Goal: Task Accomplishment & Management: Manage account settings

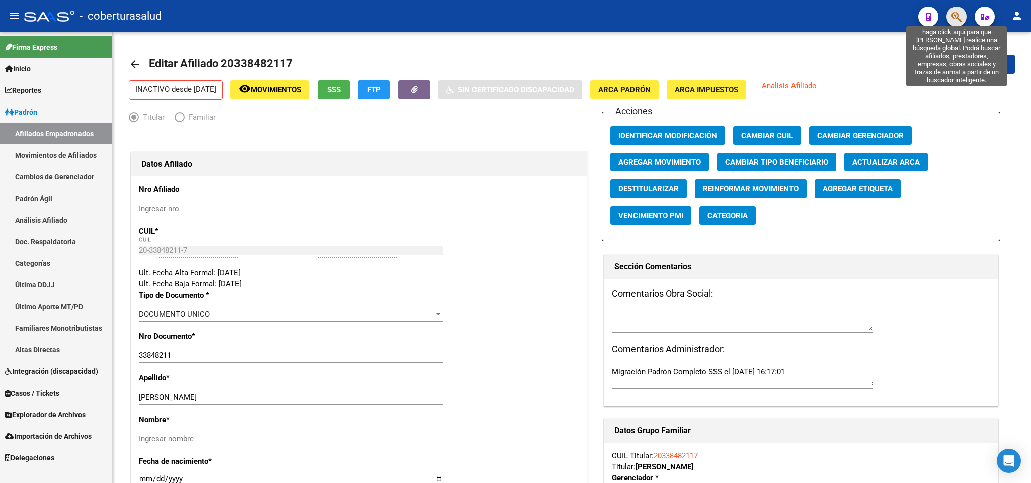
click at [953, 21] on icon "button" at bounding box center [956, 17] width 10 height 12
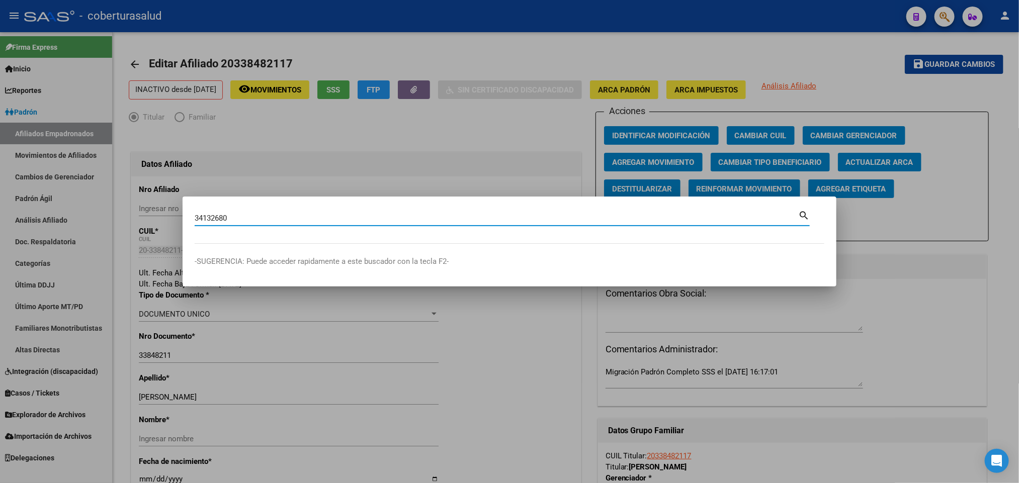
type input "34132680"
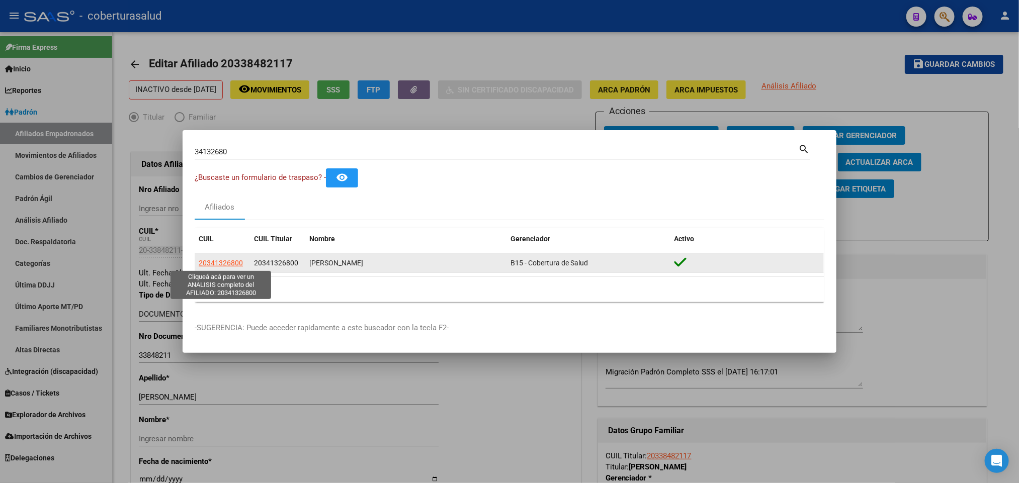
click at [216, 261] on span "20341326800" at bounding box center [221, 263] width 44 height 8
type textarea "20341326800"
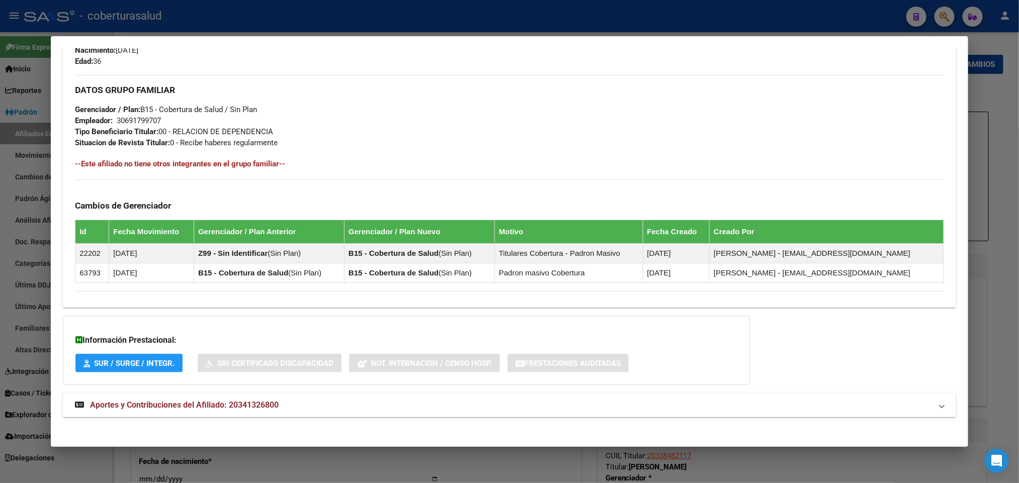
scroll to position [462, 0]
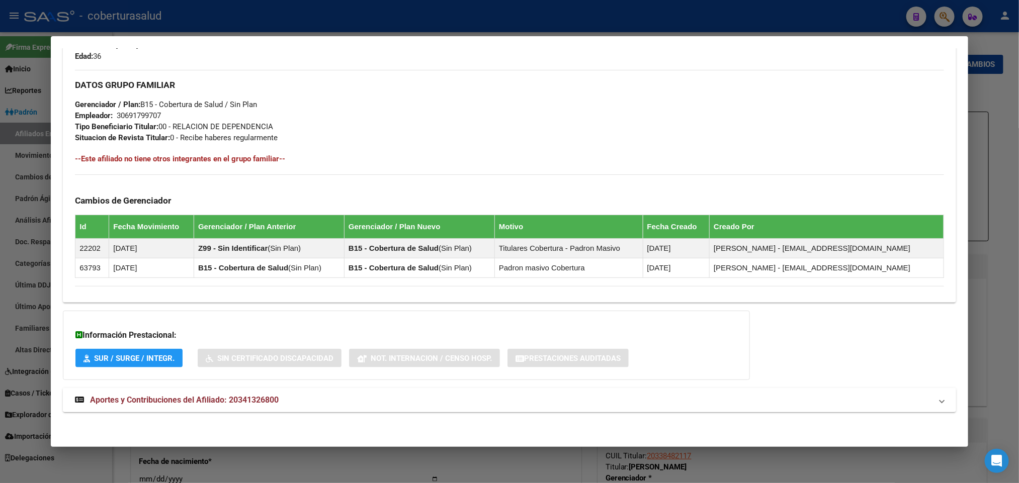
click at [142, 403] on span "Aportes y Contribuciones del Afiliado: 20341326800" at bounding box center [184, 400] width 189 height 10
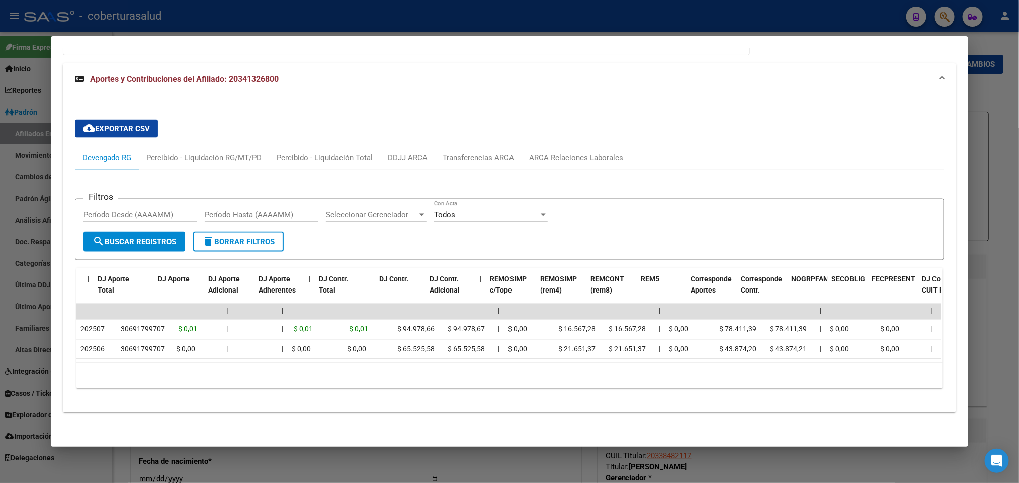
scroll to position [0, 1268]
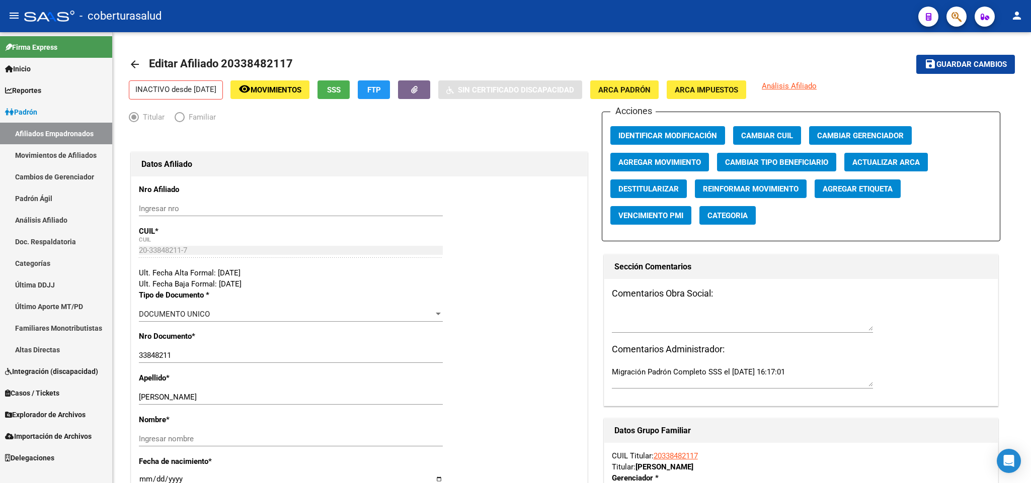
click at [964, 23] on button "button" at bounding box center [956, 17] width 20 height 20
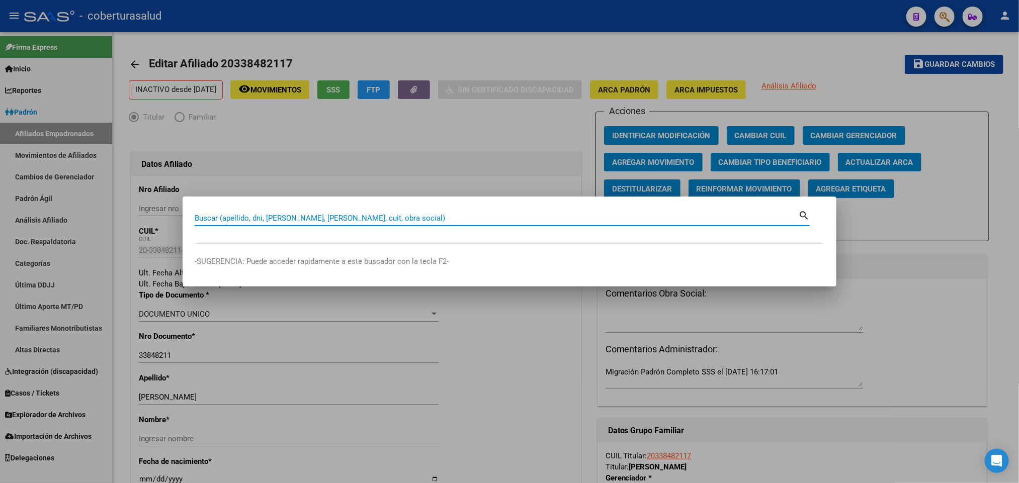
paste input "45662613"
type input "45662613"
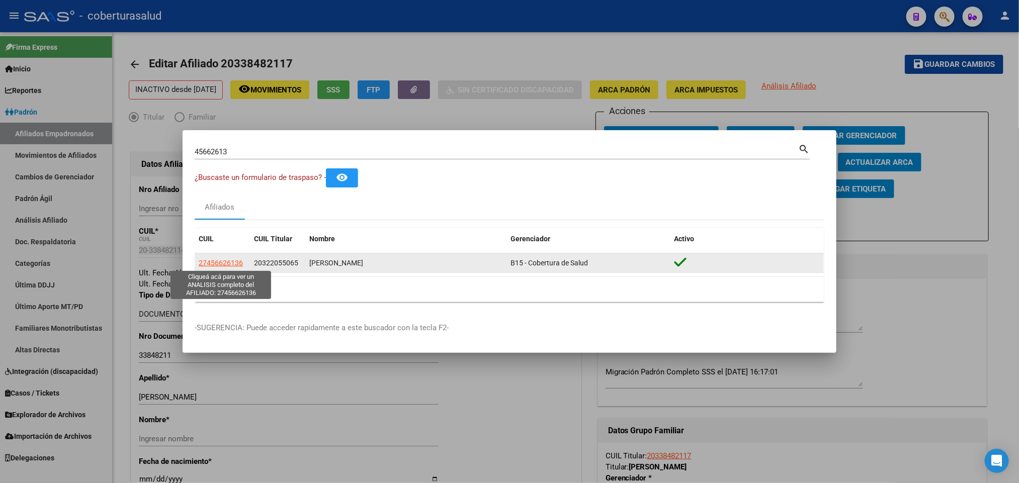
click at [207, 264] on span "27456626136" at bounding box center [221, 263] width 44 height 8
type textarea "27456626136"
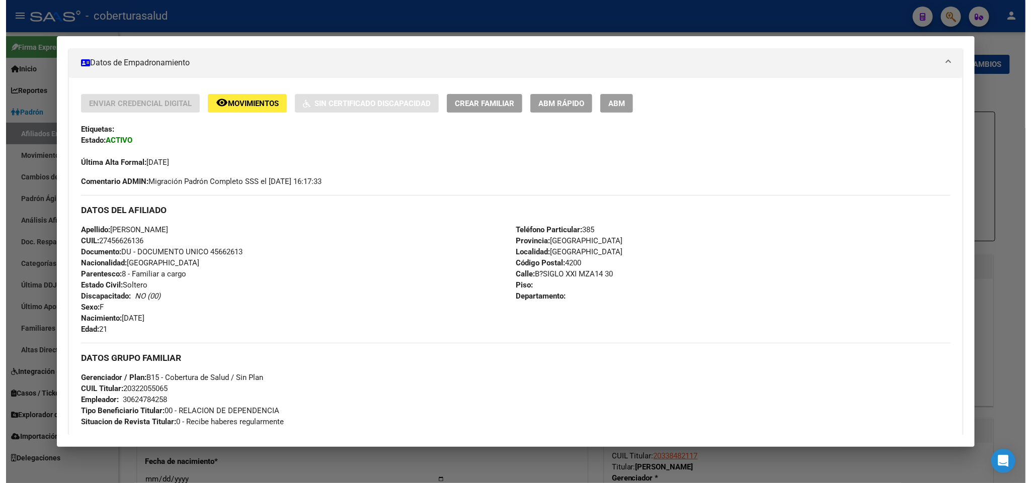
scroll to position [151, 0]
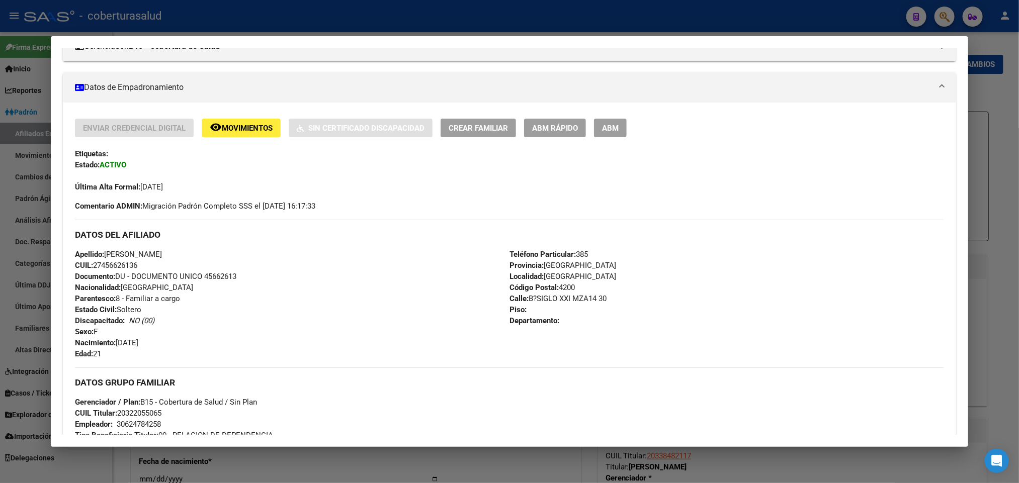
click at [603, 130] on span "ABM" at bounding box center [610, 128] width 17 height 9
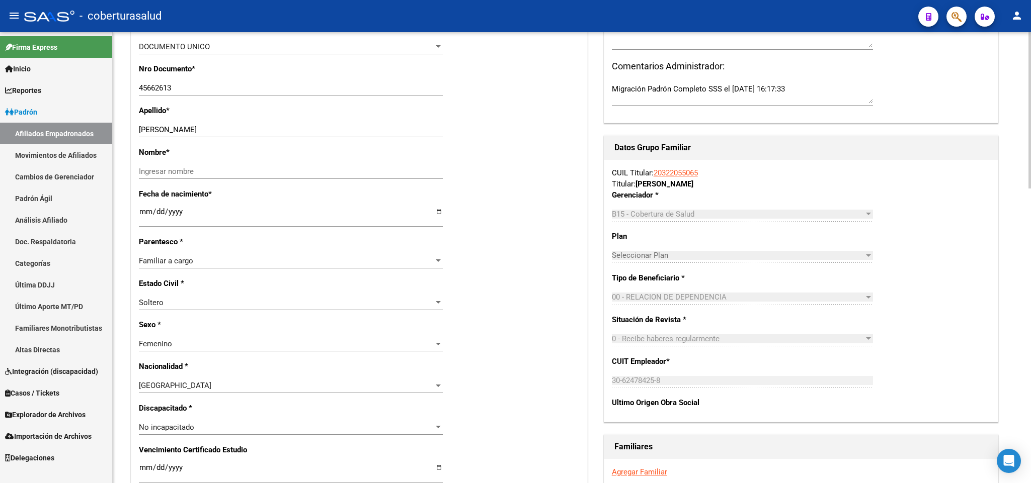
scroll to position [302, 0]
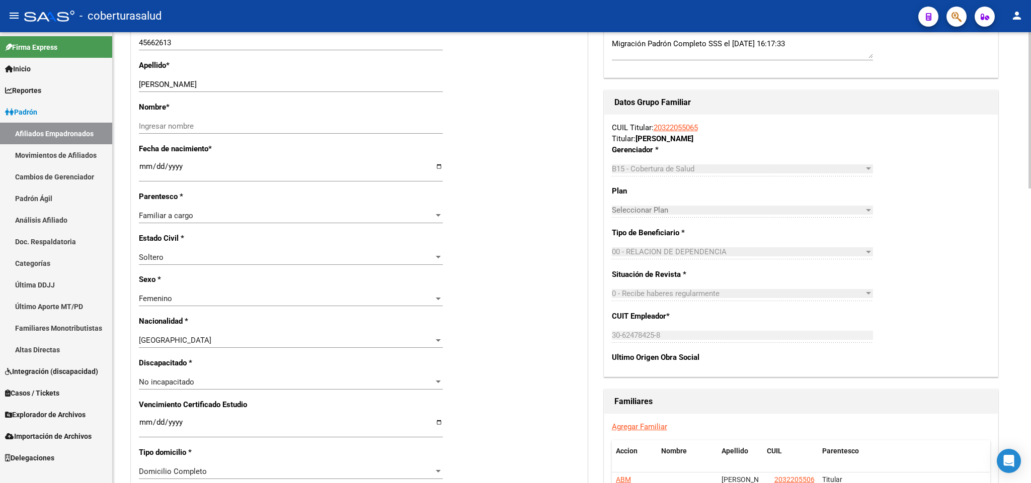
click at [341, 222] on div "Familiar a cargo Seleccionar parentesco" at bounding box center [291, 215] width 304 height 15
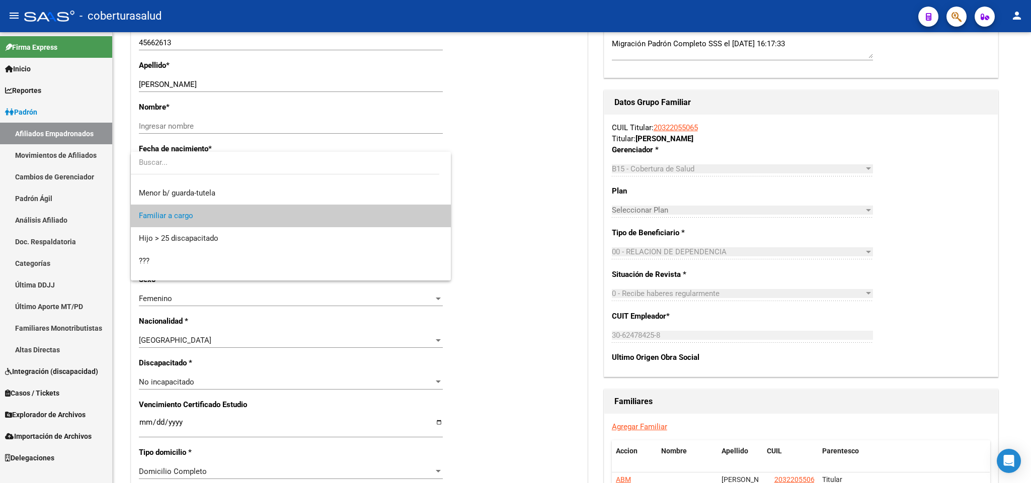
scroll to position [53, 0]
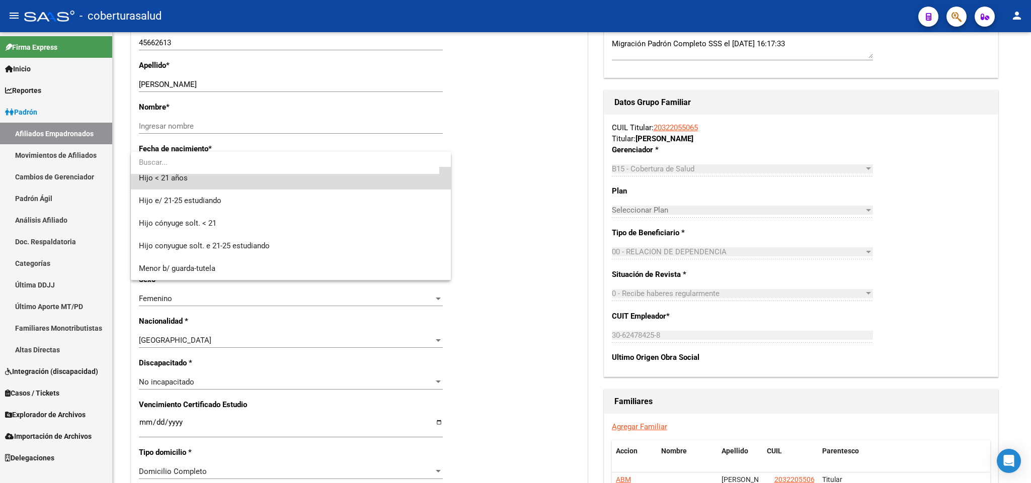
click at [340, 186] on span "Hijo < 21 años" at bounding box center [291, 178] width 304 height 23
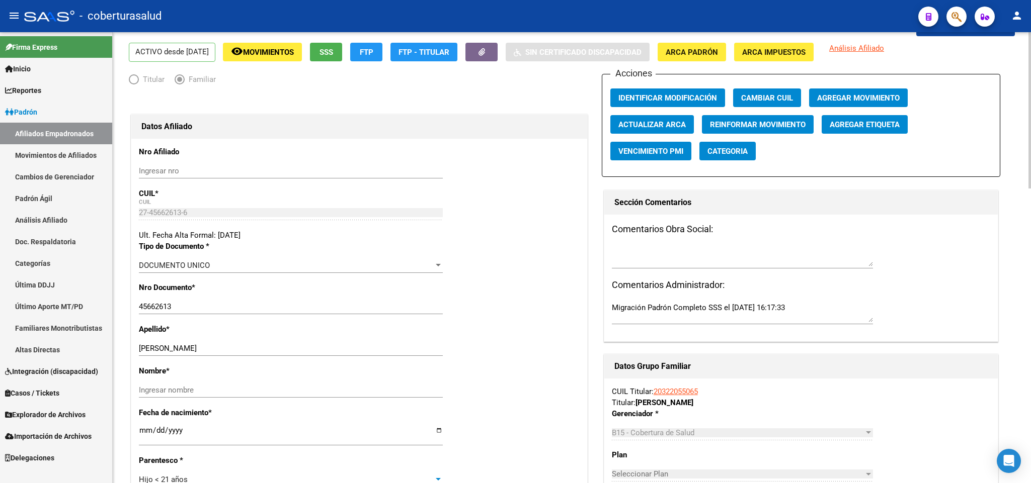
scroll to position [0, 0]
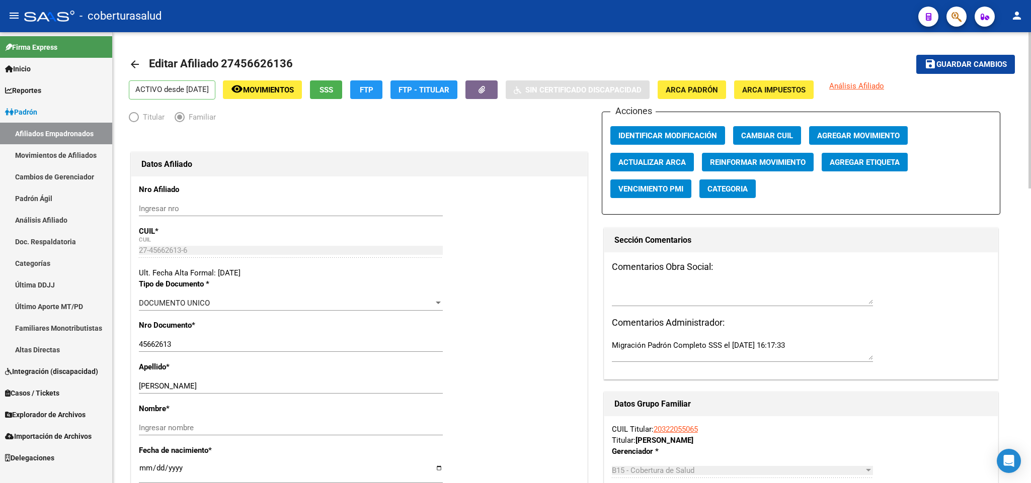
click at [995, 68] on span "Guardar cambios" at bounding box center [971, 64] width 70 height 9
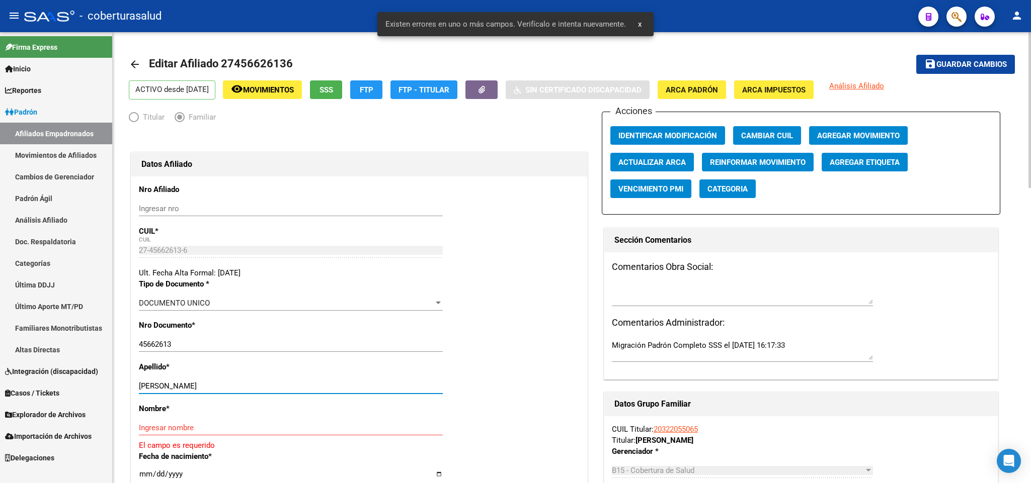
drag, startPoint x: 170, startPoint y: 387, endPoint x: 222, endPoint y: 382, distance: 52.6
click at [222, 382] on div "[PERSON_NAME] apellido" at bounding box center [291, 386] width 304 height 15
type input "[PERSON_NAME]"
click at [180, 425] on input "Ingresar nombre" at bounding box center [291, 428] width 304 height 9
paste input "[PERSON_NAME]"
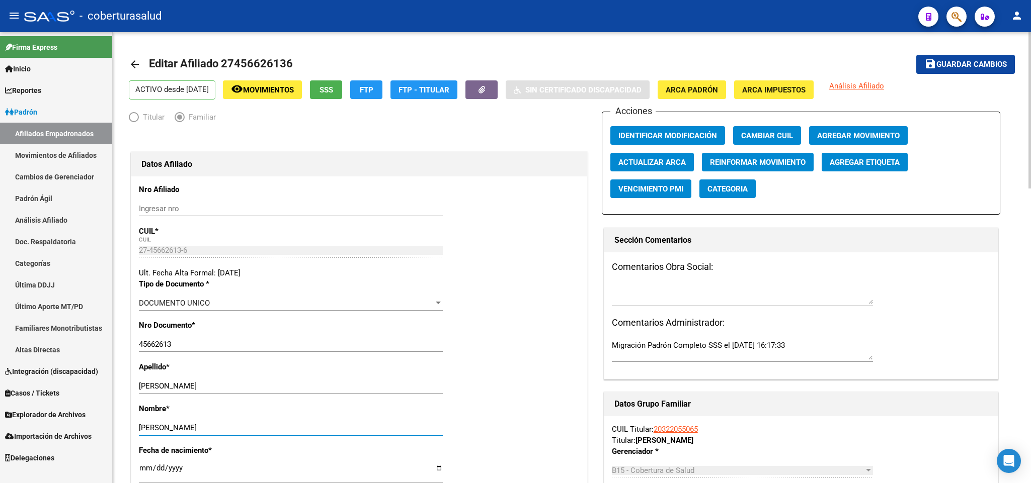
type input "[PERSON_NAME]"
click at [966, 56] on button "save Guardar cambios" at bounding box center [965, 64] width 99 height 19
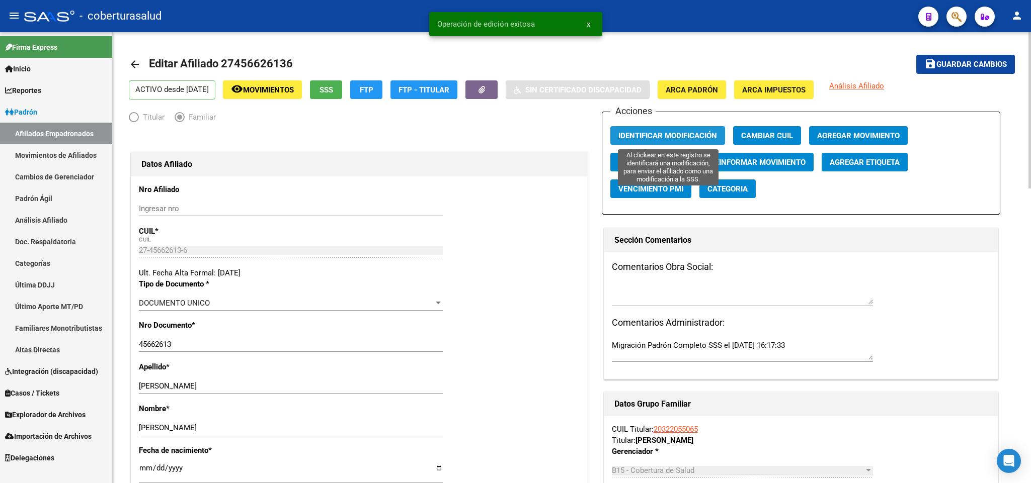
click at [643, 136] on span "Identificar Modificación" at bounding box center [667, 135] width 99 height 9
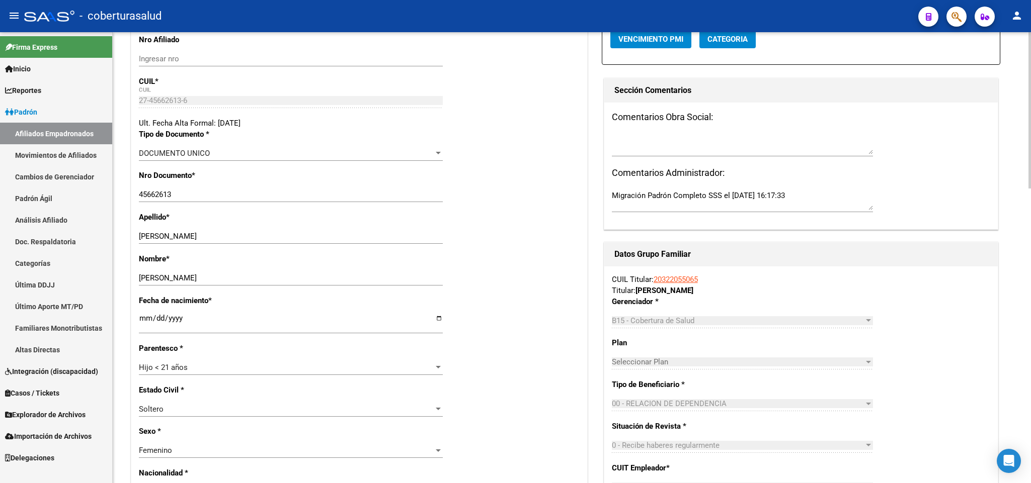
scroll to position [151, 0]
click at [418, 370] on div "Hijo < 21 años" at bounding box center [286, 366] width 295 height 9
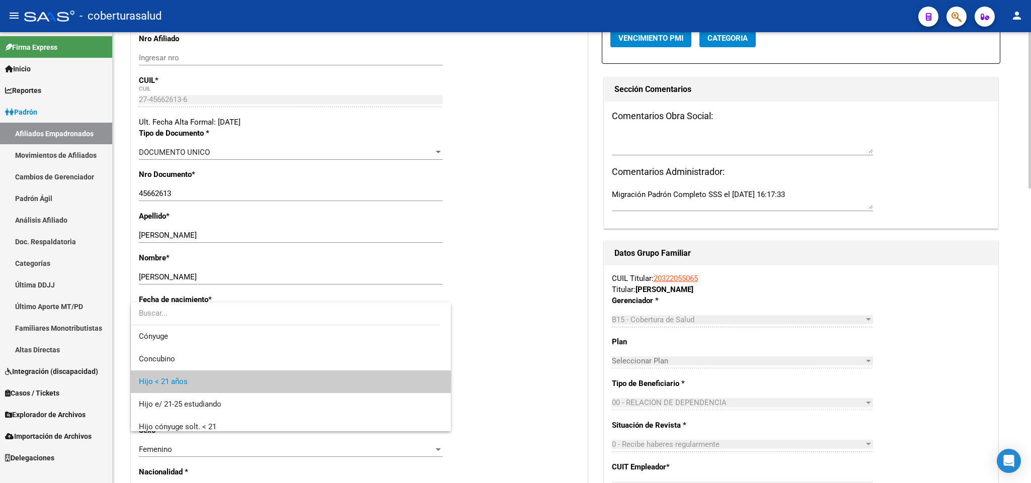
scroll to position [15, 0]
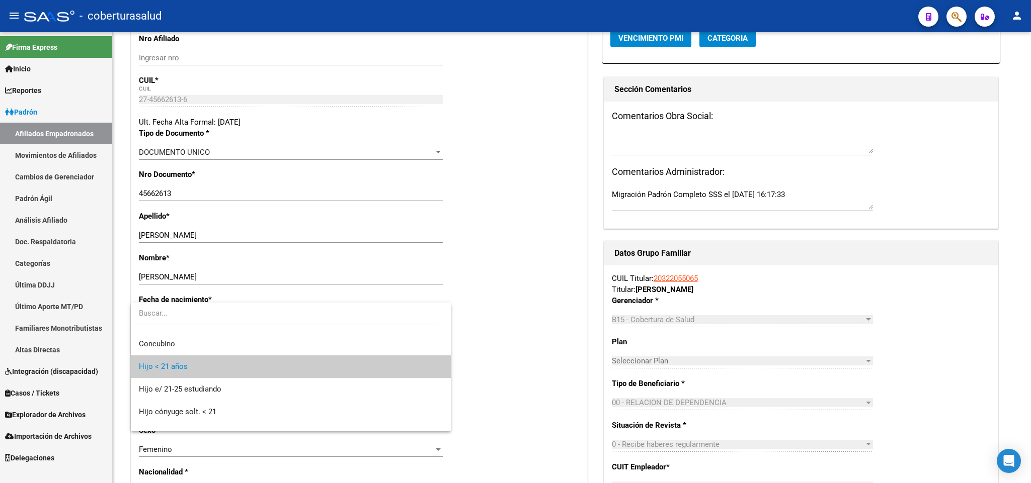
click at [533, 321] on div at bounding box center [515, 241] width 1031 height 483
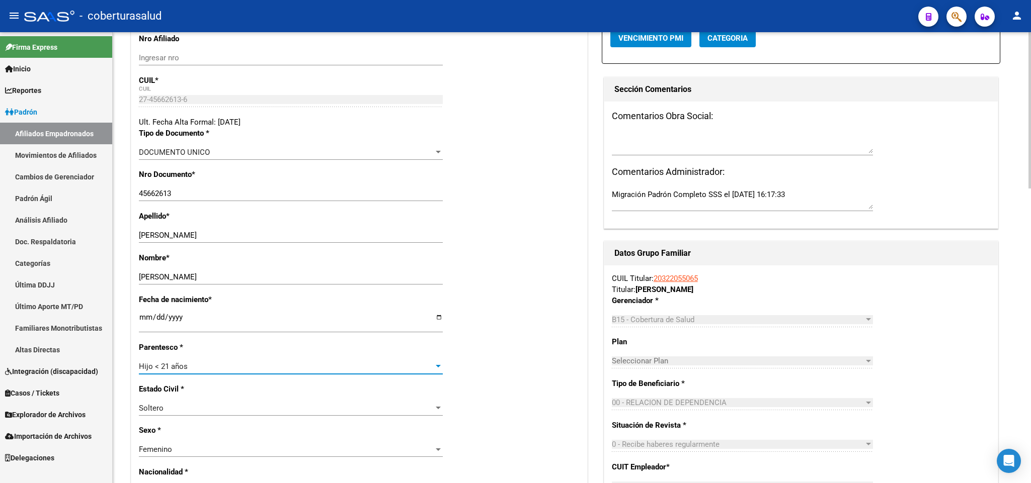
click at [421, 369] on div "Hijo < 21 años" at bounding box center [286, 366] width 295 height 9
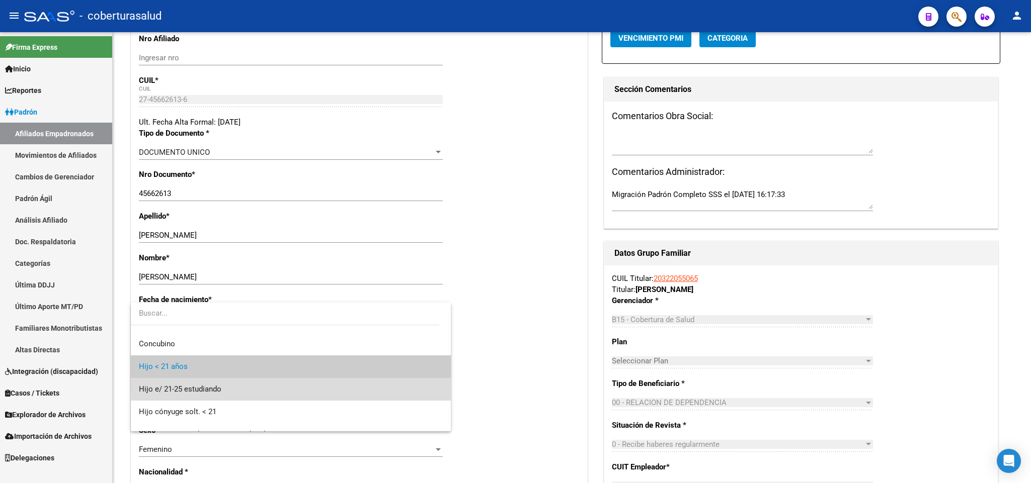
click at [401, 388] on span "Hijo e/ 21-25 estudiando" at bounding box center [291, 389] width 304 height 23
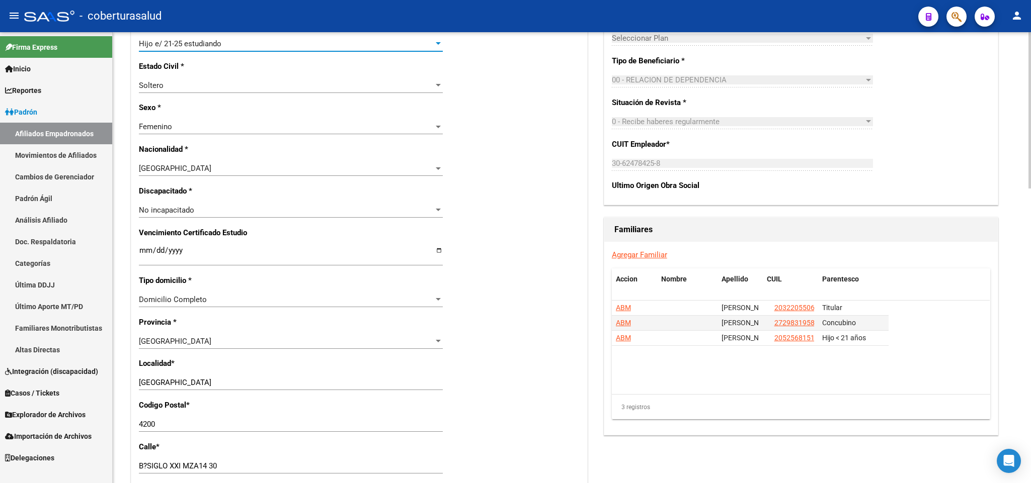
scroll to position [471, 0]
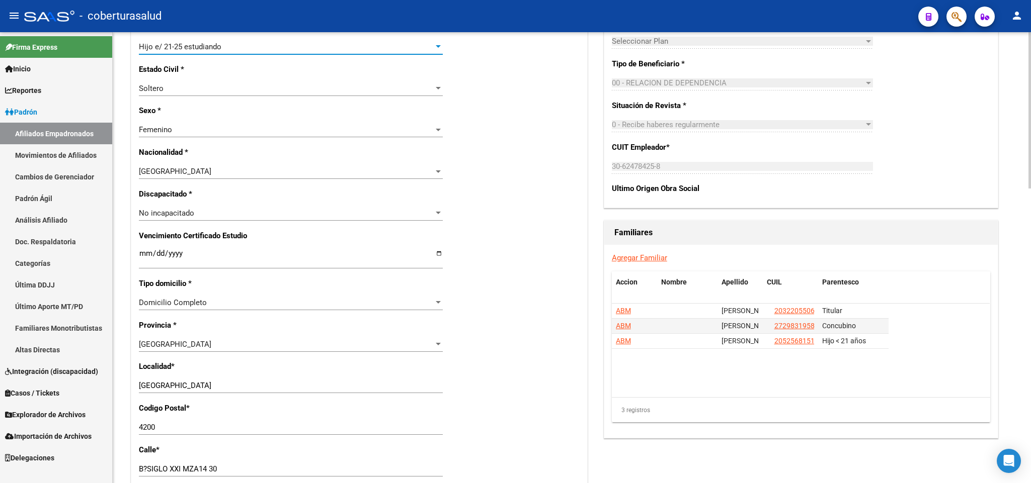
click at [140, 257] on input "Ingresar fecha" at bounding box center [291, 258] width 304 height 16
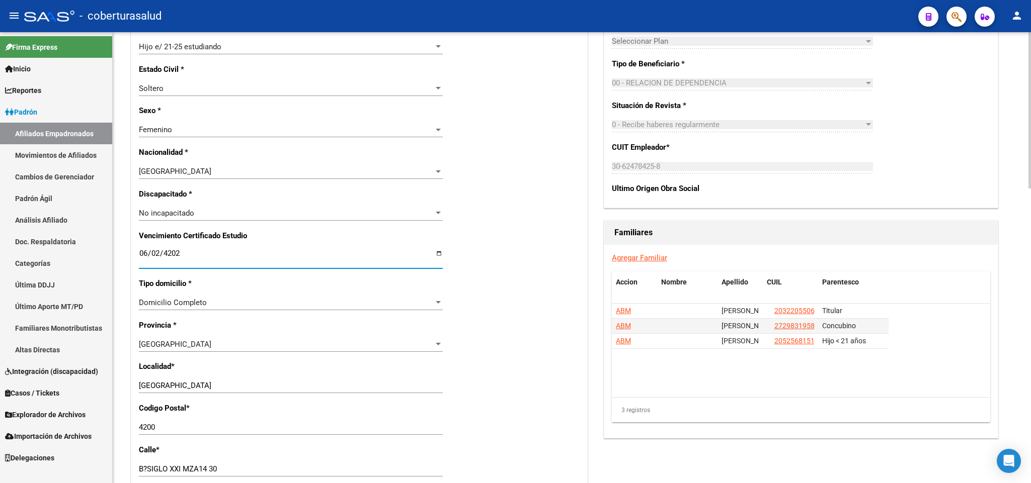
type input "[DATE]"
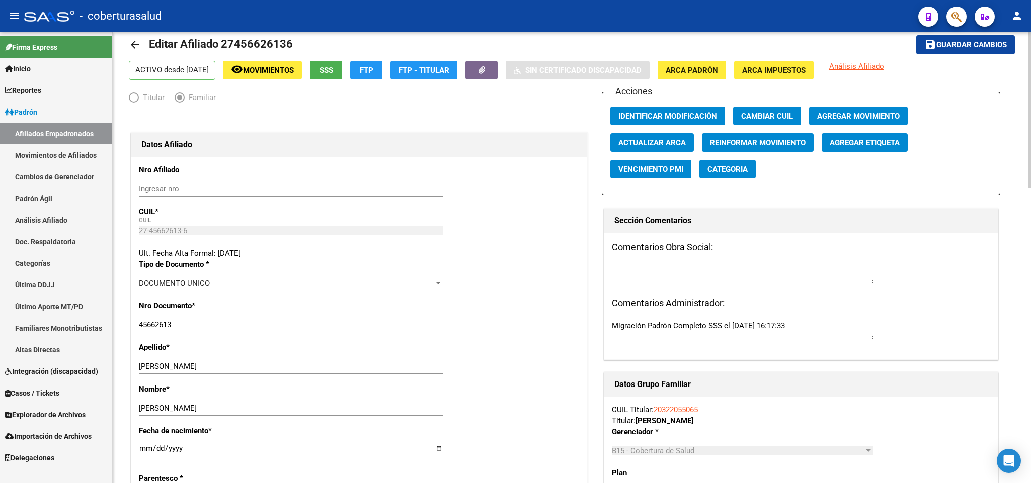
scroll to position [0, 0]
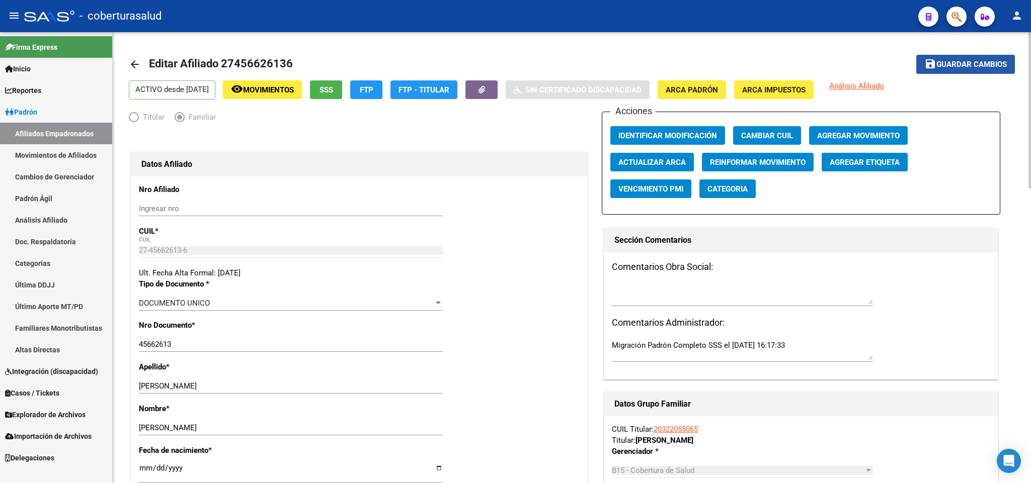
click at [982, 64] on span "Guardar cambios" at bounding box center [971, 64] width 70 height 9
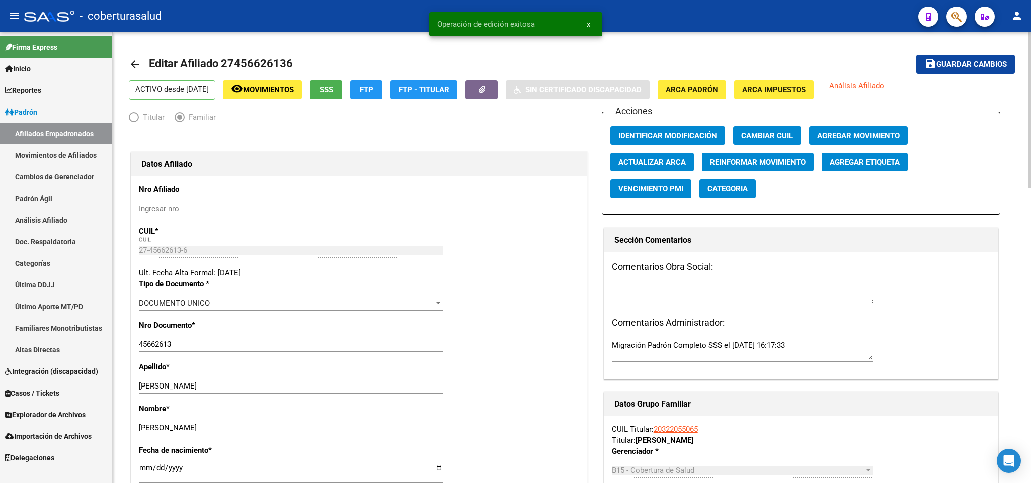
click at [841, 133] on span "Agregar Movimiento" at bounding box center [858, 135] width 83 height 9
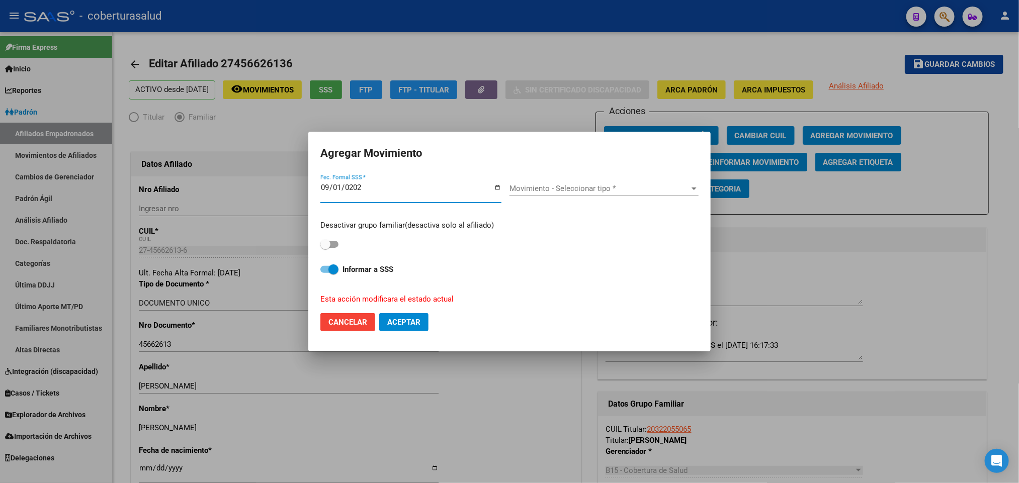
type input "[DATE]"
click at [566, 192] on span "Movimiento - Seleccionar tipo *" at bounding box center [600, 188] width 180 height 9
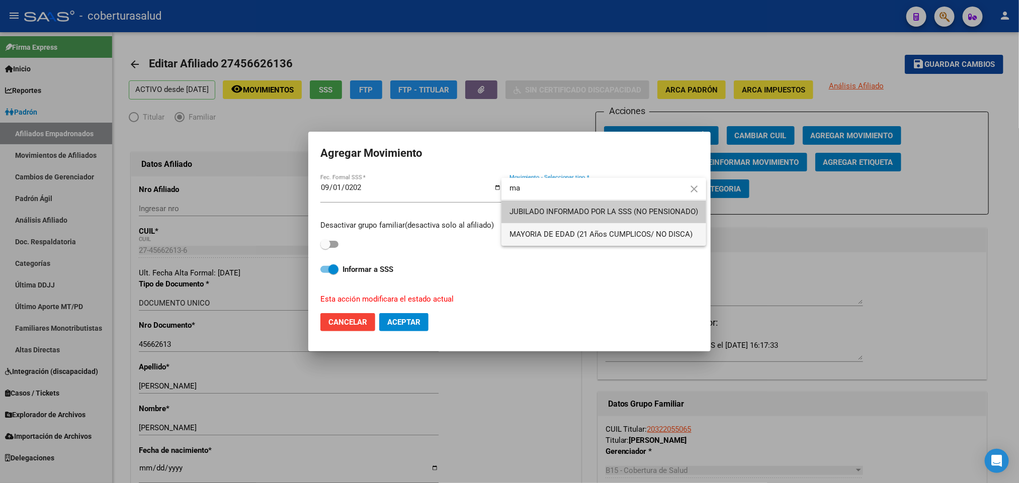
type input "ma"
click at [613, 228] on span "MAYORIA DE EDAD (21 Años CUMPLICOS/ NO DISCA)" at bounding box center [604, 234] width 189 height 23
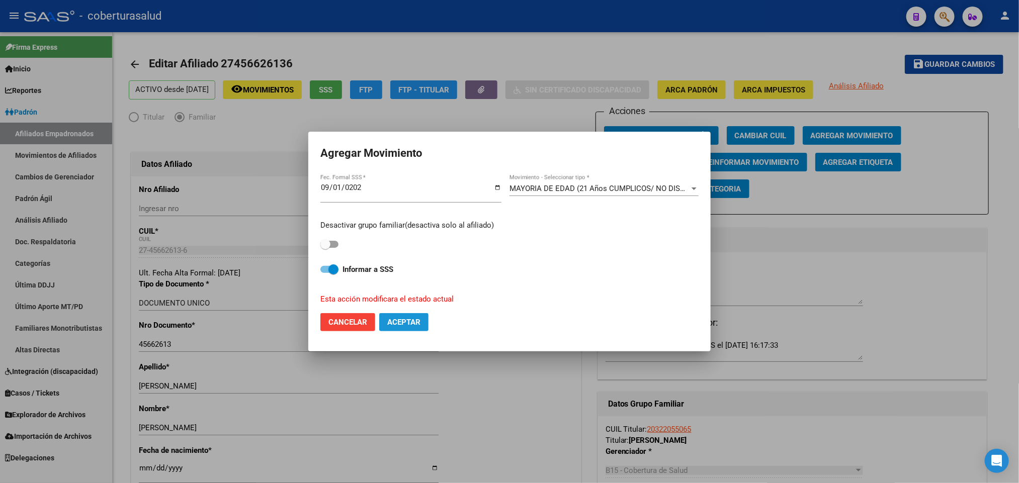
click at [405, 314] on button "Aceptar" at bounding box center [403, 322] width 49 height 18
checkbox input "false"
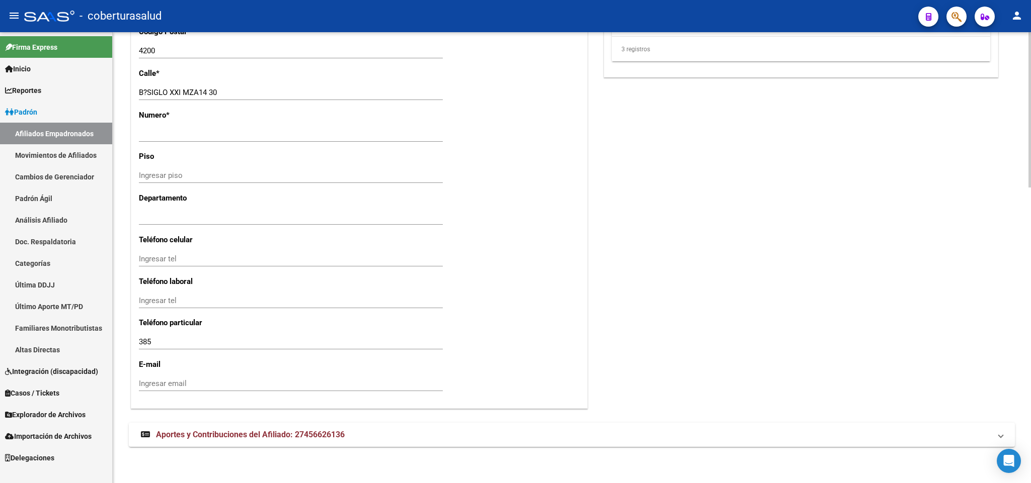
scroll to position [482, 0]
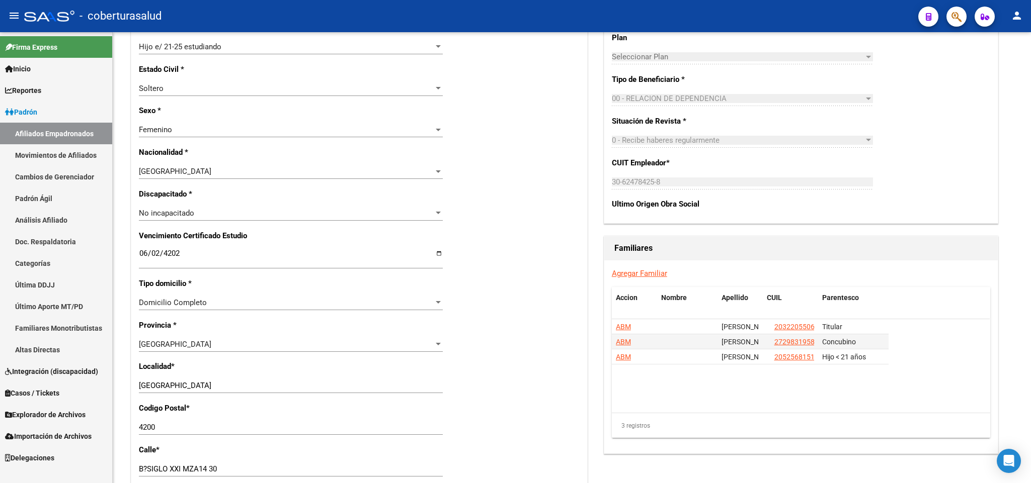
click at [951, 20] on icon "button" at bounding box center [956, 17] width 10 height 12
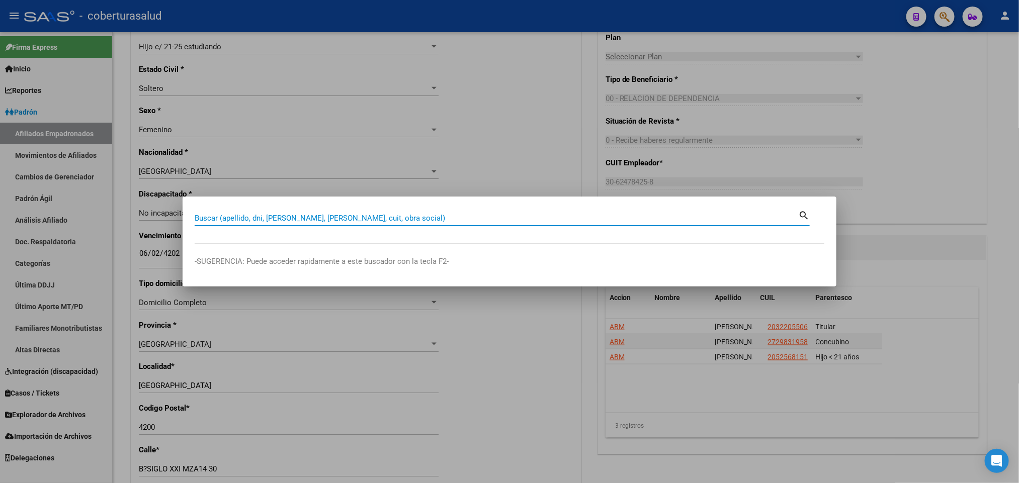
paste input "44016708"
type input "44016708"
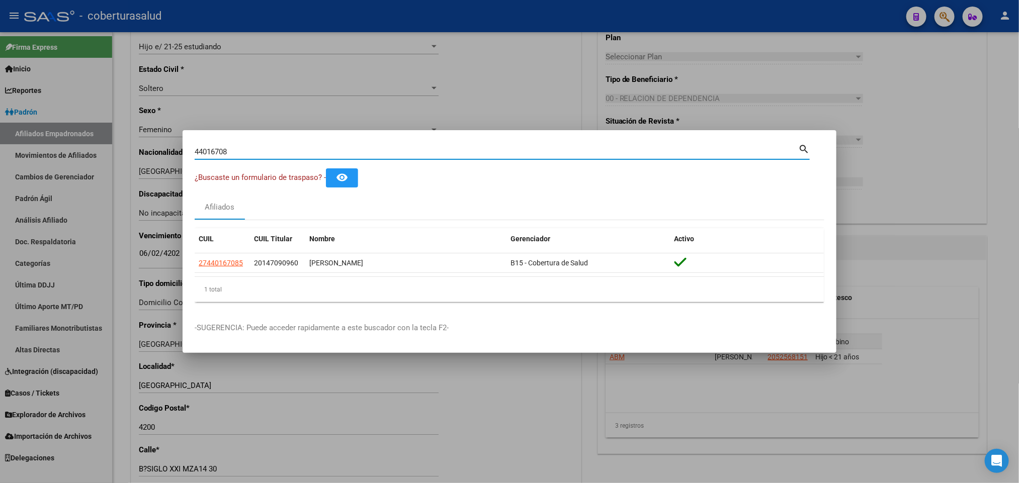
click at [507, 77] on div at bounding box center [509, 241] width 1019 height 483
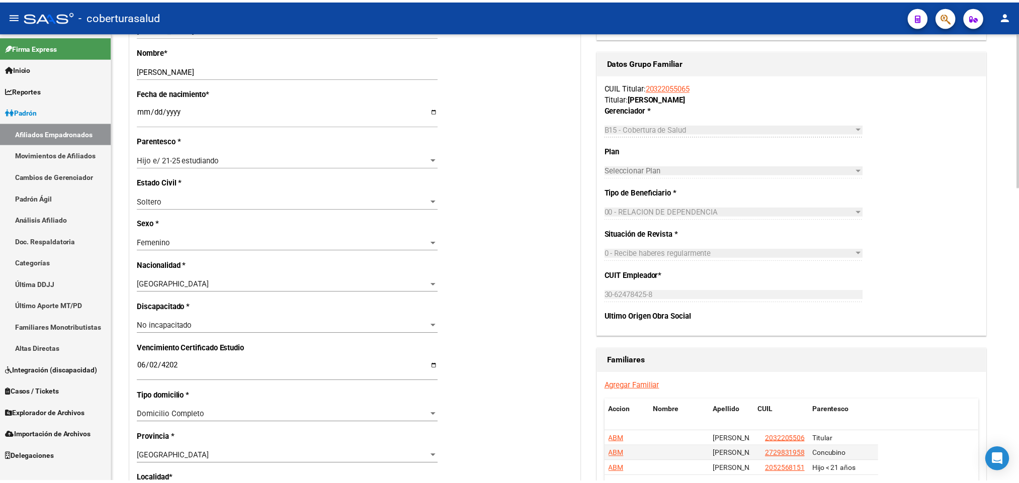
scroll to position [0, 0]
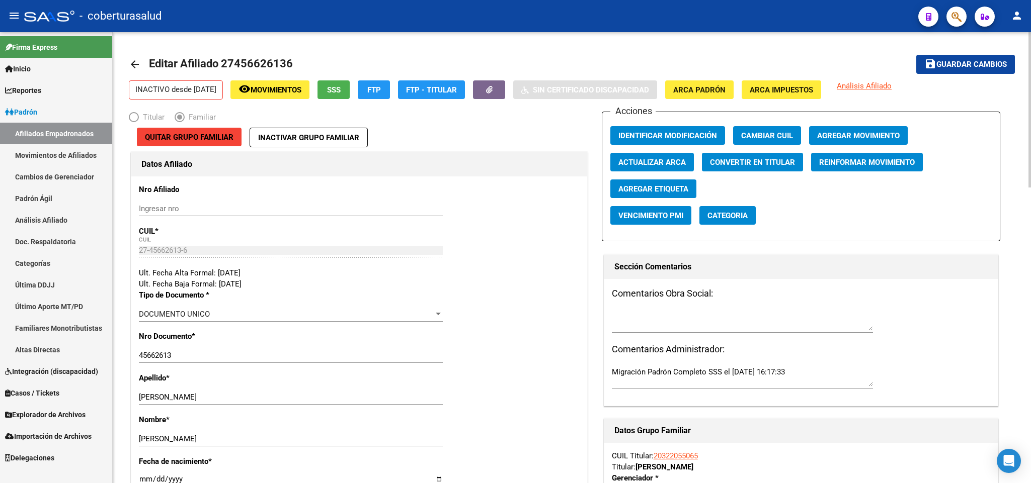
click at [945, 68] on span "Guardar cambios" at bounding box center [971, 64] width 70 height 9
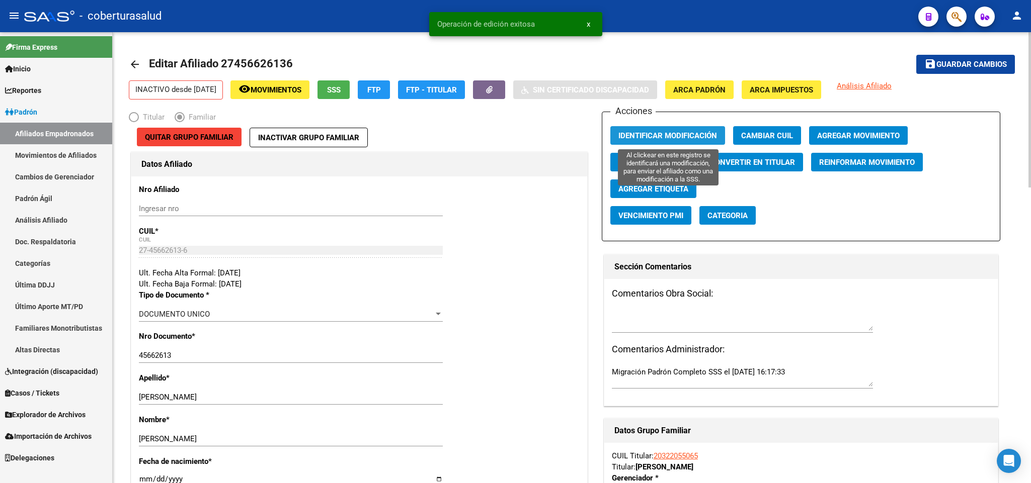
click at [697, 133] on span "Identificar Modificación" at bounding box center [667, 135] width 99 height 9
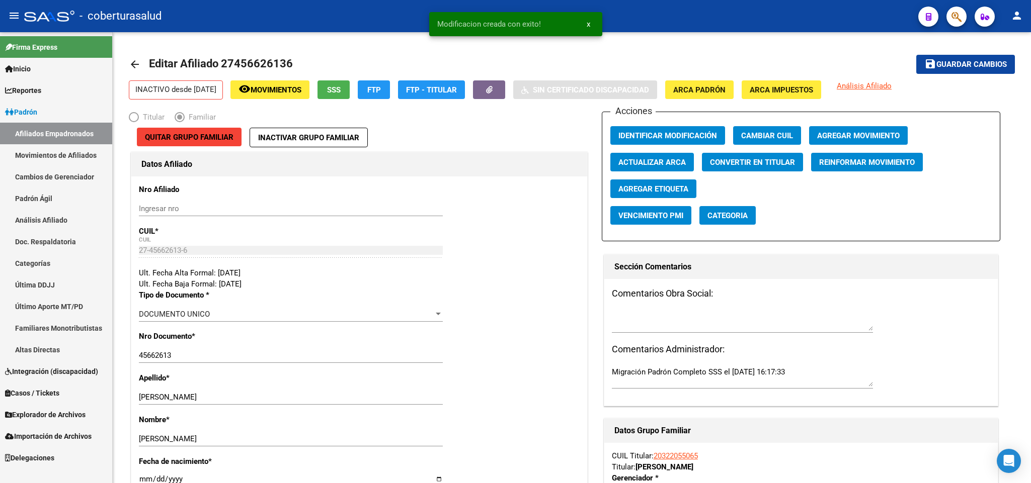
click at [957, 10] on span "button" at bounding box center [956, 17] width 10 height 21
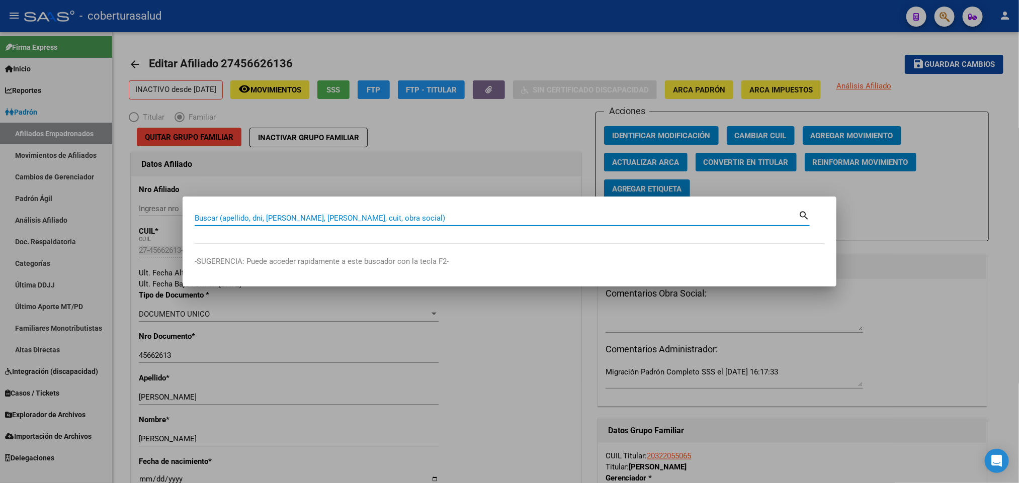
paste input "44016708"
type input "44016708"
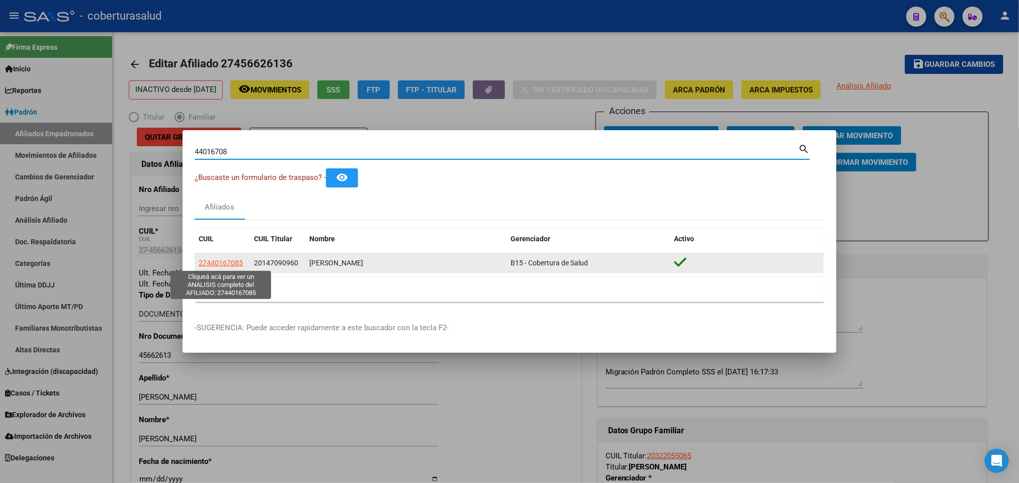
click at [214, 262] on span "27440167085" at bounding box center [221, 263] width 44 height 8
type textarea "27440167085"
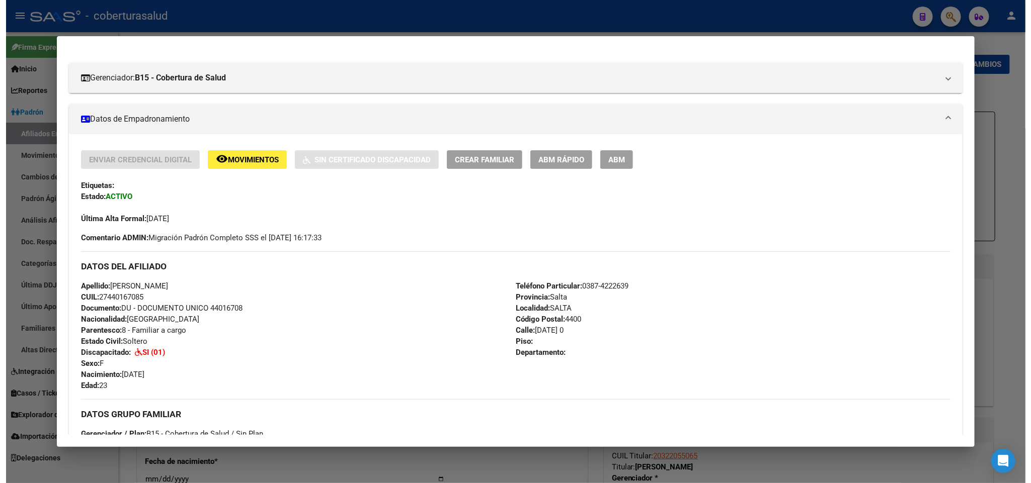
scroll to position [75, 0]
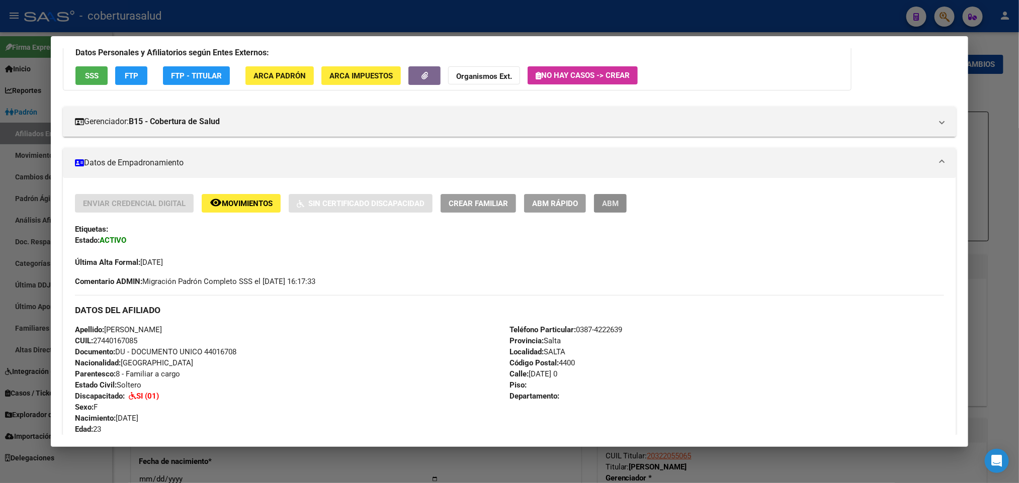
click at [595, 204] on button "ABM" at bounding box center [610, 203] width 33 height 19
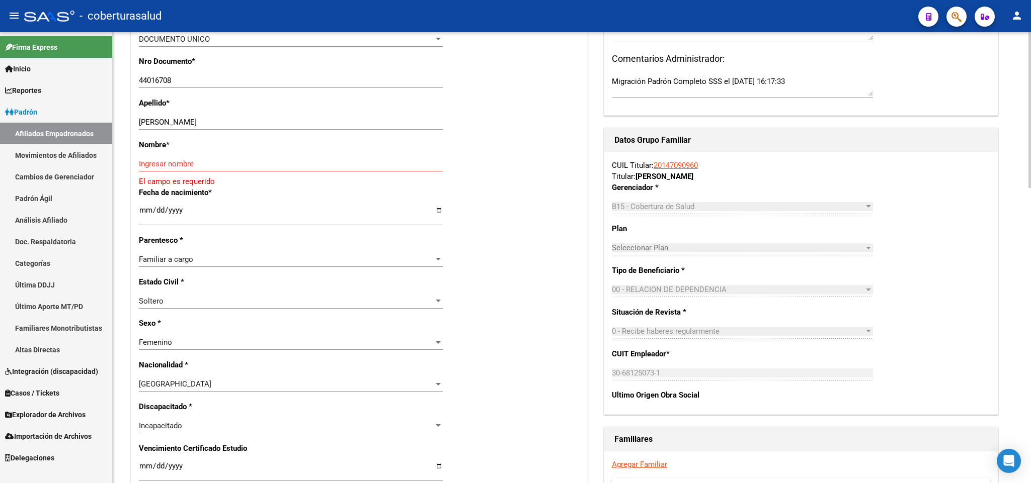
scroll to position [302, 0]
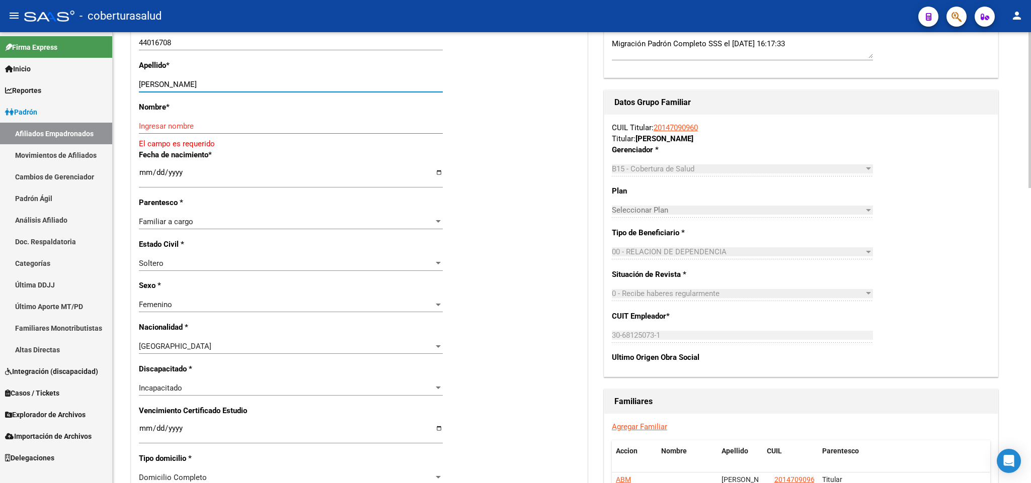
drag, startPoint x: 171, startPoint y: 86, endPoint x: 257, endPoint y: 86, distance: 86.0
click at [257, 86] on input "[PERSON_NAME]" at bounding box center [291, 84] width 304 height 9
type input "[GEOGRAPHIC_DATA]"
click at [189, 131] on input "Ingresar nombre" at bounding box center [291, 126] width 304 height 9
paste input "[PERSON_NAME]"
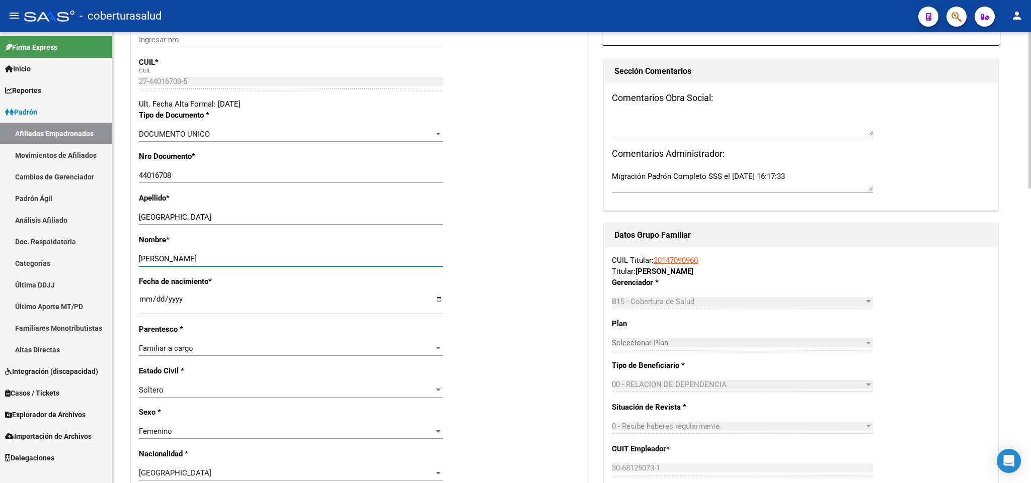
scroll to position [453, 0]
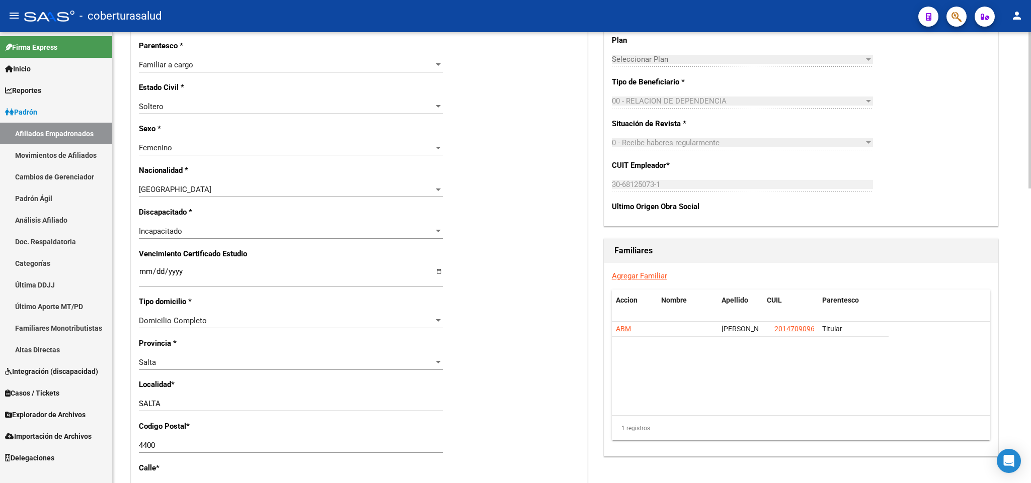
type input "[PERSON_NAME]"
click at [393, 66] on div "Familiar a cargo" at bounding box center [286, 64] width 295 height 9
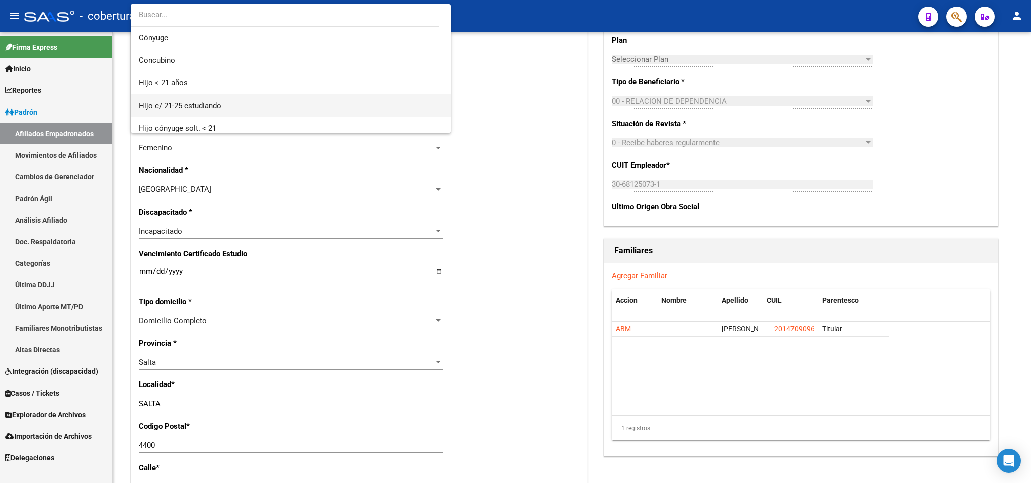
scroll to position [75, 0]
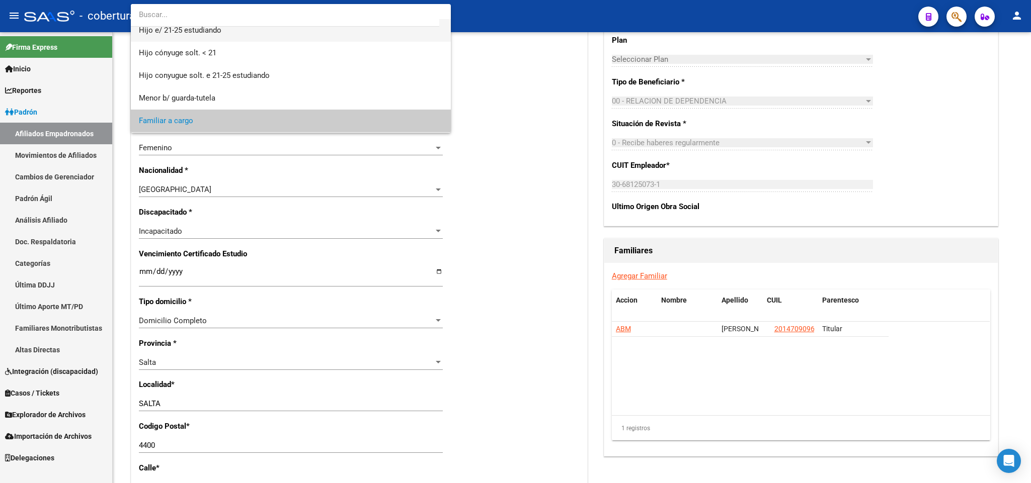
click at [394, 33] on span "Hijo e/ 21-25 estudiando" at bounding box center [291, 30] width 304 height 23
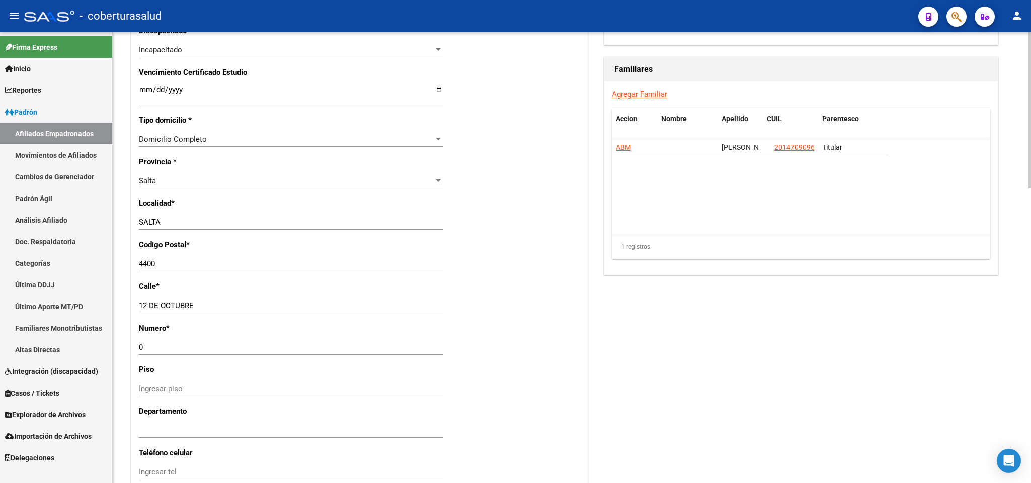
scroll to position [604, 0]
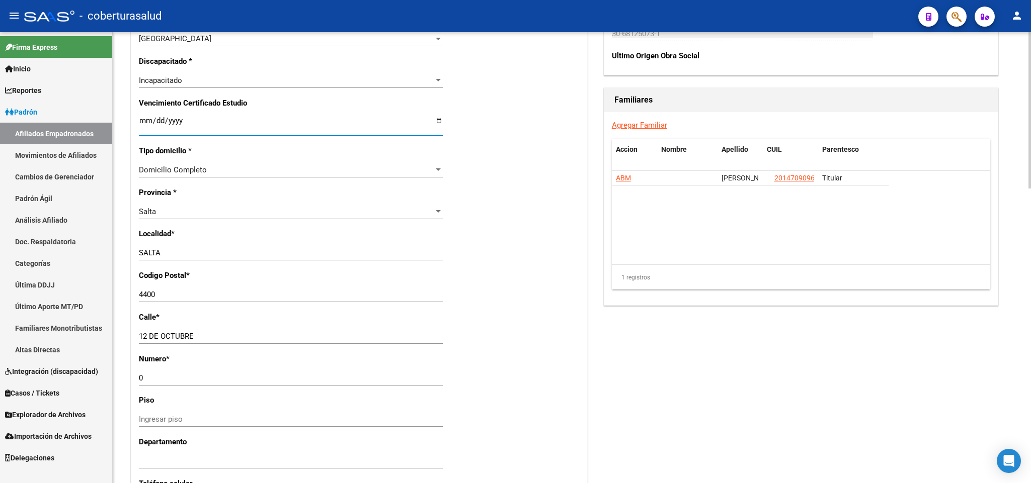
click at [140, 126] on input "Ingresar fecha" at bounding box center [291, 125] width 304 height 16
type input "0020-01-01"
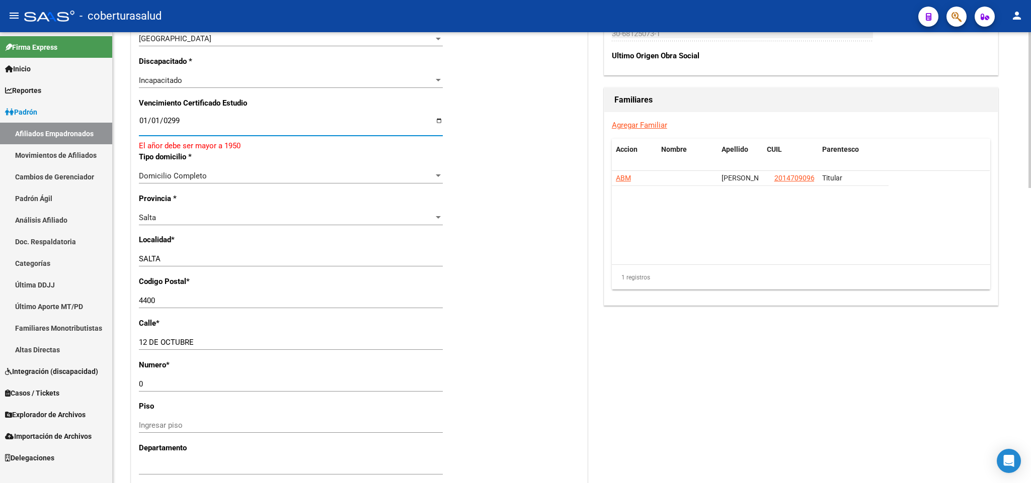
type input "[DATE]"
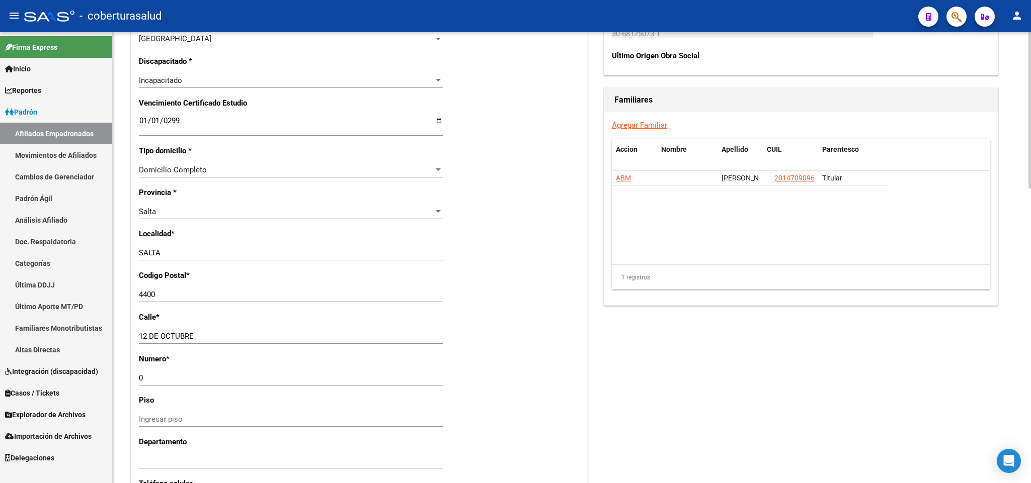
drag, startPoint x: 489, startPoint y: 286, endPoint x: 518, endPoint y: 296, distance: 31.0
click at [489, 286] on div "Nro Afiliado Ingresar nro CUIL * 27-44016708-5 CUIL ARCA Padrón Ult. Fecha Alta…" at bounding box center [359, 113] width 456 height 1080
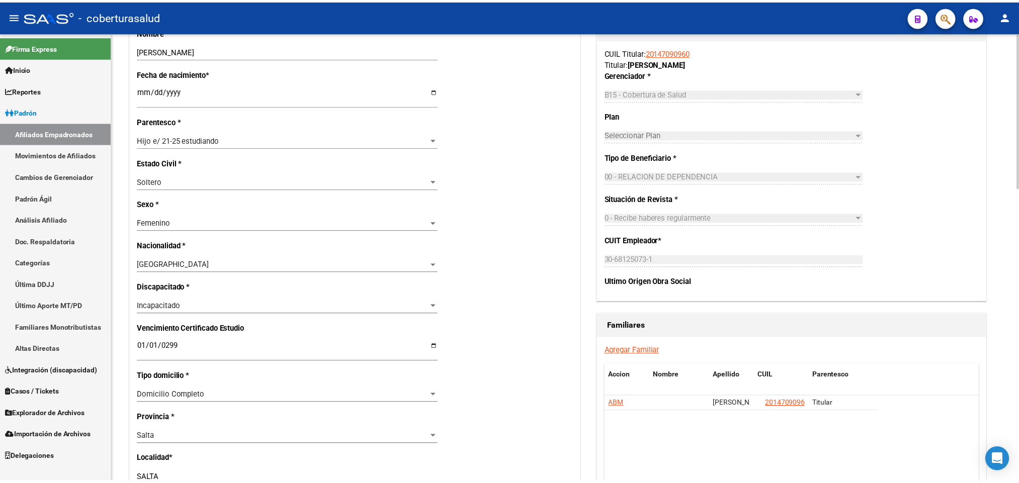
scroll to position [75, 0]
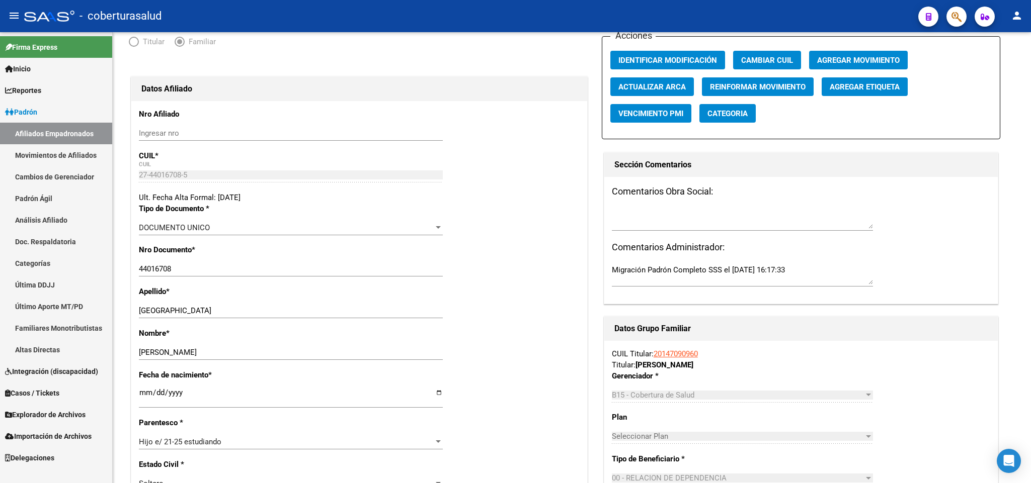
click at [968, 20] on mat-toolbar "menu - coberturasalud person" at bounding box center [515, 16] width 1031 height 32
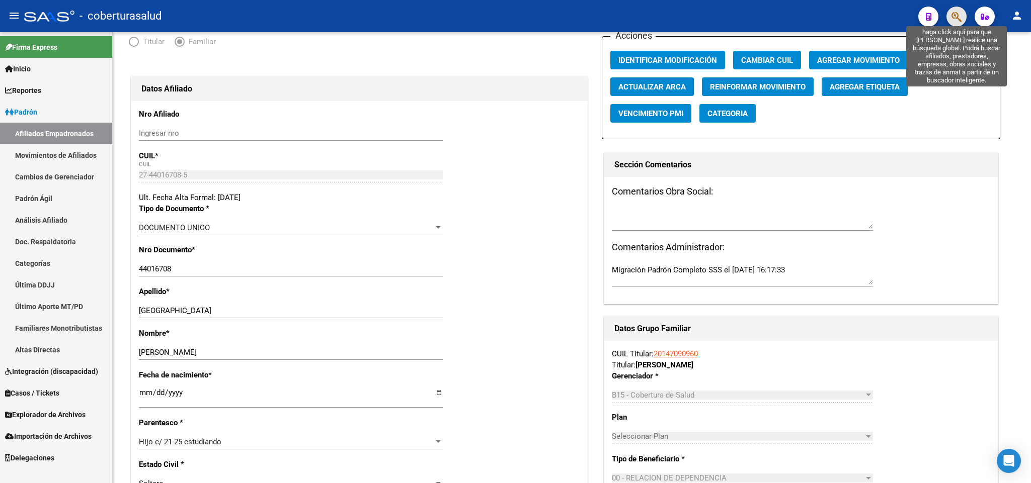
click at [955, 18] on icon "button" at bounding box center [956, 17] width 10 height 12
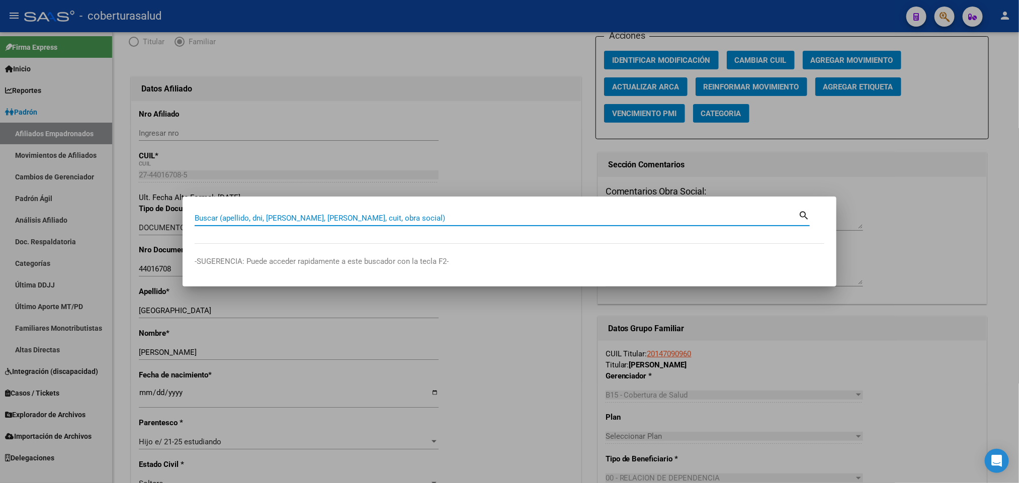
paste input "42935673"
type input "42935673"
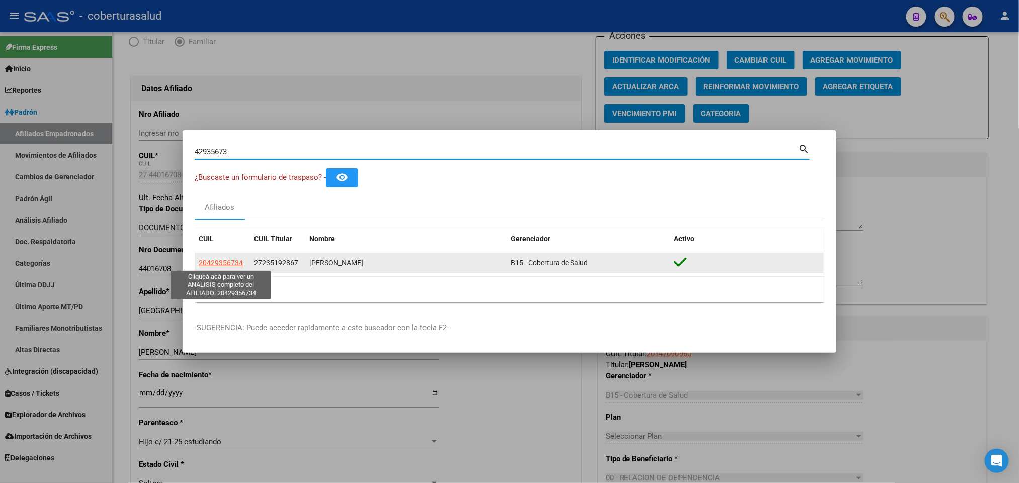
click at [233, 264] on span "20429356734" at bounding box center [221, 263] width 44 height 8
type textarea "20429356734"
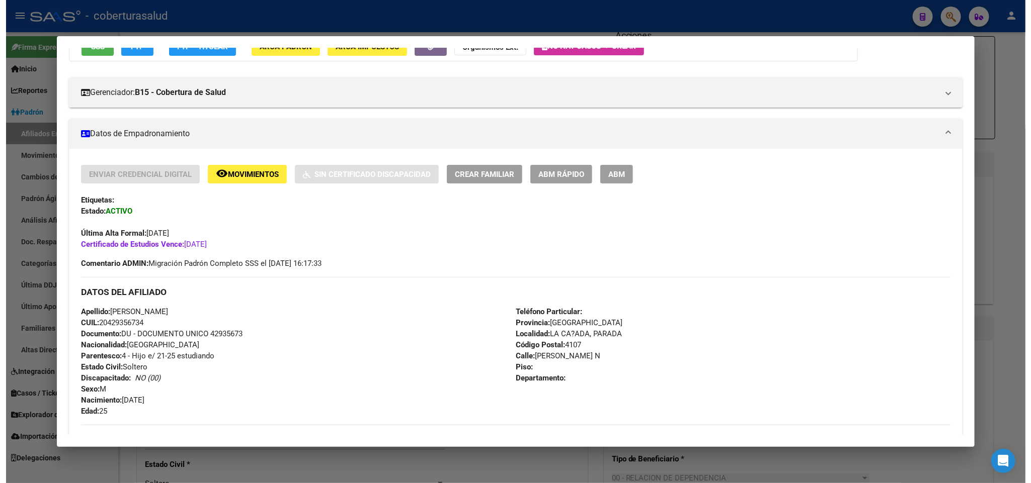
scroll to position [101, 0]
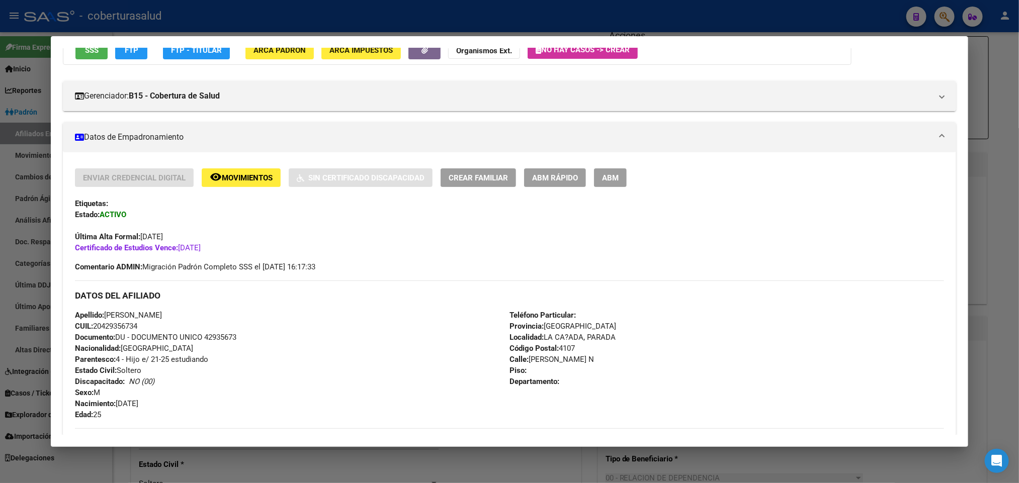
click at [606, 171] on button "ABM" at bounding box center [610, 178] width 33 height 19
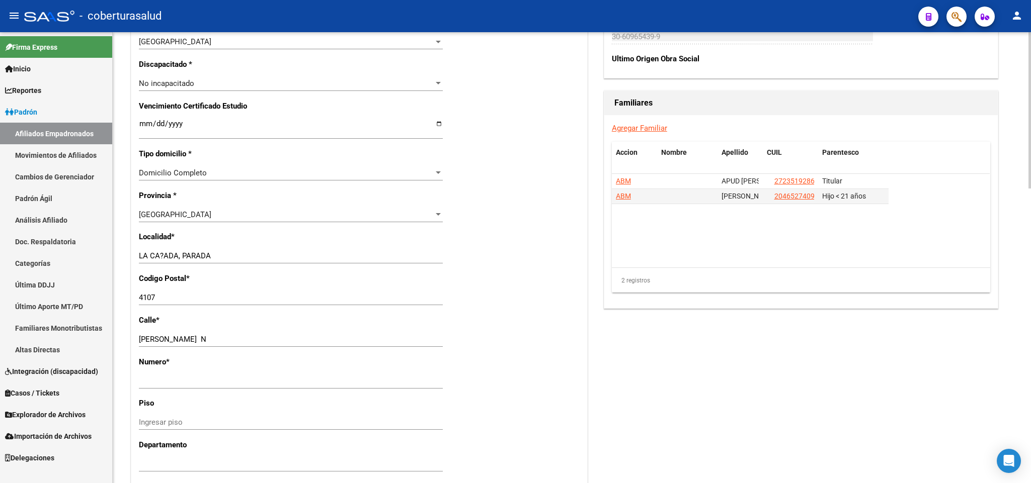
scroll to position [604, 0]
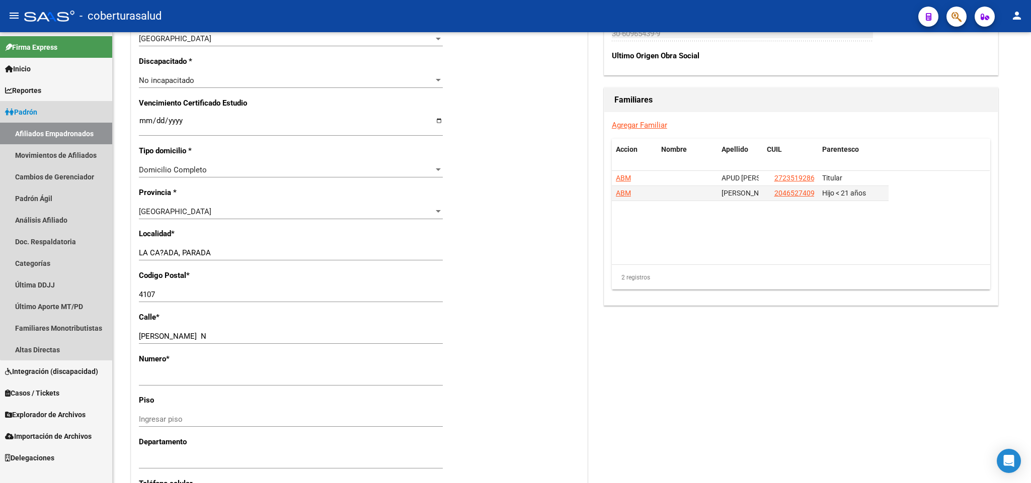
click at [62, 135] on link "Afiliados Empadronados" at bounding box center [56, 134] width 112 height 22
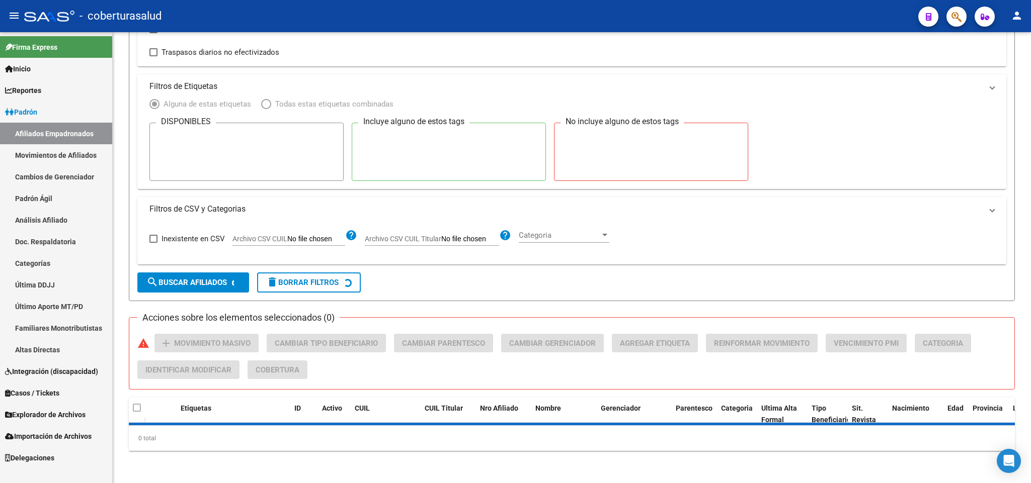
scroll to position [76, 0]
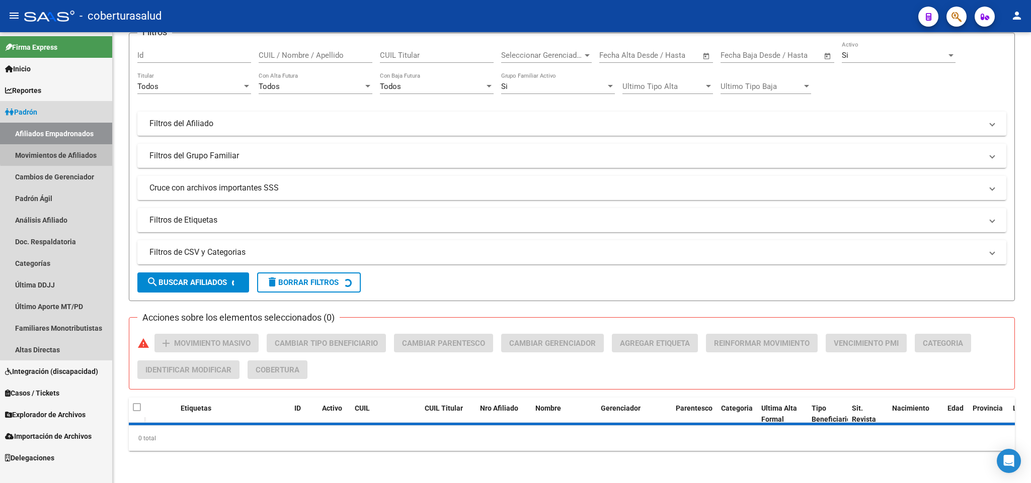
click at [90, 151] on link "Movimientos de Afiliados" at bounding box center [56, 155] width 112 height 22
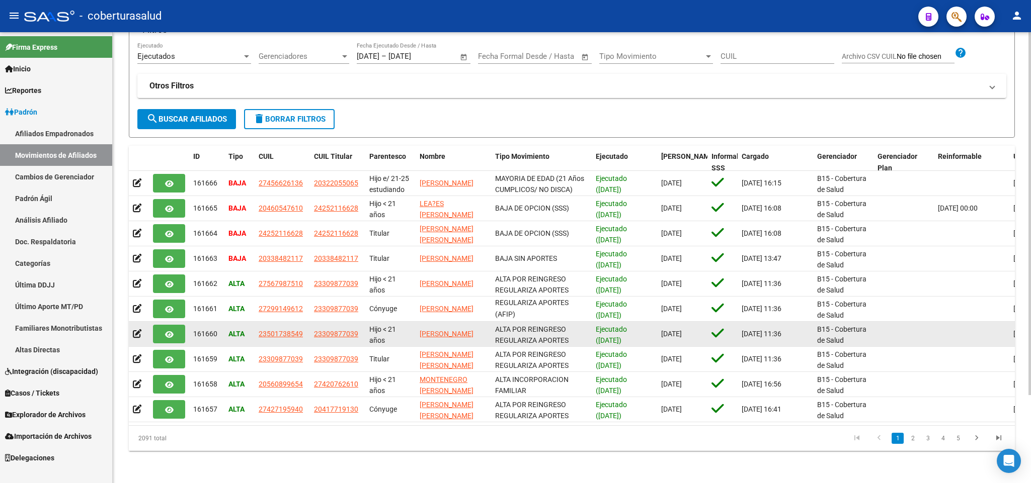
scroll to position [109, 0]
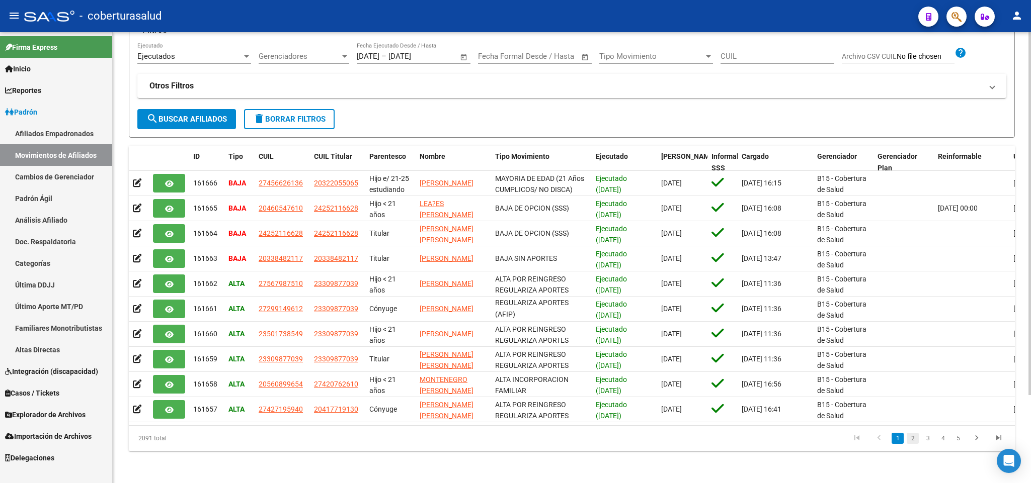
click at [915, 435] on link "2" at bounding box center [913, 438] width 12 height 11
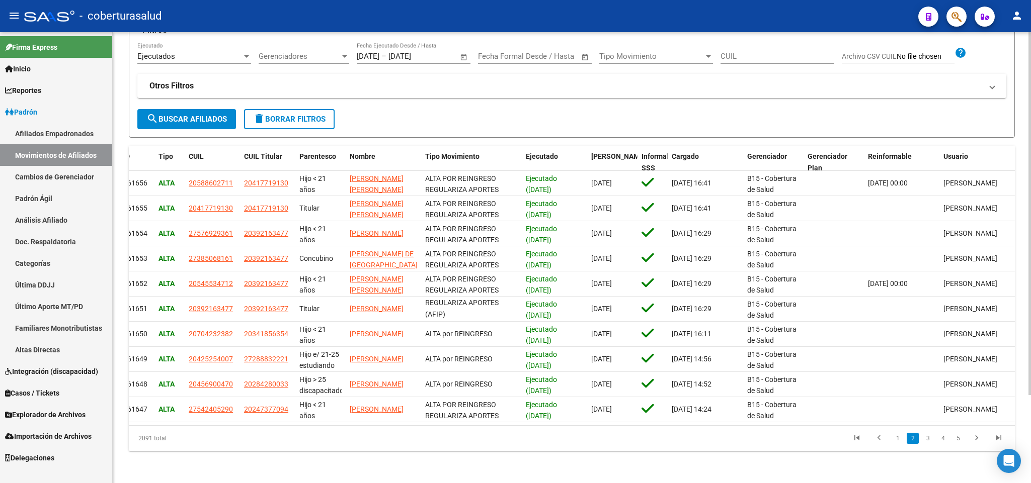
scroll to position [0, 0]
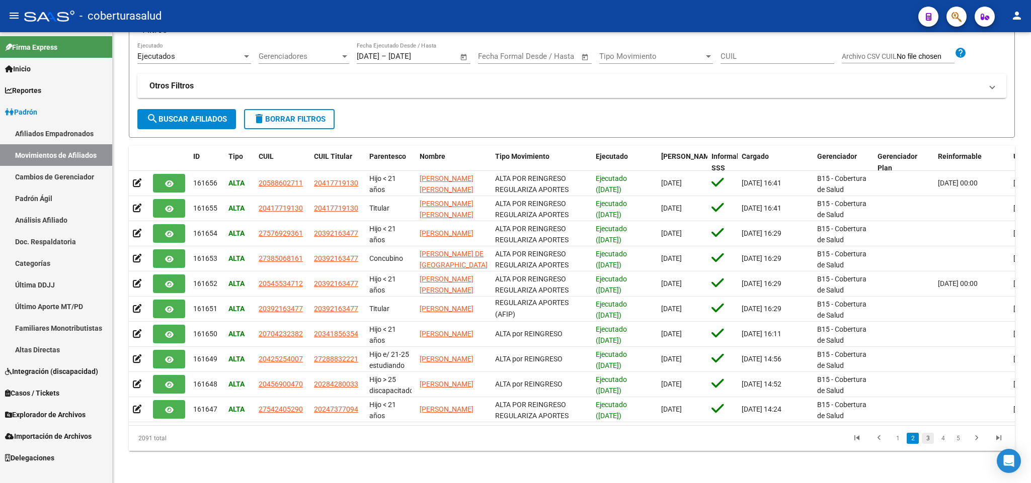
click at [928, 441] on link "3" at bounding box center [928, 438] width 12 height 11
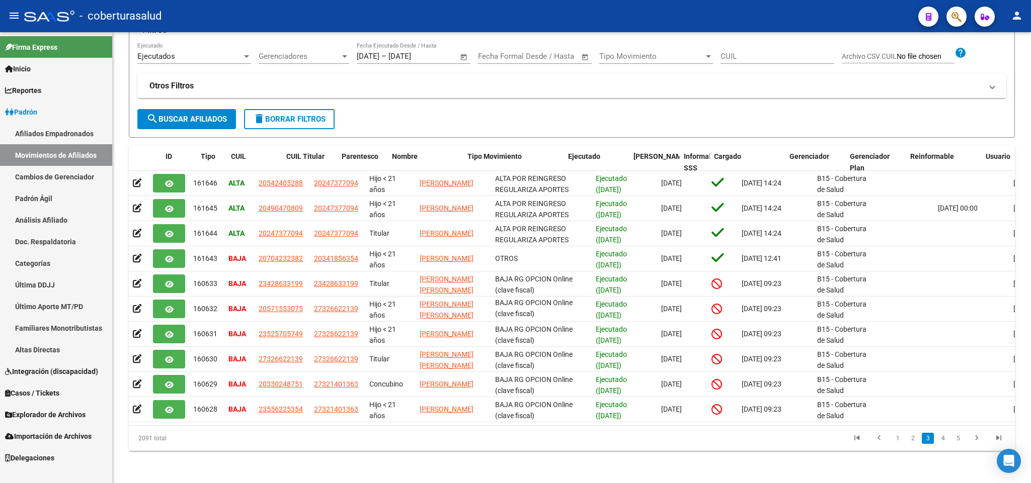
scroll to position [0, 70]
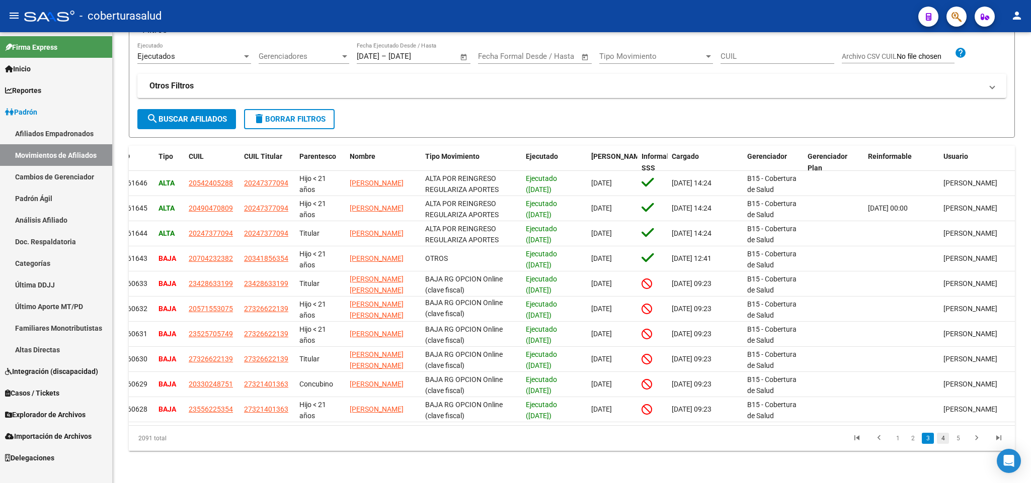
click at [939, 439] on link "4" at bounding box center [943, 438] width 12 height 11
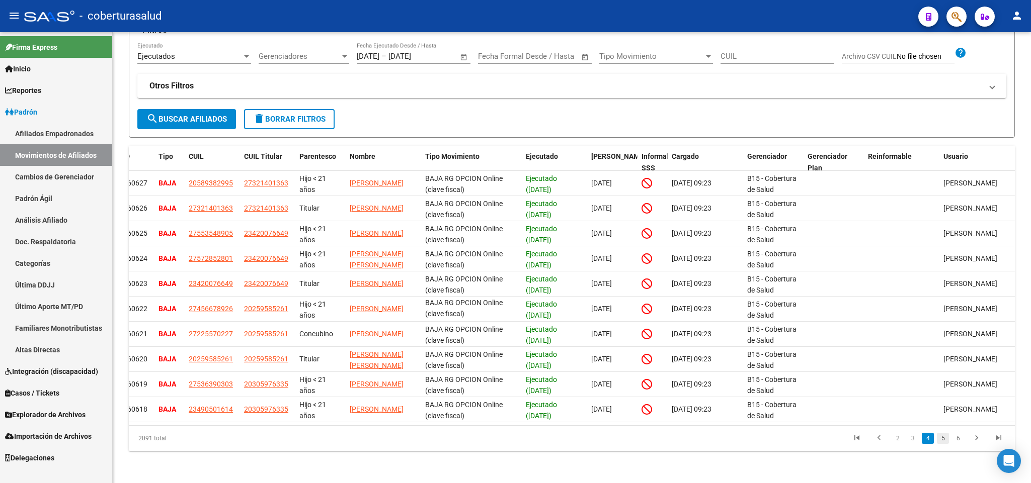
click at [946, 437] on link "5" at bounding box center [943, 438] width 12 height 11
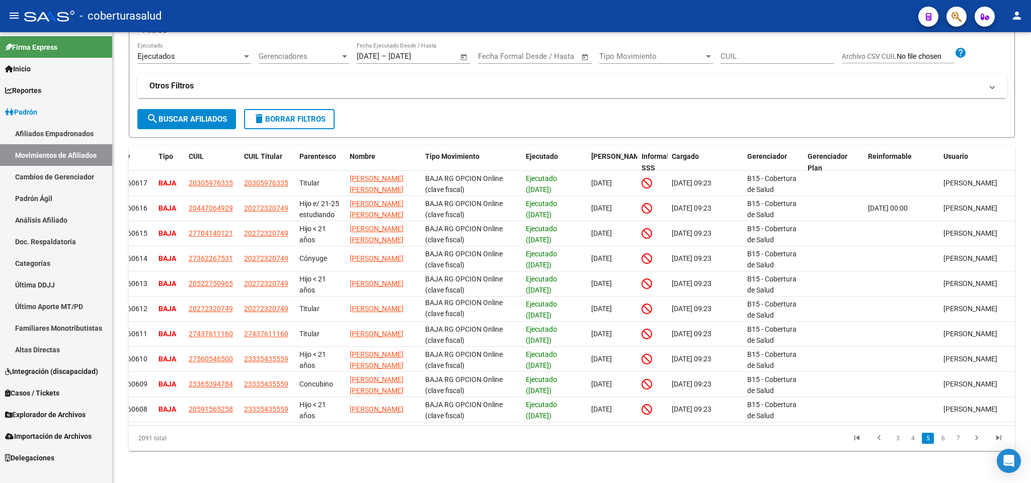
click at [946, 437] on link "6" at bounding box center [943, 438] width 12 height 11
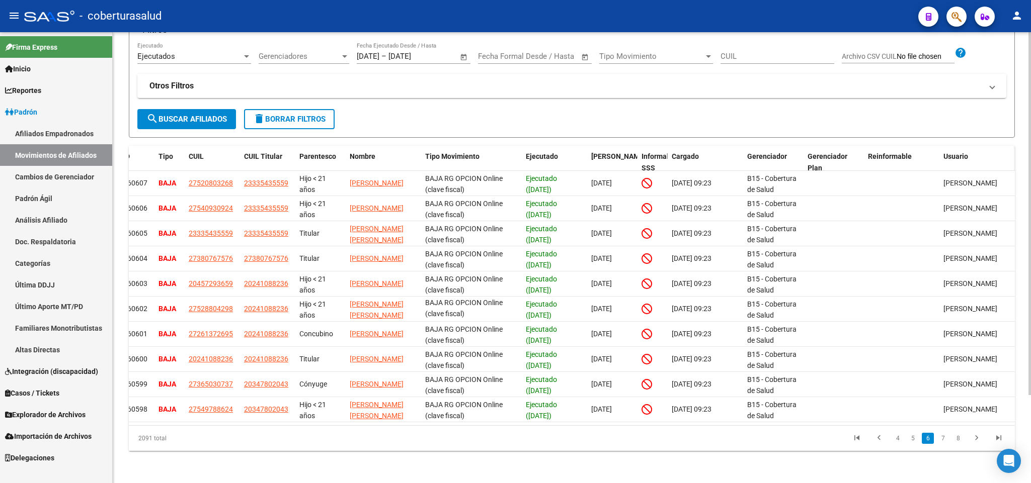
click at [945, 146] on datatable-header-cell "Usuario" at bounding box center [976, 162] width 75 height 33
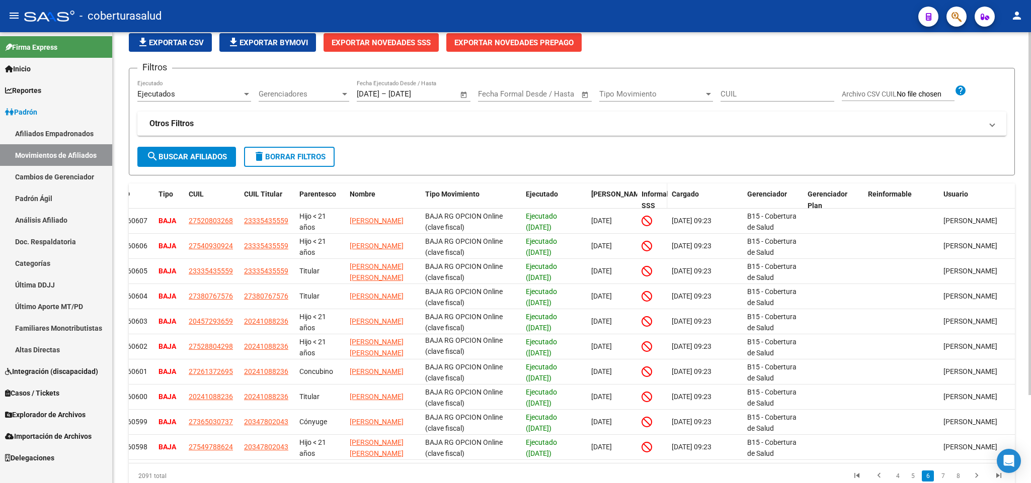
scroll to position [0, 0]
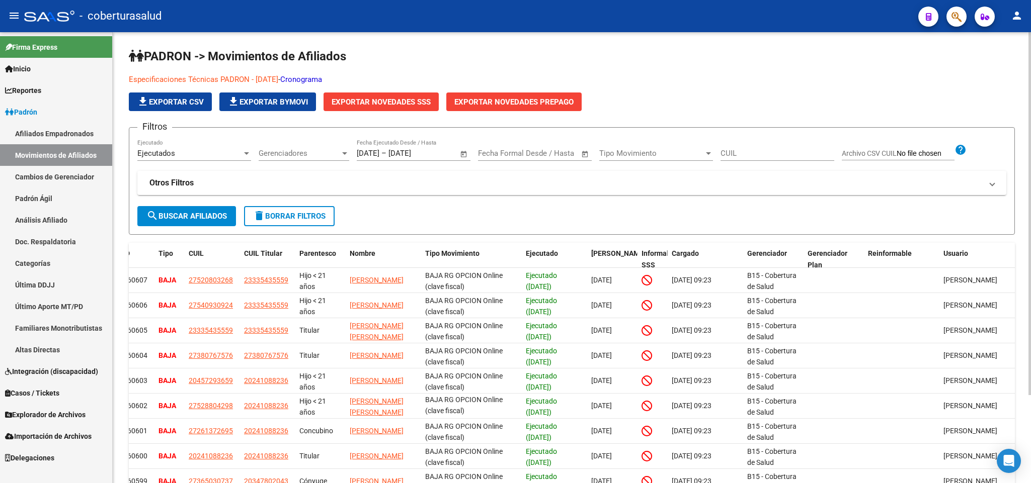
click at [223, 151] on div "Ejecutados" at bounding box center [189, 153] width 105 height 9
click at [223, 151] on span "Ejecutados" at bounding box center [194, 153] width 114 height 23
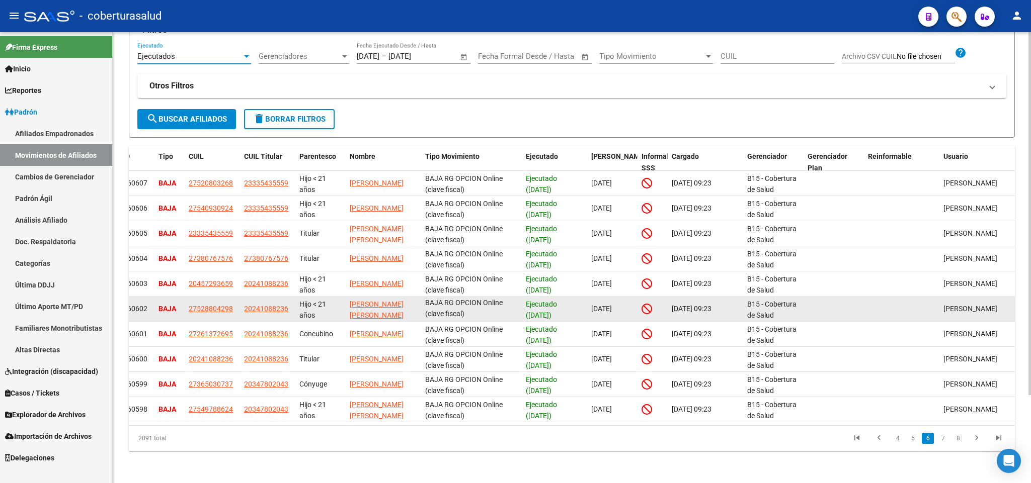
scroll to position [109, 0]
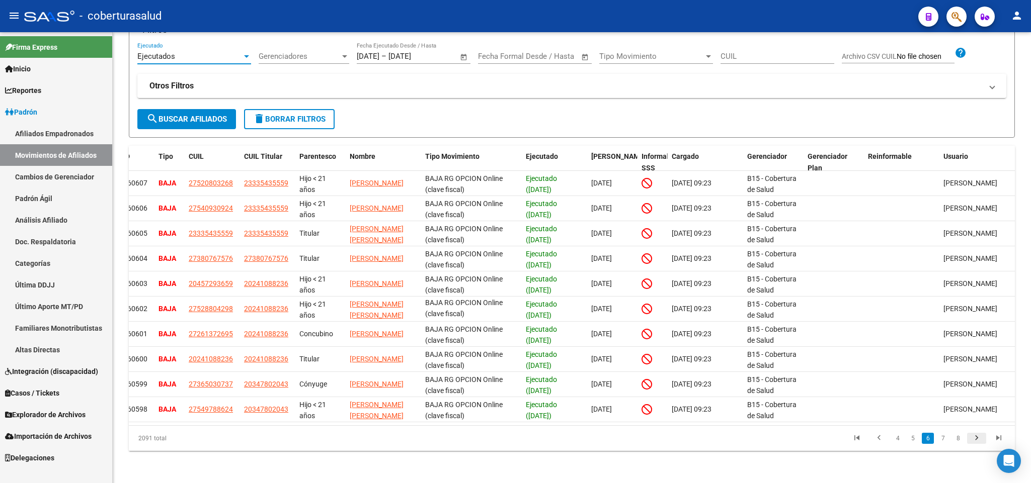
click at [978, 438] on icon "go to next page" at bounding box center [976, 440] width 13 height 12
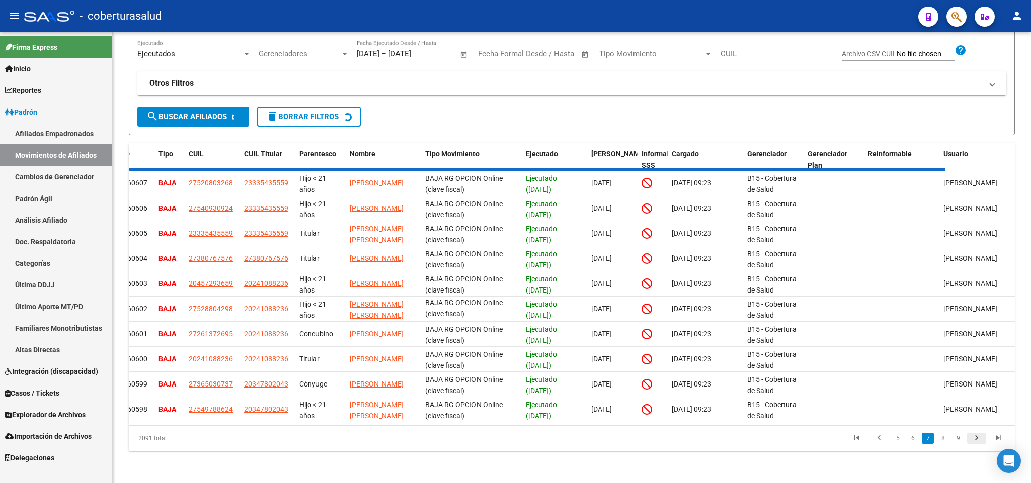
click at [978, 438] on div "2091 total 5 6 7 8 9" at bounding box center [572, 438] width 886 height 25
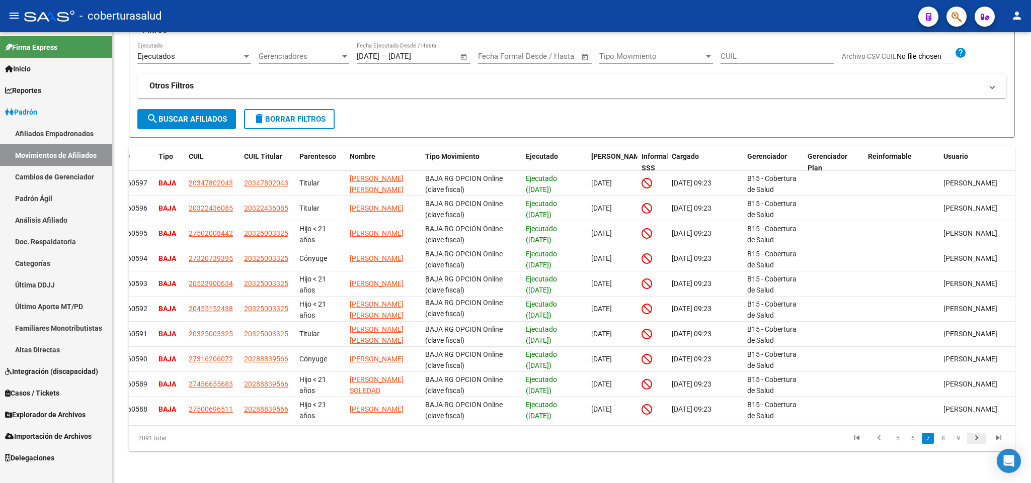
click at [978, 438] on icon "go to next page" at bounding box center [976, 440] width 13 height 12
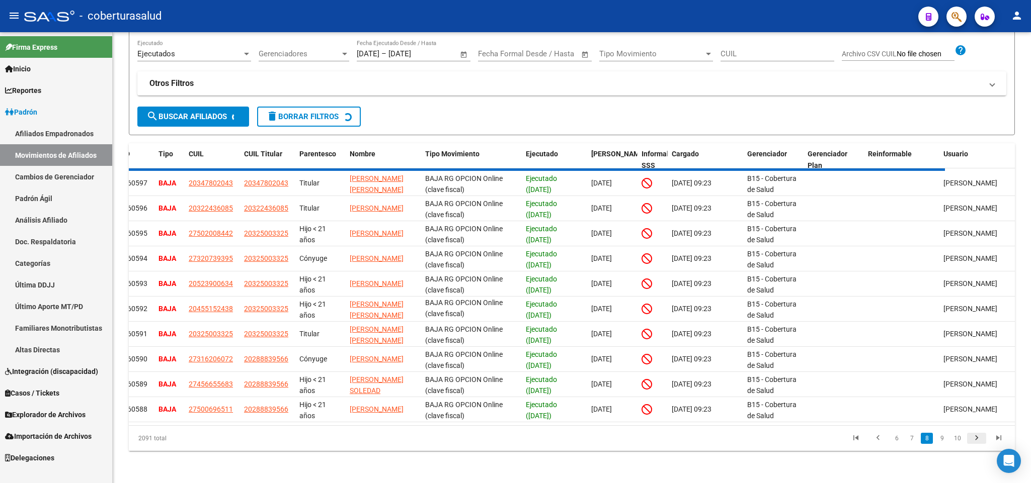
click at [978, 438] on div "2091 total 6 7 8 9 10" at bounding box center [572, 438] width 886 height 25
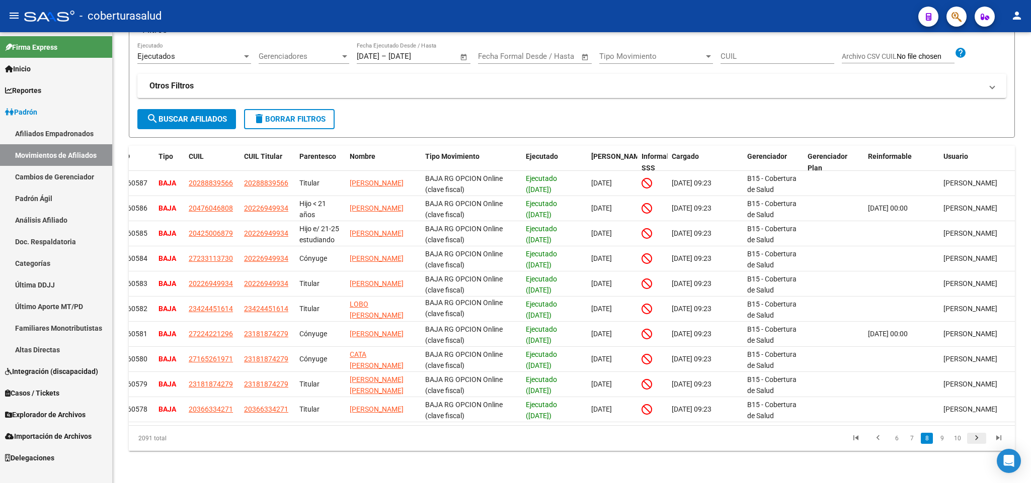
click at [978, 438] on icon "go to next page" at bounding box center [976, 440] width 13 height 12
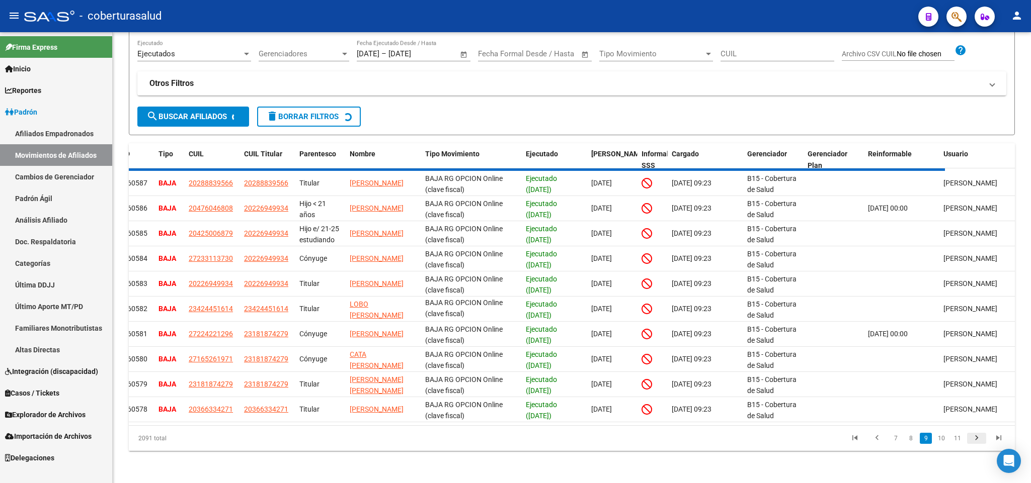
click at [978, 438] on div "2091 total 7 8 9 10 11" at bounding box center [572, 438] width 886 height 25
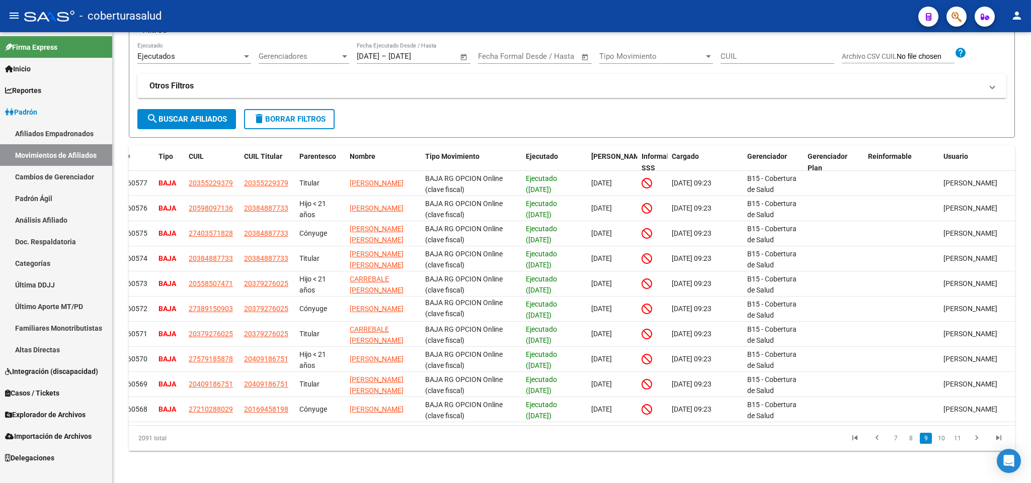
click at [978, 438] on icon "go to next page" at bounding box center [976, 440] width 13 height 12
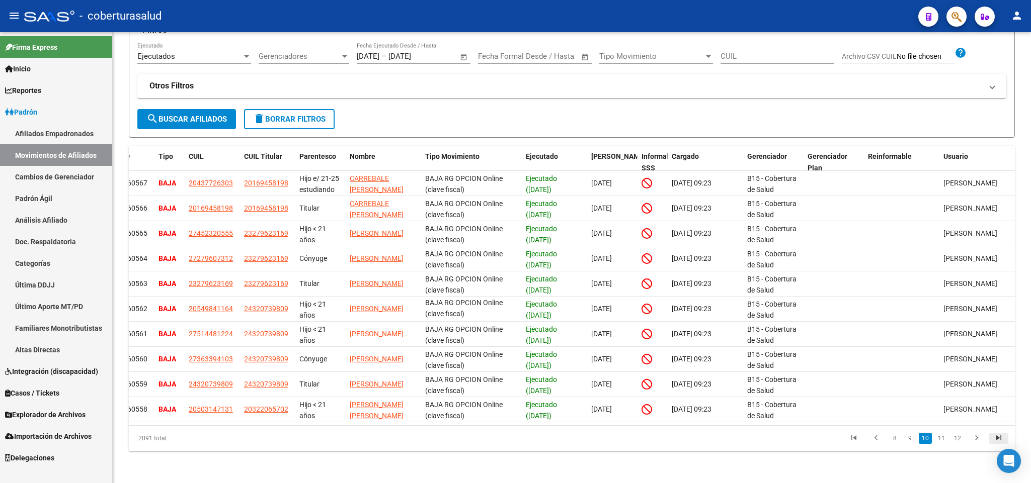
click at [1001, 440] on icon "go to last page" at bounding box center [998, 440] width 13 height 12
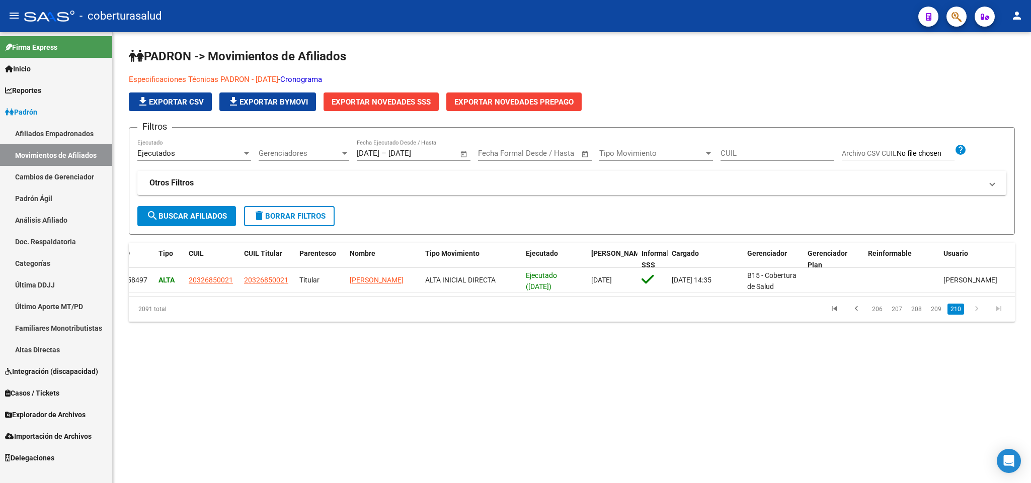
scroll to position [0, 0]
click at [934, 315] on link "209" at bounding box center [936, 309] width 17 height 11
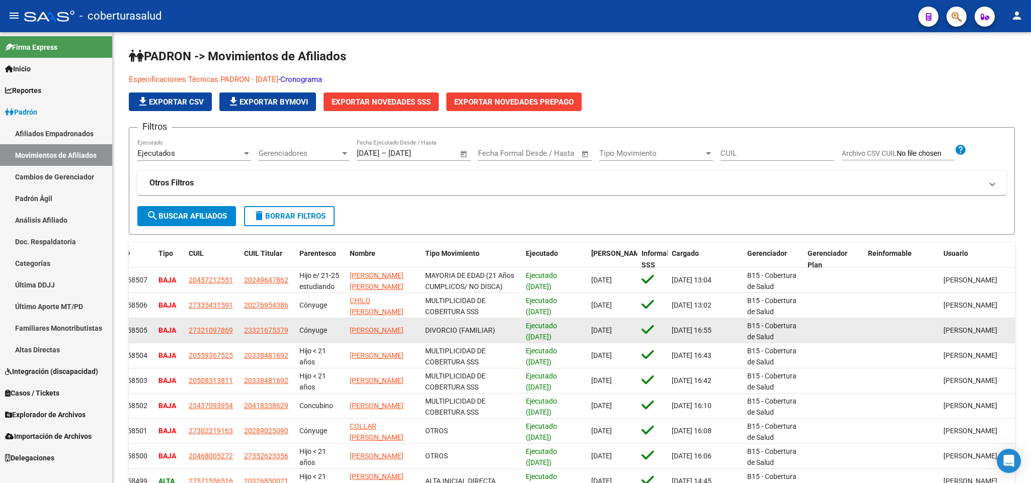
scroll to position [109, 0]
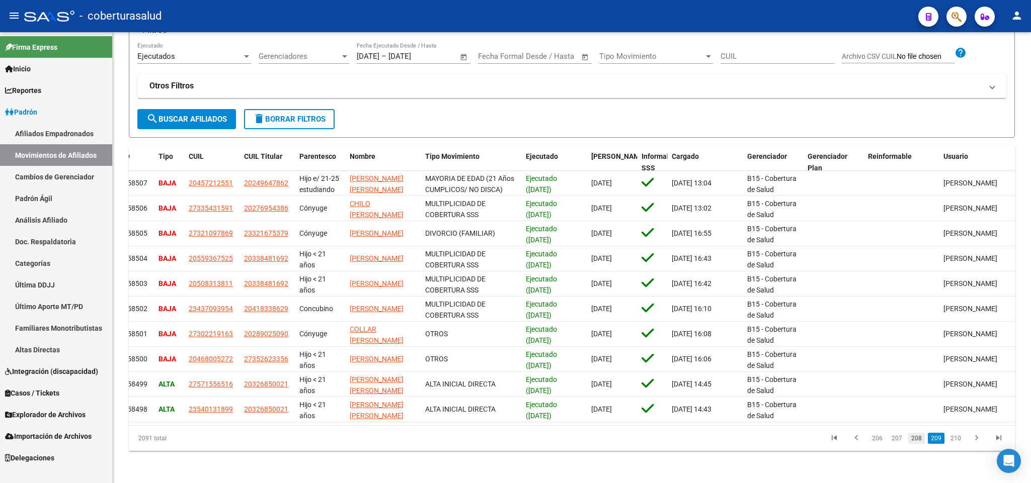
click at [915, 435] on link "208" at bounding box center [916, 438] width 17 height 11
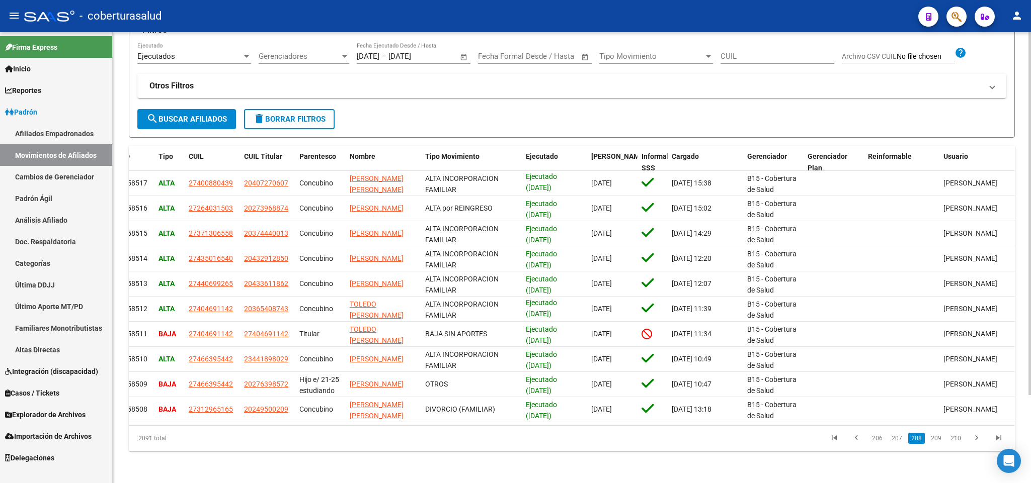
click at [783, 482] on div "PADRON -> Movimientos de Afiliados Especificaciones Técnicas PADRON - [DATE] - …" at bounding box center [572, 209] width 918 height 548
click at [899, 440] on link "207" at bounding box center [896, 438] width 17 height 11
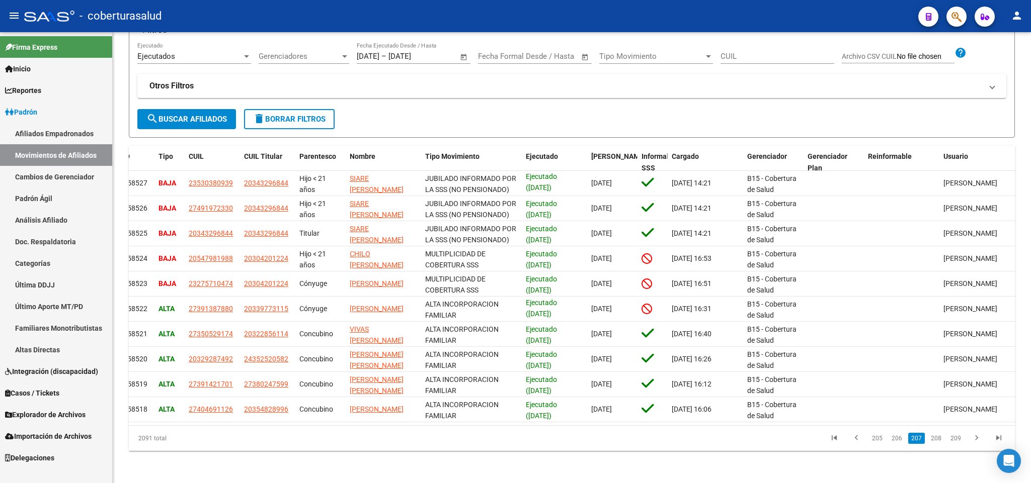
click at [899, 440] on link "206" at bounding box center [896, 438] width 17 height 11
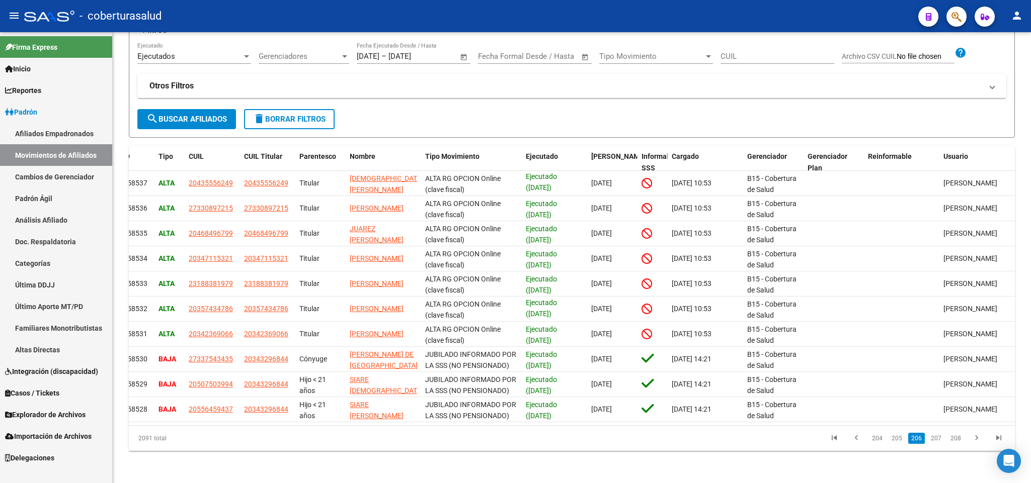
click at [899, 440] on link "205" at bounding box center [896, 438] width 17 height 11
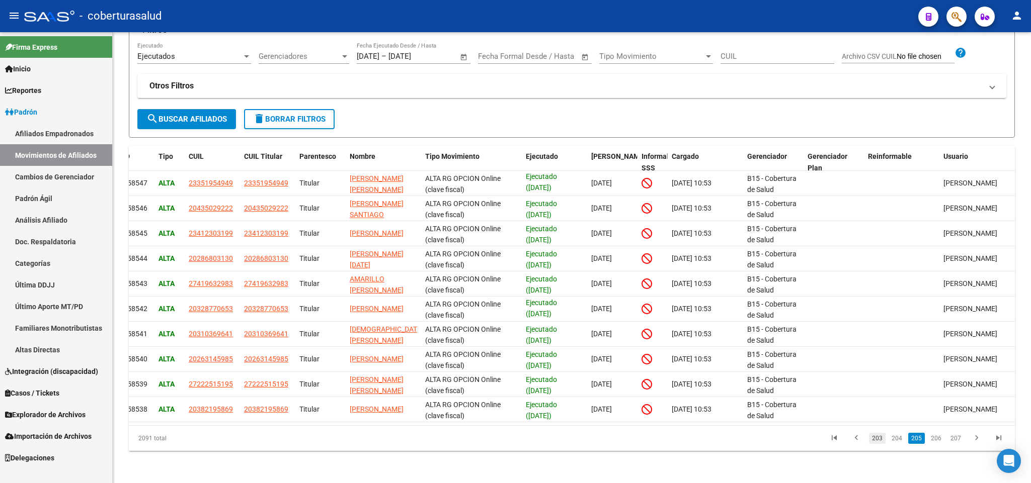
click at [883, 435] on link "203" at bounding box center [877, 438] width 17 height 11
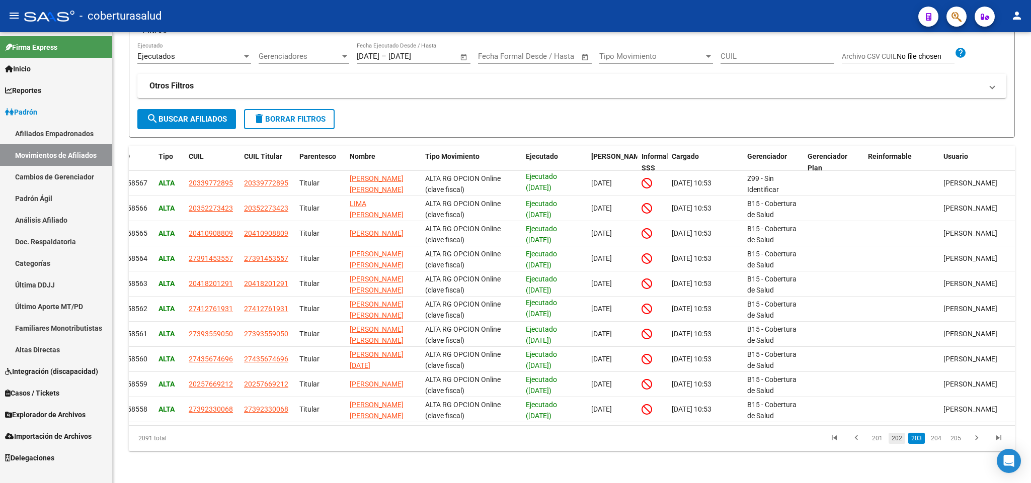
click at [889, 441] on link "202" at bounding box center [896, 438] width 17 height 11
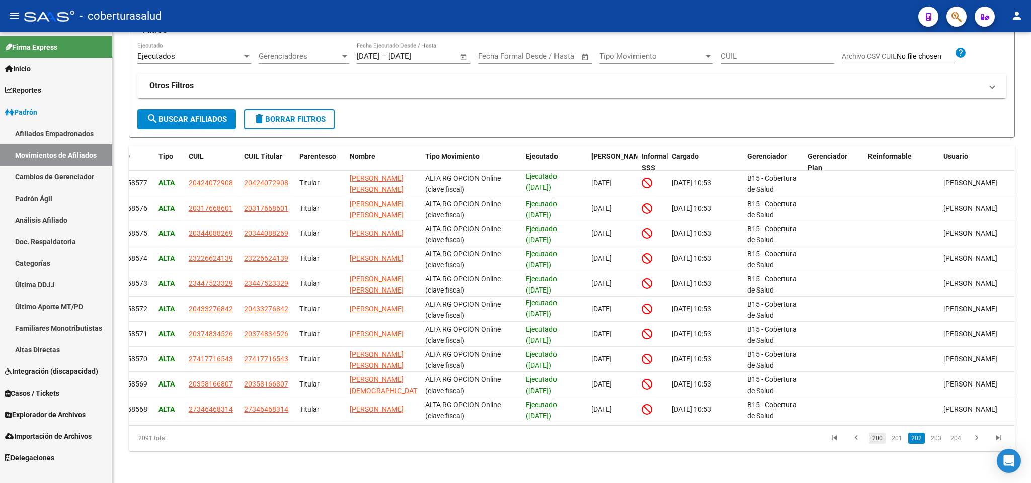
click at [874, 441] on link "200" at bounding box center [877, 438] width 17 height 11
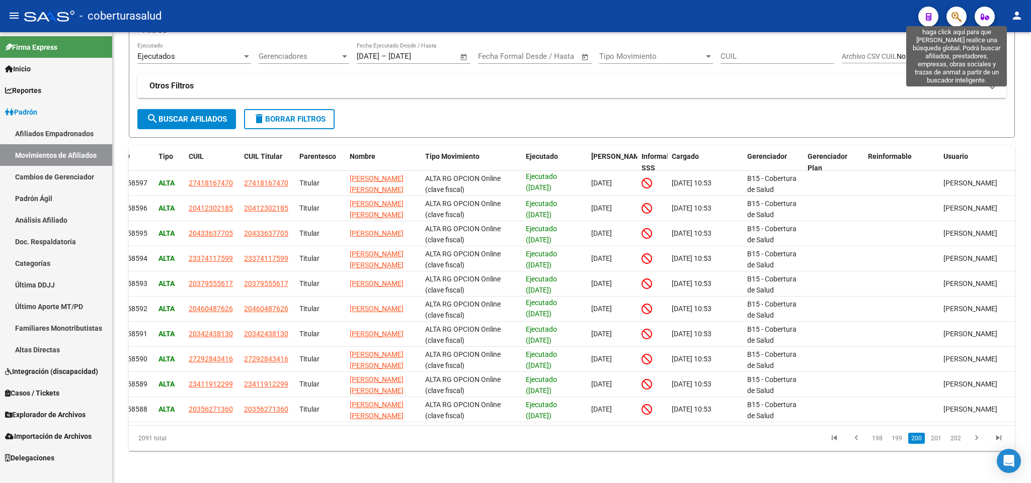
click at [954, 14] on icon "button" at bounding box center [956, 17] width 10 height 12
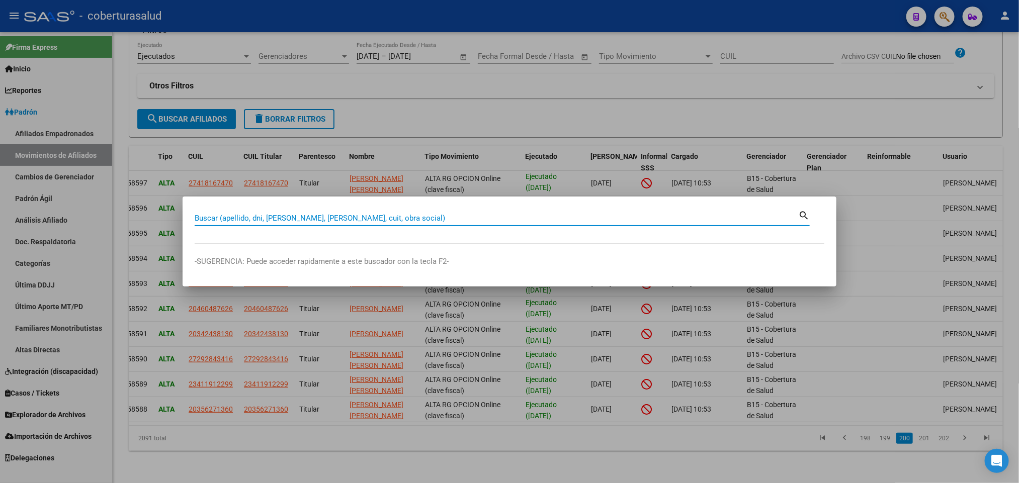
paste input "27453353082"
type input "27453353082"
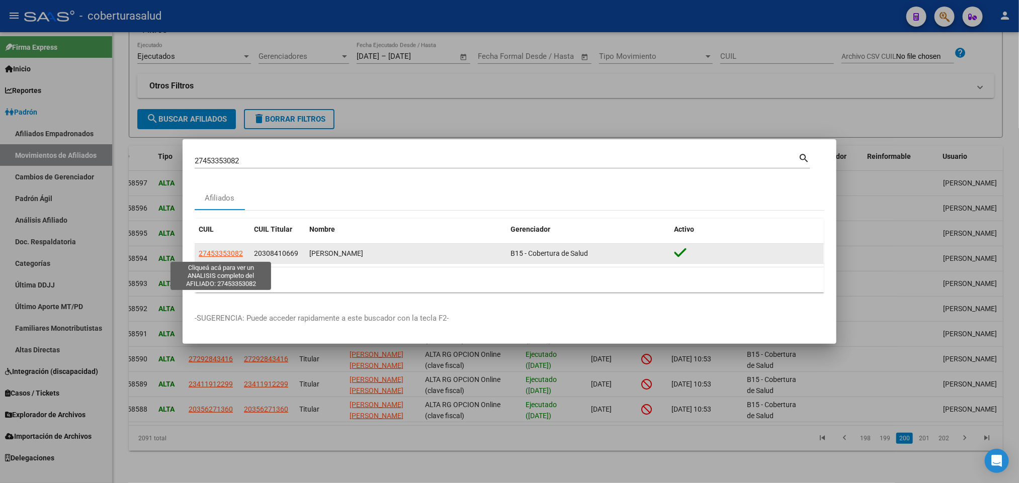
click at [219, 250] on span "27453353082" at bounding box center [221, 254] width 44 height 8
type textarea "27453353082"
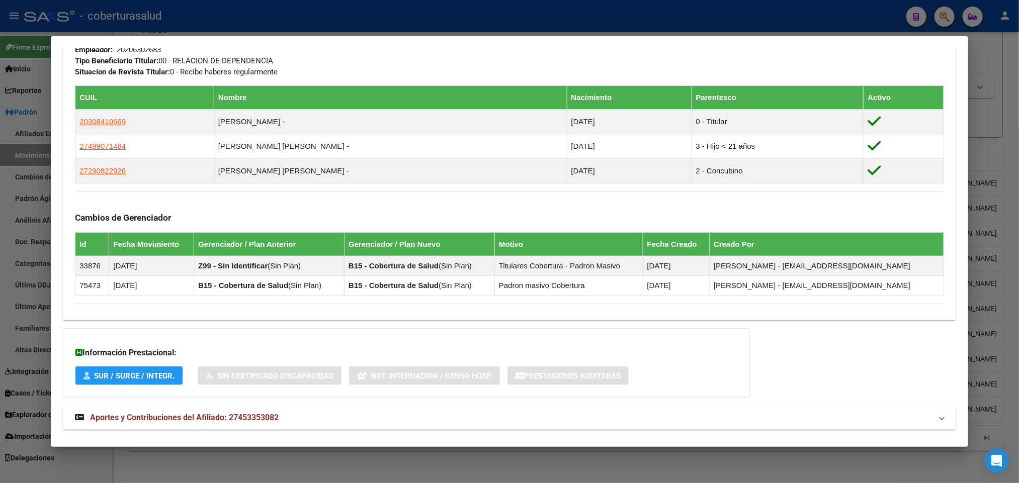
scroll to position [528, 0]
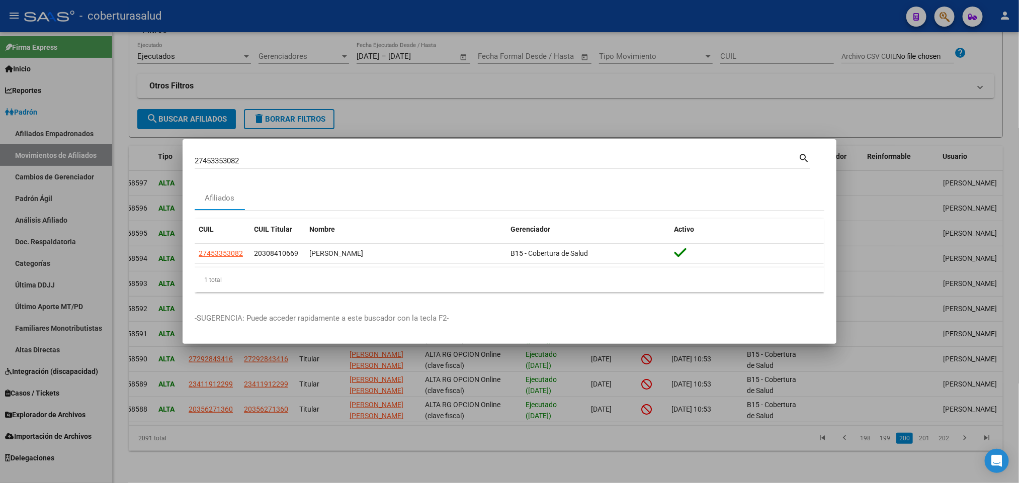
click at [651, 154] on div "27453353082 Buscar (apellido, dni, cuil, [PERSON_NAME], cuit, obra social)" at bounding box center [497, 160] width 604 height 15
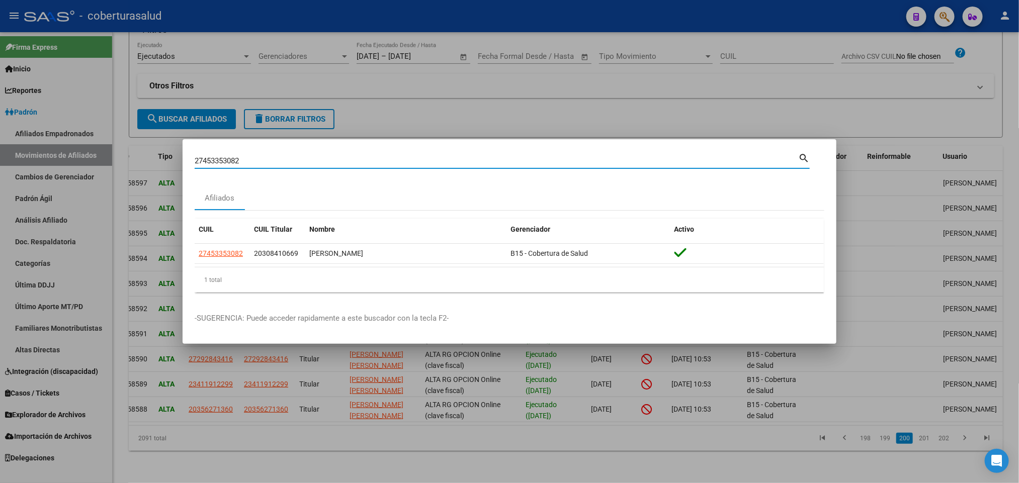
click at [633, 158] on input "27453353082" at bounding box center [497, 160] width 604 height 9
paste input "49564336"
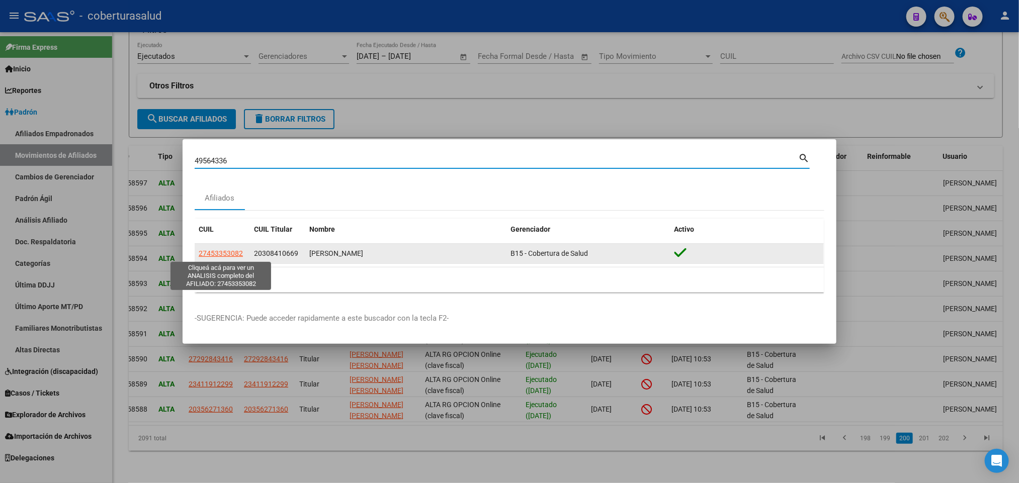
click at [238, 251] on span "27453353082" at bounding box center [221, 254] width 44 height 8
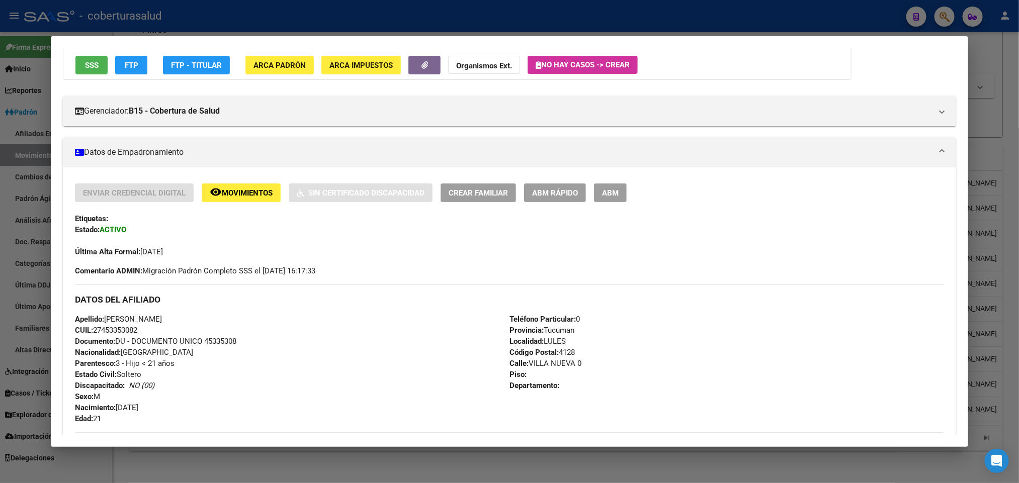
scroll to position [0, 0]
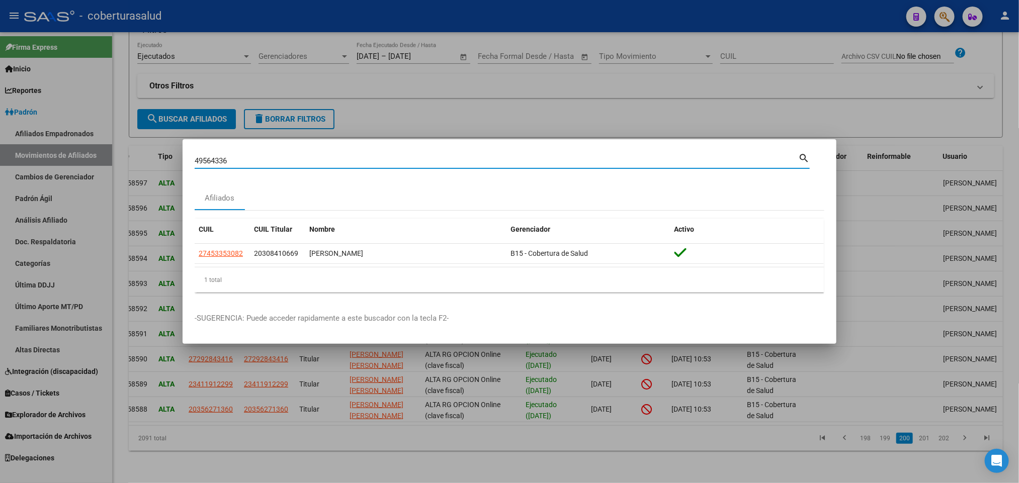
click at [301, 164] on input "49564336" at bounding box center [497, 160] width 604 height 9
paste input "27453353082"
click at [260, 162] on input "27453353082" at bounding box center [497, 160] width 604 height 9
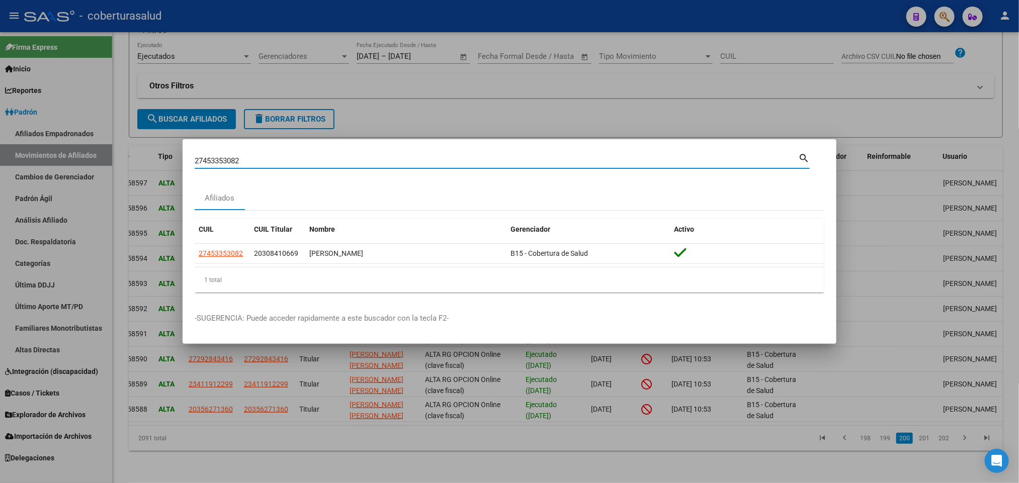
paste input "49564336"
type input "49564336"
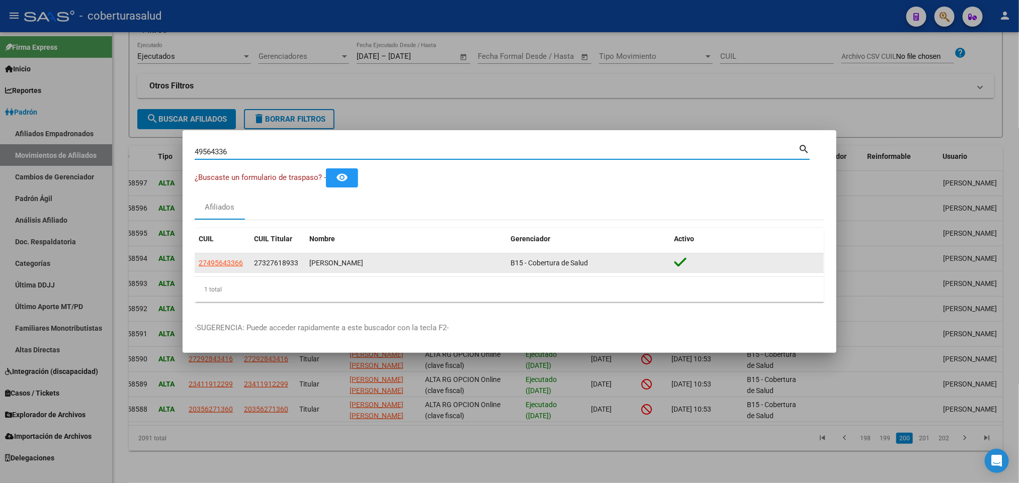
click at [237, 268] on app-link-go-to "27495643366" at bounding box center [221, 264] width 44 height 12
click at [233, 263] on span "27495643366" at bounding box center [221, 263] width 44 height 8
type textarea "27495643366"
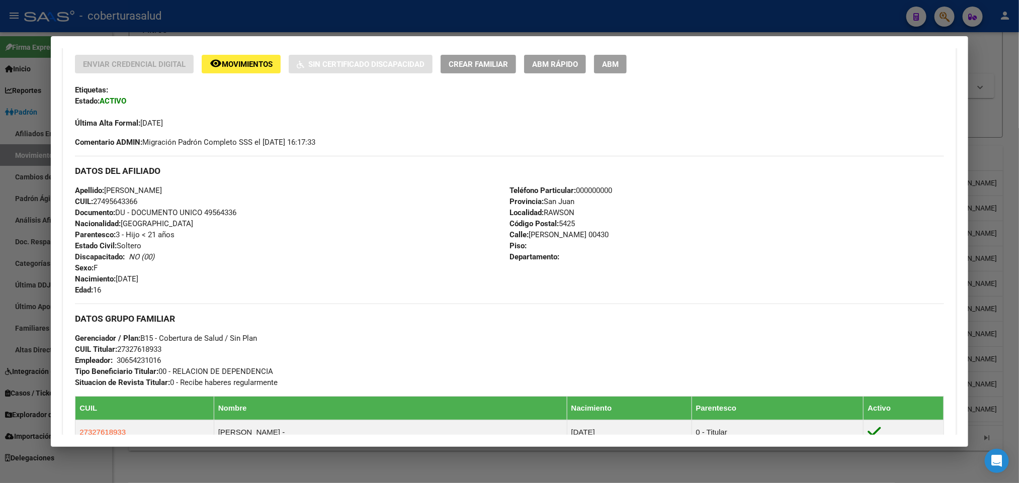
scroll to position [302, 0]
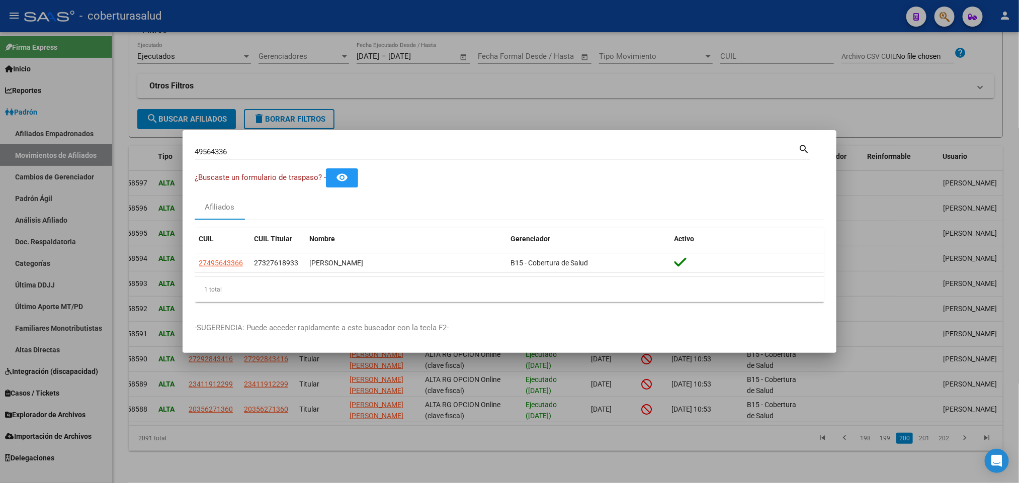
click at [308, 146] on div "49564336 Buscar (apellido, dni, cuil, [PERSON_NAME], cuit, obra social)" at bounding box center [497, 151] width 604 height 15
click at [269, 154] on input "49564336" at bounding box center [497, 151] width 604 height 9
paste input "51300533"
type input "51300533"
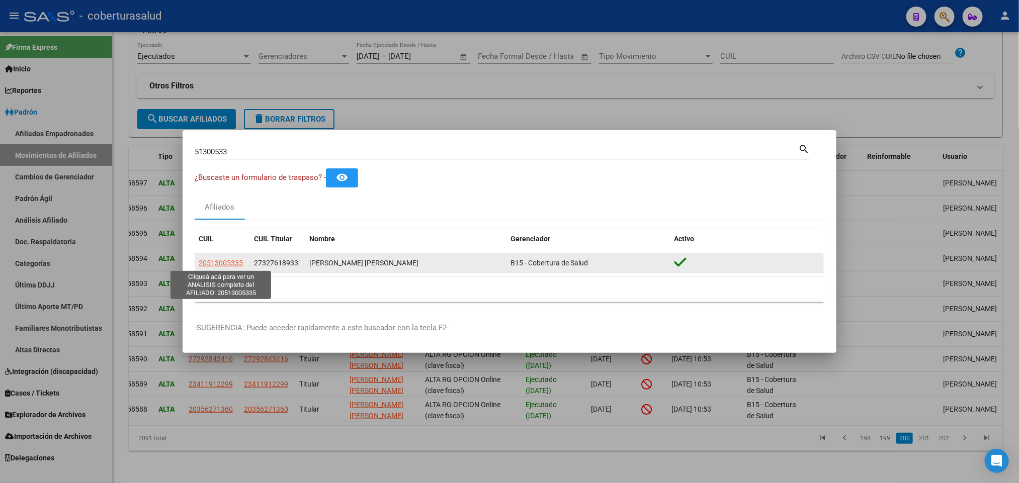
click at [227, 261] on span "20513005335" at bounding box center [221, 263] width 44 height 8
type textarea "20513005335"
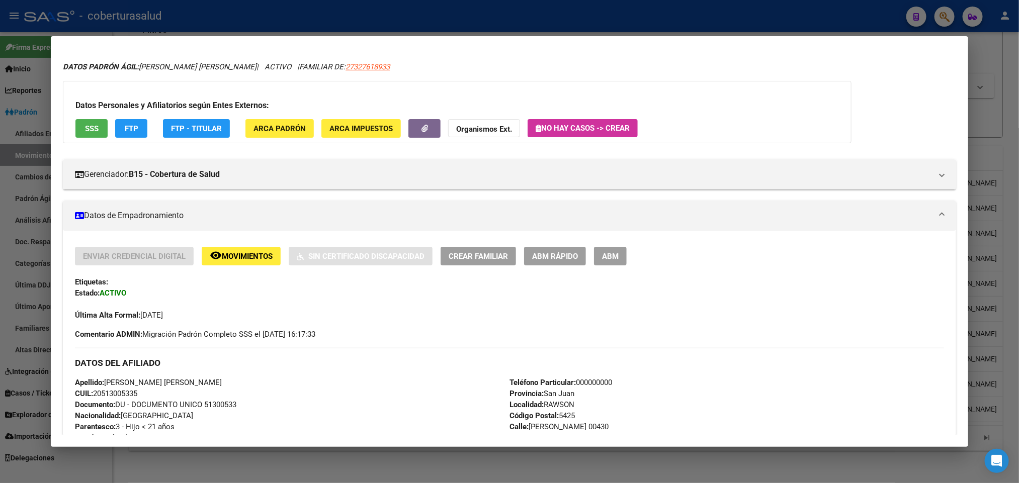
scroll to position [0, 0]
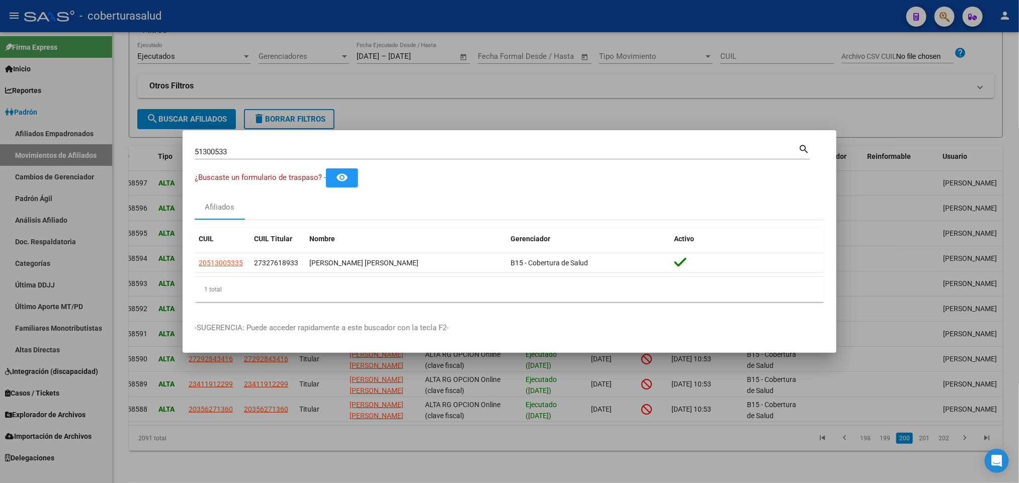
click at [306, 155] on input "51300533" at bounding box center [497, 151] width 604 height 9
paste input "6970794"
type input "56970794"
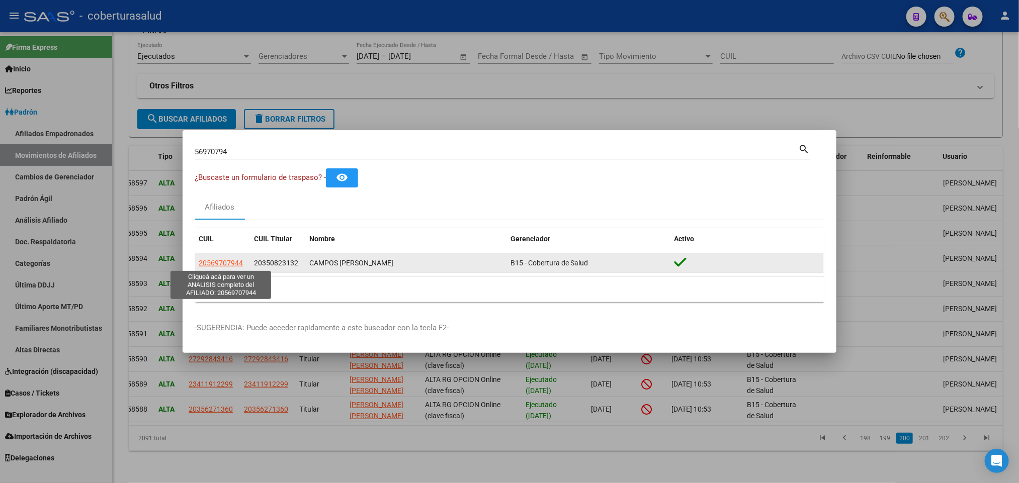
click at [228, 265] on span "20569707944" at bounding box center [221, 263] width 44 height 8
type textarea "20569707944"
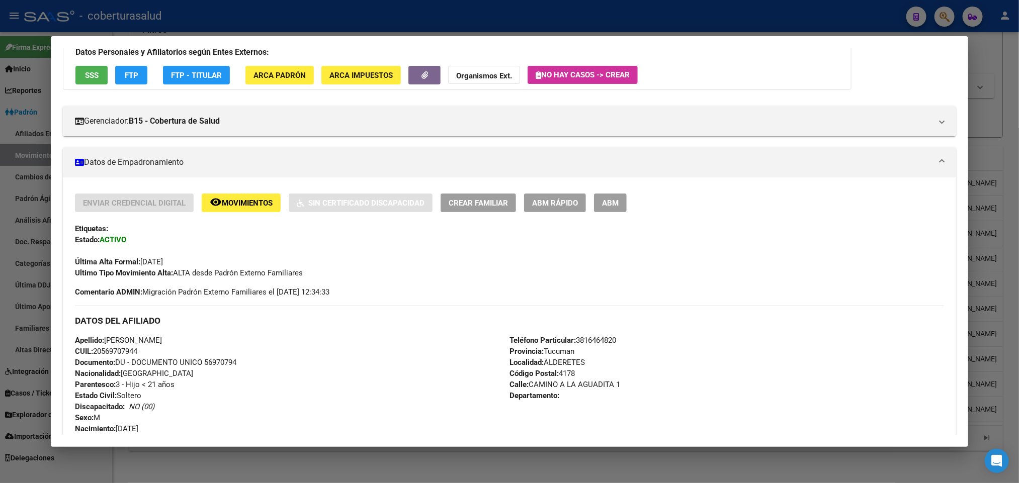
scroll to position [151, 0]
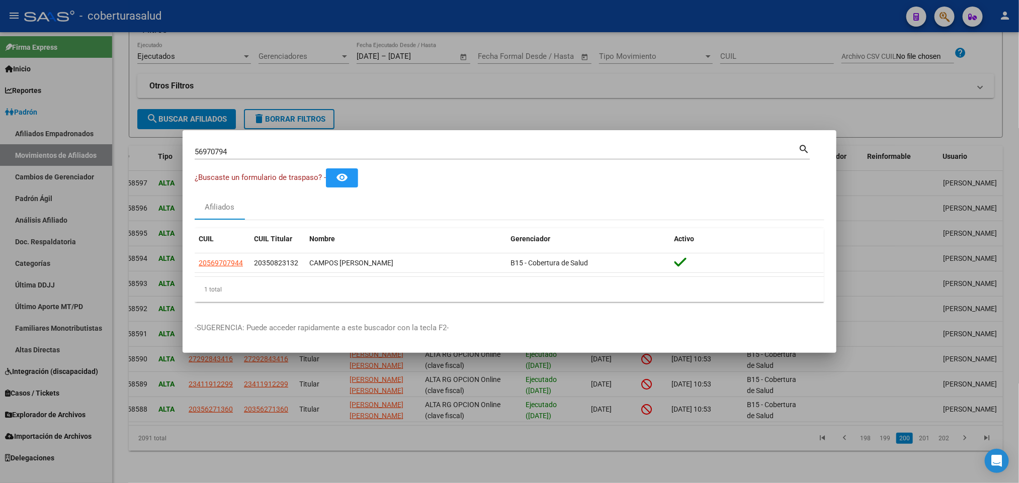
click at [576, 149] on input "56970794" at bounding box center [497, 151] width 604 height 9
paste input "8162512"
type input "58162512"
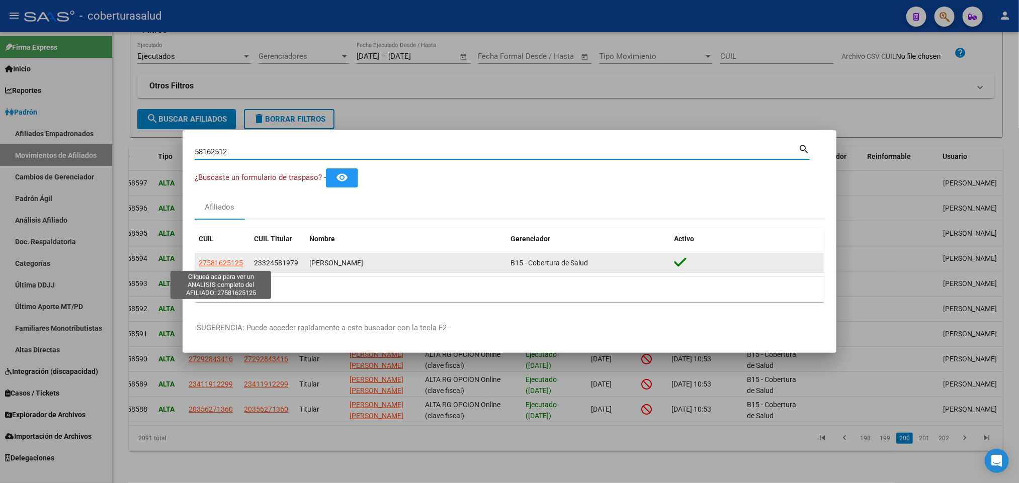
click at [221, 264] on span "27581625125" at bounding box center [221, 263] width 44 height 8
type textarea "27581625125"
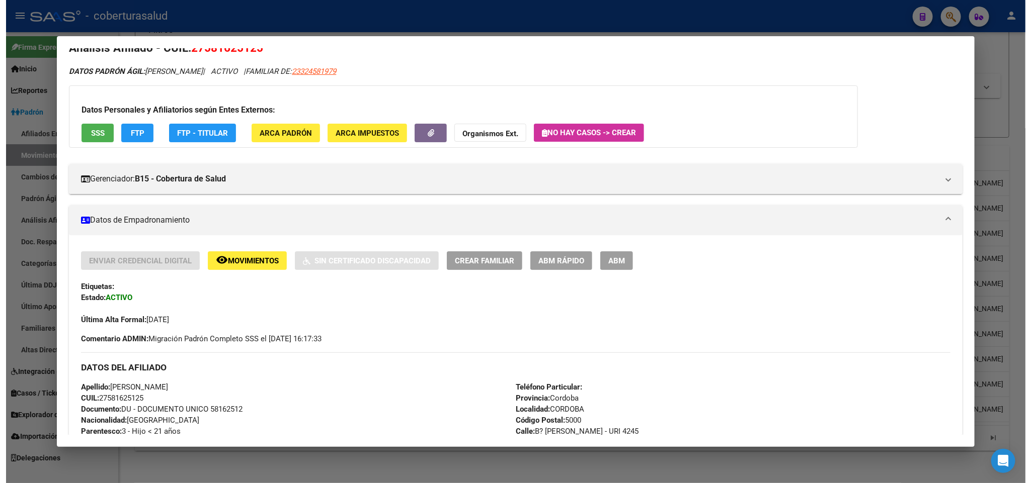
scroll to position [0, 0]
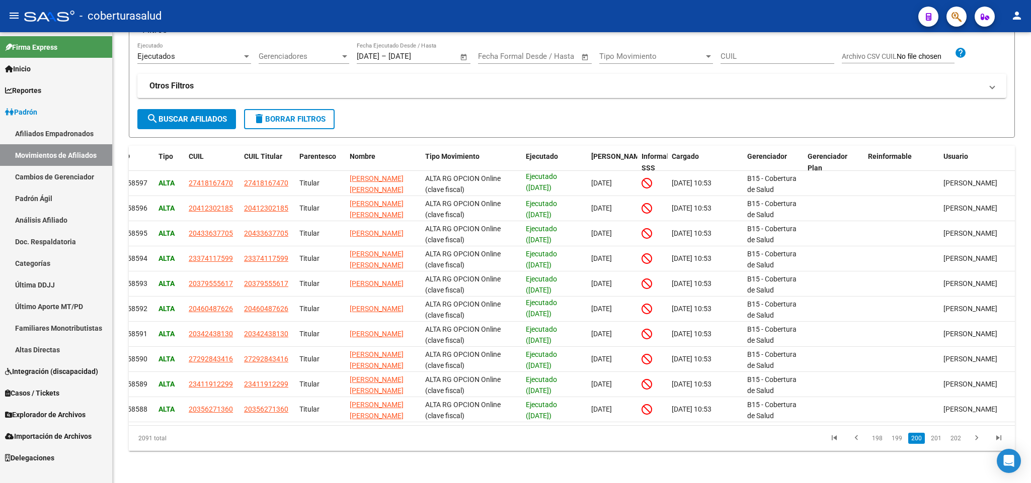
click at [65, 136] on link "Afiliados Empadronados" at bounding box center [56, 134] width 112 height 22
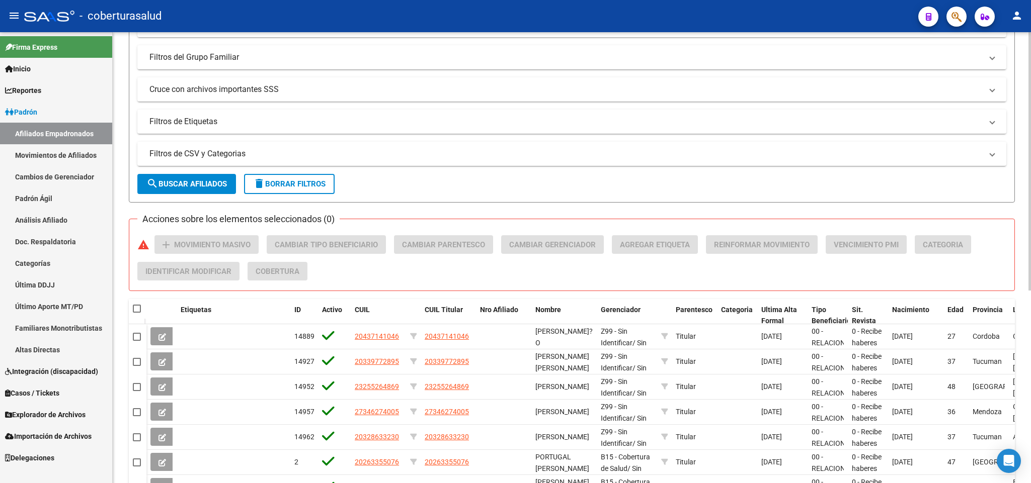
scroll to position [151, 0]
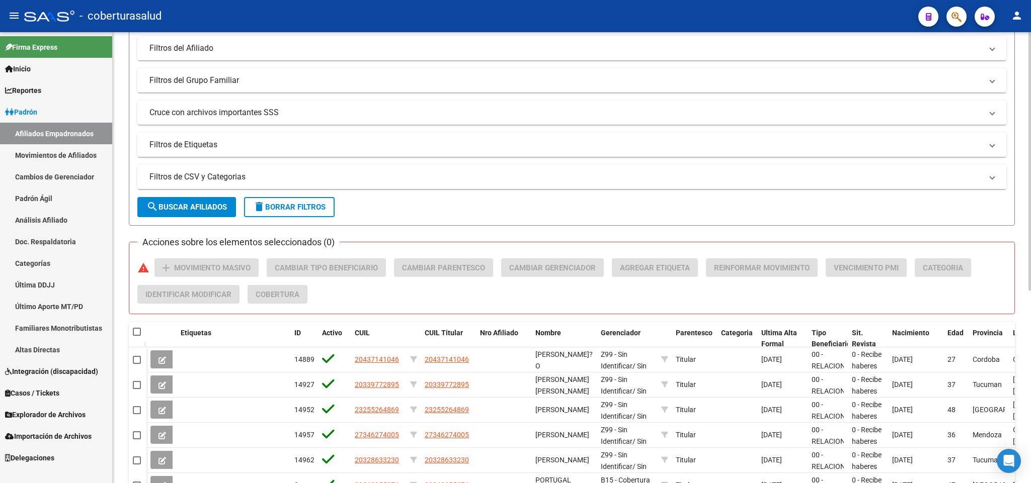
click at [216, 183] on mat-expansion-panel-header "Filtros de CSV y Categorias" at bounding box center [571, 177] width 869 height 24
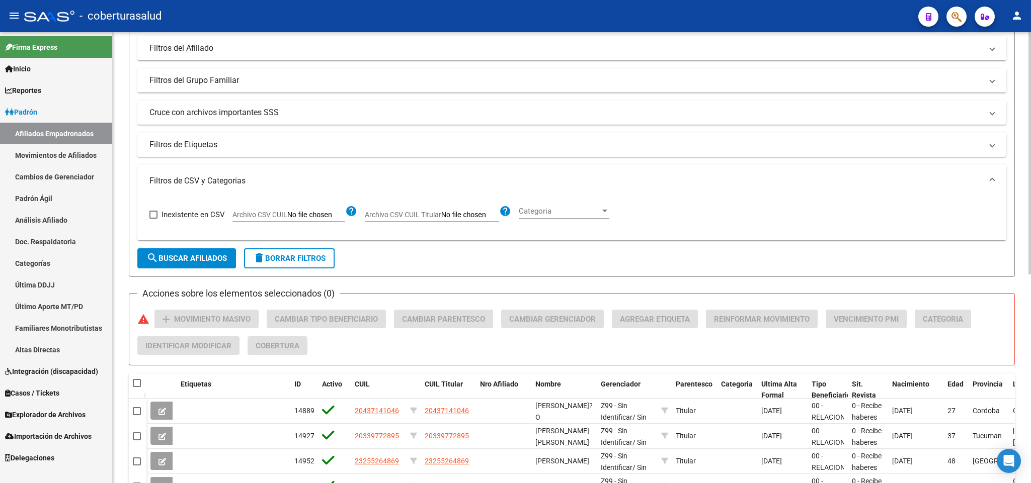
click at [307, 219] on input "Archivo CSV CUIL" at bounding box center [316, 215] width 58 height 9
type input "C:\fakepath\modificar parentezco a hijo mayor 21años [DATE].csv"
click at [202, 258] on span "search Buscar Afiliados" at bounding box center [186, 258] width 80 height 9
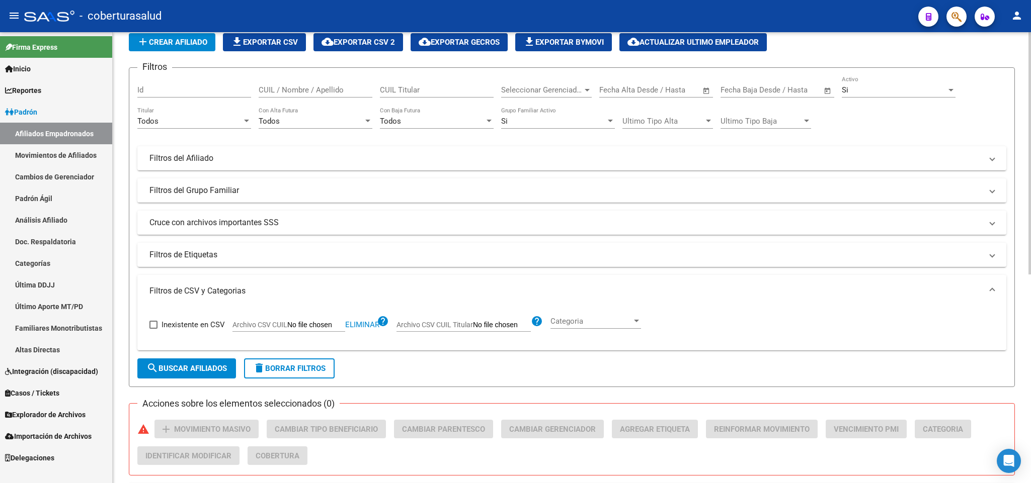
scroll to position [0, 0]
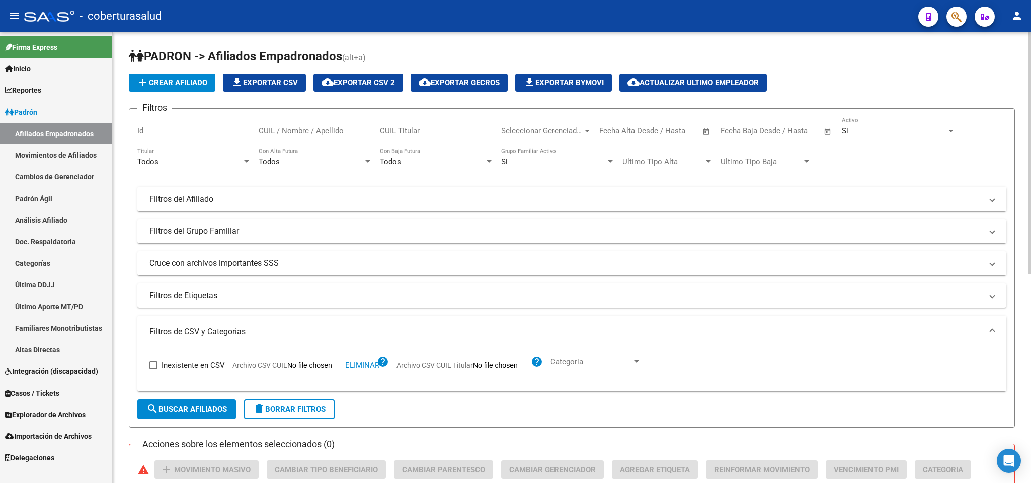
click at [878, 130] on div "Si" at bounding box center [894, 130] width 105 height 9
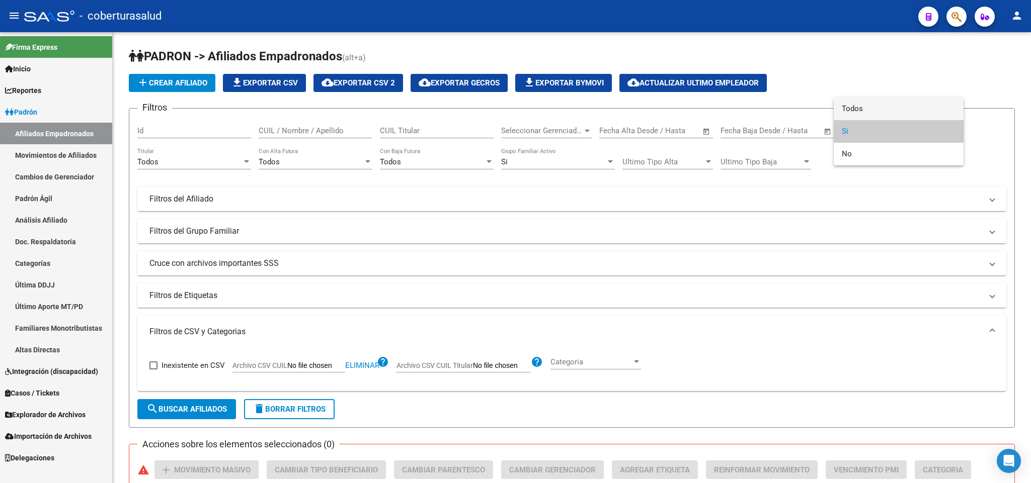
click at [883, 110] on span "Todos" at bounding box center [899, 109] width 114 height 23
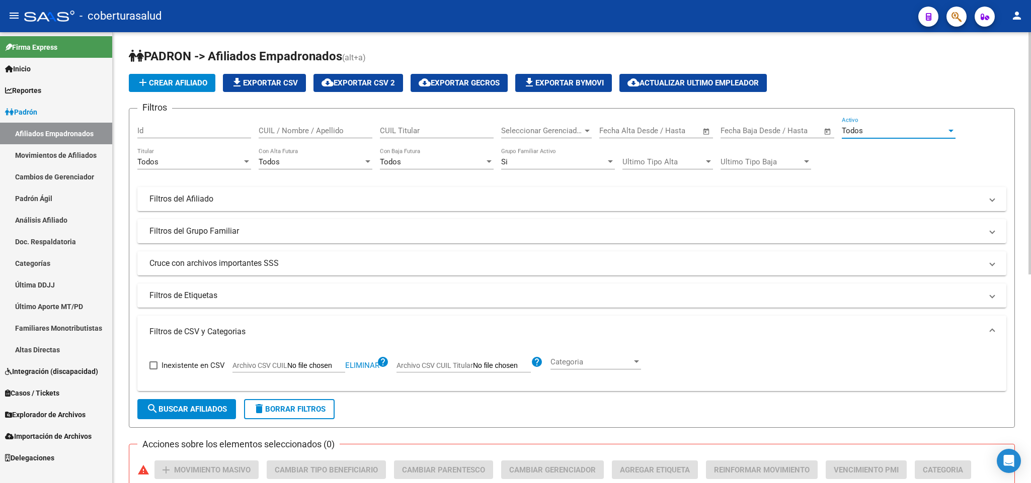
click at [224, 412] on span "search Buscar Afiliados" at bounding box center [186, 409] width 80 height 9
click at [303, 166] on div "Todos" at bounding box center [311, 161] width 105 height 9
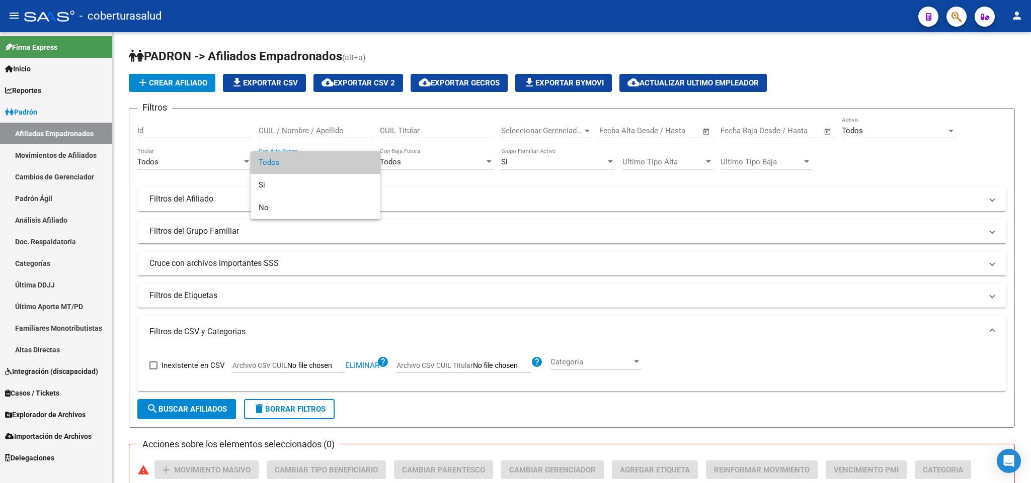
click at [422, 180] on div at bounding box center [515, 241] width 1031 height 483
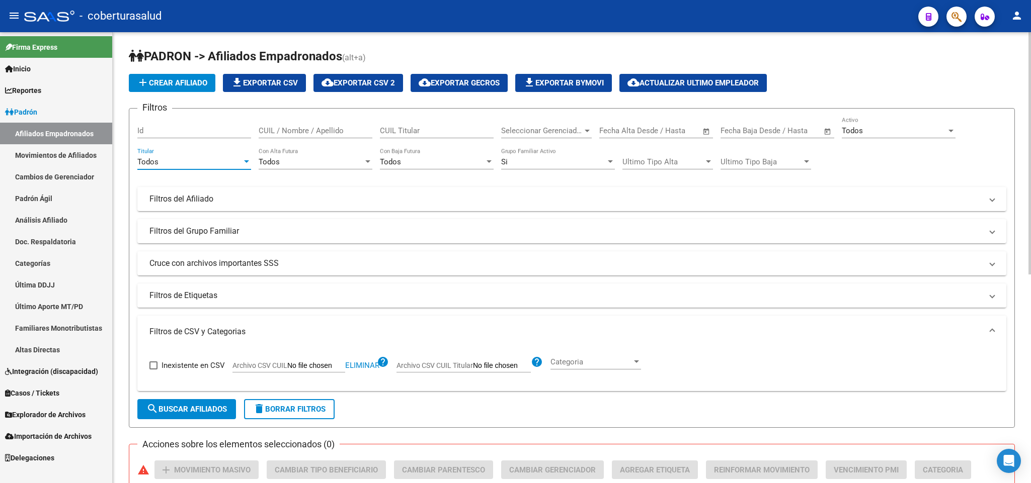
click at [185, 162] on div "Todos" at bounding box center [189, 161] width 105 height 9
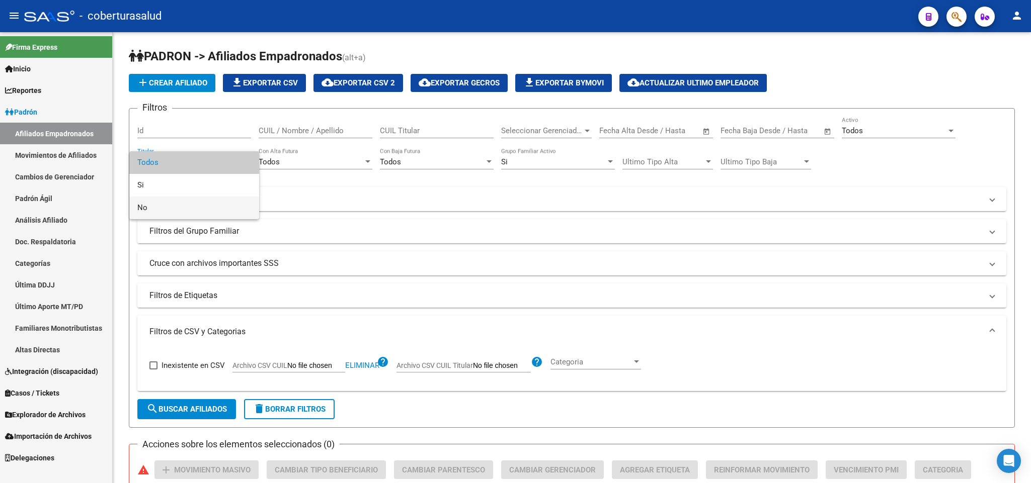
click at [180, 204] on span "No" at bounding box center [194, 208] width 114 height 23
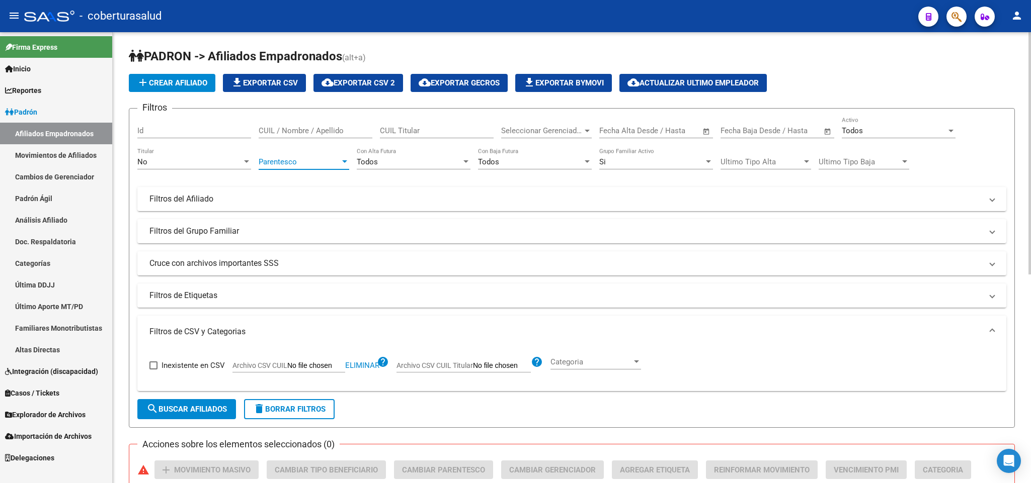
click at [290, 162] on span "Parentesco" at bounding box center [299, 161] width 81 height 9
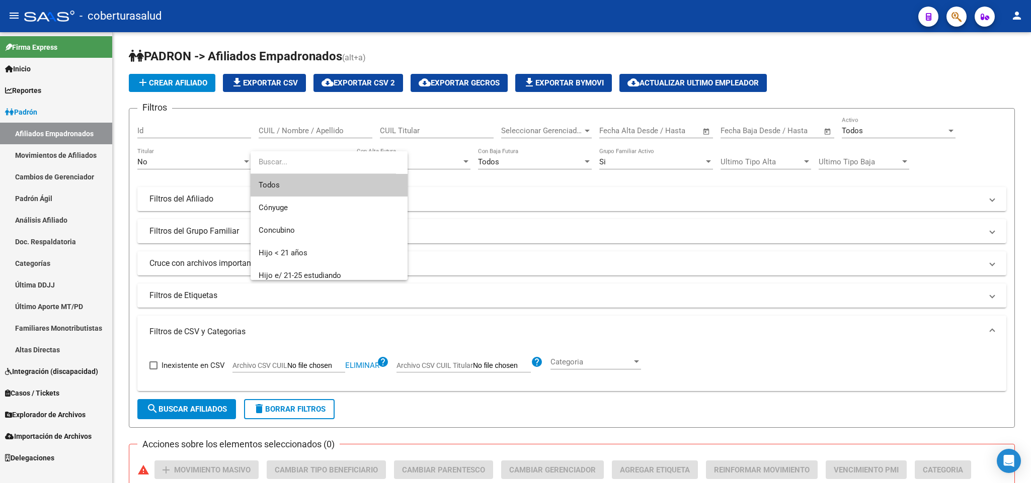
click at [322, 183] on span "Todos" at bounding box center [329, 185] width 141 height 23
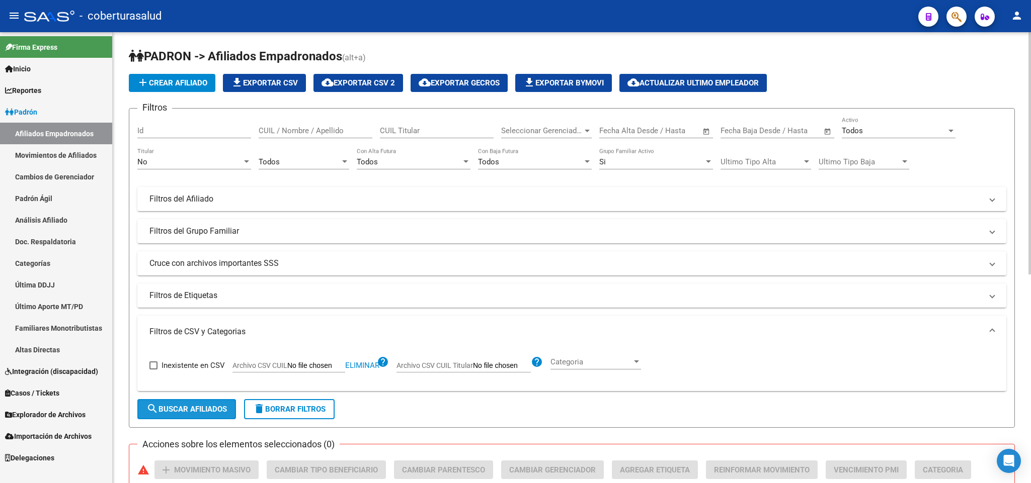
click at [214, 405] on span "search Buscar Afiliados" at bounding box center [186, 409] width 80 height 9
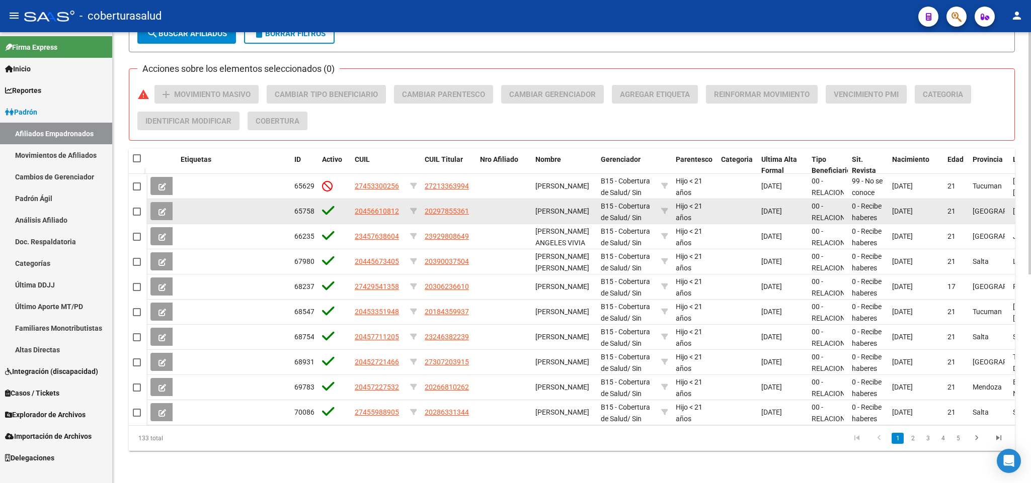
scroll to position [388, 0]
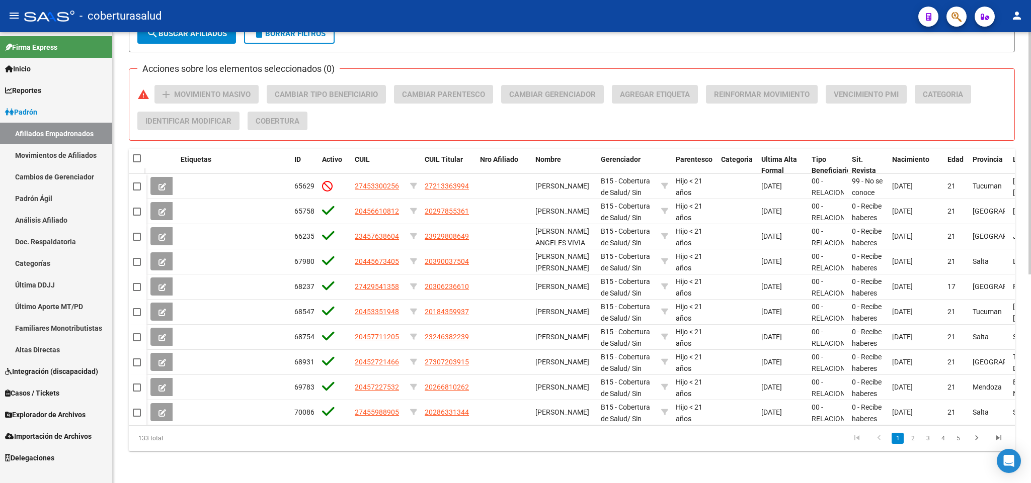
click at [137, 154] on span at bounding box center [137, 158] width 8 height 8
click at [137, 162] on input "checkbox" at bounding box center [136, 162] width 1 height 1
checkbox input "true"
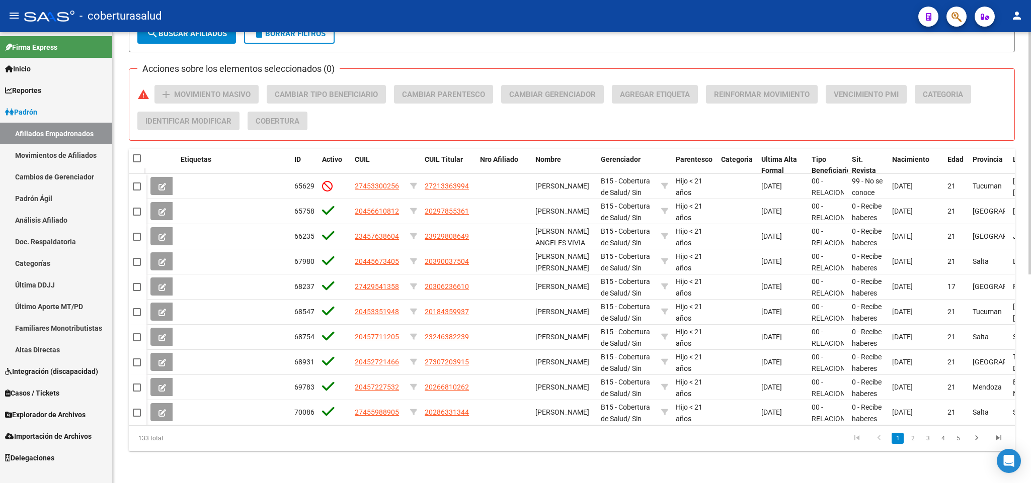
checkbox input "true"
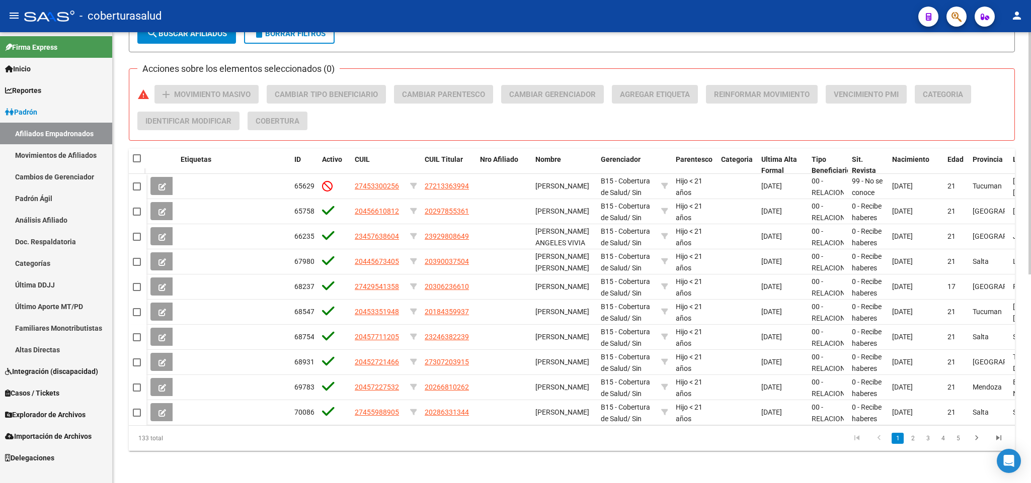
checkbox input "true"
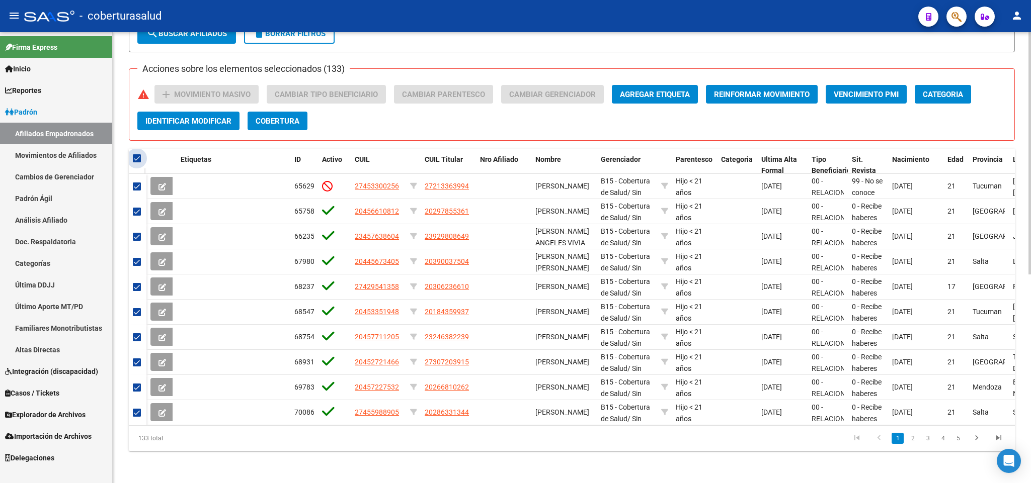
click at [140, 154] on span at bounding box center [137, 158] width 8 height 8
click at [137, 162] on input "checkbox" at bounding box center [136, 162] width 1 height 1
checkbox input "false"
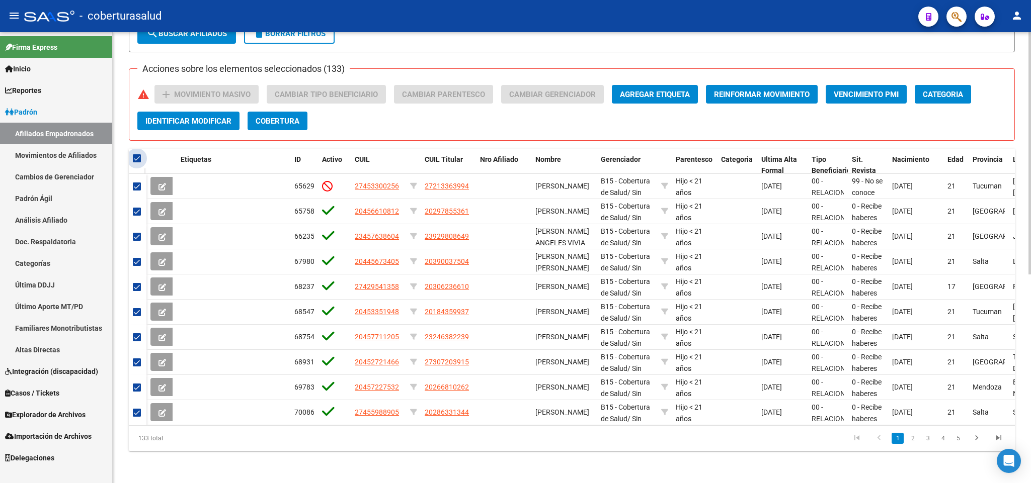
checkbox input "false"
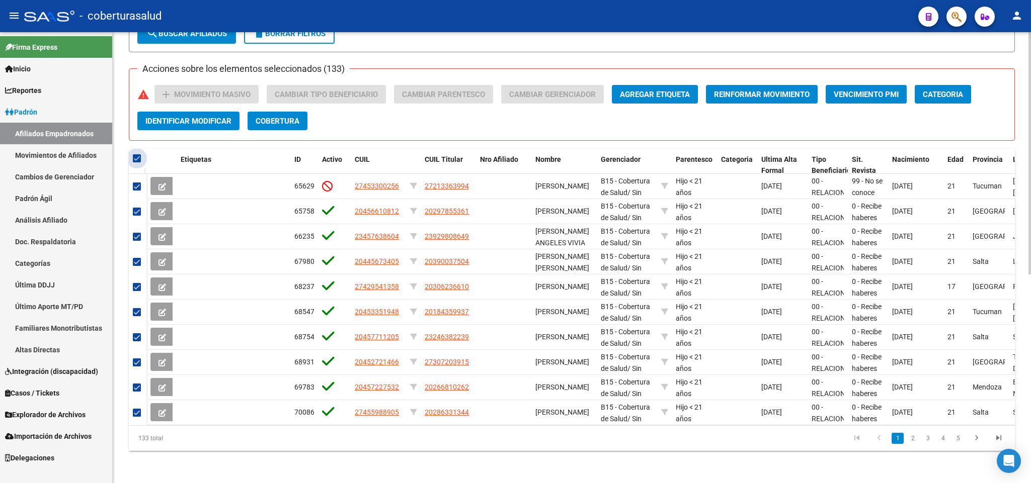
checkbox input "false"
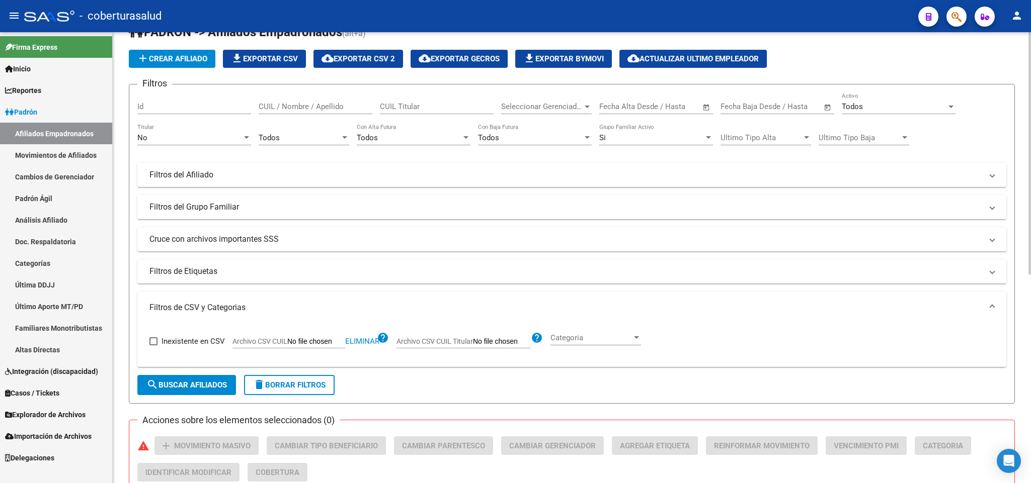
scroll to position [0, 0]
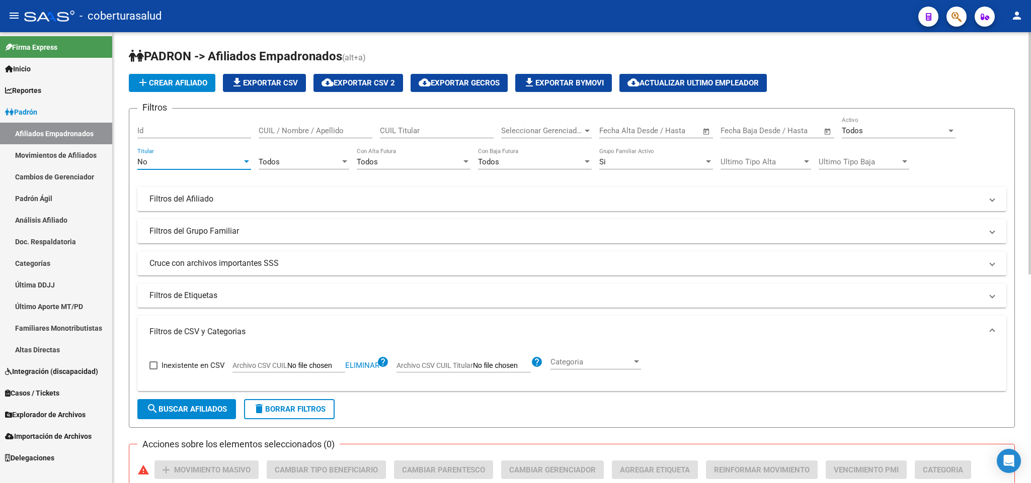
click at [189, 159] on div "No" at bounding box center [189, 161] width 105 height 9
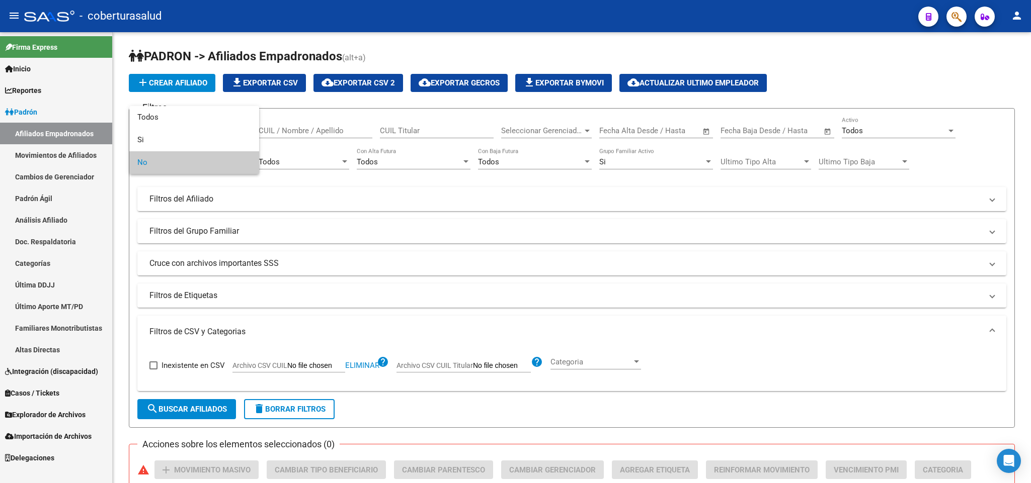
click at [516, 191] on div at bounding box center [515, 241] width 1031 height 483
click at [871, 133] on div "Todos" at bounding box center [894, 130] width 105 height 9
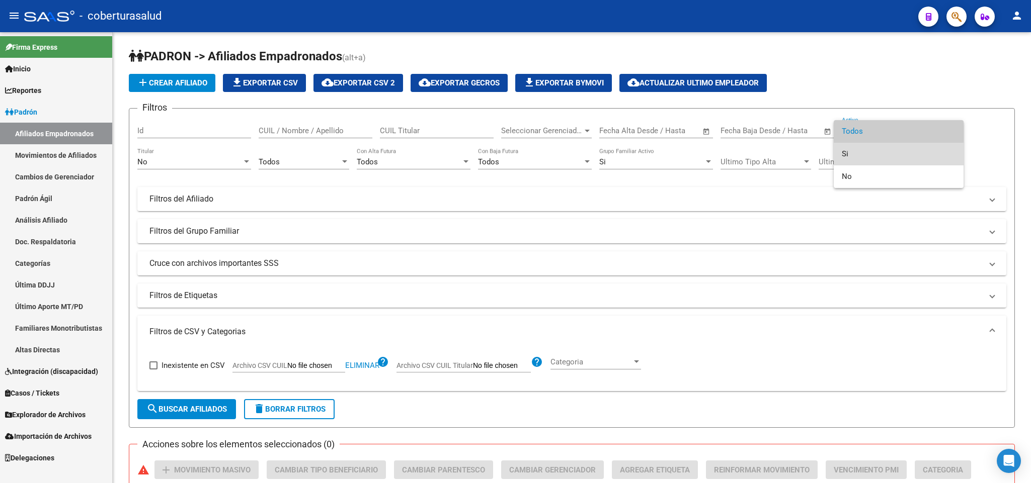
click at [864, 153] on span "Si" at bounding box center [899, 154] width 114 height 23
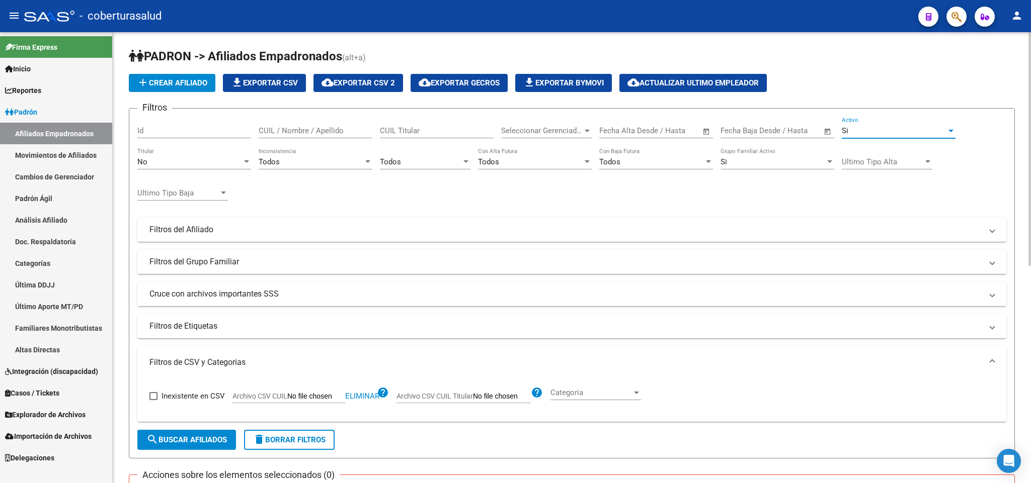
click at [207, 441] on span "search Buscar Afiliados" at bounding box center [186, 440] width 80 height 9
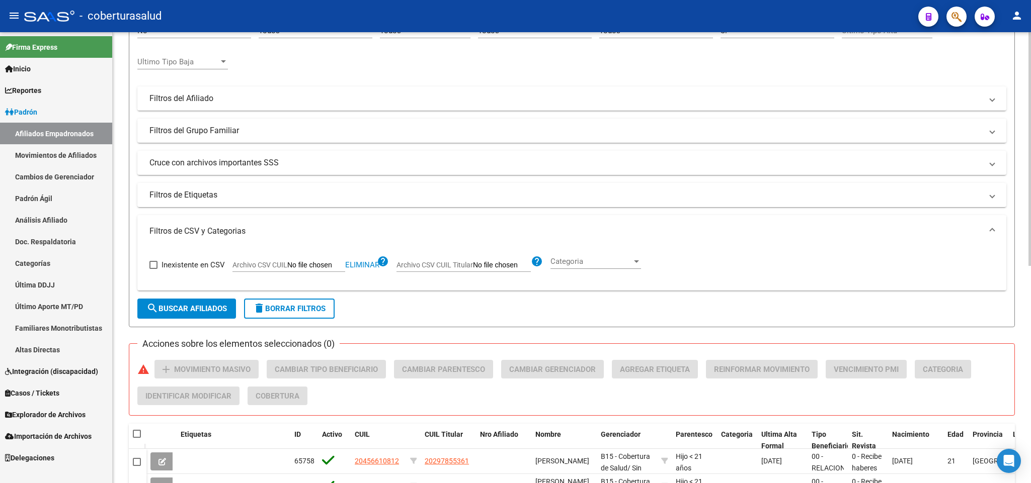
scroll to position [419, 0]
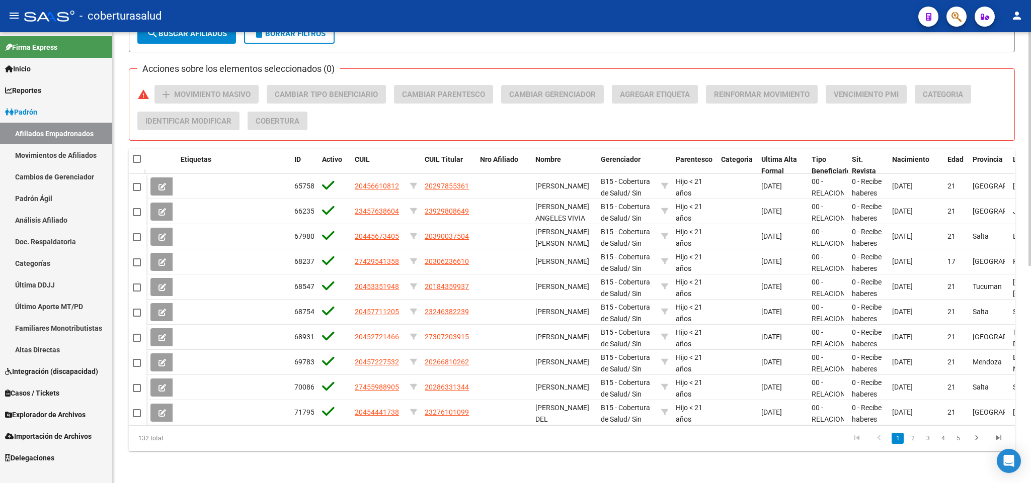
click at [133, 155] on span at bounding box center [137, 159] width 8 height 8
click at [136, 163] on input "checkbox" at bounding box center [136, 163] width 1 height 1
checkbox input "true"
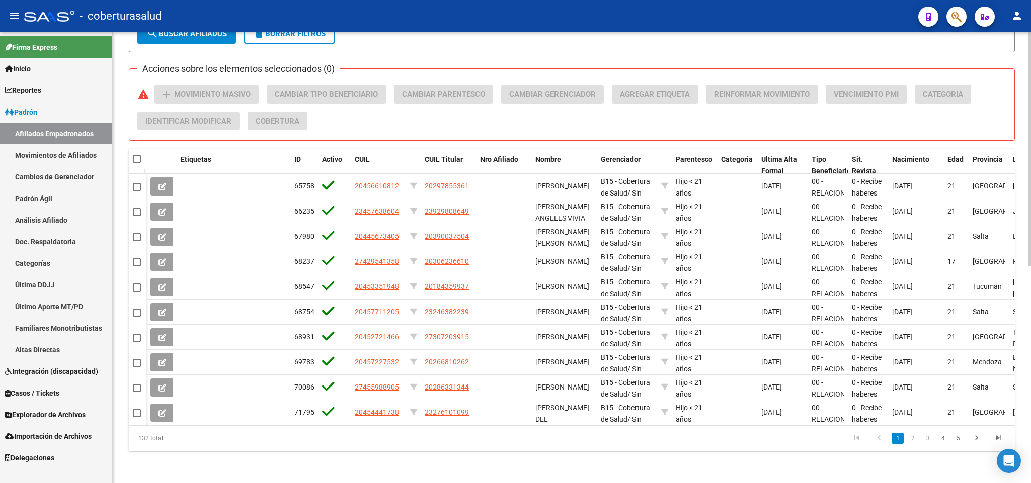
checkbox input "true"
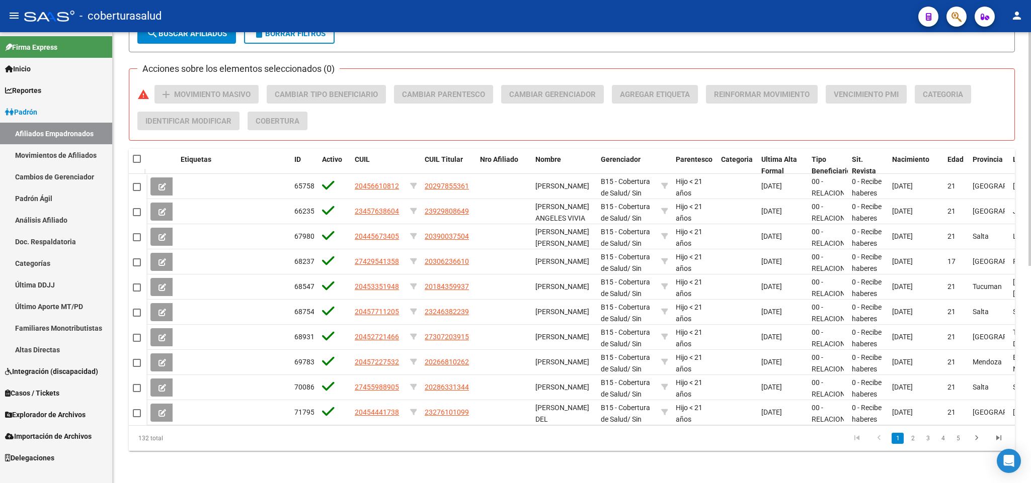
checkbox input "true"
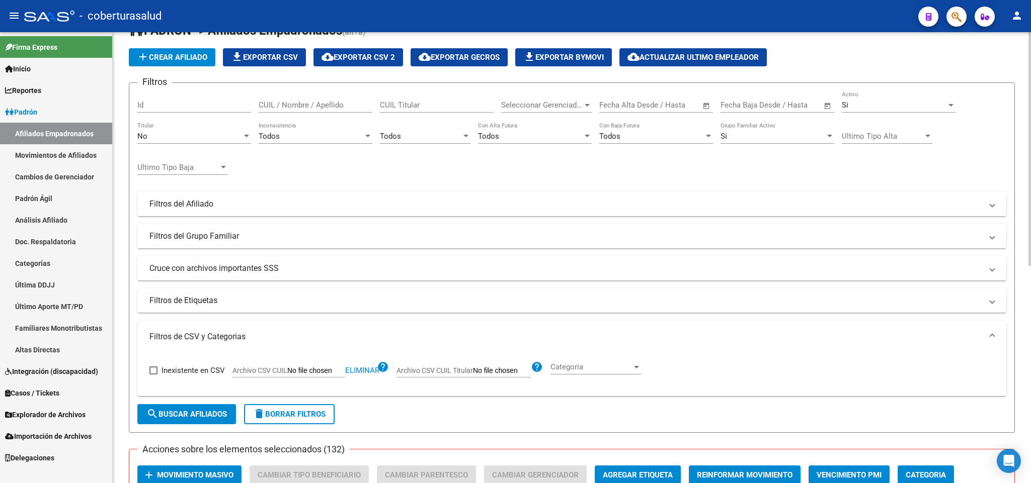
scroll to position [0, 0]
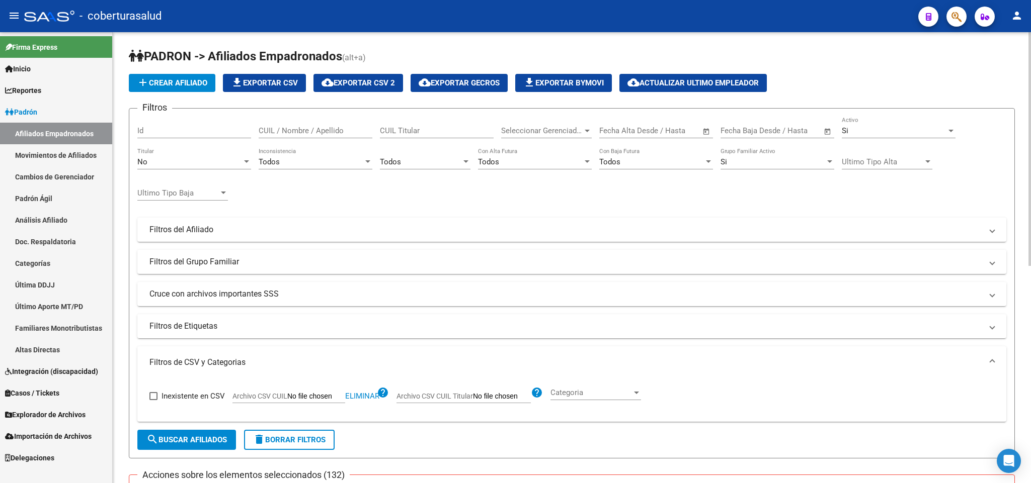
click at [420, 162] on div "Todos" at bounding box center [420, 161] width 81 height 9
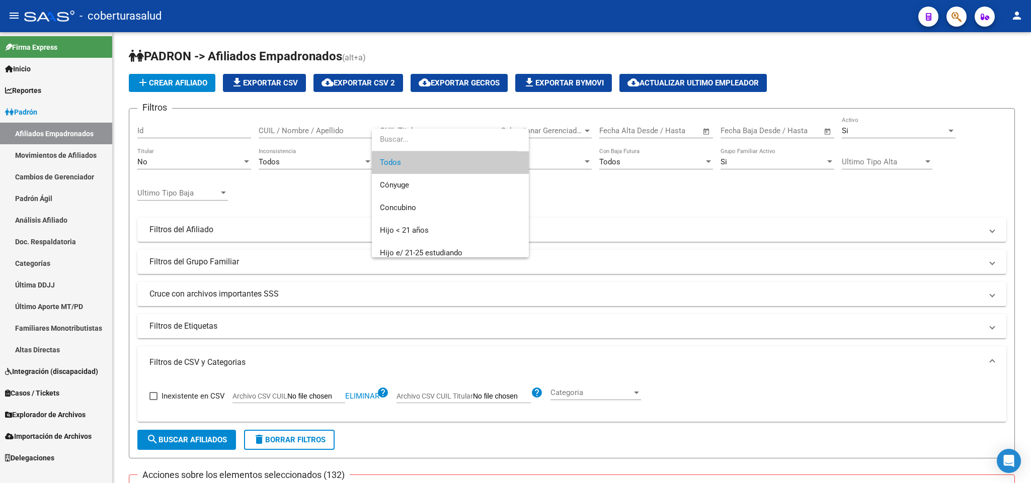
click at [670, 228] on div at bounding box center [515, 241] width 1031 height 483
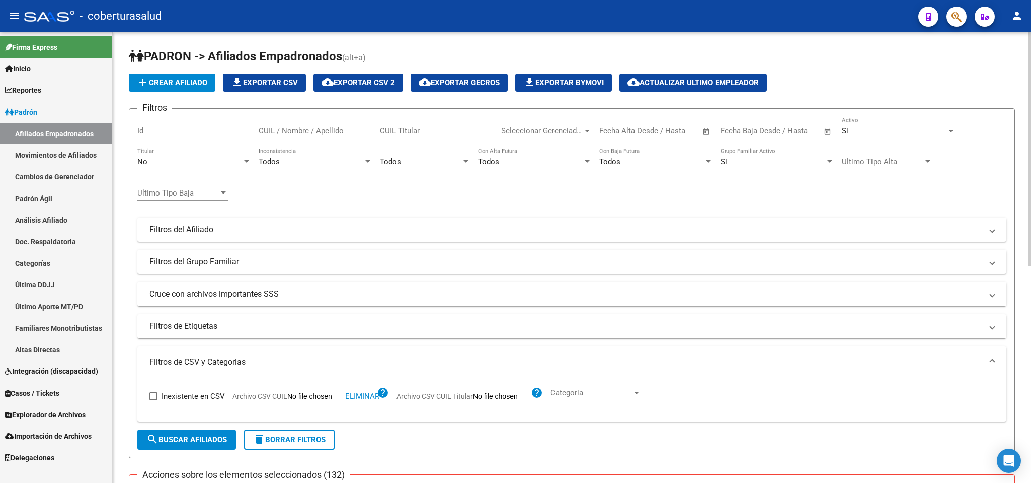
click at [400, 161] on span "Todos" at bounding box center [390, 161] width 21 height 9
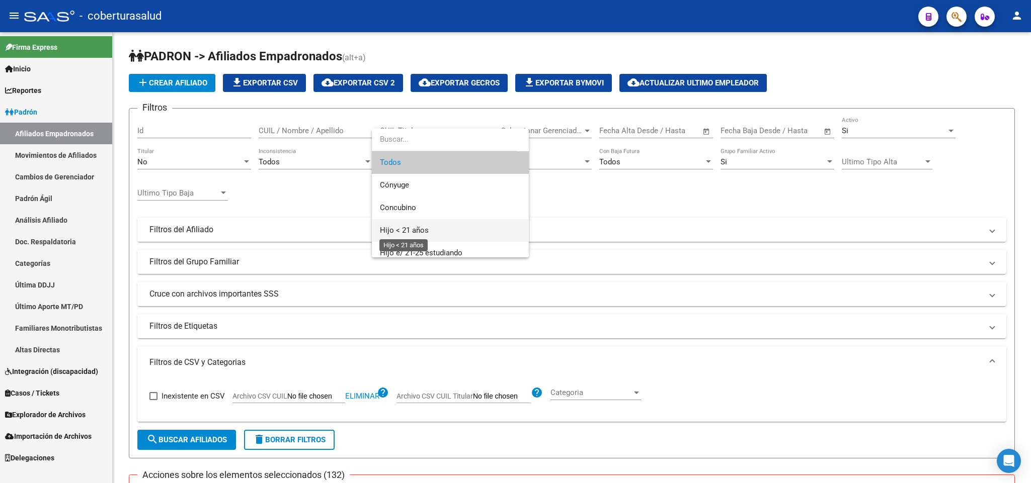
click at [415, 226] on span "Hijo < 21 años" at bounding box center [404, 230] width 49 height 9
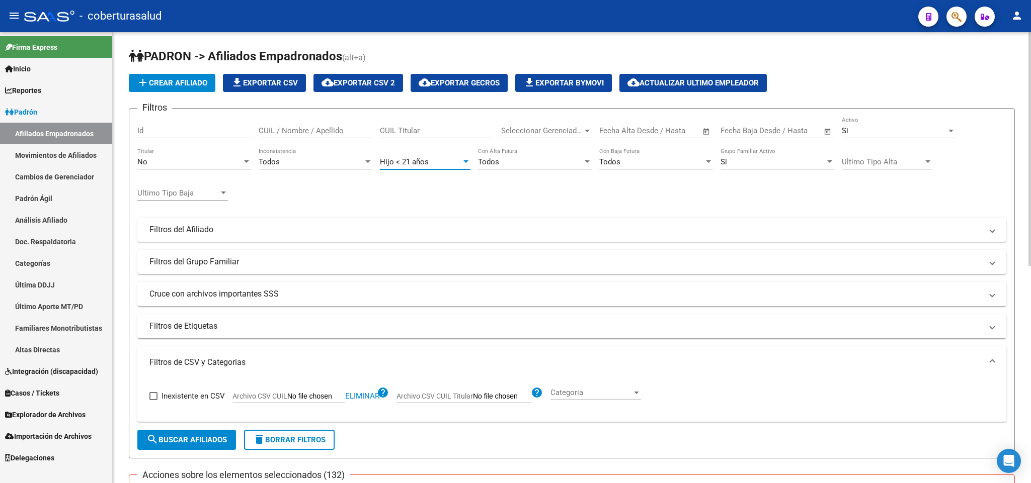
click at [217, 438] on span "search Buscar Afiliados" at bounding box center [186, 440] width 80 height 9
checkbox input "false"
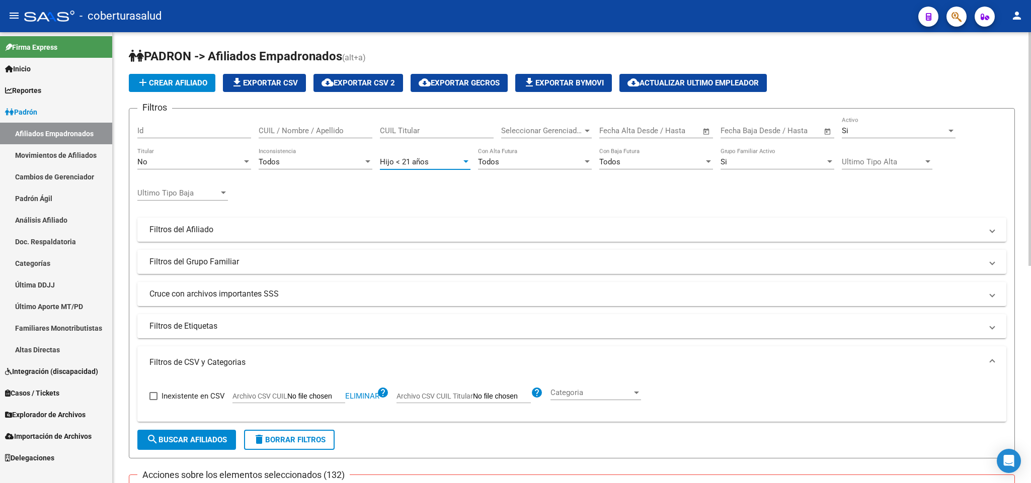
checkbox input "false"
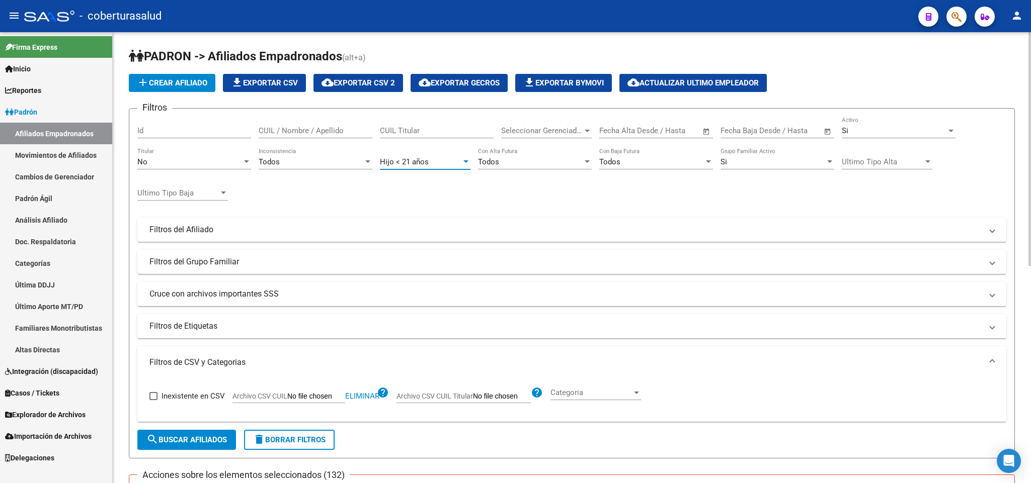
checkbox input "false"
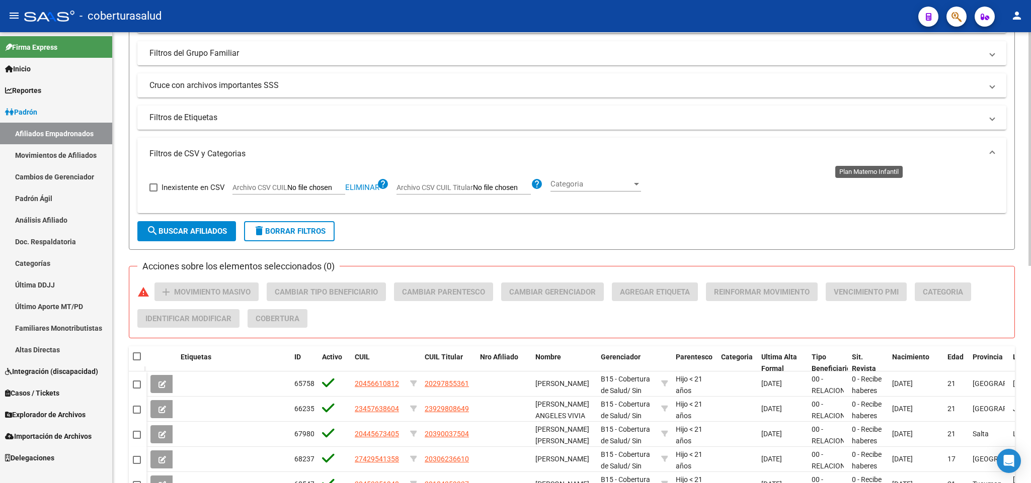
scroll to position [193, 0]
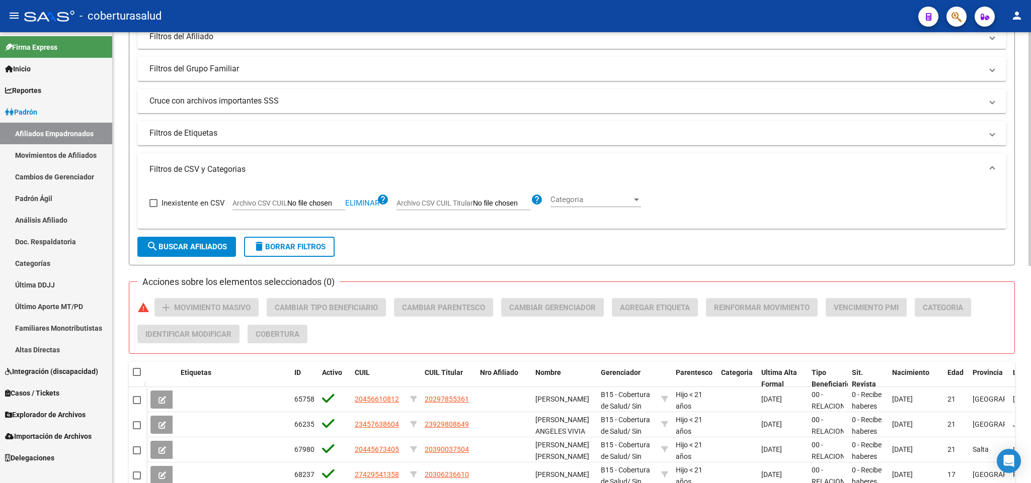
click at [137, 369] on mat-checkbox at bounding box center [137, 372] width 8 height 10
click at [139, 373] on span at bounding box center [137, 372] width 8 height 8
click at [137, 376] on input "checkbox" at bounding box center [136, 376] width 1 height 1
checkbox input "true"
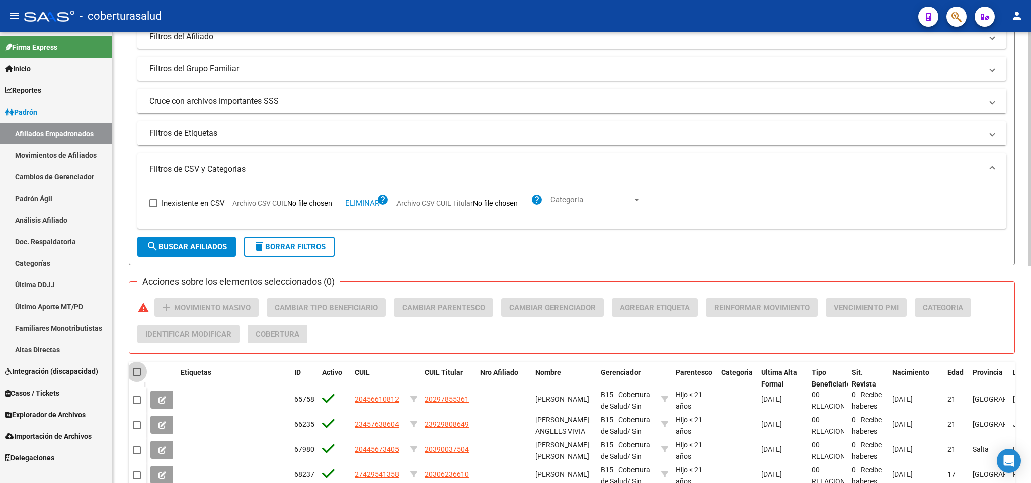
checkbox input "true"
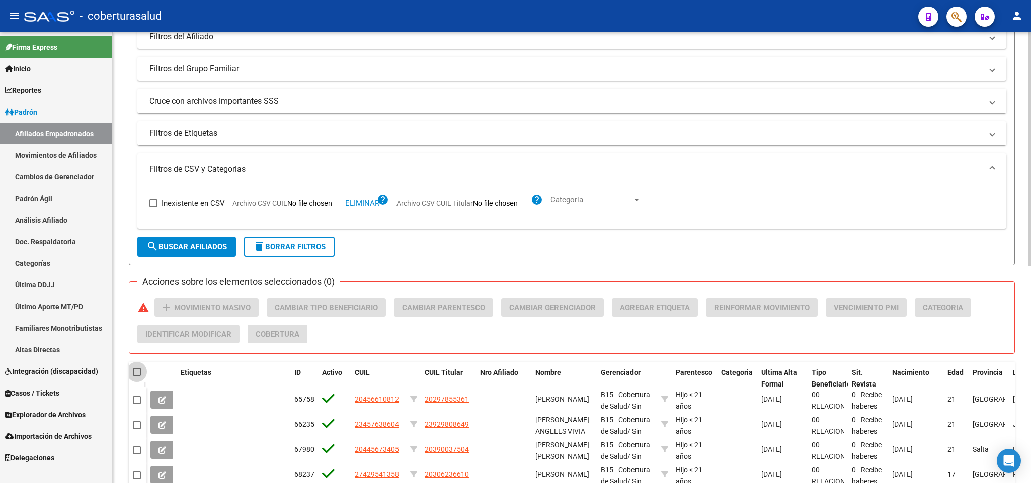
checkbox input "true"
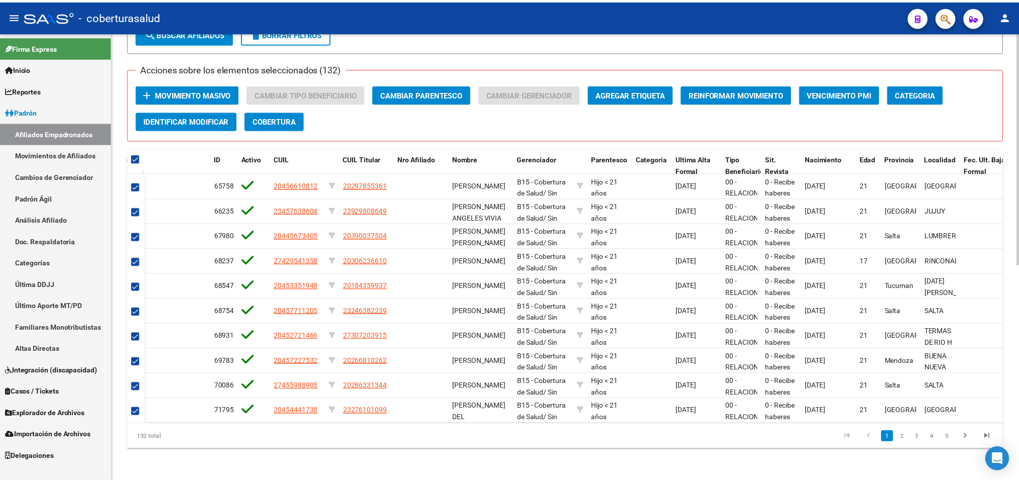
scroll to position [0, 109]
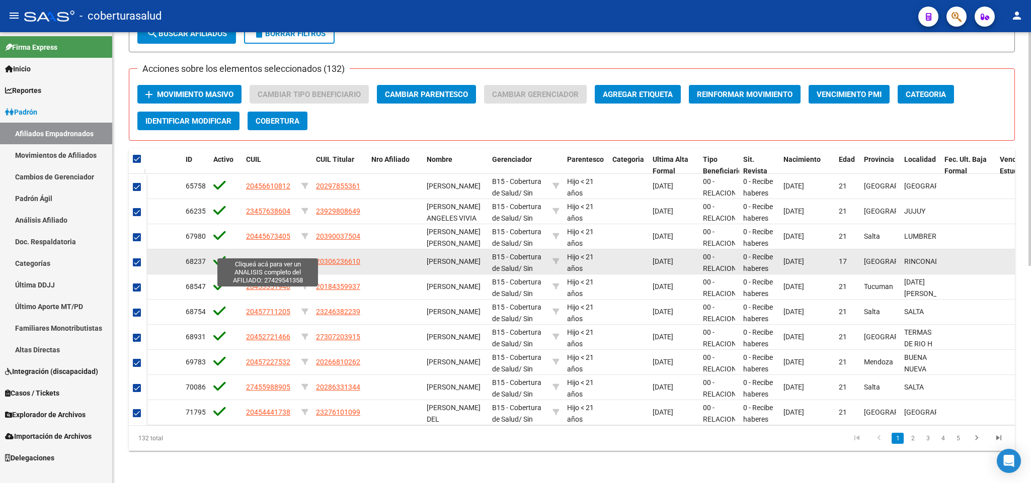
click at [275, 258] on span "27429541358" at bounding box center [268, 262] width 44 height 8
type textarea "27429541358"
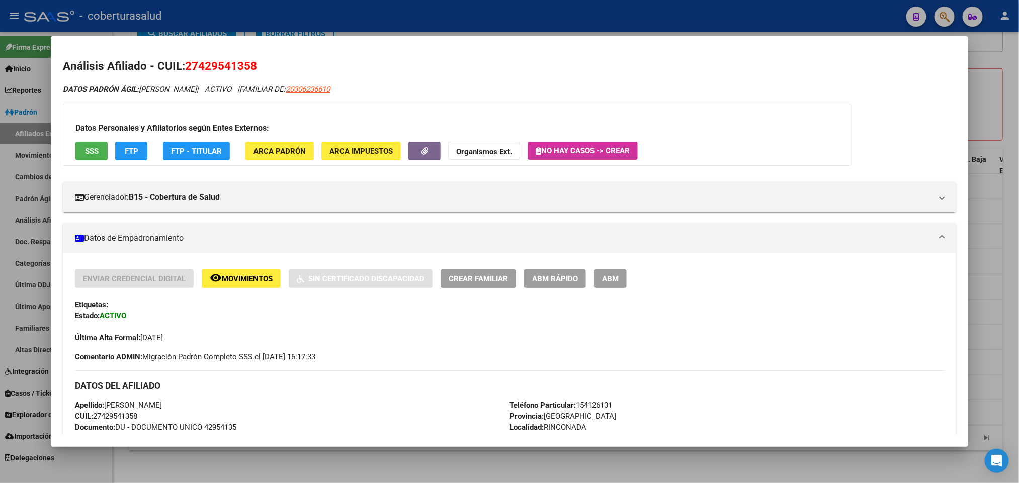
click at [221, 62] on span "27429541358" at bounding box center [221, 65] width 72 height 13
copy span "27429541358"
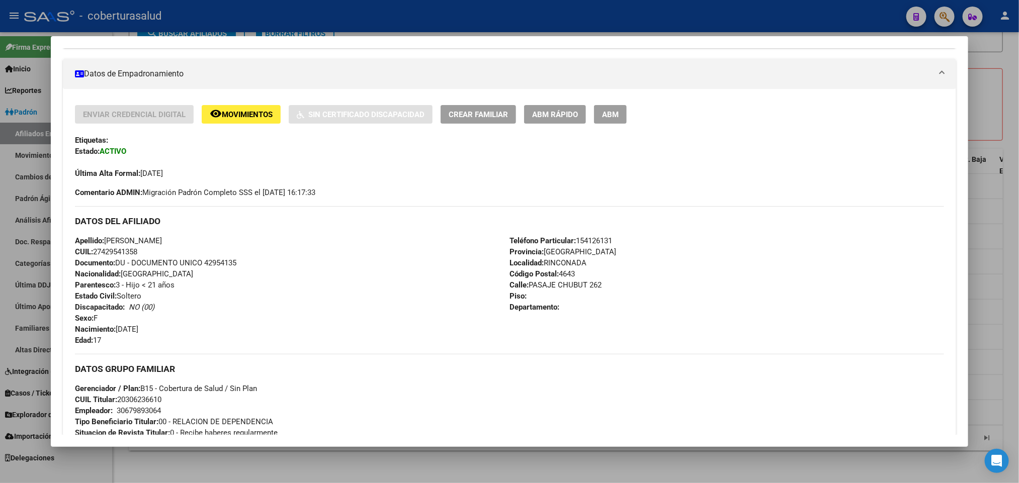
scroll to position [0, 0]
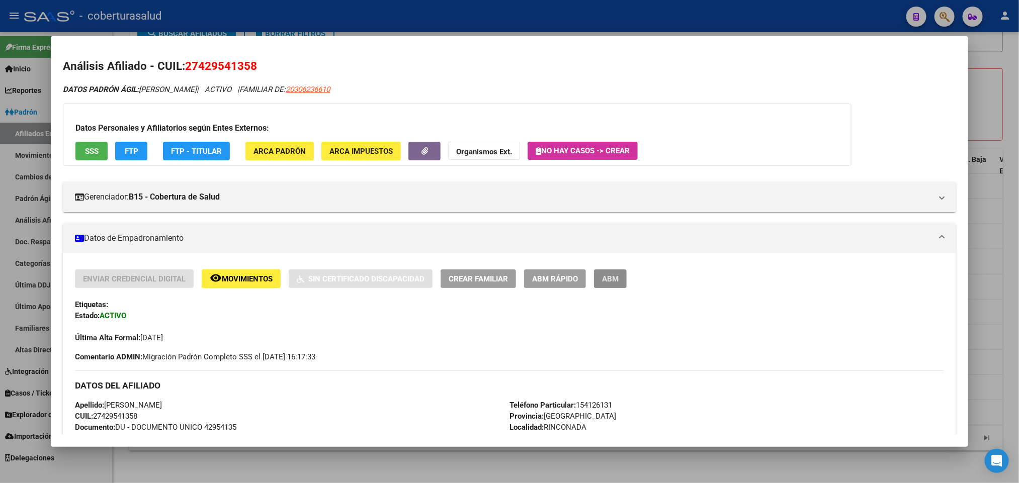
click at [602, 277] on span "ABM" at bounding box center [610, 279] width 17 height 9
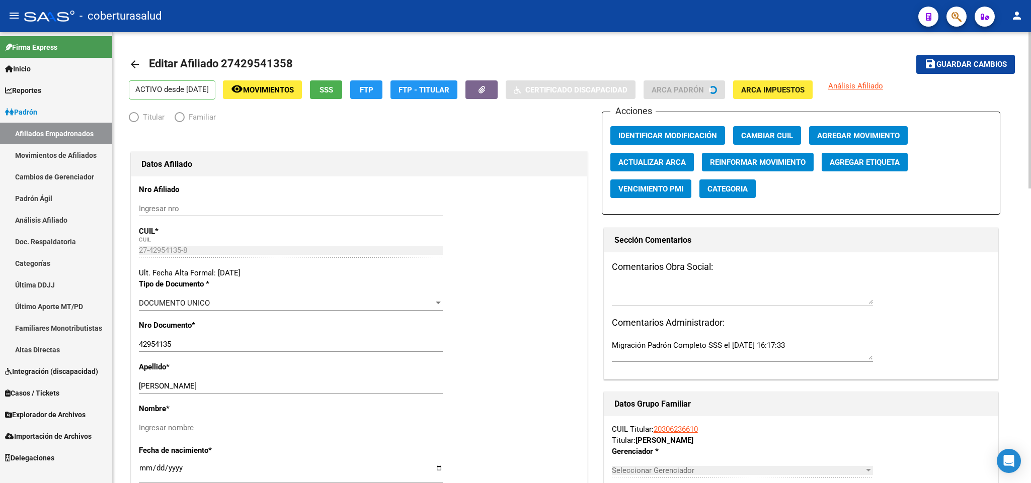
radio input "true"
type input "30-67989306-4"
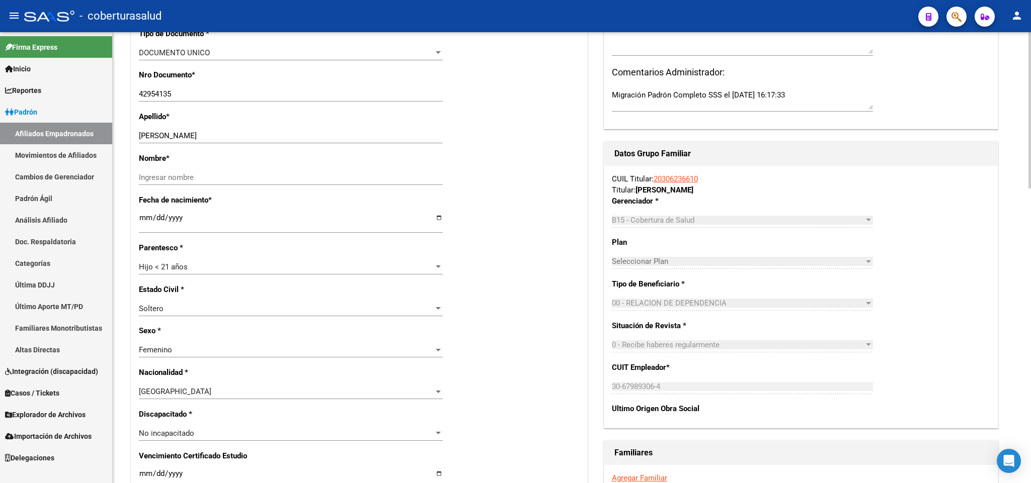
scroll to position [302, 0]
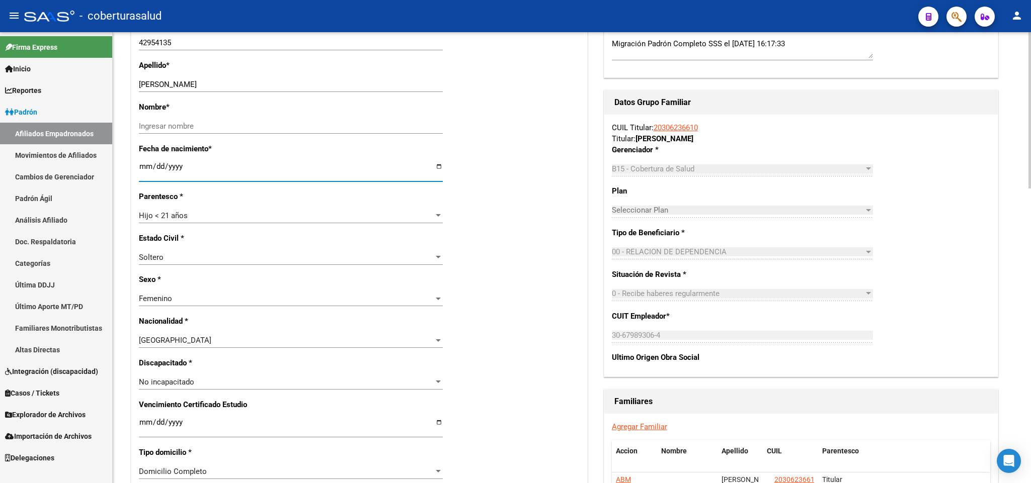
click at [186, 164] on input "[DATE]" at bounding box center [291, 170] width 304 height 16
click at [183, 168] on input "[DATE]" at bounding box center [291, 170] width 304 height 16
click at [177, 168] on input "[DATE]" at bounding box center [291, 170] width 304 height 16
type input "[DATE]"
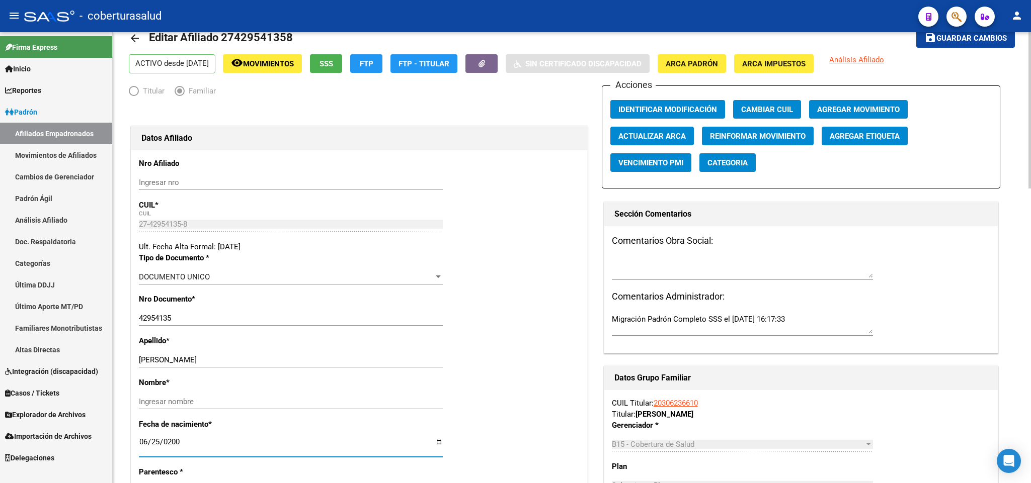
scroll to position [0, 0]
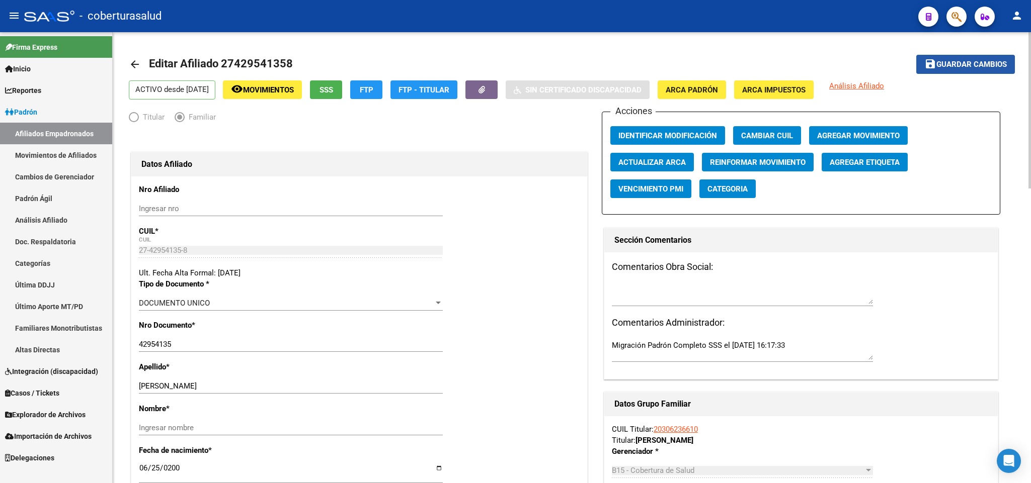
click at [951, 68] on span "Guardar cambios" at bounding box center [971, 64] width 70 height 9
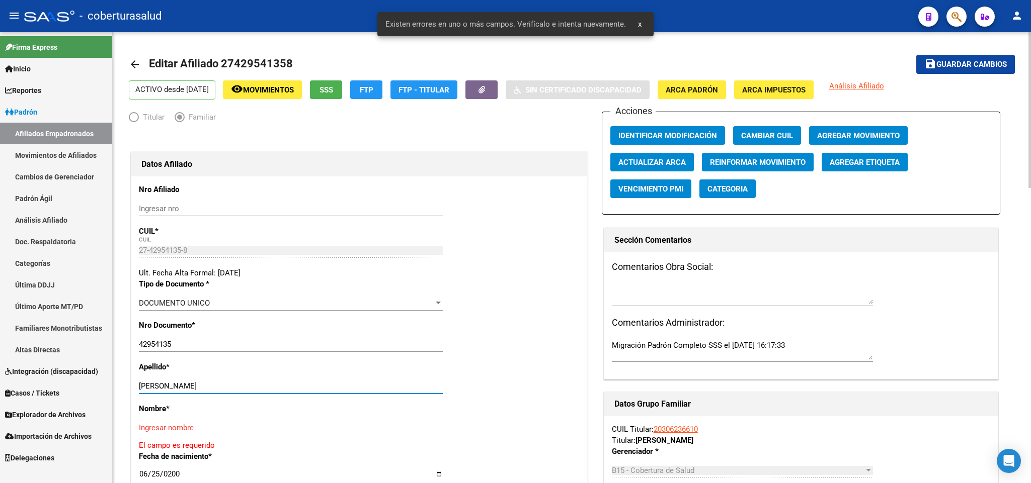
drag, startPoint x: 177, startPoint y: 385, endPoint x: 273, endPoint y: 388, distance: 96.1
click at [273, 388] on input "[PERSON_NAME]" at bounding box center [291, 386] width 304 height 9
type input "[PERSON_NAME]"
click at [201, 422] on div "Ingresar nombre" at bounding box center [291, 428] width 304 height 15
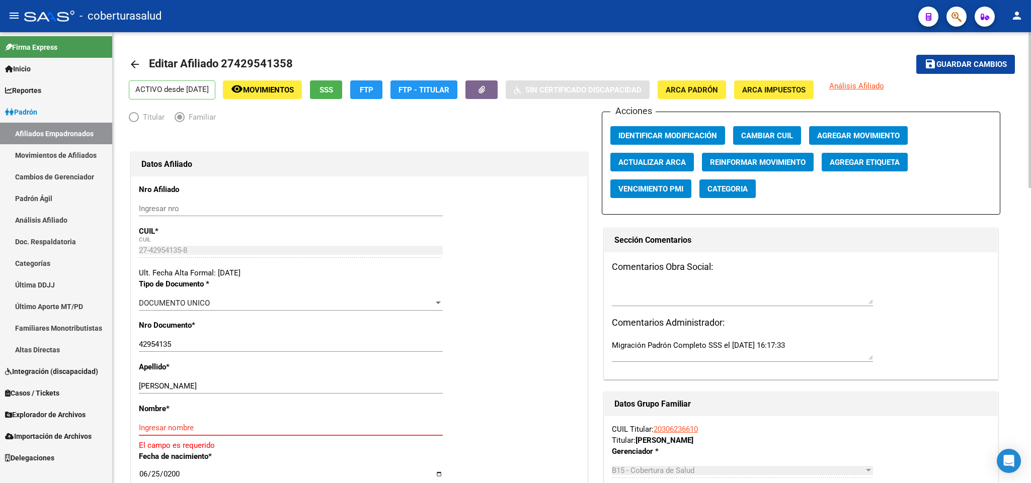
paste input "[PERSON_NAME]"
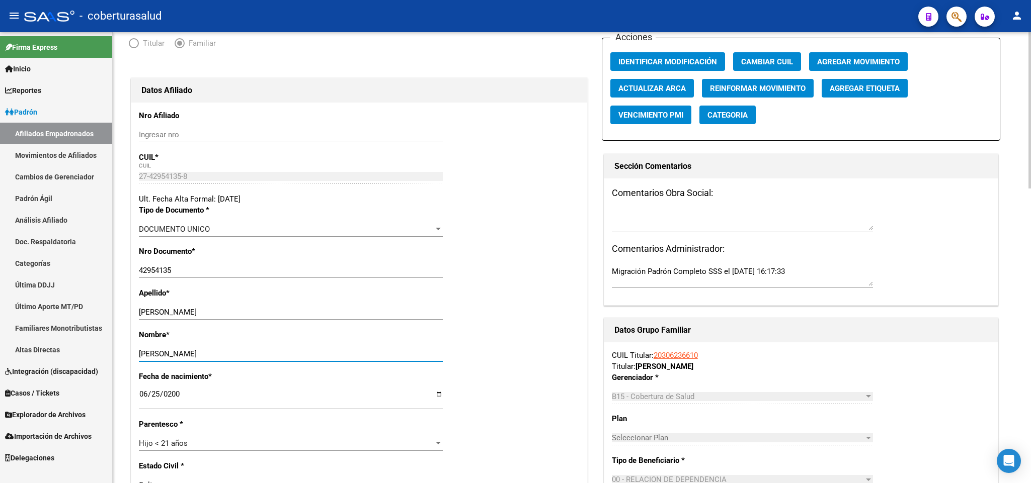
scroll to position [377, 0]
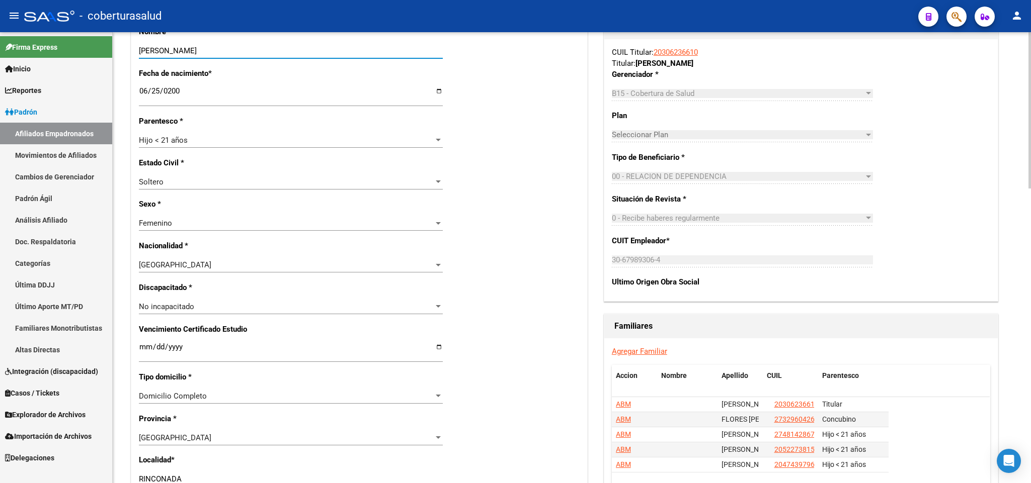
type input "[PERSON_NAME]"
click at [318, 142] on div "Hijo < 21 años" at bounding box center [286, 140] width 295 height 9
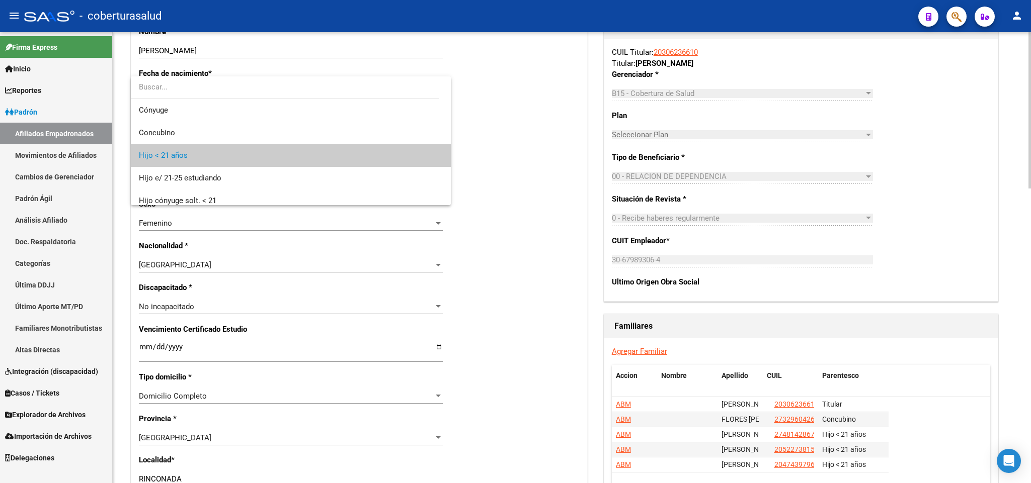
scroll to position [15, 0]
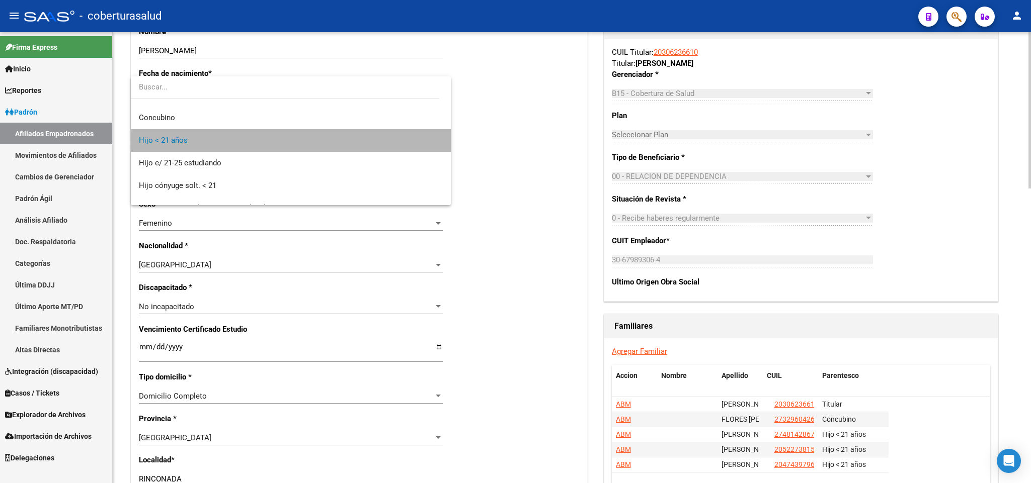
click at [318, 142] on span "Hijo < 21 años" at bounding box center [291, 140] width 304 height 23
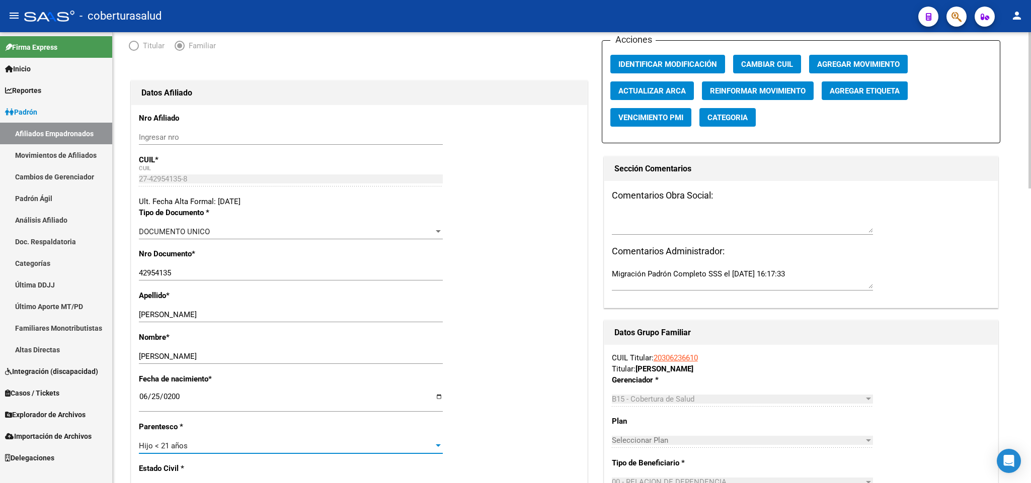
scroll to position [0, 0]
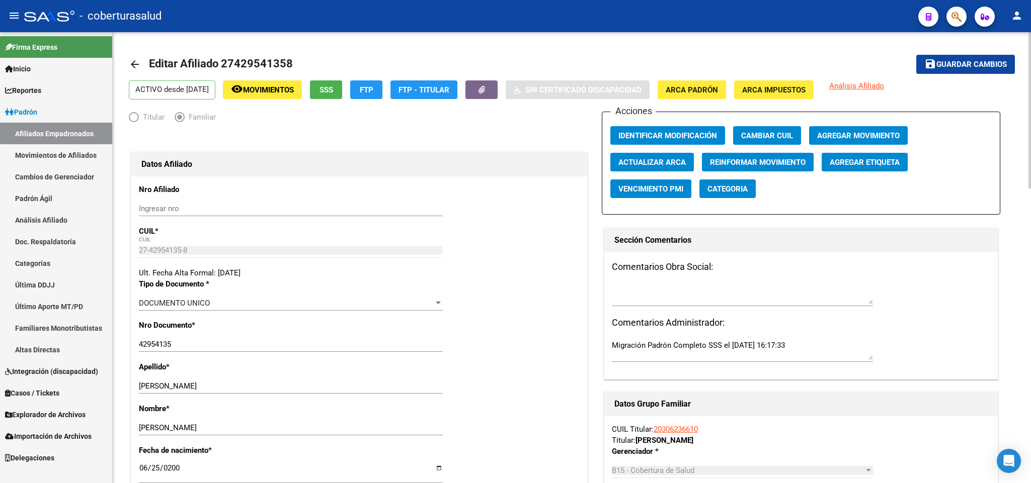
click at [948, 68] on span "Guardar cambios" at bounding box center [971, 64] width 70 height 9
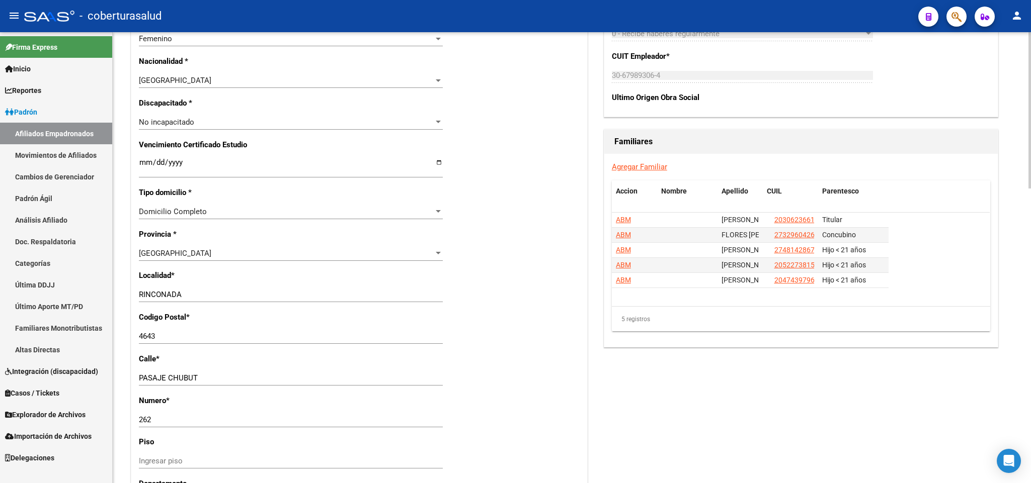
scroll to position [528, 0]
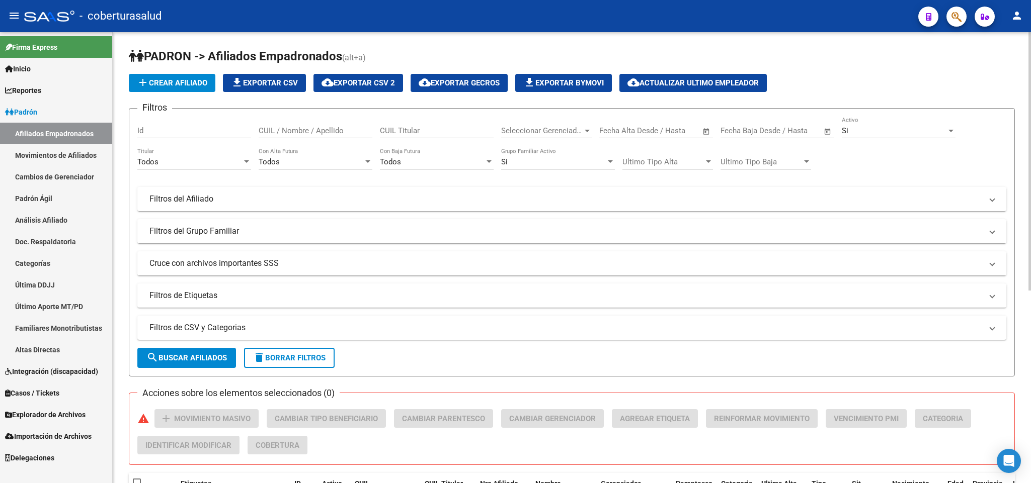
click at [201, 358] on span "search Buscar Afiliados" at bounding box center [186, 358] width 80 height 9
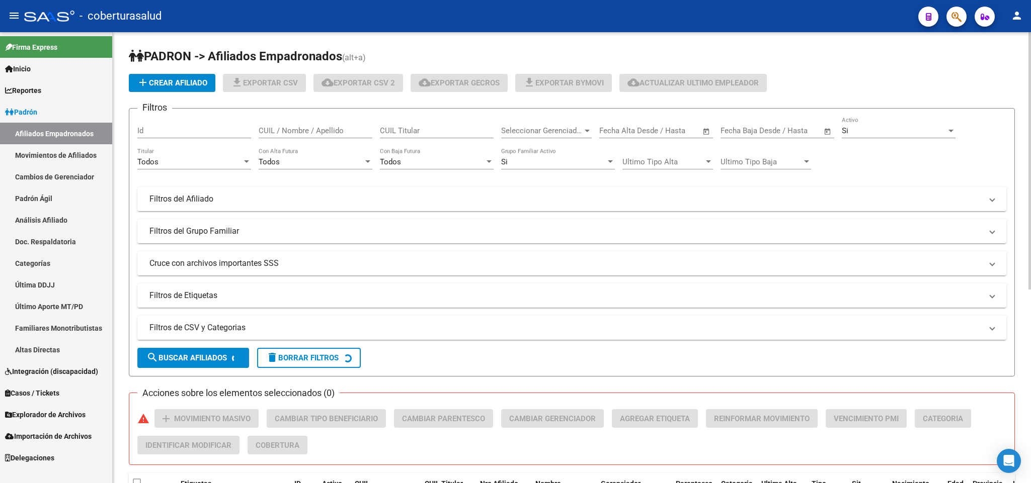
click at [231, 321] on mat-expansion-panel-header "Filtros de CSV y Categorias" at bounding box center [571, 328] width 869 height 24
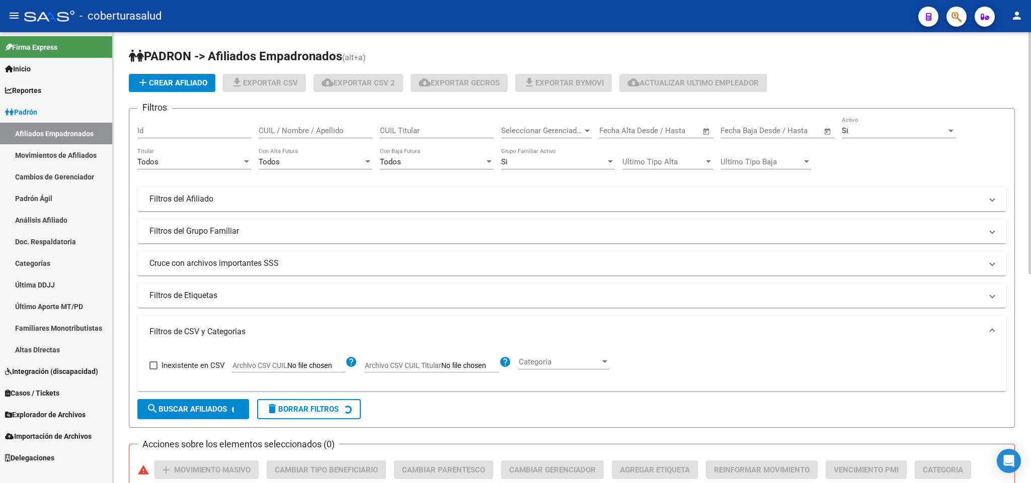
click at [294, 364] on input "Archivo CSV CUIL" at bounding box center [316, 366] width 58 height 9
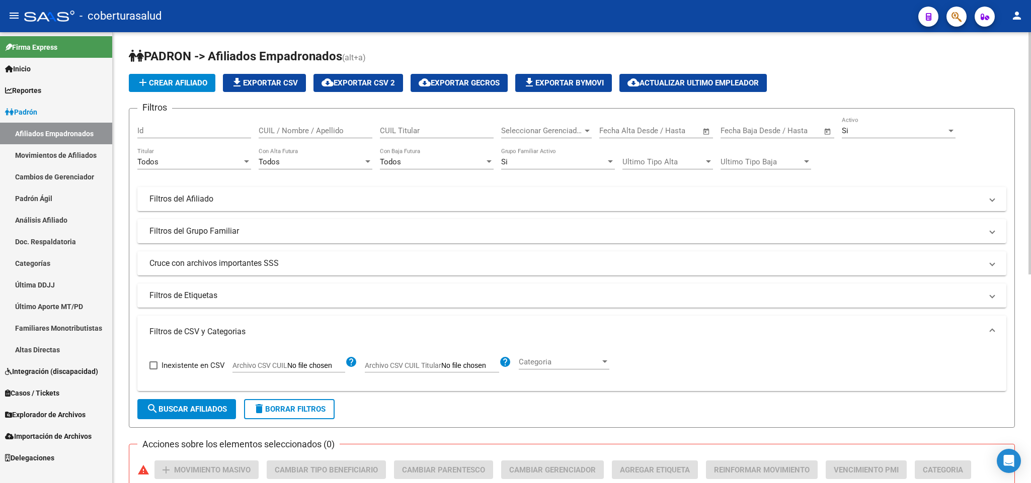
type input "C:\fakepath\modificar parentezco a hijo mayor 21años [DATE].csv"
click at [227, 410] on span "search Buscar Afiliados" at bounding box center [186, 409] width 80 height 9
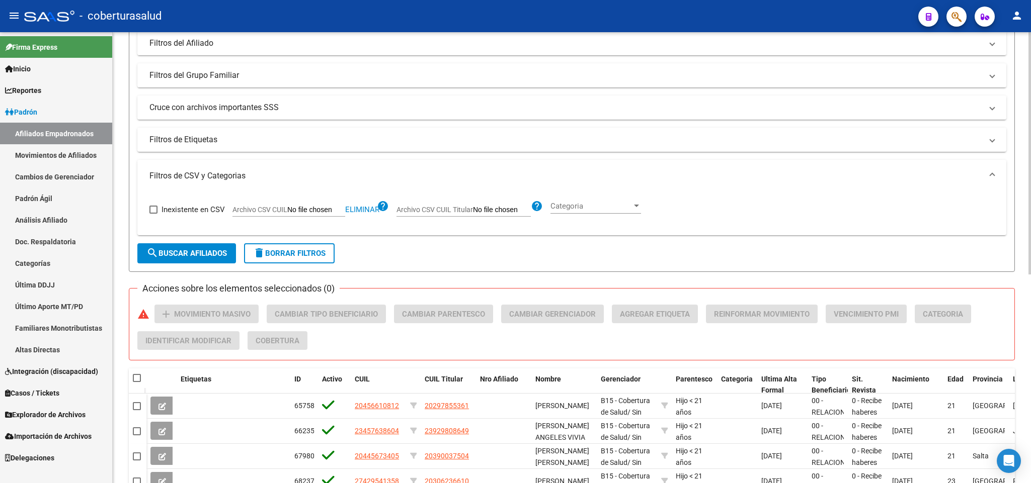
scroll to position [161, 0]
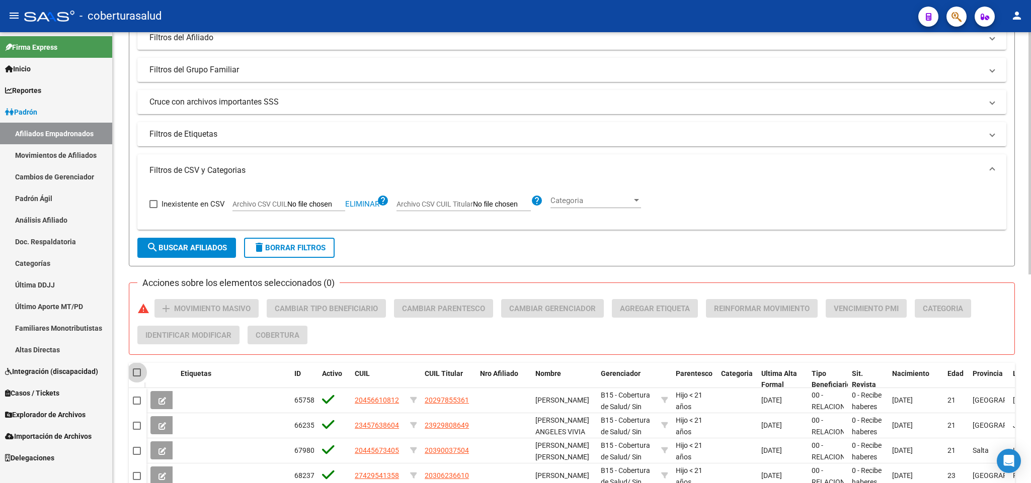
click at [140, 376] on span at bounding box center [137, 373] width 8 height 8
click at [137, 377] on input "checkbox" at bounding box center [136, 377] width 1 height 1
checkbox input "true"
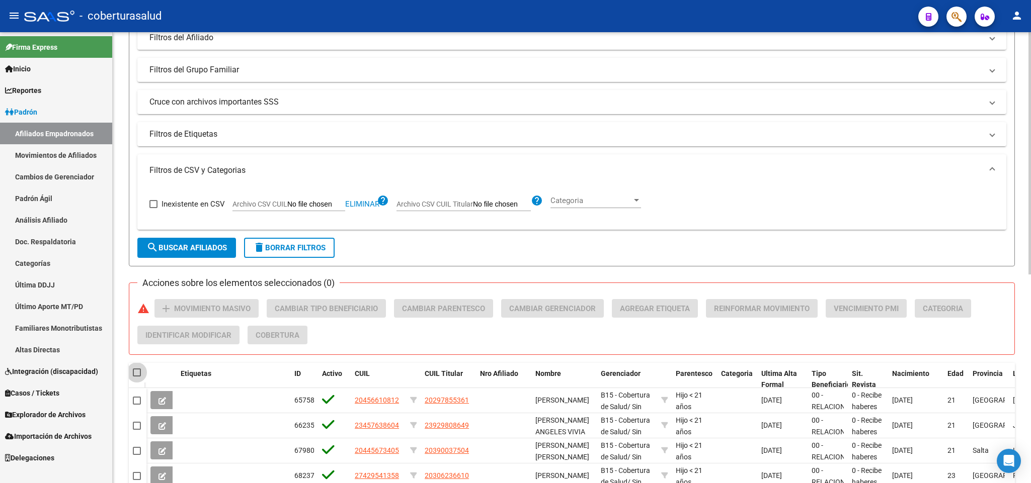
checkbox input "true"
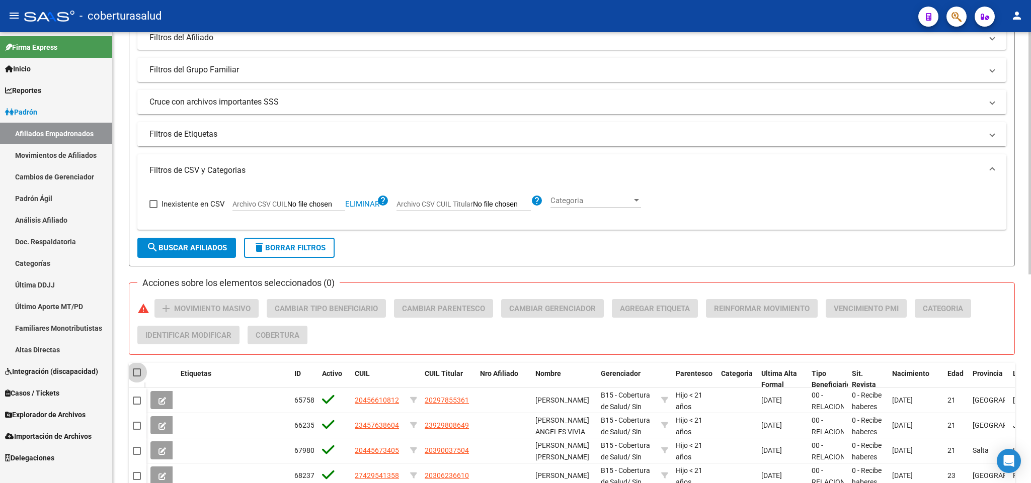
checkbox input "true"
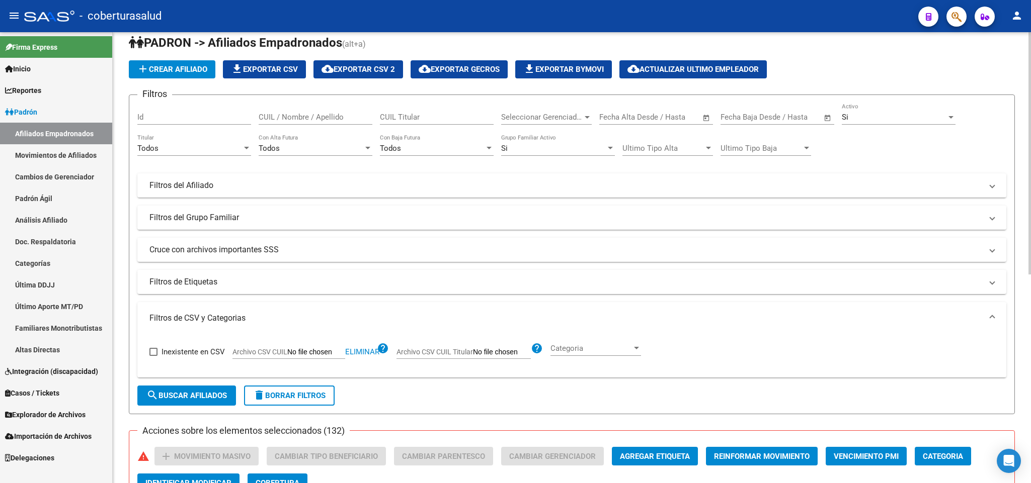
scroll to position [0, 0]
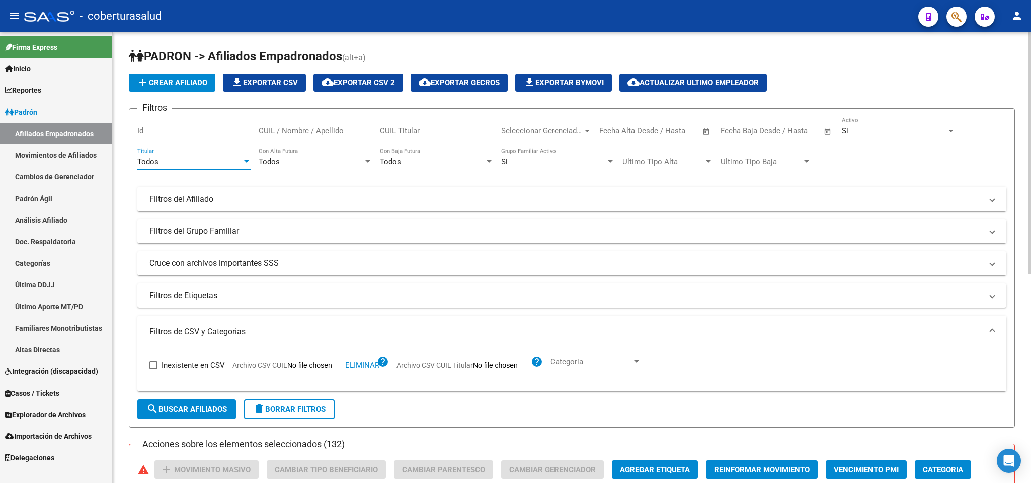
click at [218, 166] on div "Todos" at bounding box center [189, 161] width 105 height 9
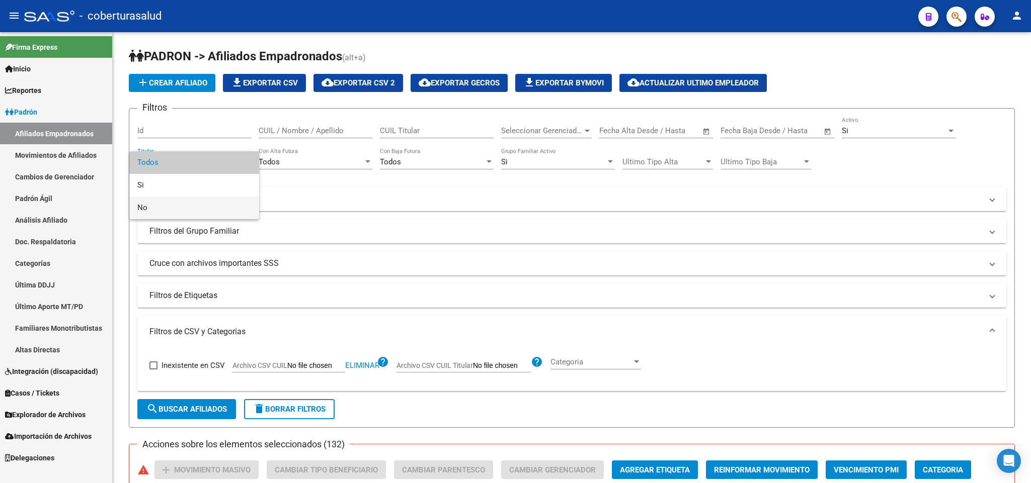
click at [216, 201] on span "No" at bounding box center [194, 208] width 114 height 23
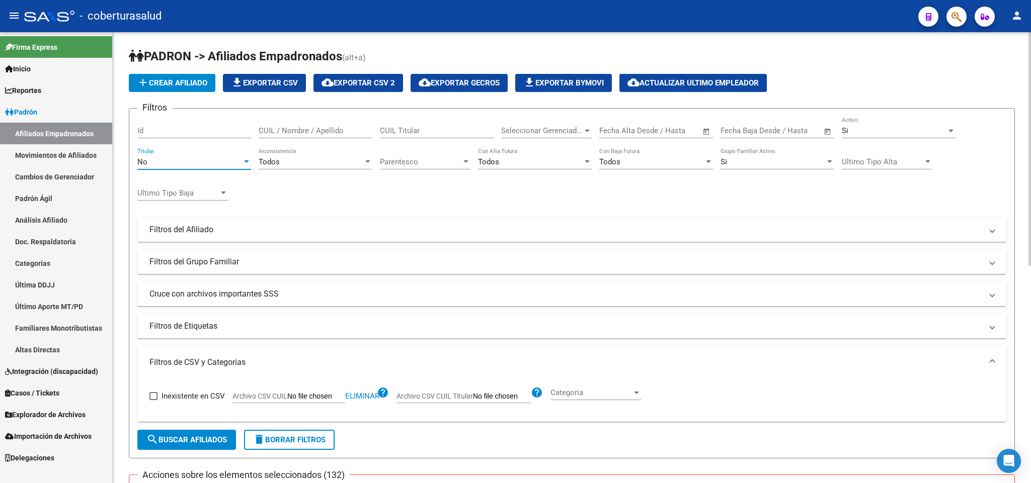
click at [398, 162] on span "Parentesco" at bounding box center [420, 161] width 81 height 9
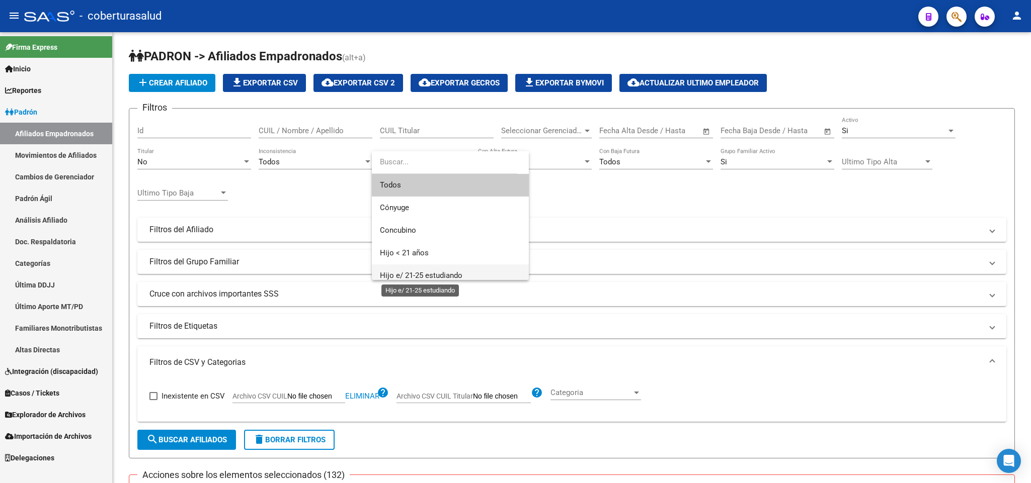
scroll to position [75, 0]
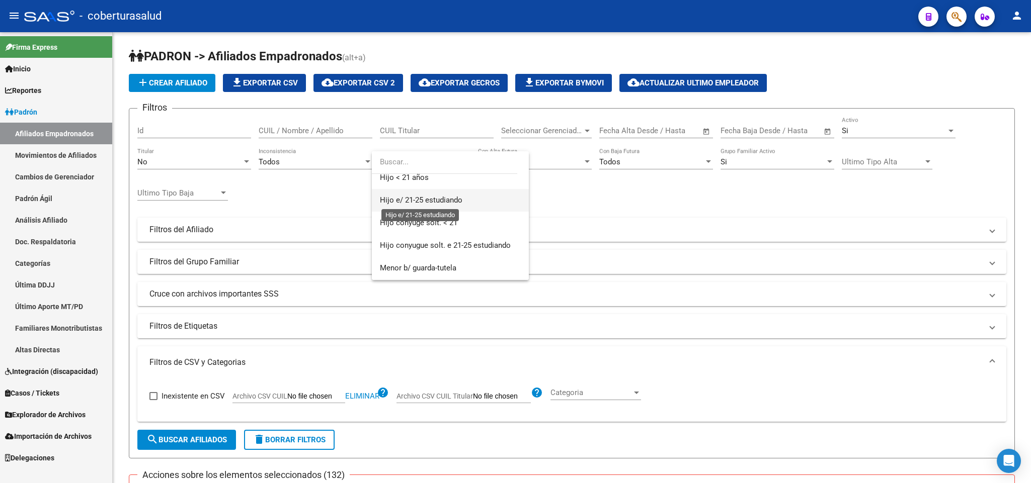
click at [426, 201] on span "Hijo e/ 21-25 estudiando" at bounding box center [421, 200] width 83 height 9
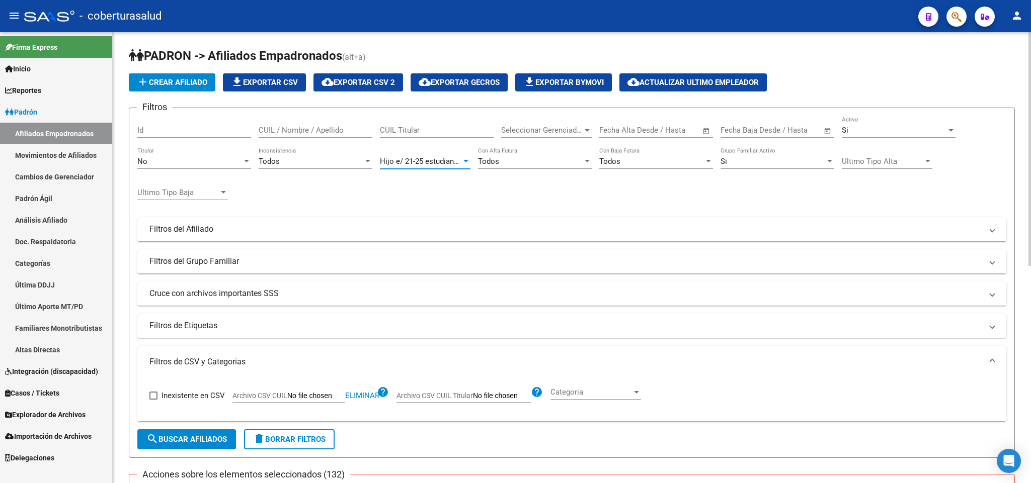
scroll to position [0, 0]
click at [422, 167] on span "Hijo e/ 21-25 estudiando" at bounding box center [421, 161] width 83 height 9
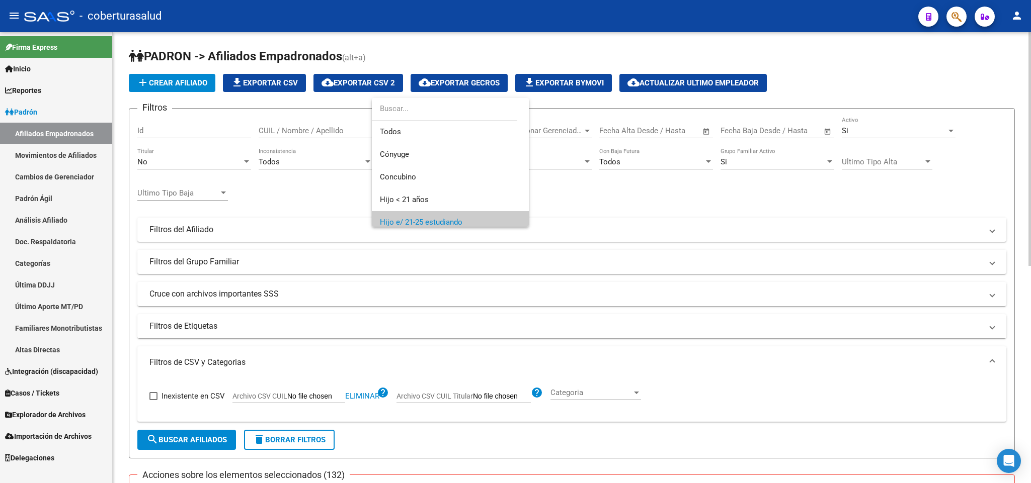
scroll to position [60, 0]
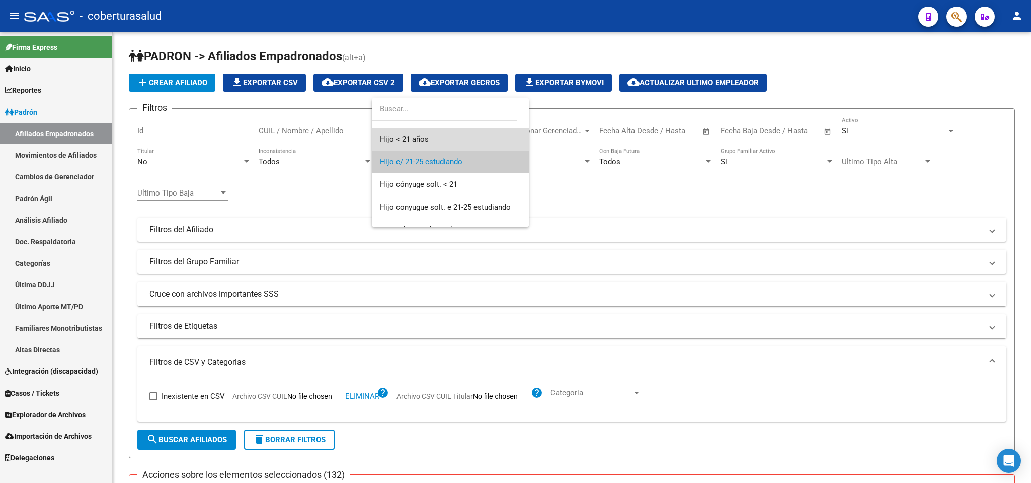
click at [455, 134] on span "Hijo < 21 años" at bounding box center [450, 139] width 141 height 23
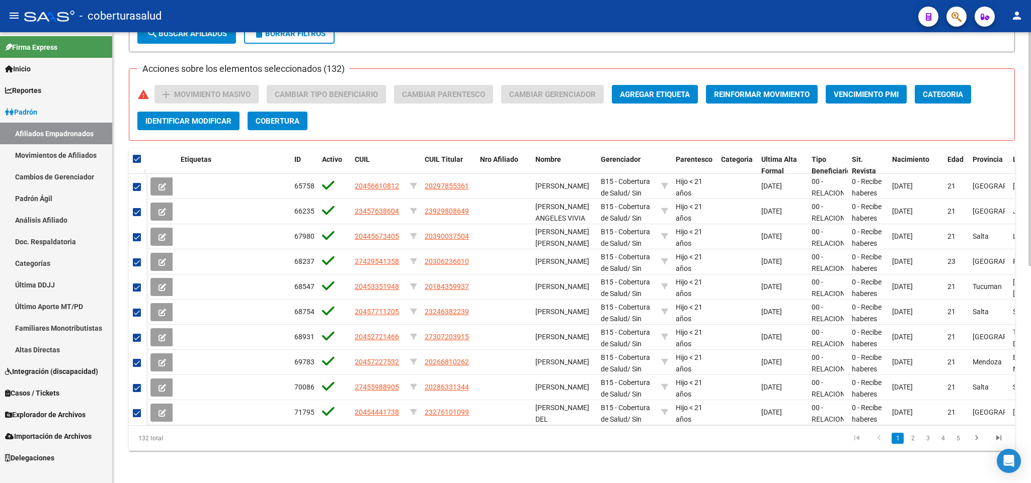
scroll to position [420, 0]
click at [1030, 425] on div at bounding box center [1029, 367] width 3 height 234
click at [791, 120] on div "Acciones sobre los elementos seleccionados (132) warning add Movimiento Masivo …" at bounding box center [575, 111] width 877 height 53
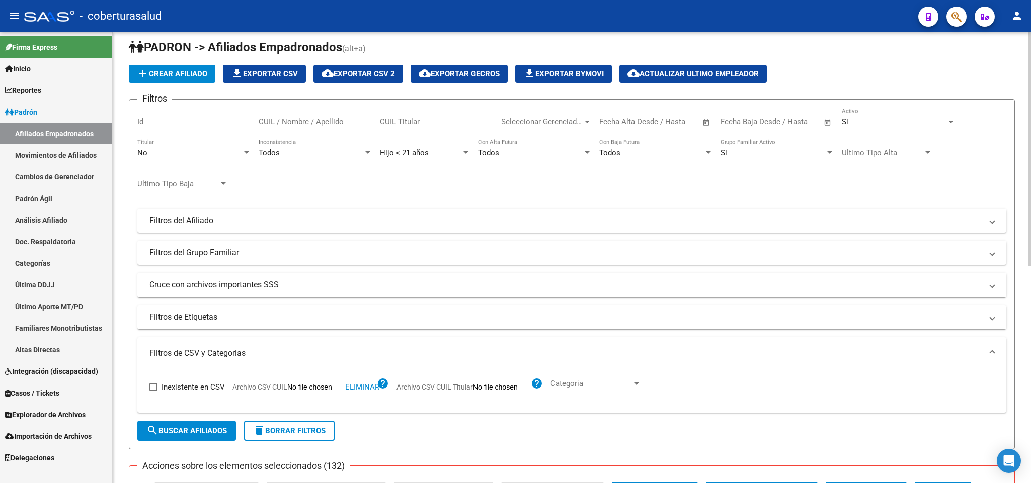
scroll to position [0, 0]
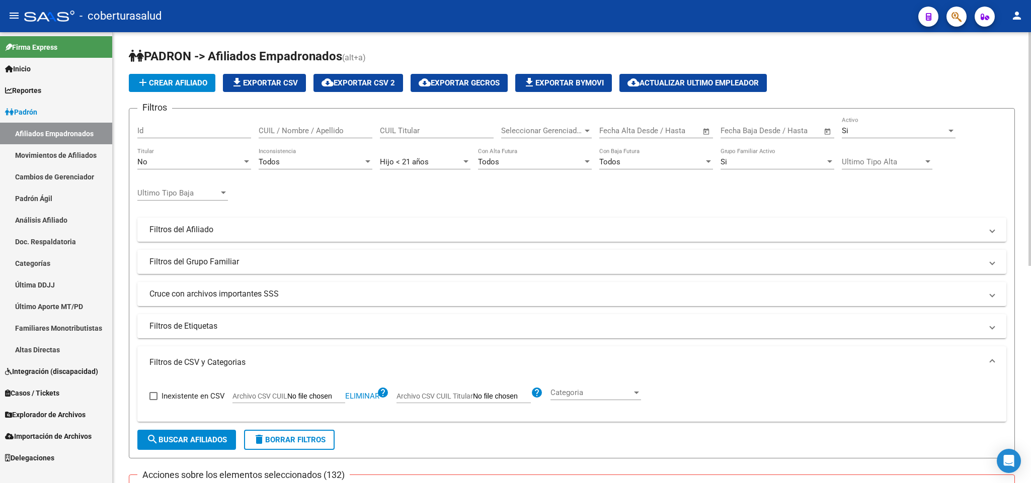
click at [345, 168] on div "Todos Inconsistencia" at bounding box center [316, 159] width 114 height 22
click at [345, 168] on span "Todos" at bounding box center [316, 162] width 114 height 23
click at [171, 444] on span "search Buscar Afiliados" at bounding box center [186, 440] width 80 height 9
checkbox input "false"
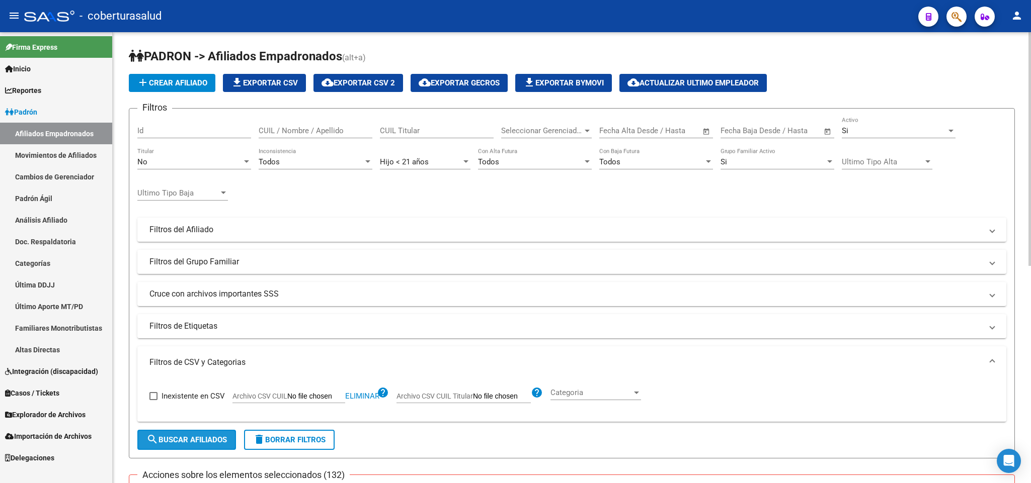
checkbox input "false"
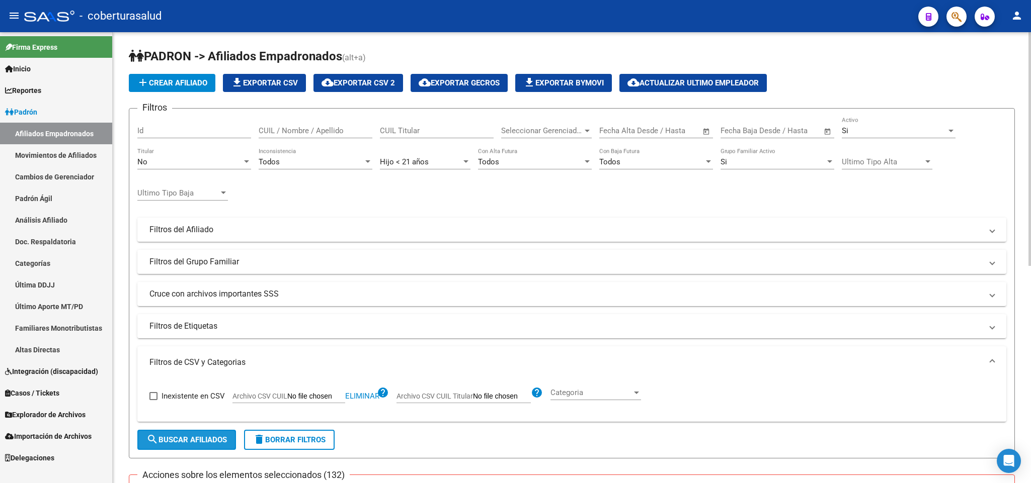
checkbox input "false"
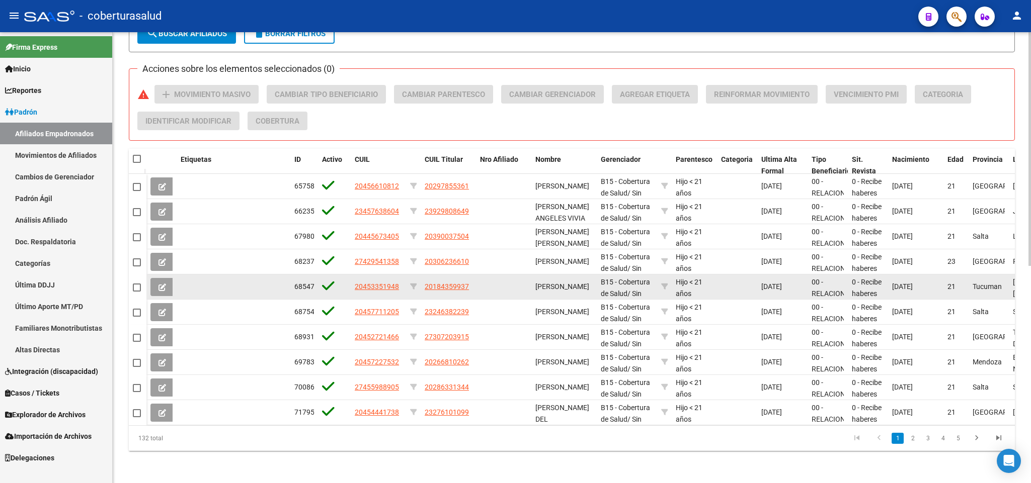
scroll to position [419, 0]
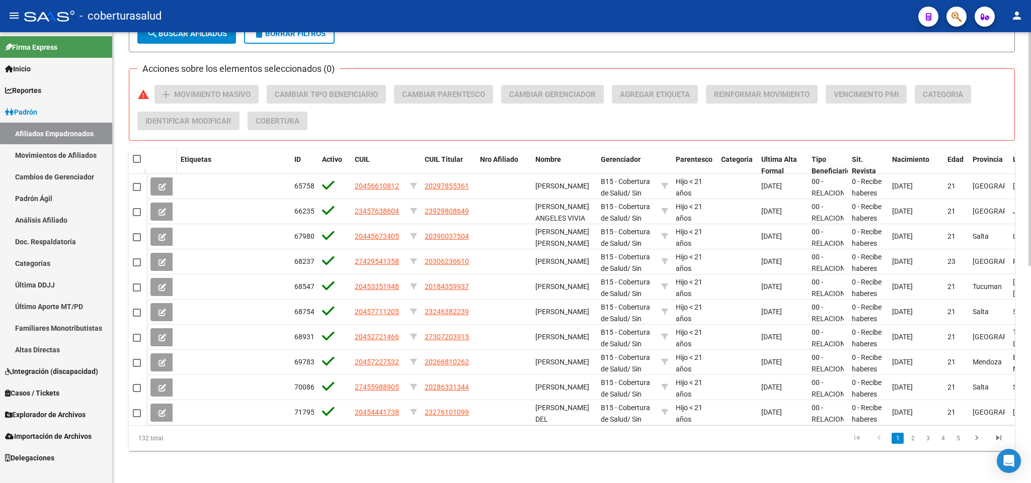
click at [152, 157] on datatable-header-cell at bounding box center [161, 165] width 30 height 33
click at [145, 151] on span at bounding box center [144, 159] width 4 height 20
click at [142, 149] on span at bounding box center [144, 159] width 4 height 20
click at [133, 155] on span at bounding box center [137, 159] width 8 height 8
click at [136, 163] on input "checkbox" at bounding box center [136, 163] width 1 height 1
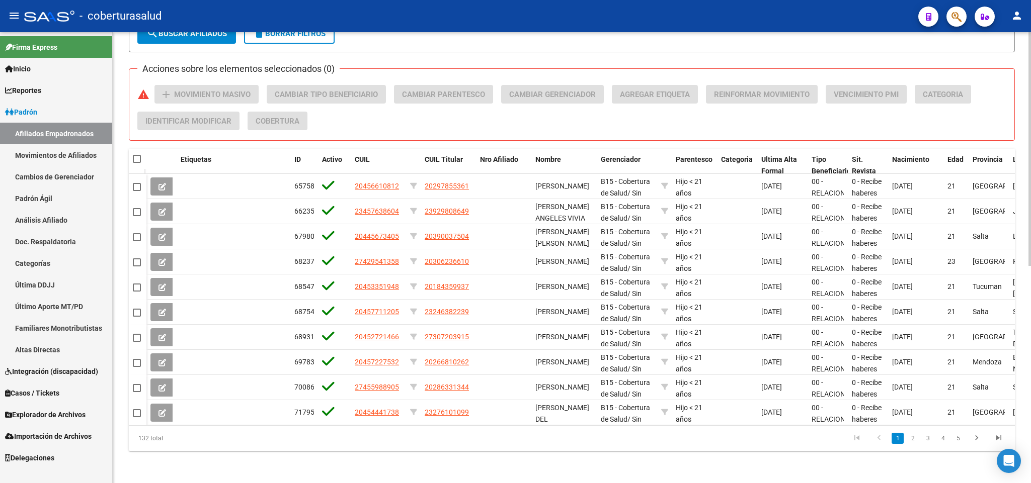
checkbox input "true"
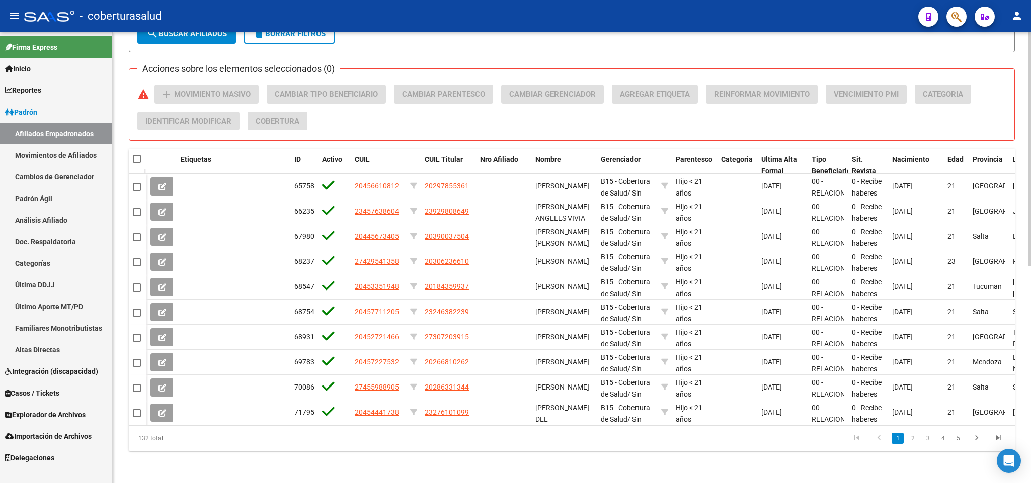
checkbox input "true"
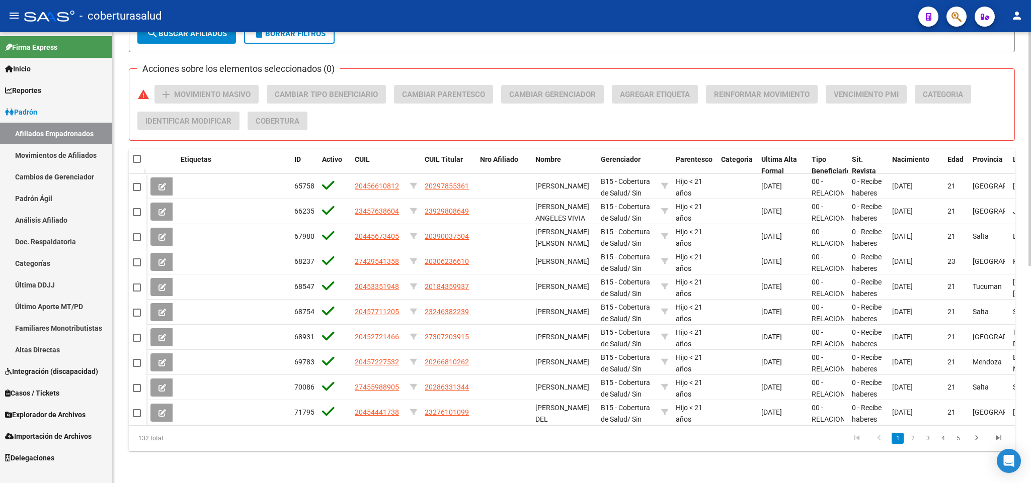
checkbox input "true"
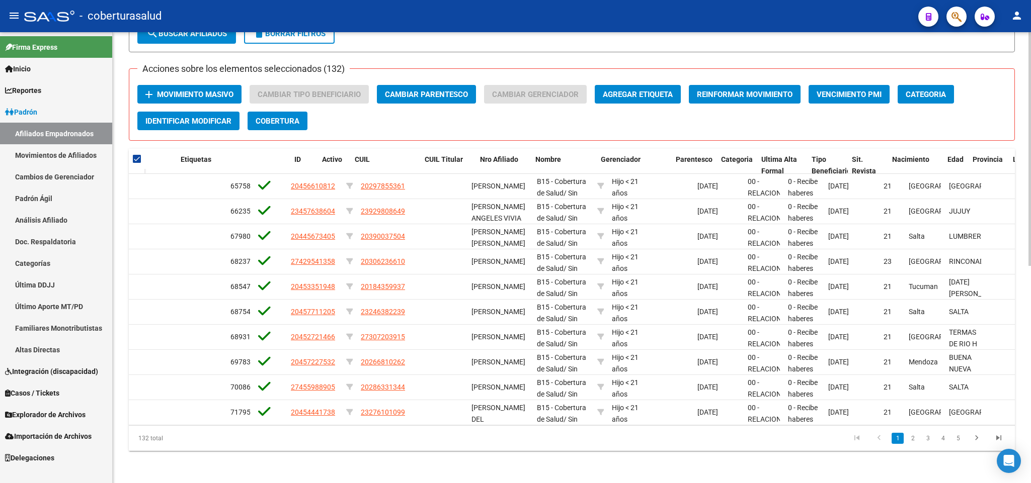
scroll to position [0, 0]
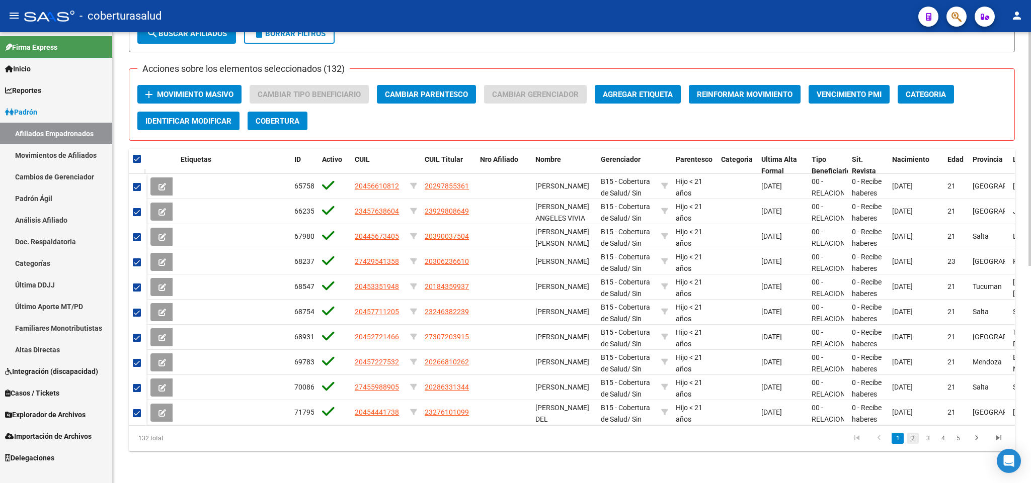
click at [912, 442] on link "2" at bounding box center [913, 438] width 12 height 11
click at [924, 444] on link "3" at bounding box center [928, 438] width 12 height 11
click at [945, 440] on link "4" at bounding box center [943, 438] width 12 height 11
click at [945, 439] on link "5" at bounding box center [943, 438] width 12 height 11
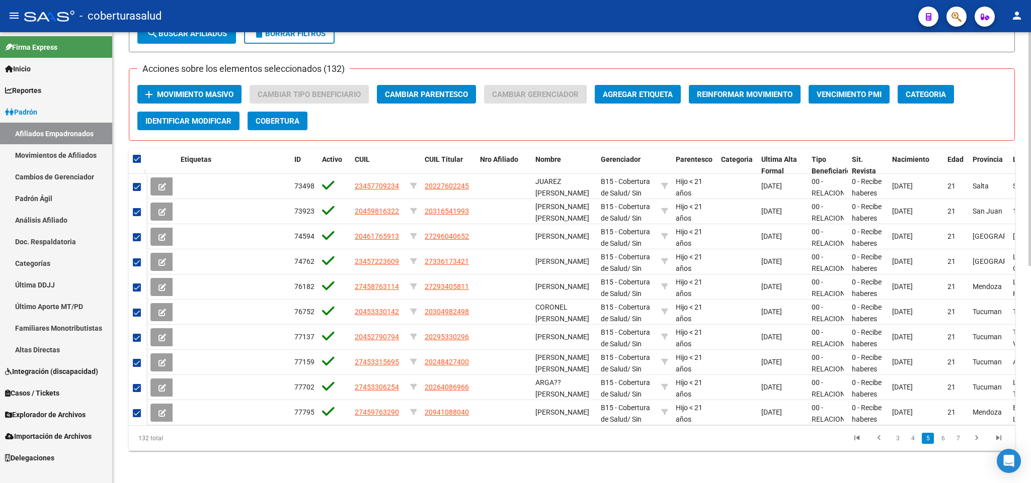
click at [947, 441] on link "6" at bounding box center [943, 438] width 12 height 11
click at [947, 441] on link "7" at bounding box center [943, 438] width 12 height 11
click at [947, 441] on link "8" at bounding box center [943, 438] width 12 height 11
click at [947, 441] on link "9" at bounding box center [942, 438] width 12 height 11
click at [943, 441] on link "10" at bounding box center [941, 438] width 13 height 11
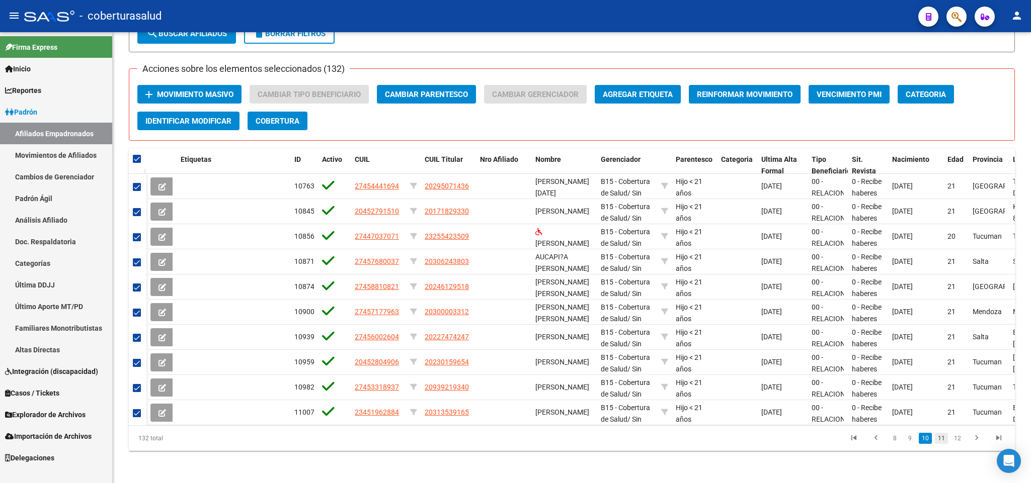
click at [943, 441] on link "11" at bounding box center [941, 438] width 13 height 11
click at [943, 441] on link "12" at bounding box center [941, 438] width 13 height 11
click at [943, 441] on link "13" at bounding box center [941, 438] width 13 height 11
click at [950, 444] on li "14" at bounding box center [957, 438] width 16 height 17
click at [952, 444] on link "14" at bounding box center [957, 438] width 13 height 11
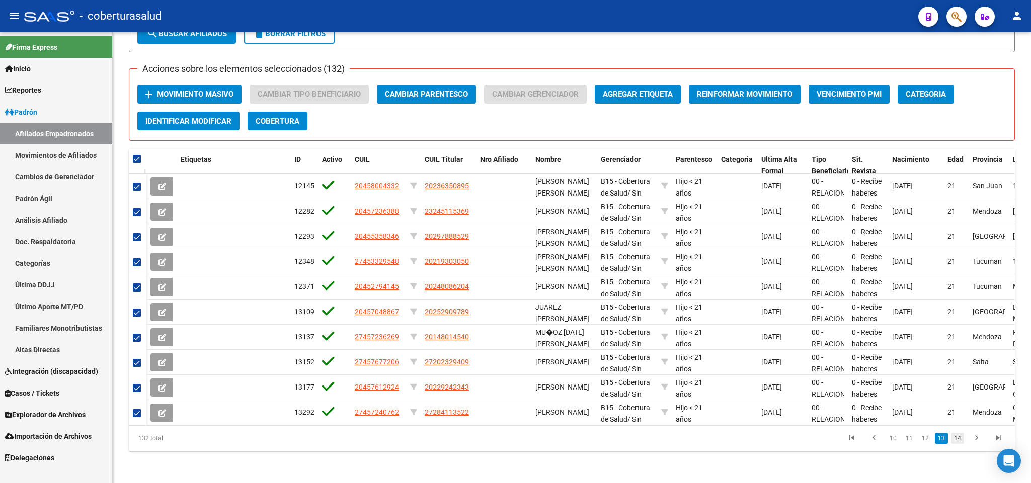
checkbox input "false"
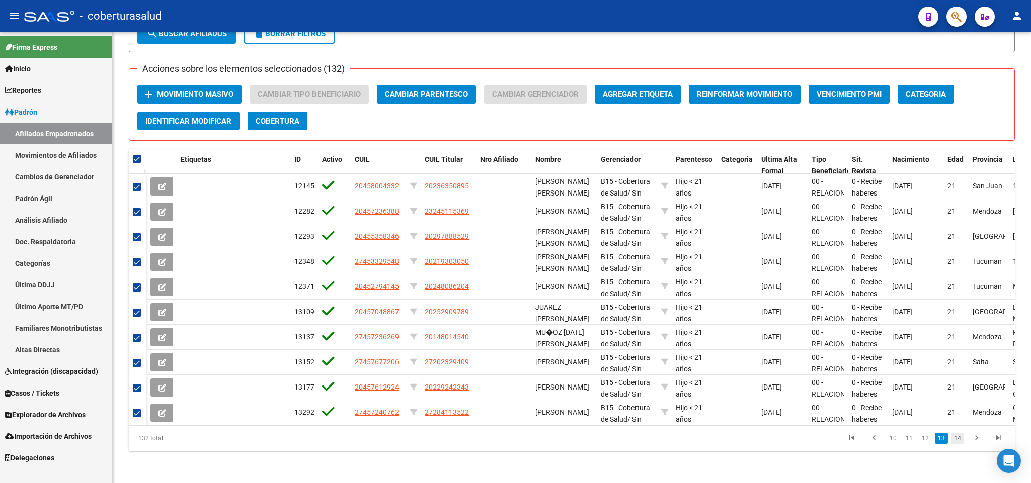
checkbox input "false"
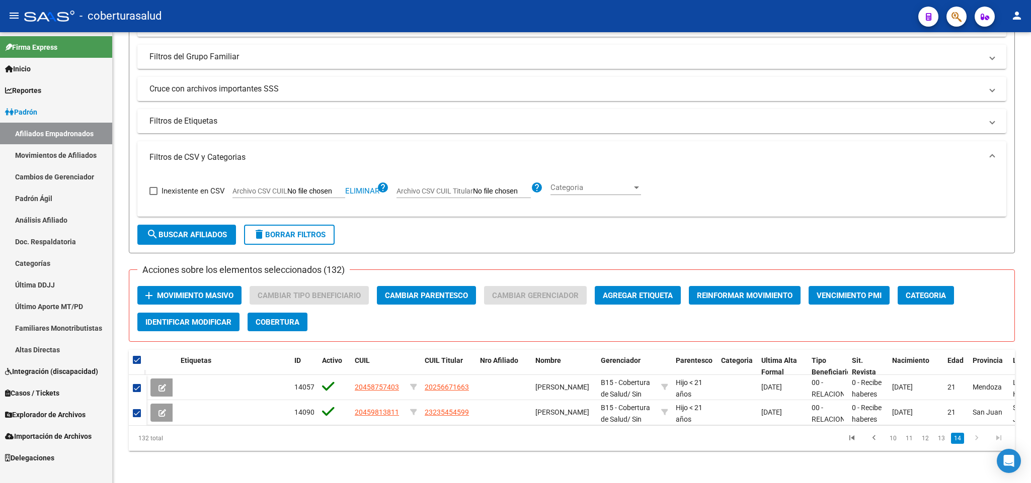
scroll to position [218, 0]
click at [446, 290] on button "Cambiar Parentesco" at bounding box center [426, 295] width 99 height 19
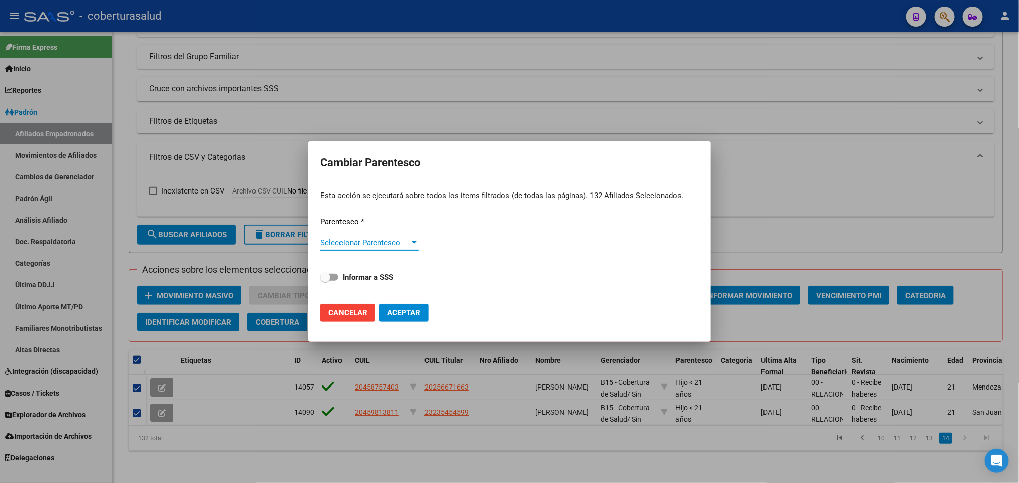
click at [390, 248] on div "Seleccionar Parentesco Seleccionar Parentesco" at bounding box center [369, 247] width 99 height 25
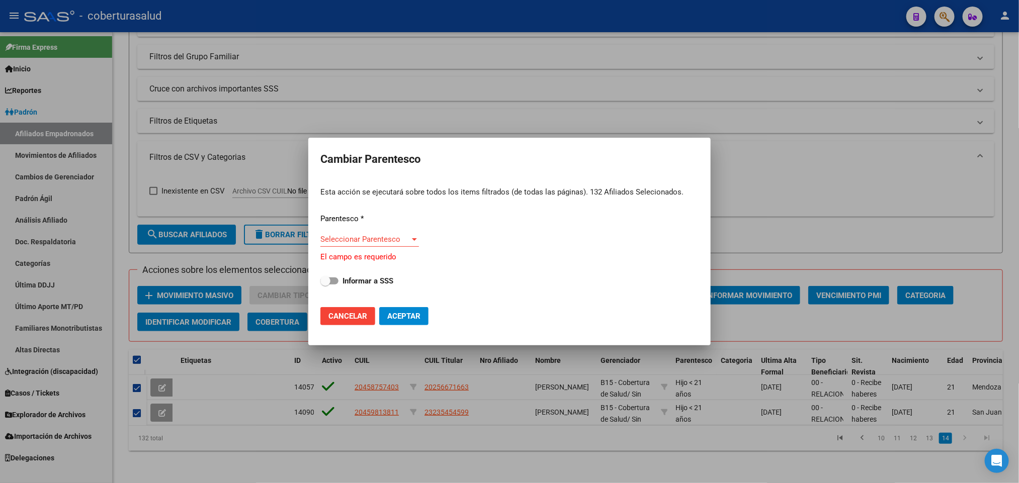
click at [403, 241] on span "Seleccionar Parentesco" at bounding box center [365, 239] width 90 height 9
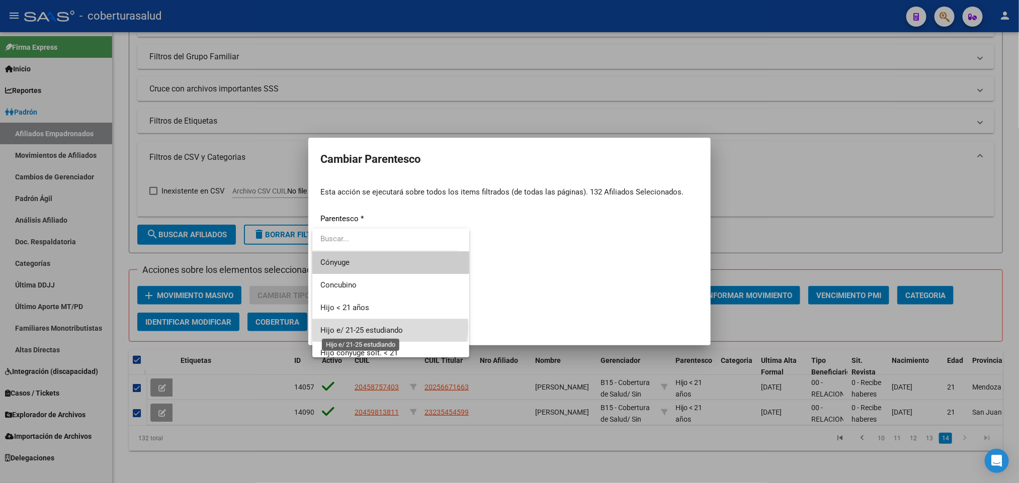
click at [390, 327] on span "Hijo e/ 21-25 estudiando" at bounding box center [361, 330] width 83 height 9
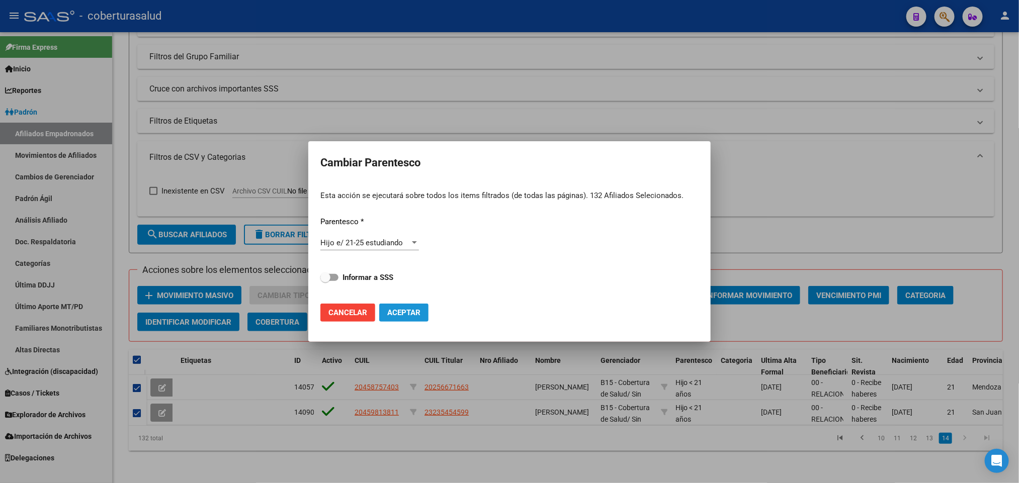
click at [395, 313] on span "Aceptar" at bounding box center [403, 312] width 33 height 9
checkbox input "false"
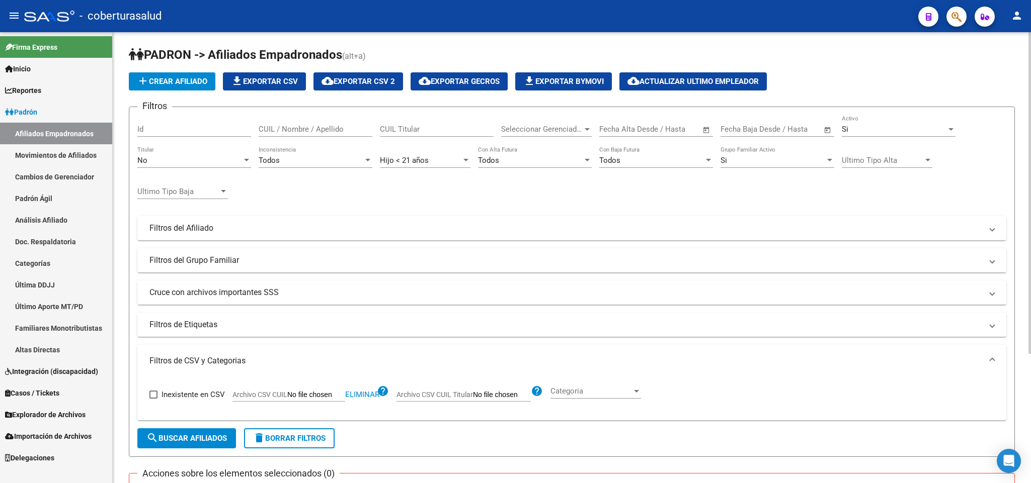
scroll to position [0, 0]
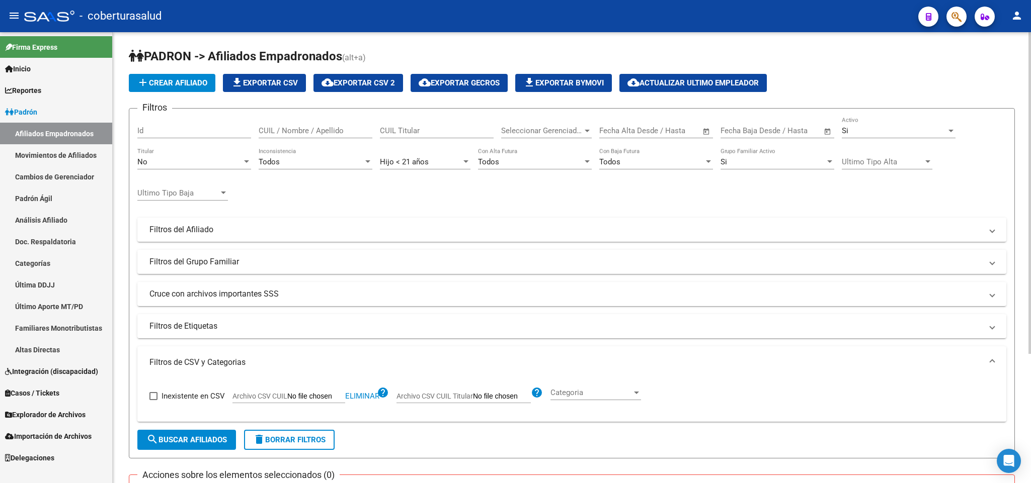
click at [433, 163] on div "Hijo < 21 años" at bounding box center [420, 161] width 81 height 9
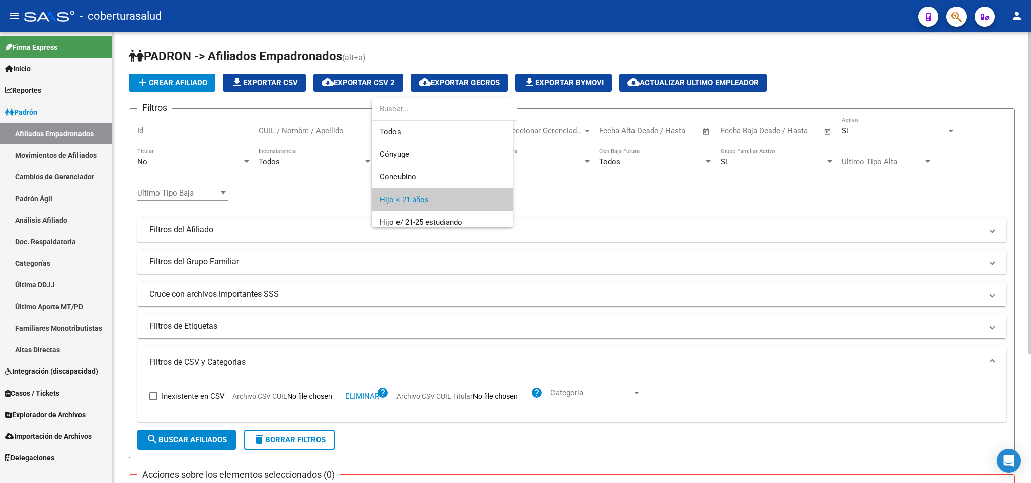
scroll to position [38, 0]
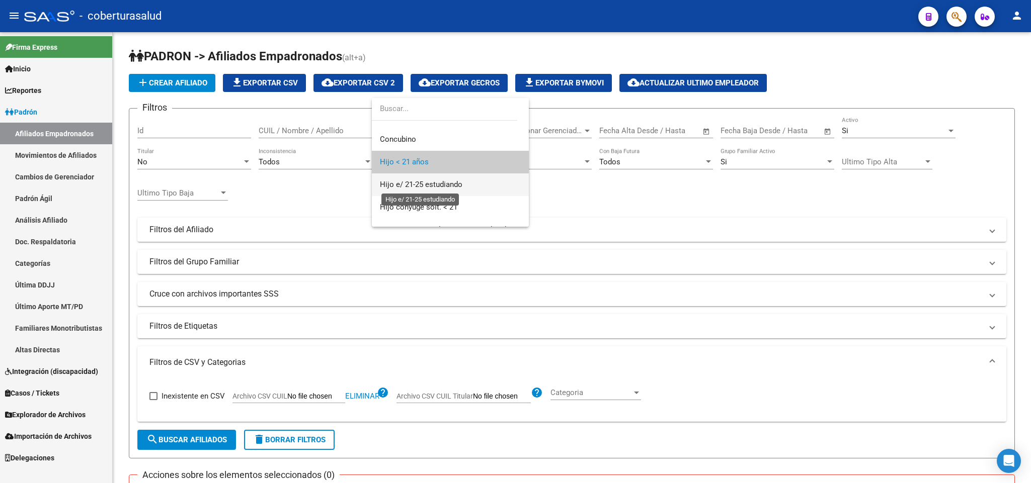
click at [431, 180] on span "Hijo e/ 21-25 estudiando" at bounding box center [421, 184] width 83 height 9
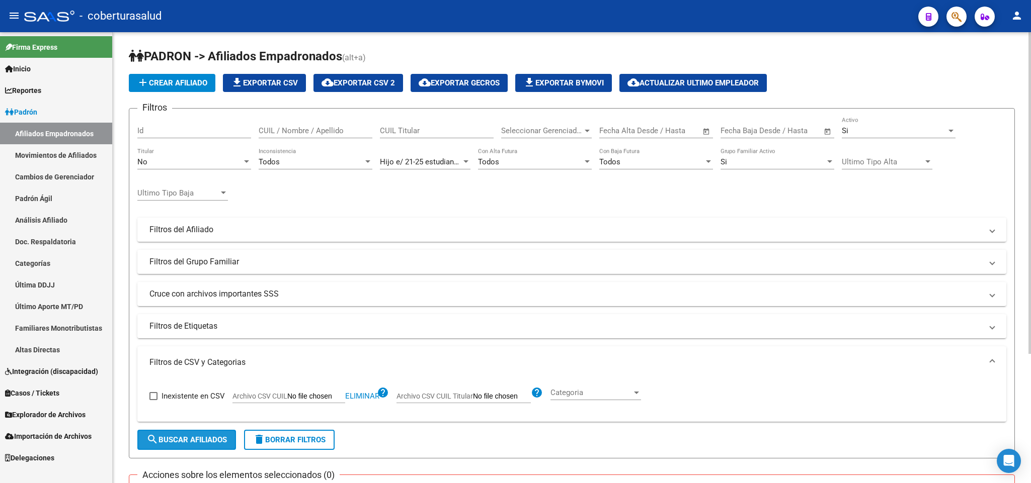
click at [199, 435] on button "search Buscar Afiliados" at bounding box center [186, 440] width 99 height 20
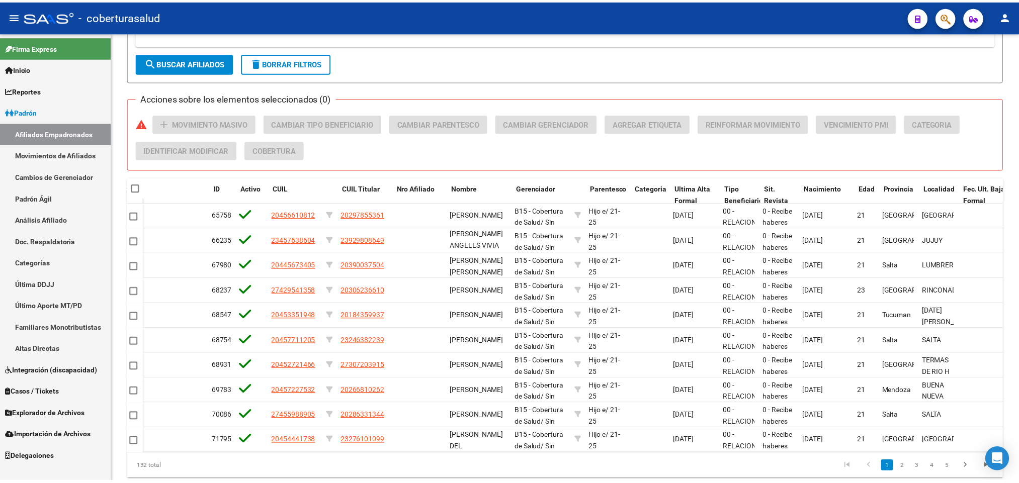
scroll to position [0, 78]
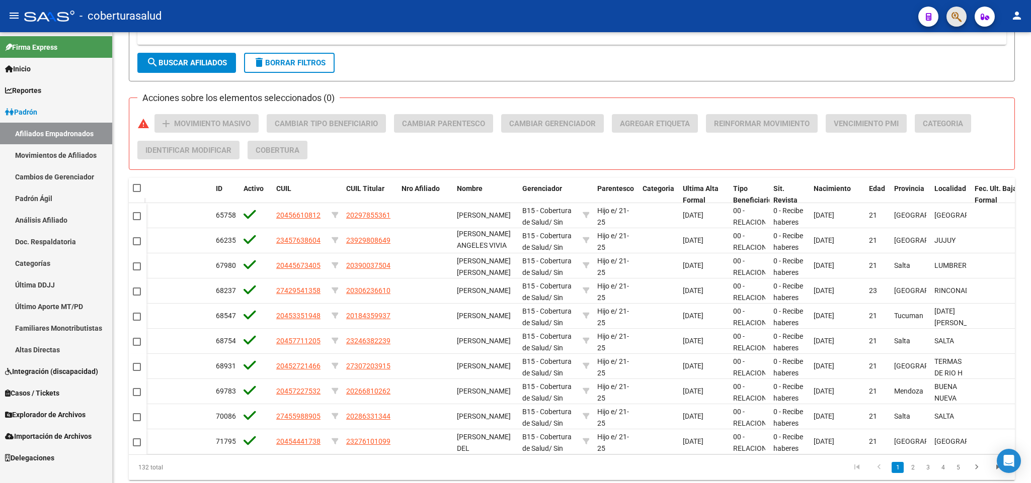
click at [955, 23] on span "button" at bounding box center [956, 17] width 10 height 21
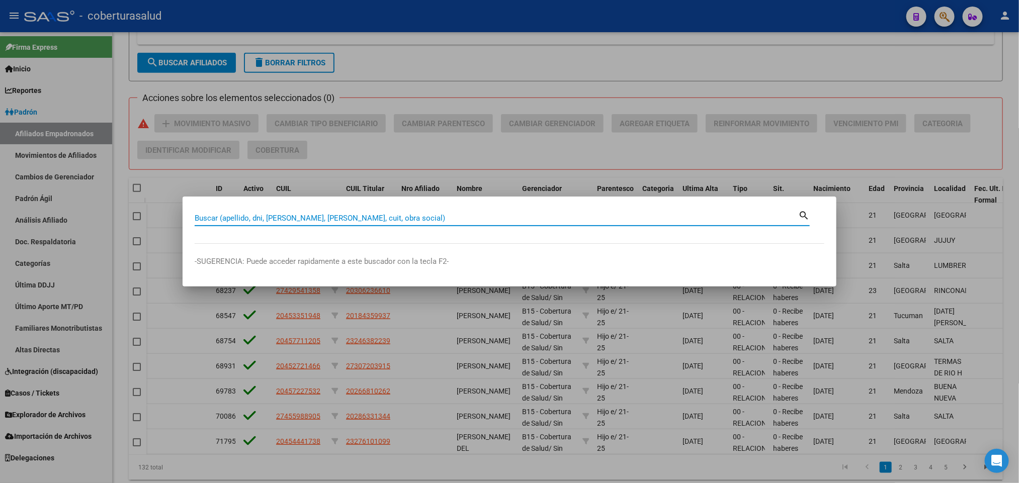
paste input "45761673"
type input "45761673"
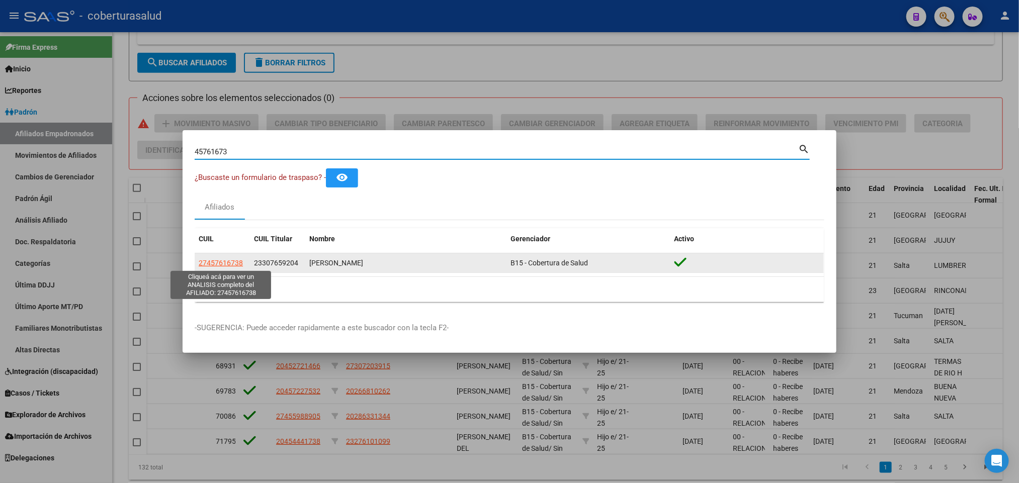
click at [222, 266] on span "27457616738" at bounding box center [221, 263] width 44 height 8
type textarea "27457616738"
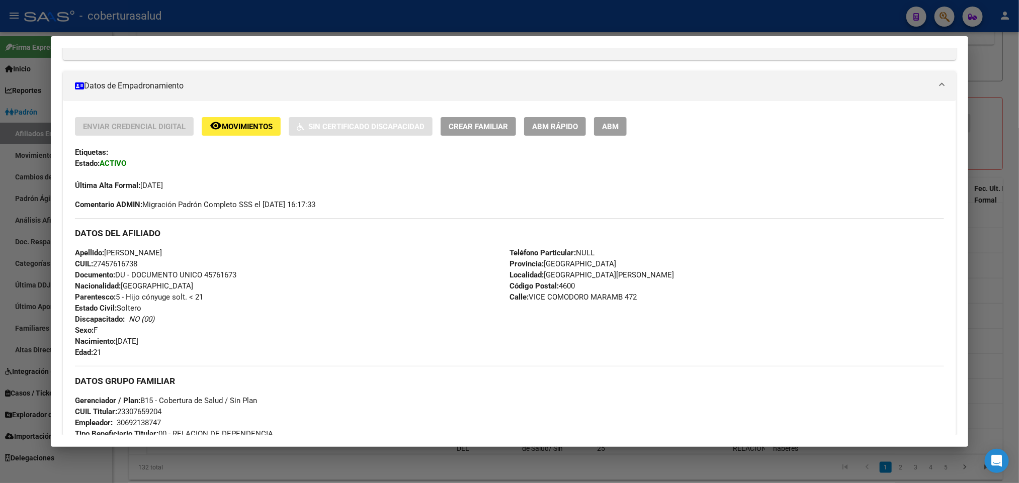
scroll to position [151, 0]
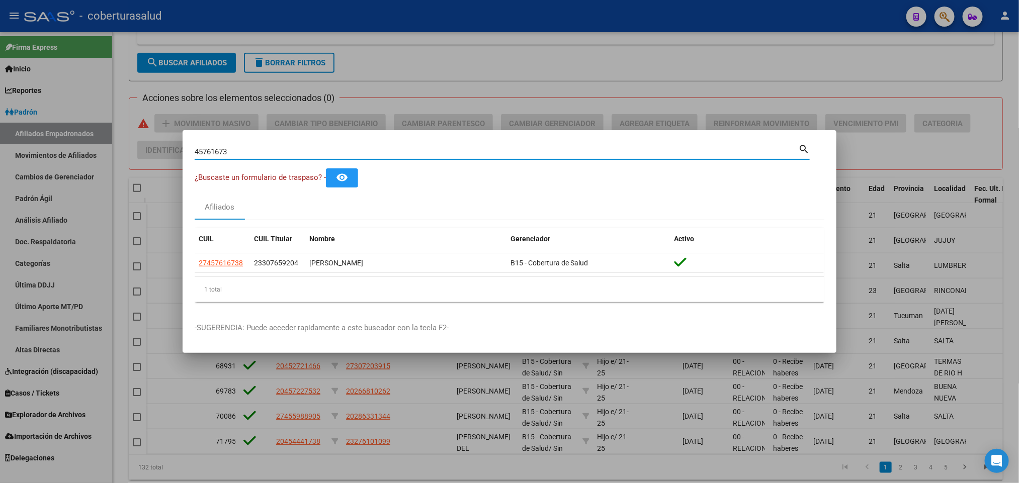
click at [575, 151] on input "45761673" at bounding box center [497, 151] width 604 height 9
paste input "126439"
type input "45126439"
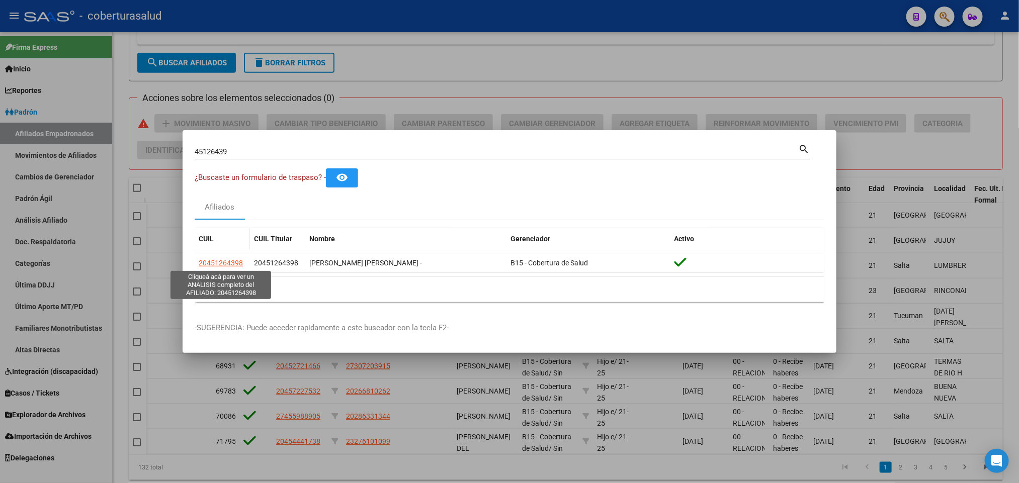
click at [219, 267] on span "20451264398" at bounding box center [221, 263] width 44 height 8
type textarea "20451264398"
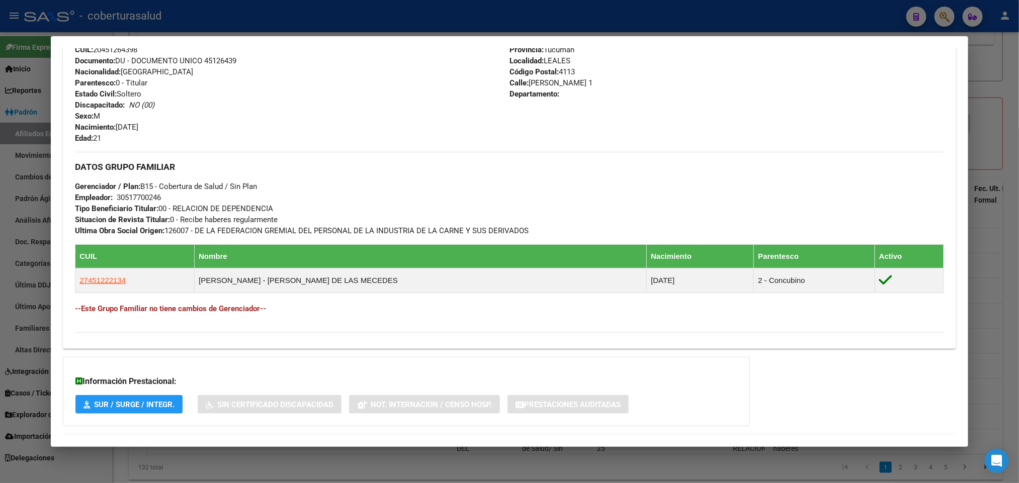
scroll to position [379, 0]
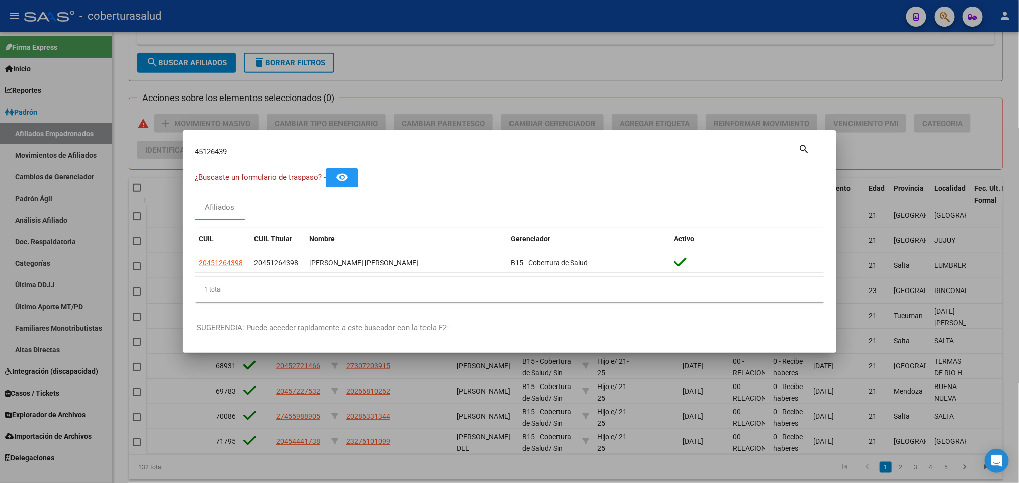
click at [437, 149] on input "45126439" at bounding box center [497, 151] width 604 height 9
paste input "3849473"
type input "43849473"
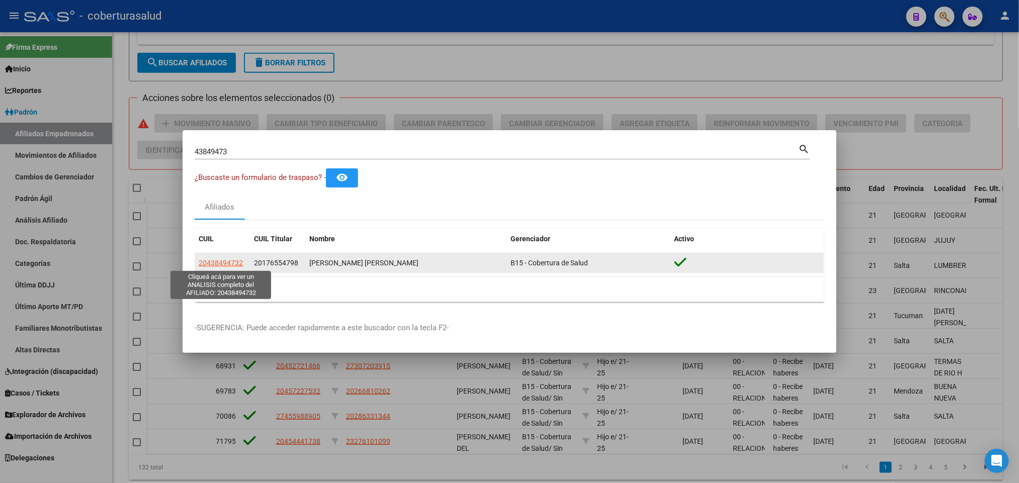
click at [234, 259] on span "20438494732" at bounding box center [221, 263] width 44 height 8
type textarea "20438494732"
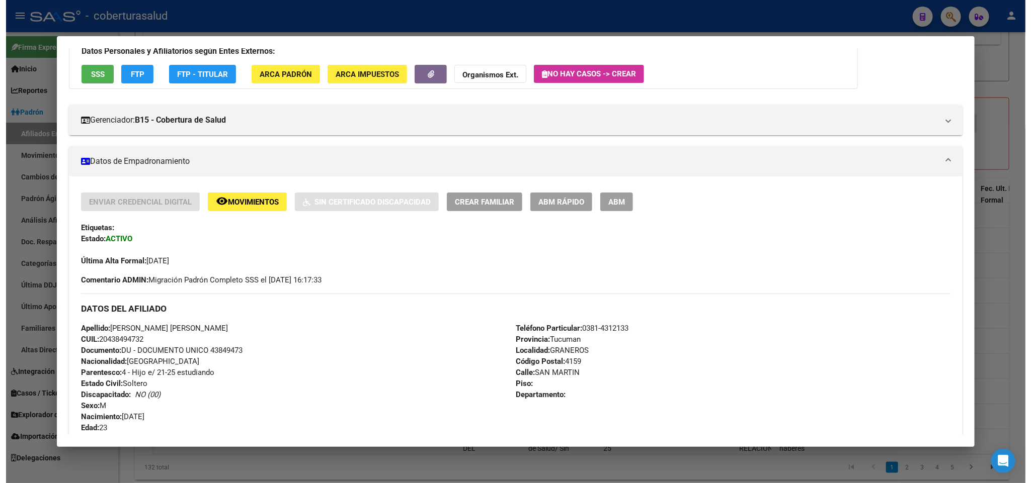
scroll to position [75, 0]
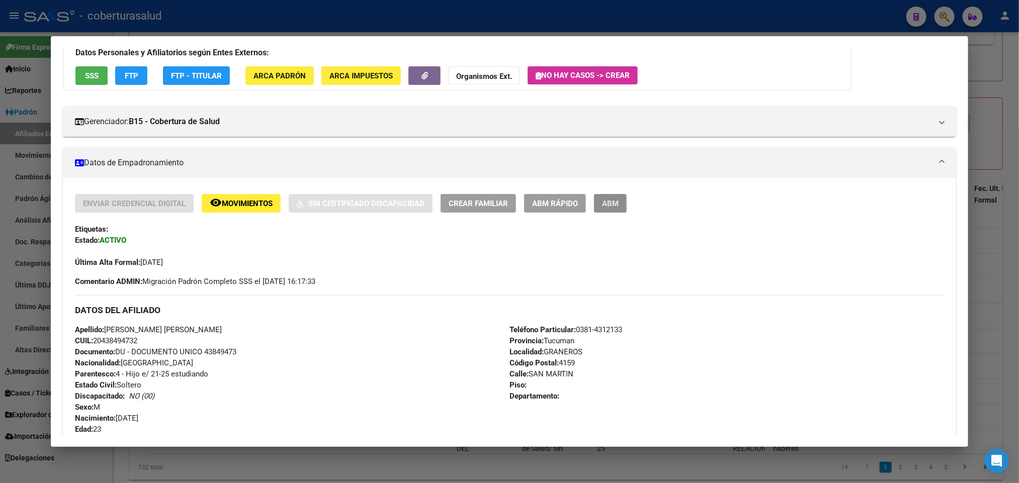
click at [602, 200] on span "ABM" at bounding box center [610, 203] width 17 height 9
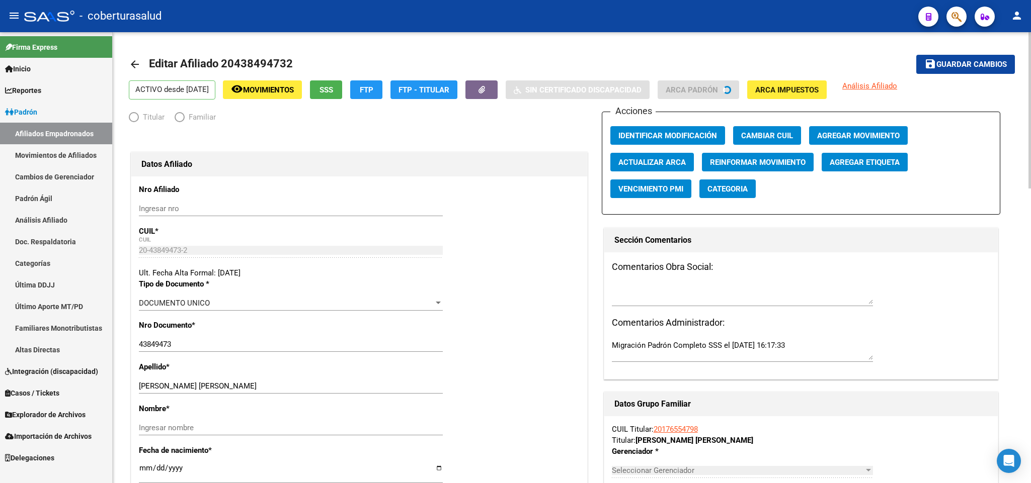
radio input "true"
type input "30-67542808-1"
click at [839, 135] on span "Agregar Movimiento" at bounding box center [858, 135] width 83 height 9
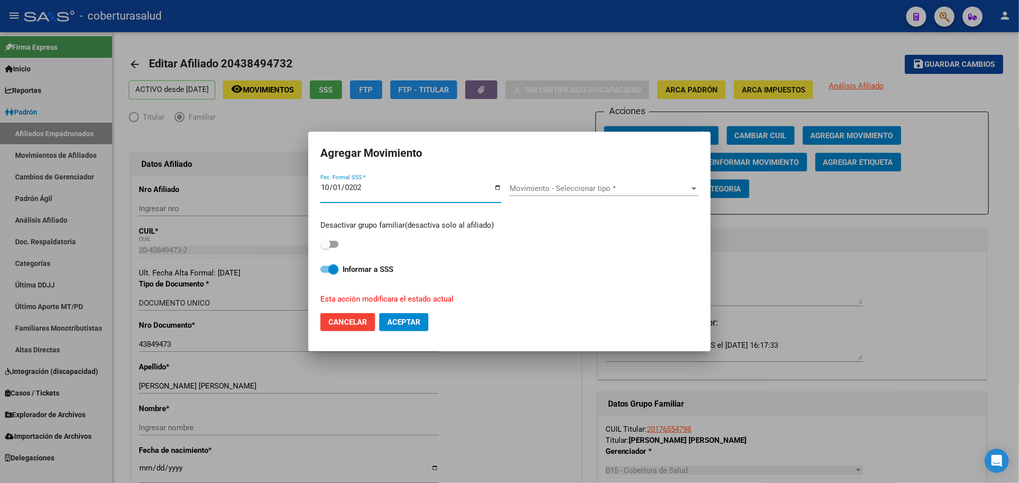
type input "[DATE]"
click at [563, 192] on span "Movimiento - Seleccionar tipo *" at bounding box center [600, 188] width 180 height 9
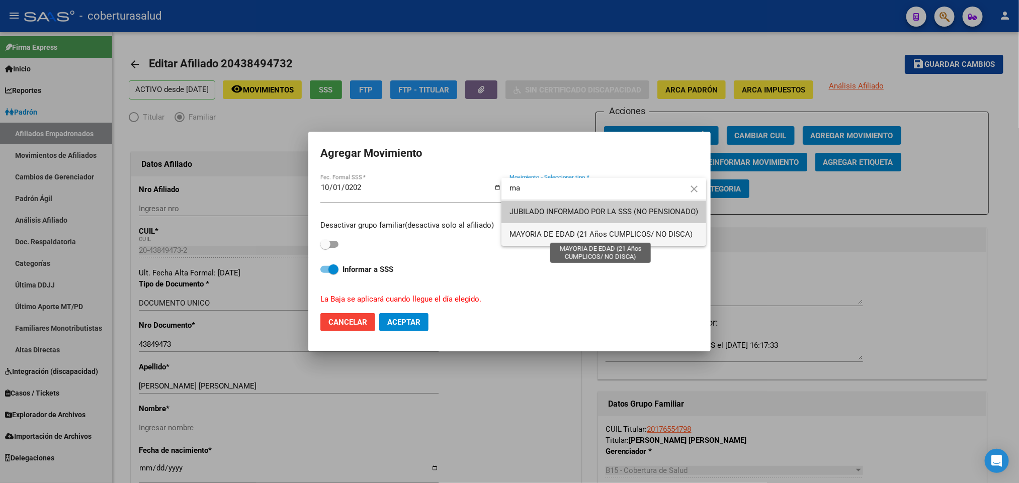
type input "ma"
click at [572, 233] on span "MAYORIA DE EDAD (21 Años CUMPLICOS/ NO DISCA)" at bounding box center [601, 234] width 183 height 9
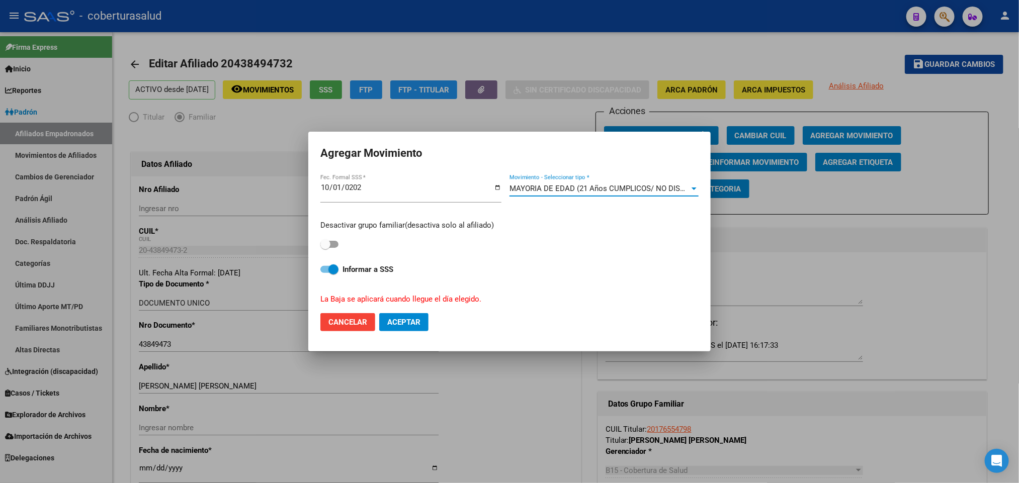
click at [340, 189] on input "[DATE]" at bounding box center [410, 192] width 181 height 16
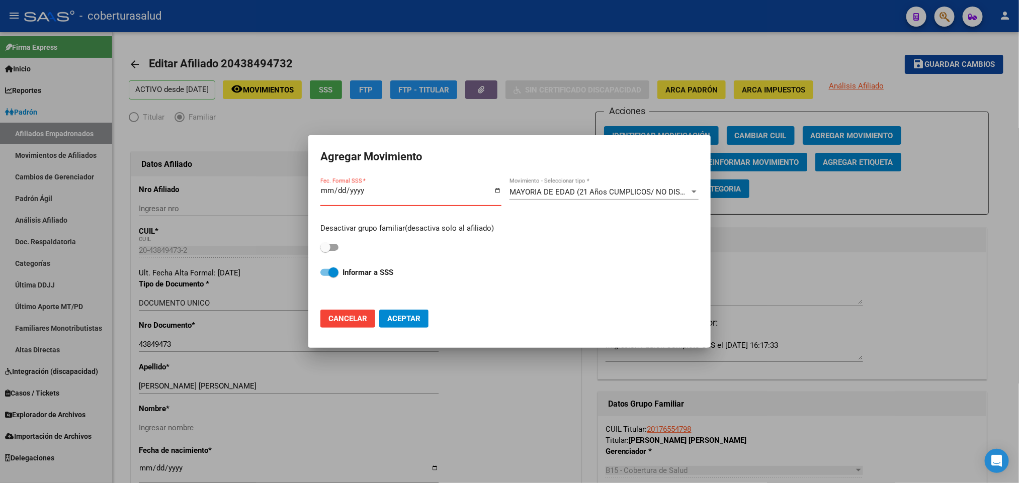
type input "[DATE]"
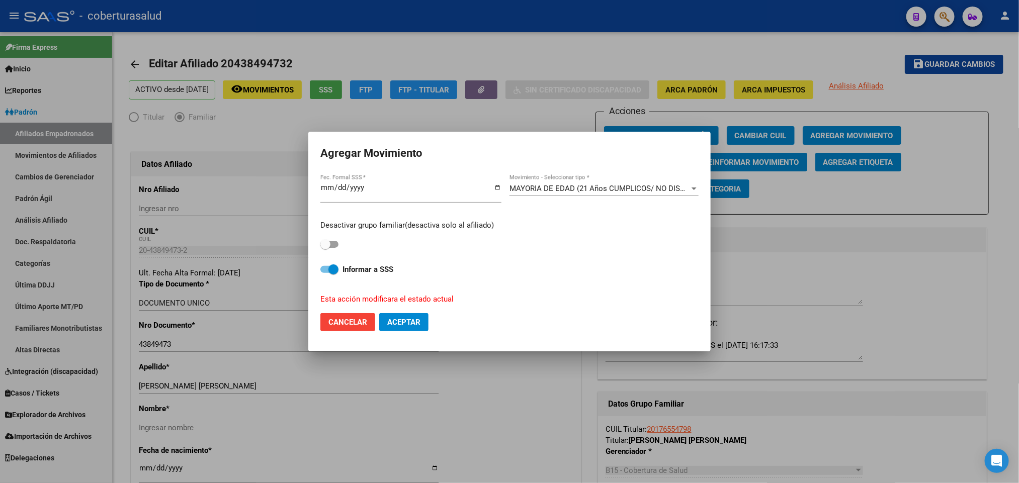
click at [489, 311] on mat-dialog-actions "Cancelar Aceptar" at bounding box center [509, 322] width 378 height 34
click at [409, 315] on button "Aceptar" at bounding box center [403, 322] width 49 height 18
checkbox input "false"
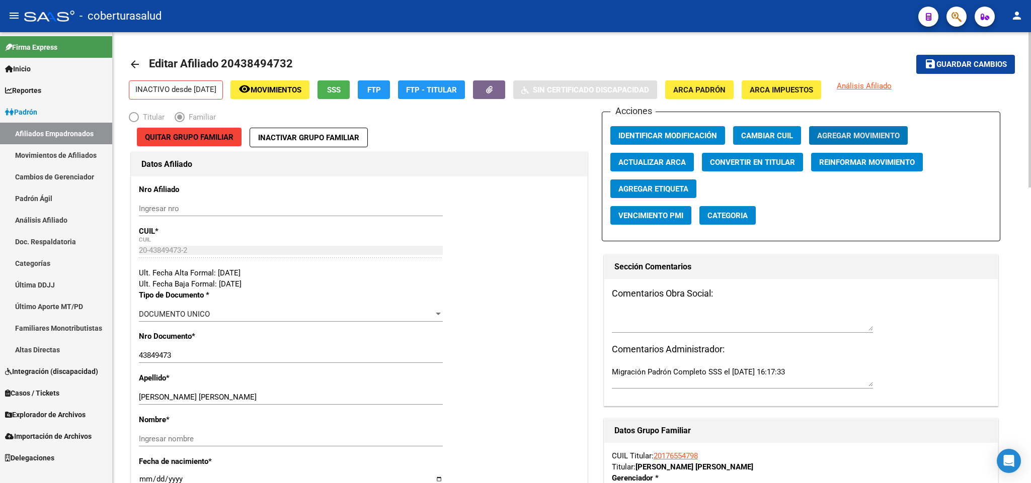
click at [948, 71] on button "save Guardar cambios" at bounding box center [965, 64] width 99 height 19
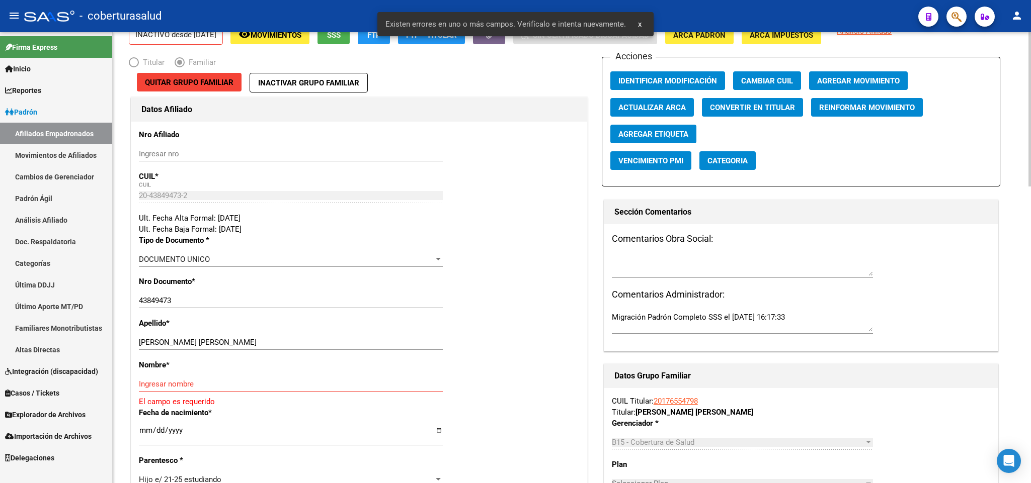
scroll to position [226, 0]
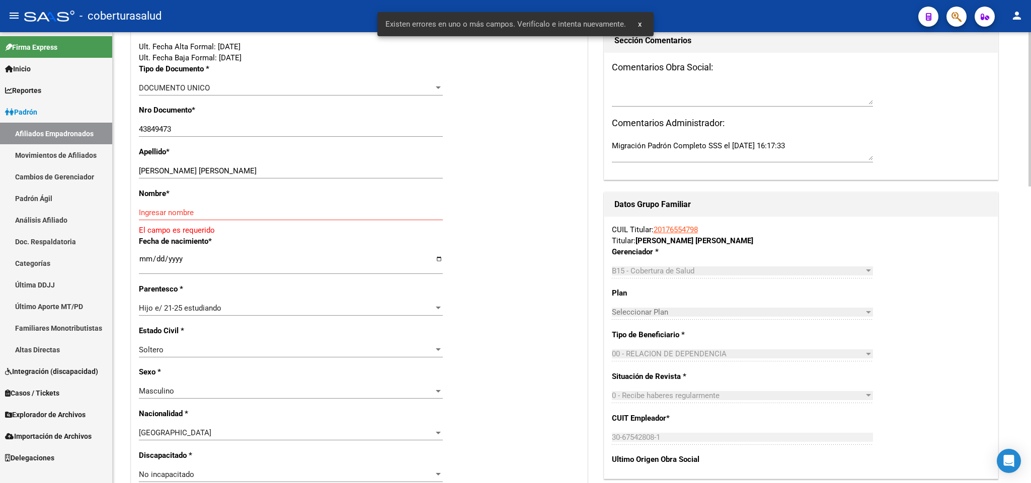
click at [174, 170] on input "[PERSON_NAME] [PERSON_NAME]" at bounding box center [291, 171] width 304 height 9
drag, startPoint x: 170, startPoint y: 169, endPoint x: 231, endPoint y: 171, distance: 61.4
click at [231, 171] on input "[PERSON_NAME] [PERSON_NAME]" at bounding box center [291, 171] width 304 height 9
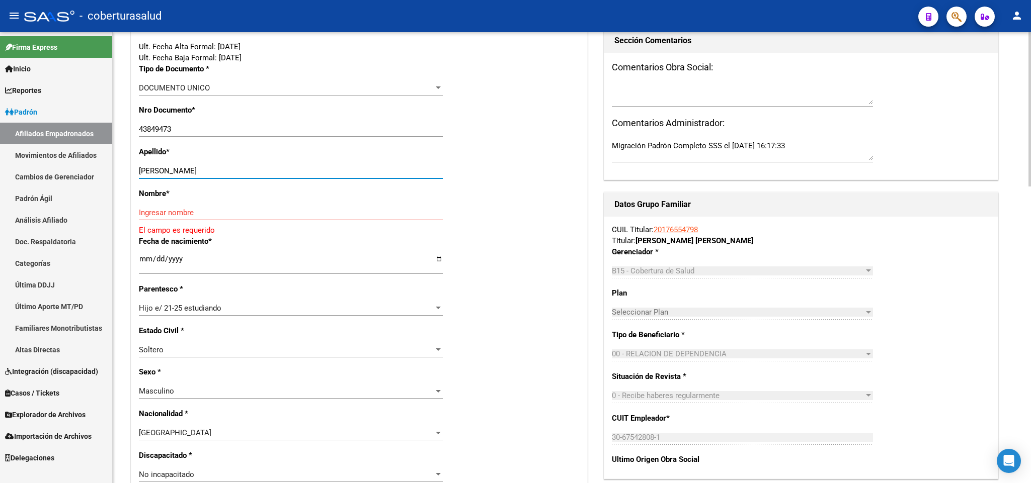
type input "[PERSON_NAME]"
click at [192, 212] on input "Ingresar nombre" at bounding box center [291, 212] width 304 height 9
paste input "[PERSON_NAME]"
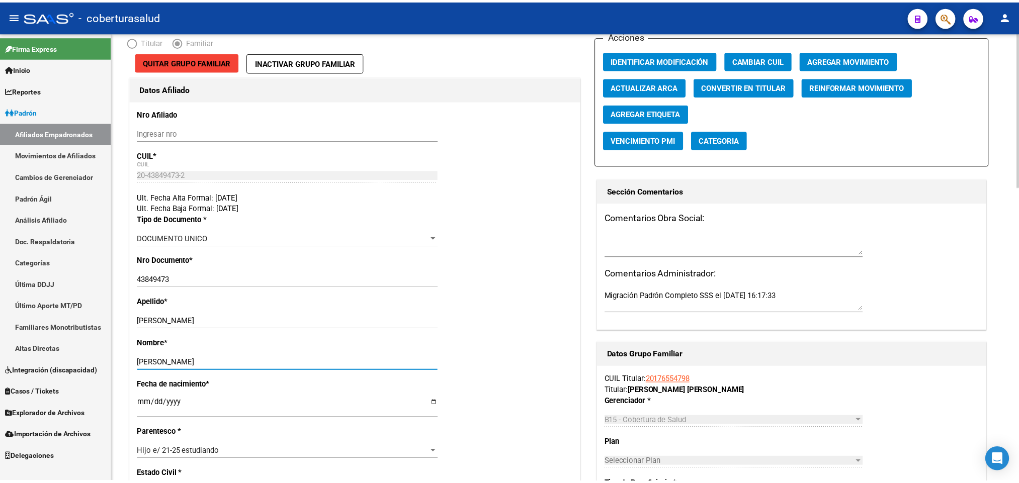
scroll to position [0, 0]
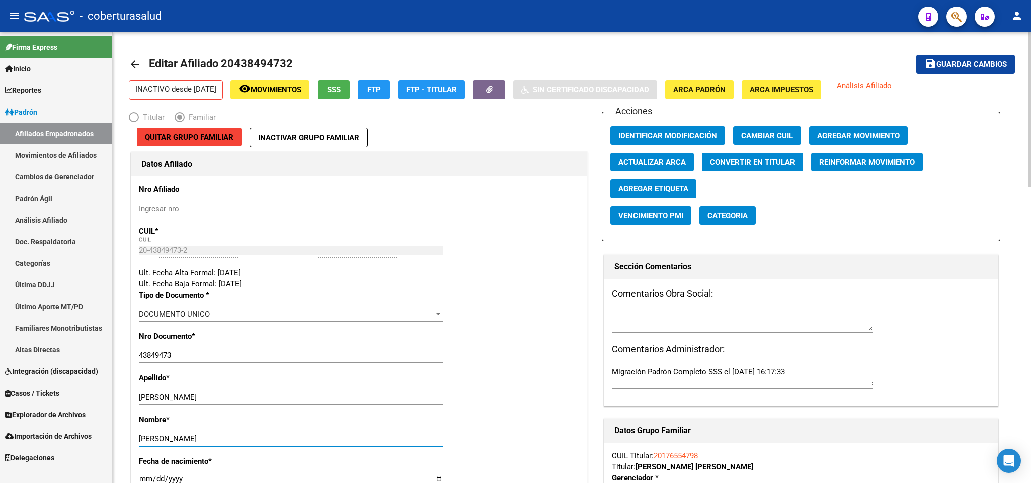
type input "[PERSON_NAME]"
click at [940, 68] on span "Guardar cambios" at bounding box center [971, 64] width 70 height 9
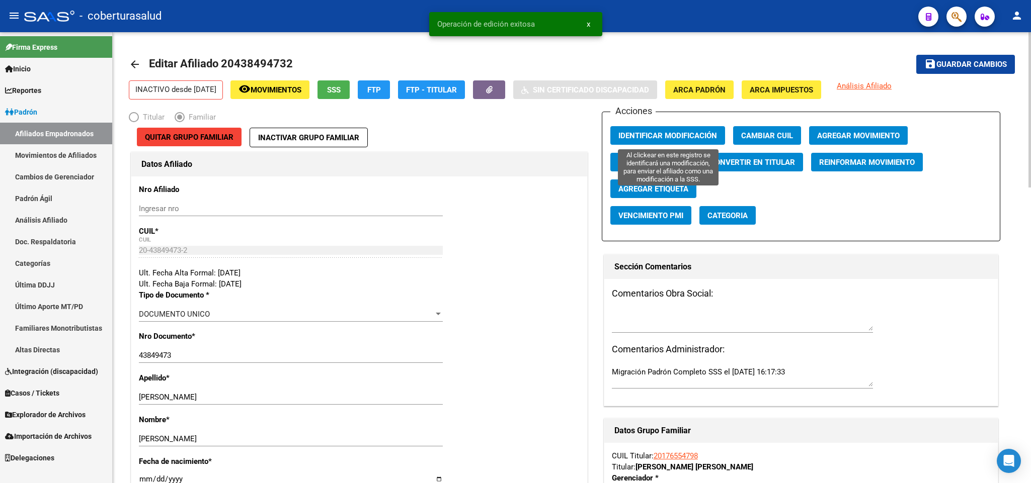
click at [644, 132] on span "Identificar Modificación" at bounding box center [667, 135] width 99 height 9
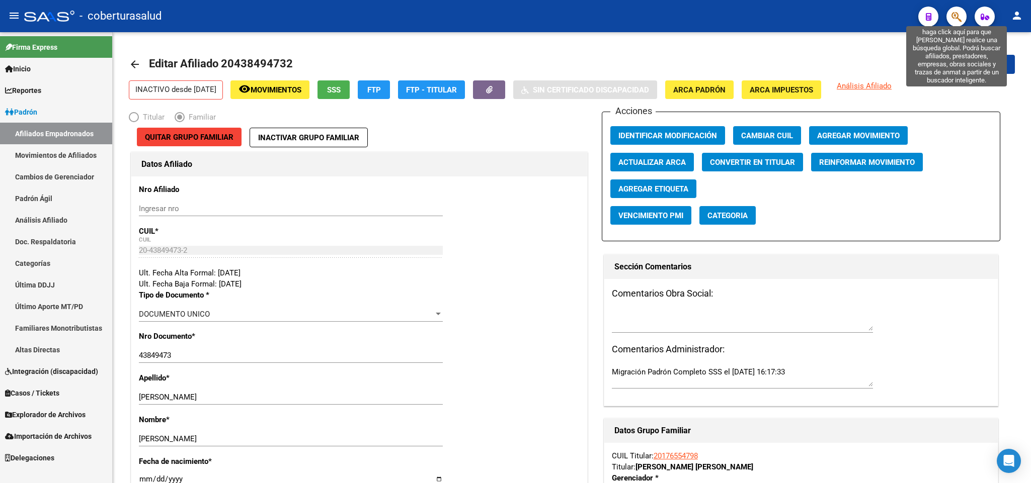
click at [954, 16] on icon "button" at bounding box center [956, 17] width 10 height 12
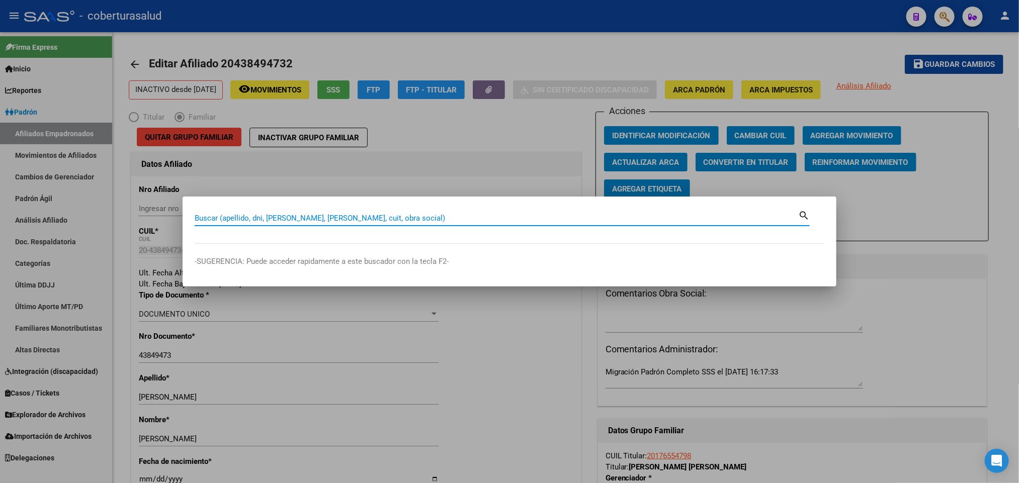
paste input "[PERSON_NAME]"
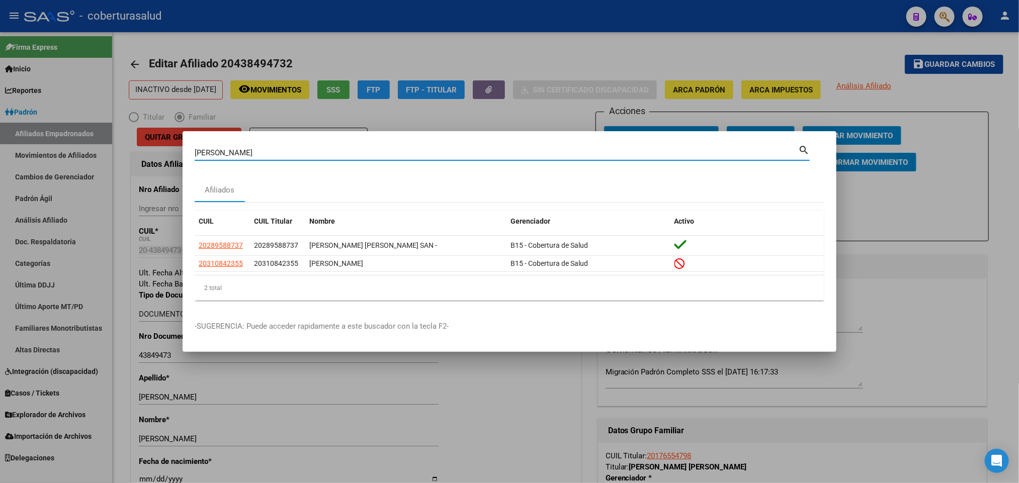
click at [244, 150] on input "[PERSON_NAME]" at bounding box center [497, 152] width 604 height 9
paste input "44659912"
type input "44659912"
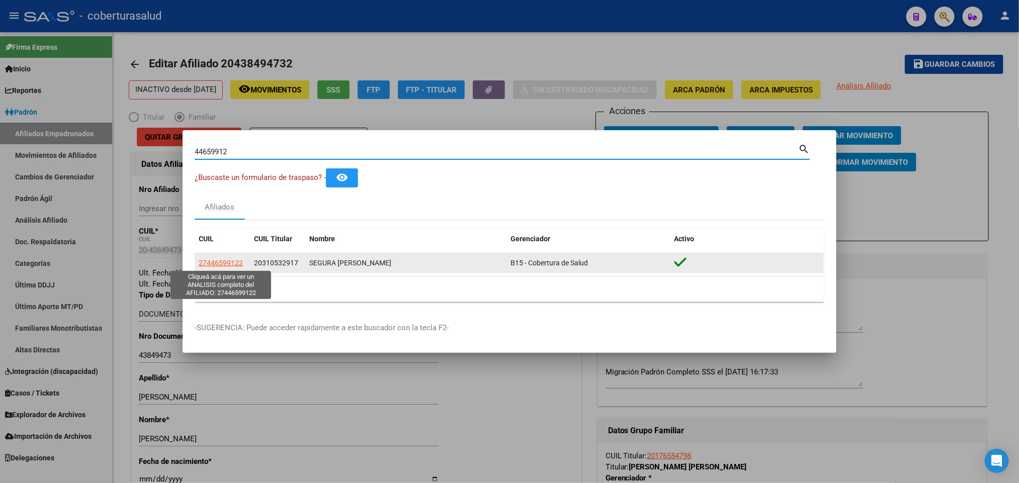
click at [225, 266] on span "27446599122" at bounding box center [221, 263] width 44 height 8
type textarea "27446599122"
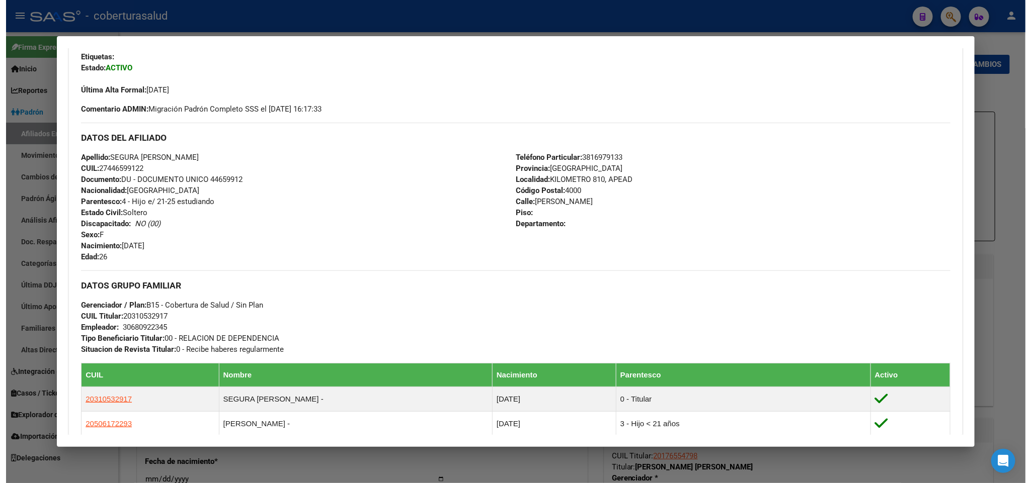
scroll to position [226, 0]
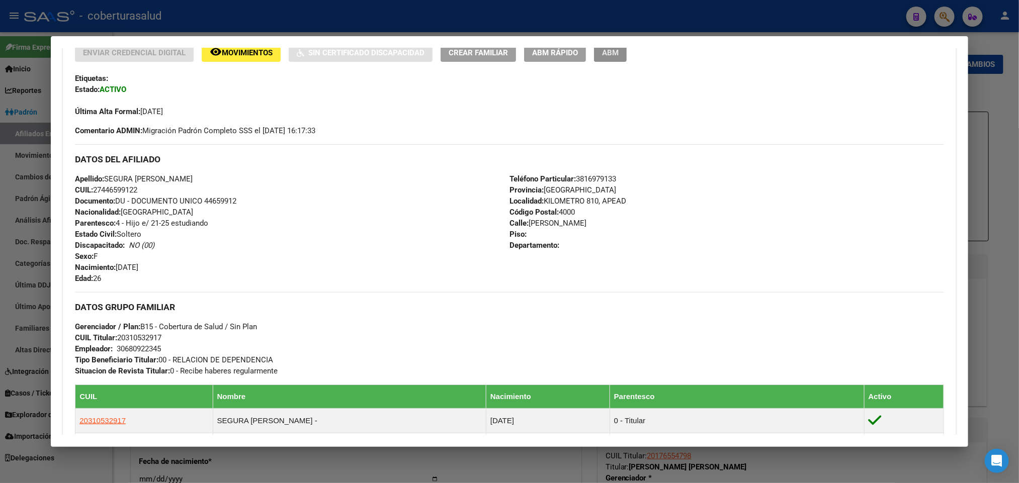
click at [602, 50] on span "ABM" at bounding box center [610, 52] width 17 height 9
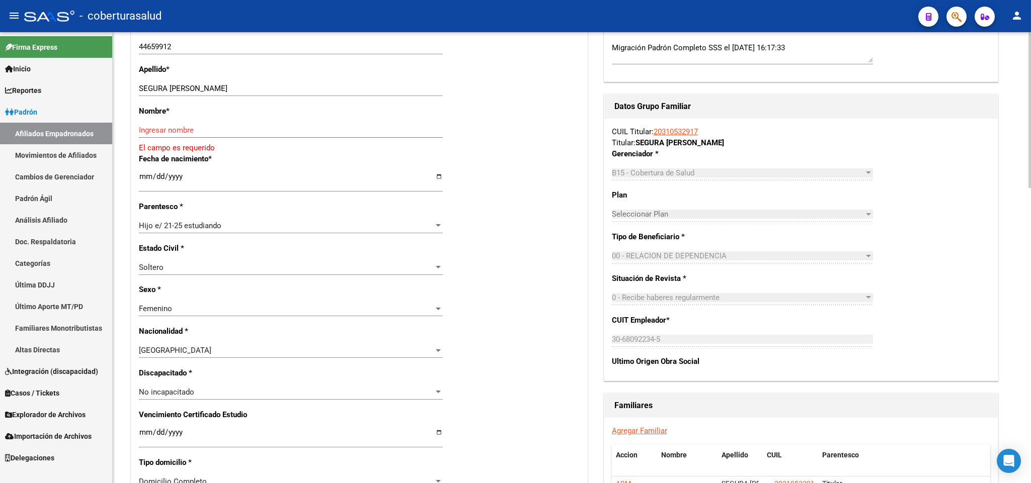
scroll to position [302, 0]
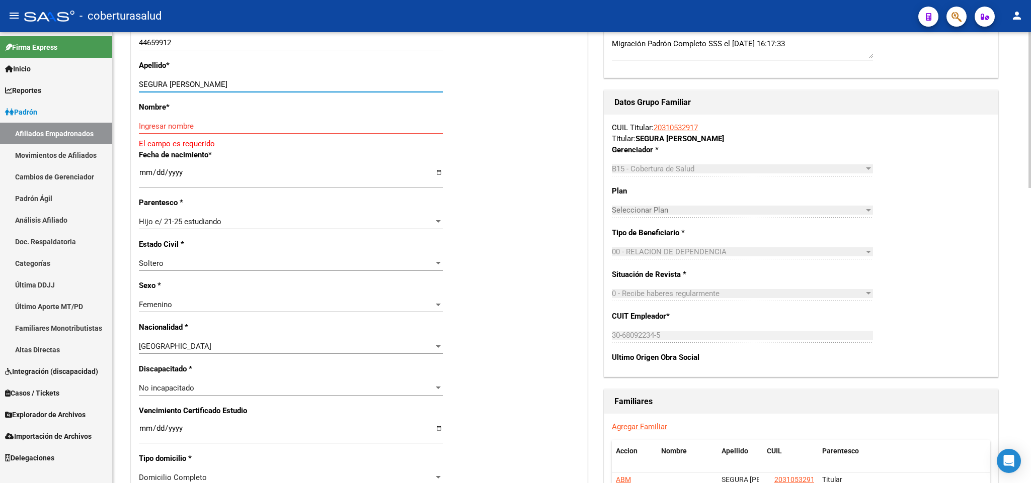
drag, startPoint x: 167, startPoint y: 82, endPoint x: 246, endPoint y: 82, distance: 80.0
click at [246, 82] on input "SEGURA [PERSON_NAME]" at bounding box center [291, 84] width 304 height 9
type input "SEGURA"
click at [168, 124] on input "Ingresar nombre" at bounding box center [291, 126] width 304 height 9
paste input "[PERSON_NAME]"
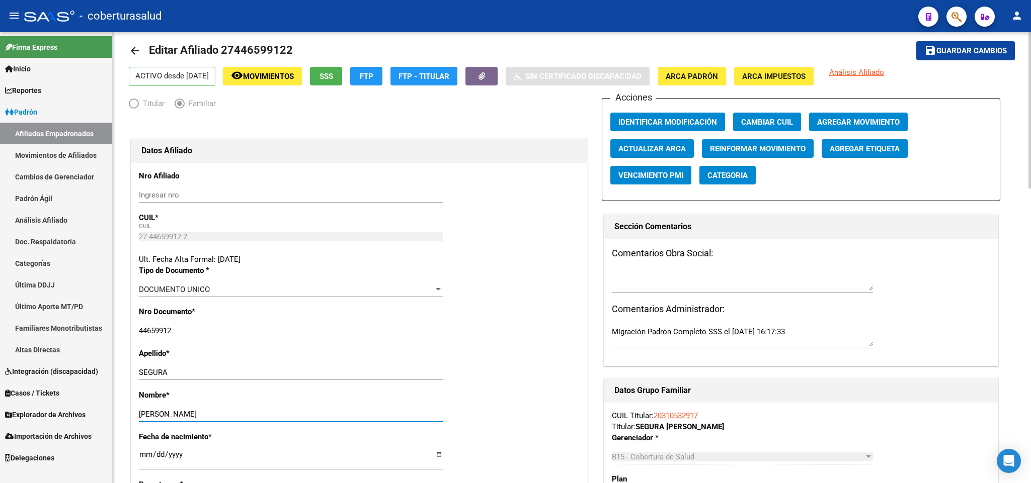
scroll to position [0, 0]
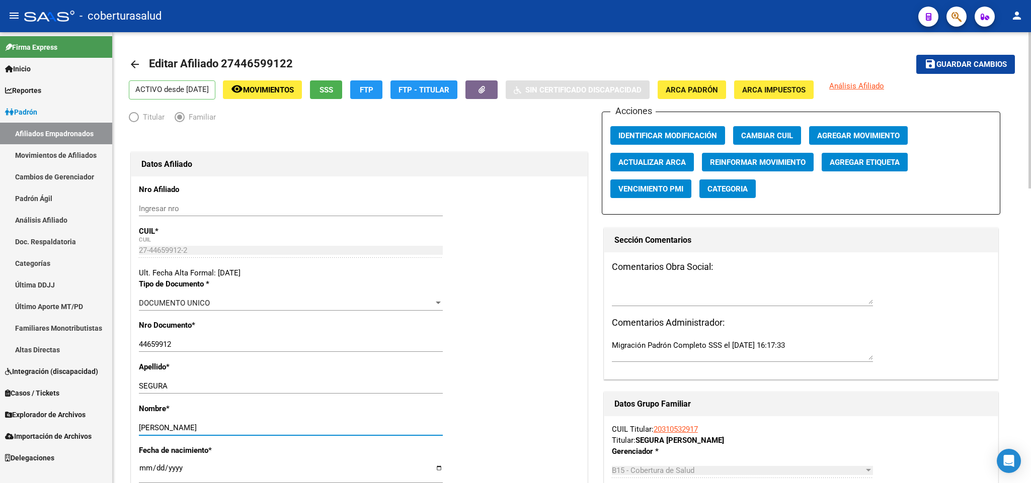
type input "[PERSON_NAME]"
click at [975, 74] on mat-toolbar-row "save Guardar cambios" at bounding box center [923, 64] width 184 height 32
click at [975, 68] on span "Guardar cambios" at bounding box center [971, 64] width 70 height 9
click at [826, 123] on div "Acciones Identificar Modificación Cambiar CUIL Agregar Movimiento Actualizar AR…" at bounding box center [801, 163] width 398 height 103
click at [827, 131] on span "Agregar Movimiento" at bounding box center [858, 135] width 83 height 9
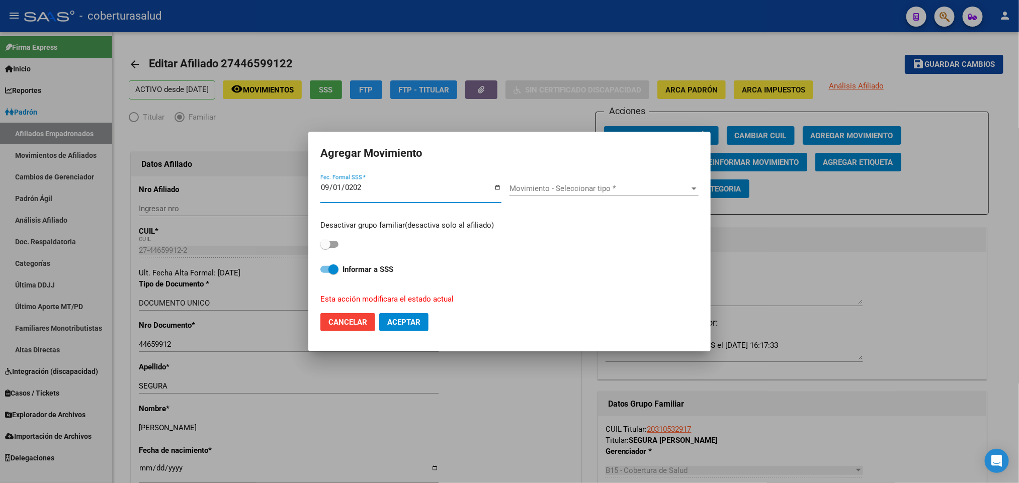
type input "[DATE]"
click at [561, 183] on div "Movimiento - Seleccionar tipo * Movimiento - Seleccionar tipo *" at bounding box center [604, 188] width 189 height 15
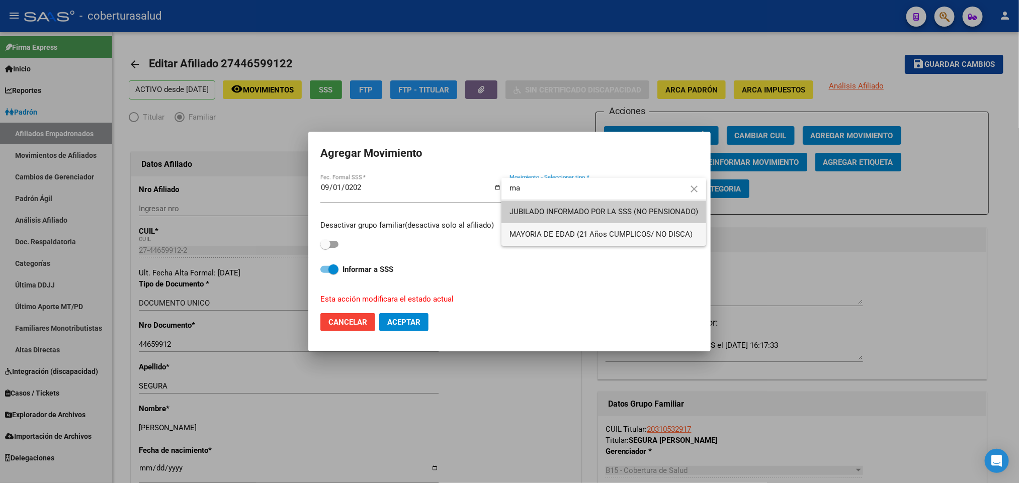
type input "m"
type input "otro"
click at [598, 236] on span "OTROS" at bounding box center [604, 234] width 189 height 23
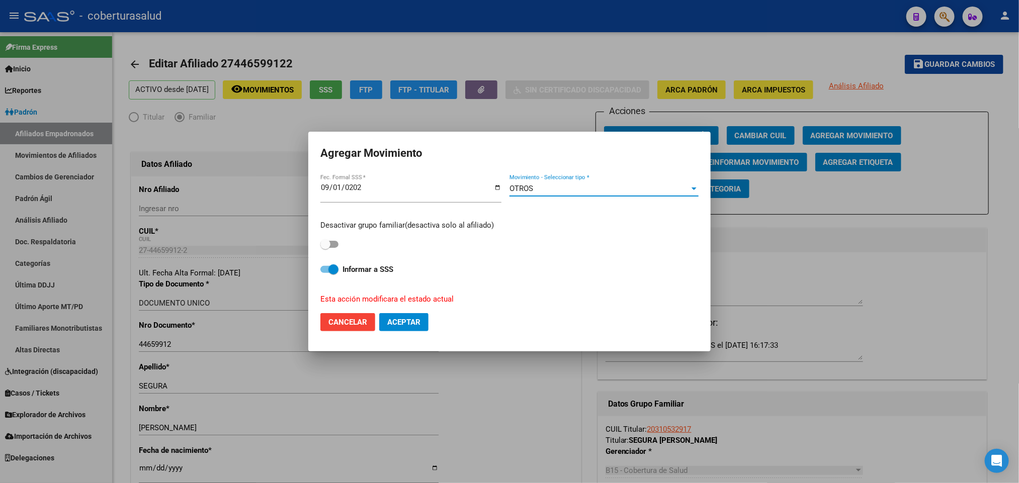
click at [339, 248] on label at bounding box center [329, 244] width 18 height 12
click at [325, 248] on input "checkbox" at bounding box center [325, 248] width 1 height 1
checkbox input "true"
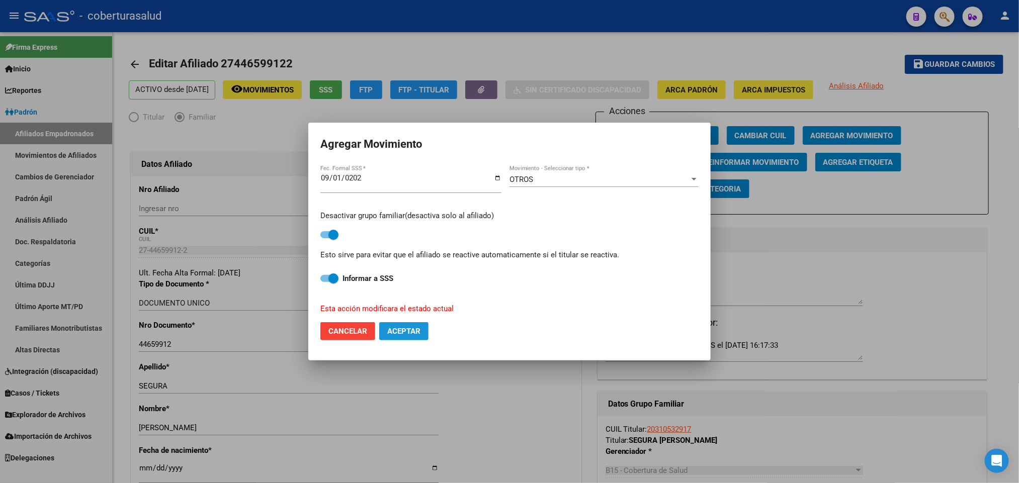
click at [404, 325] on button "Aceptar" at bounding box center [403, 331] width 49 height 18
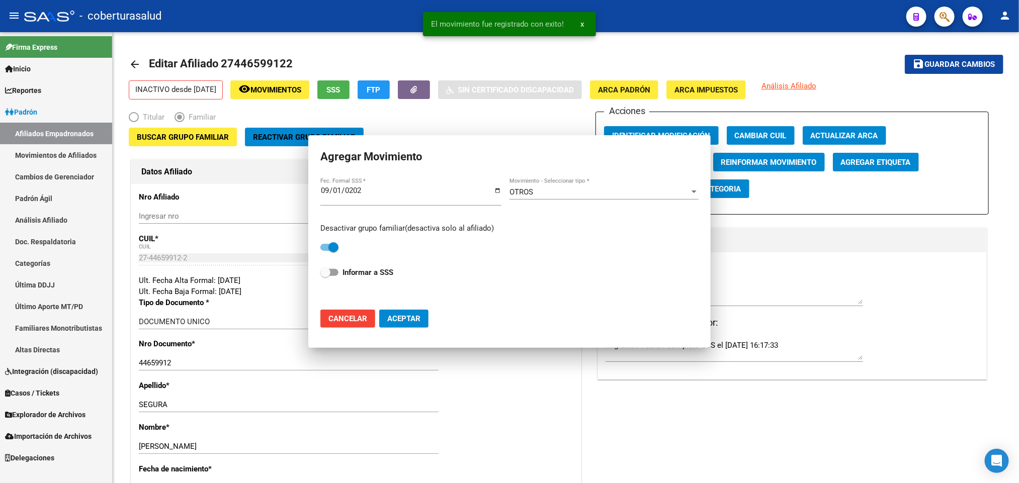
checkbox input "false"
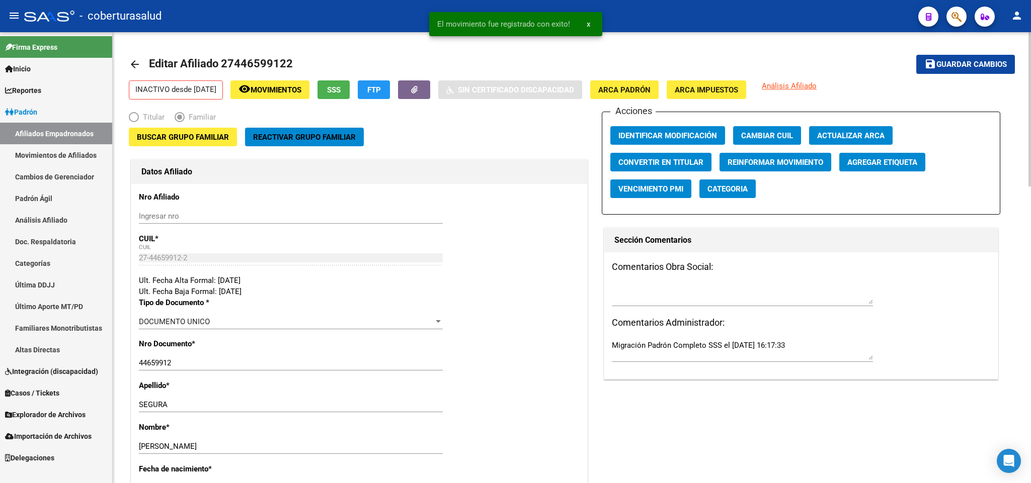
click at [180, 134] on span "Buscar Grupo Familiar" at bounding box center [183, 137] width 92 height 9
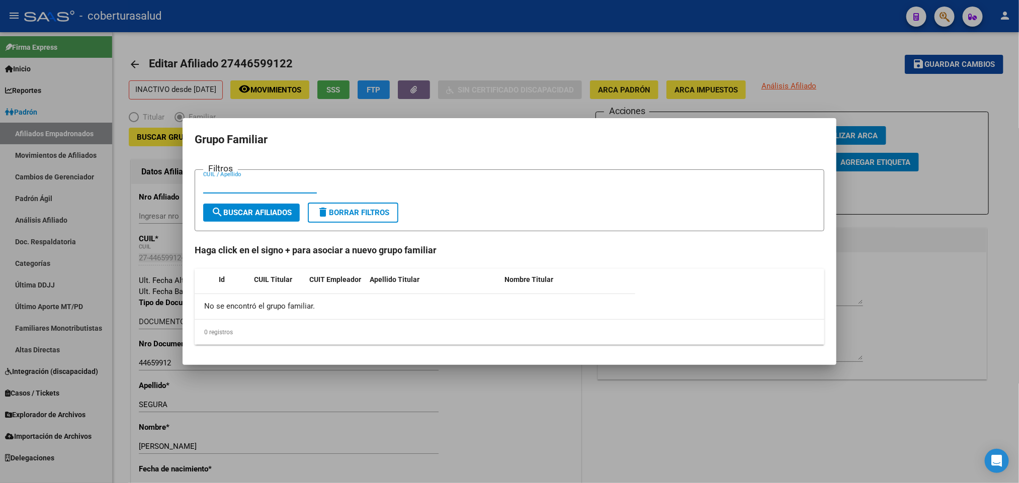
paste input "41346405"
type input "41346405"
click at [268, 203] on form "Filtros 41346405 CUIL / Apellido search Buscar Afiliados delete Borrar Filtros" at bounding box center [510, 201] width 630 height 62
click at [263, 203] on form "Filtros 41346405 CUIL / Apellido search Buscar Afiliados delete Borrar Filtros" at bounding box center [510, 201] width 630 height 62
click at [263, 207] on button "search Buscar Afiliados" at bounding box center [251, 213] width 97 height 18
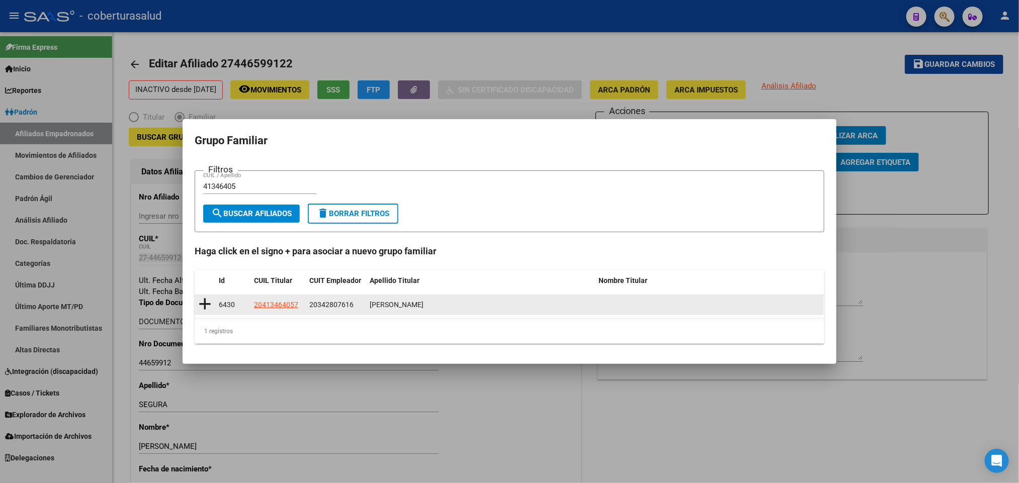
click at [205, 303] on icon at bounding box center [205, 304] width 13 height 14
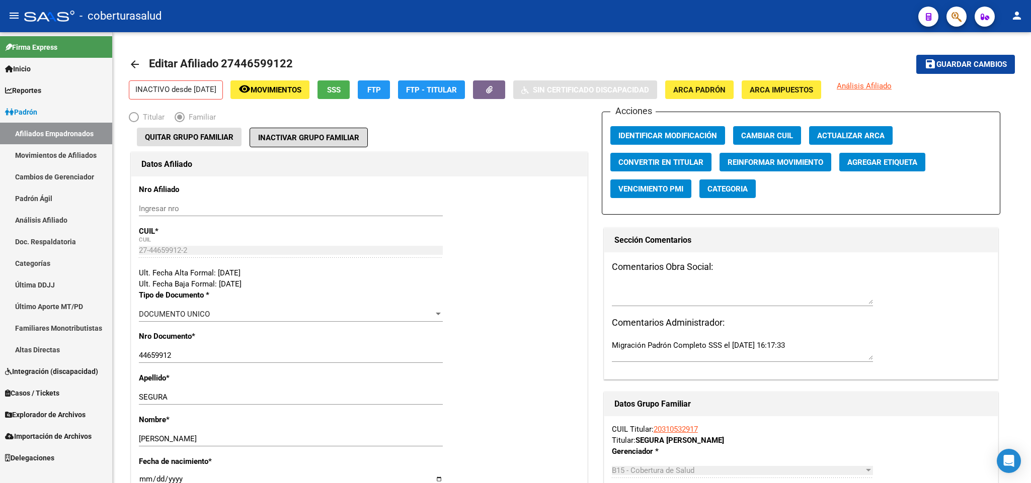
type input "20-34280761-6"
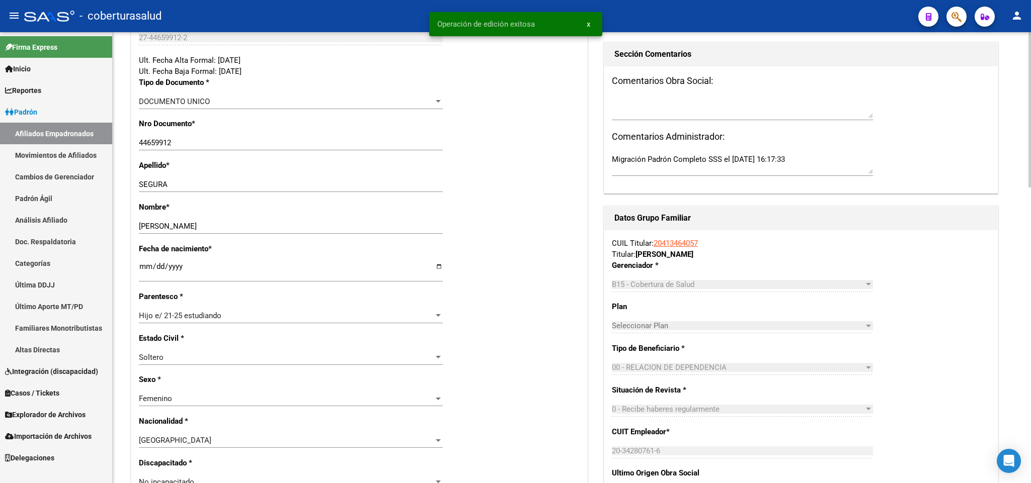
scroll to position [226, 0]
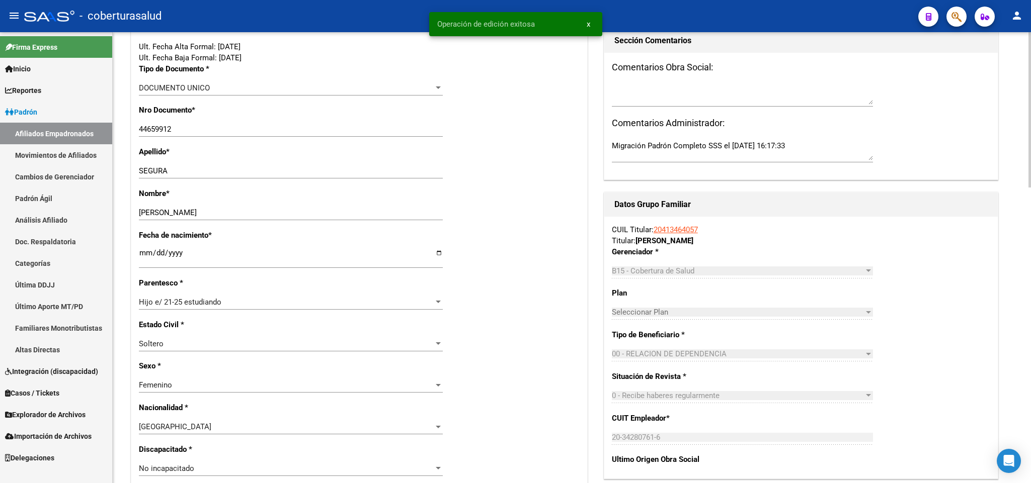
click at [371, 302] on div "Hijo e/ 21-25 estudiando" at bounding box center [286, 302] width 295 height 9
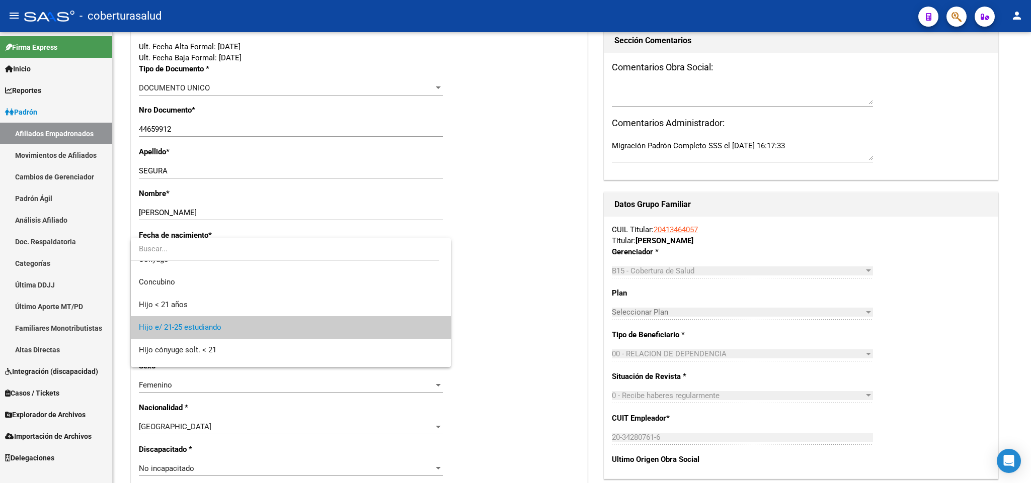
scroll to position [0, 0]
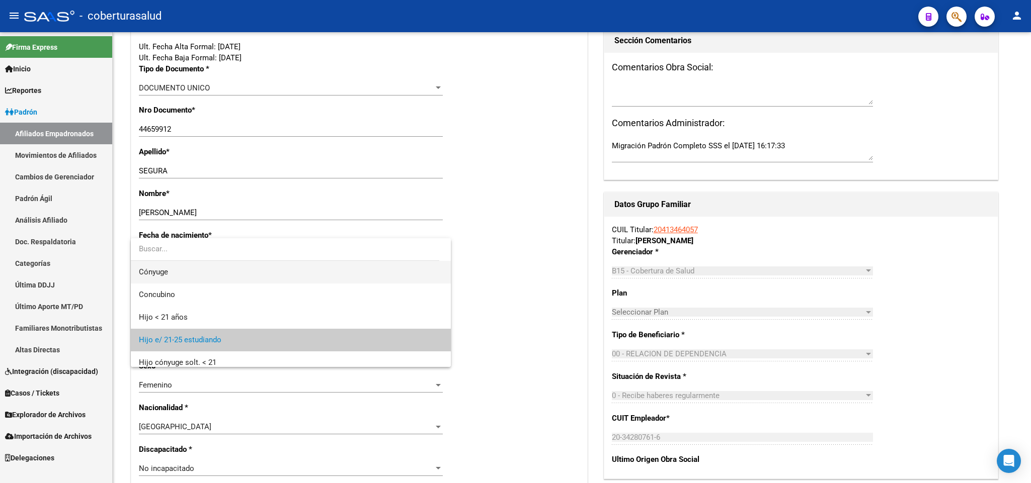
click at [366, 280] on span "Cónyuge" at bounding box center [291, 272] width 304 height 23
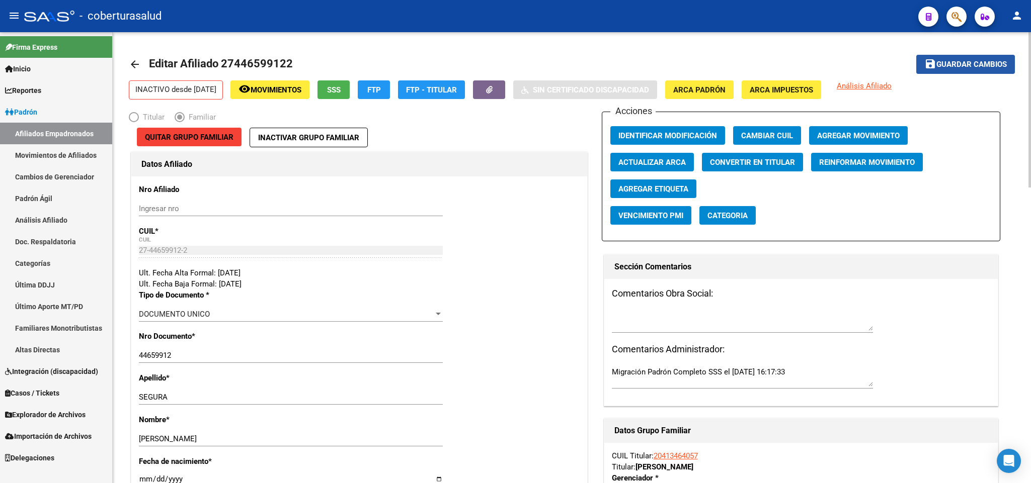
click at [972, 71] on button "save Guardar cambios" at bounding box center [965, 64] width 99 height 19
click at [841, 136] on span "Agregar Movimiento" at bounding box center [858, 135] width 83 height 9
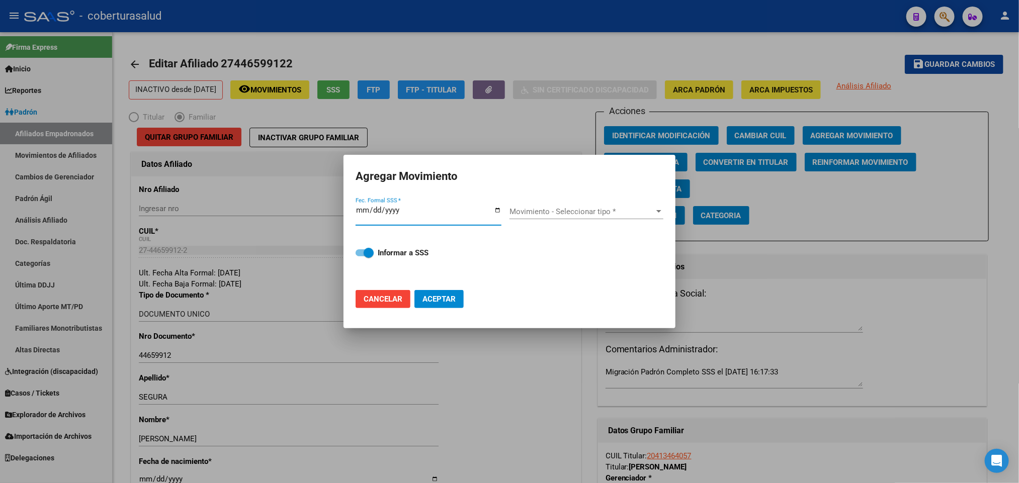
click at [655, 212] on div at bounding box center [658, 212] width 9 height 8
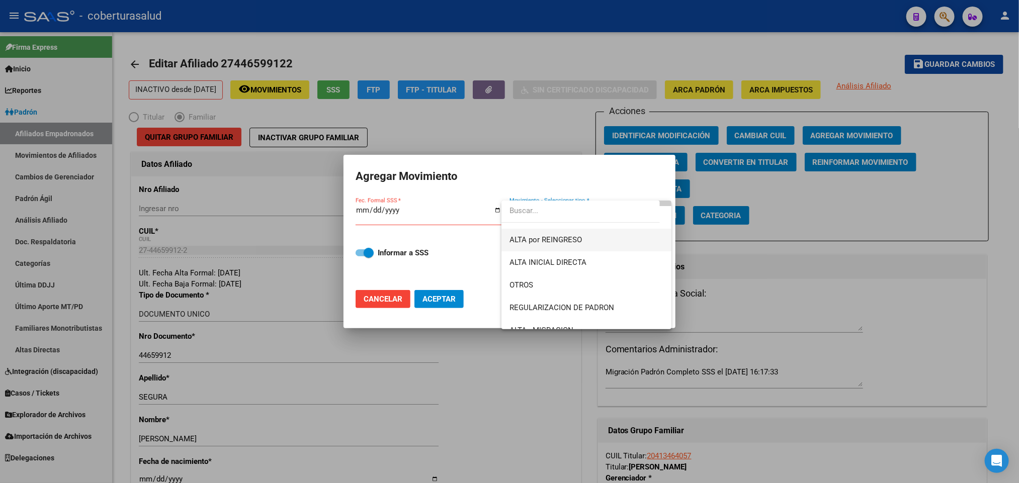
scroll to position [75, 0]
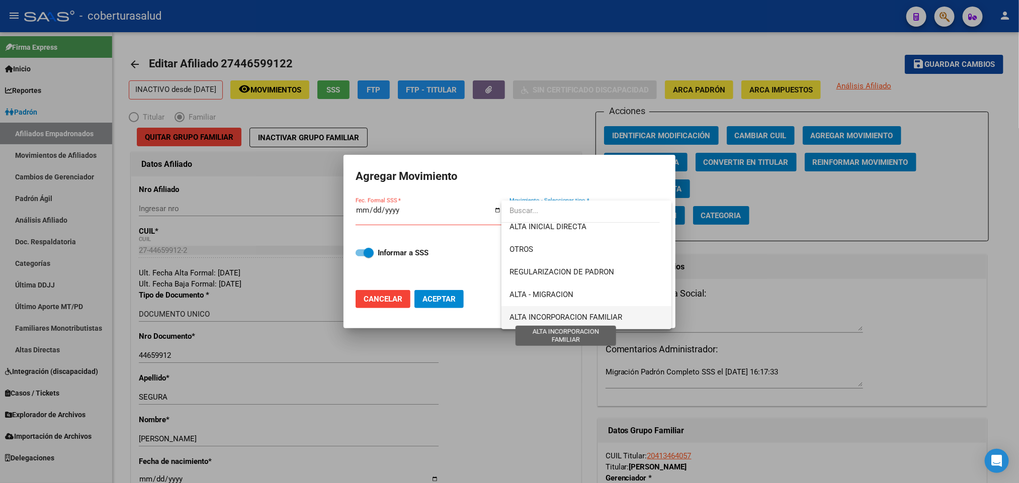
click at [603, 313] on span "ALTA INCORPORACION FAMILIAR" at bounding box center [566, 317] width 113 height 9
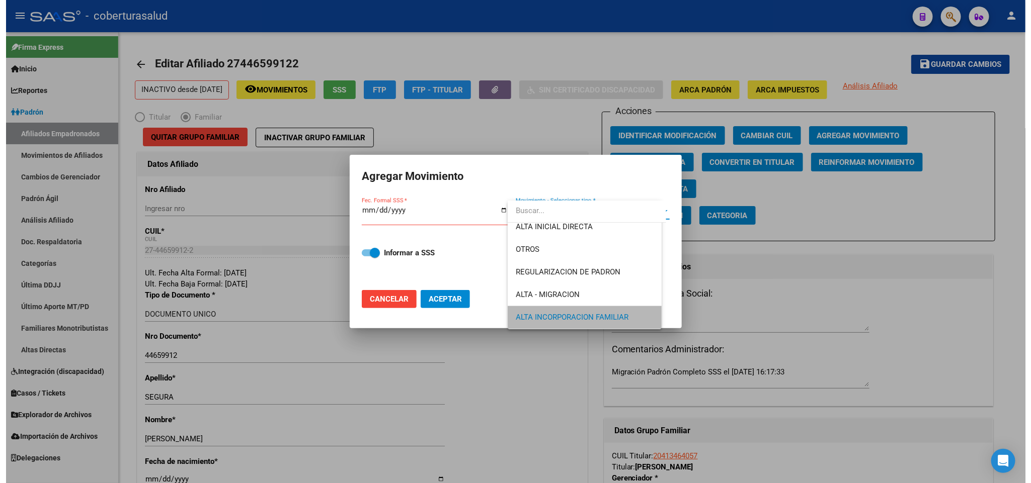
scroll to position [74, 0]
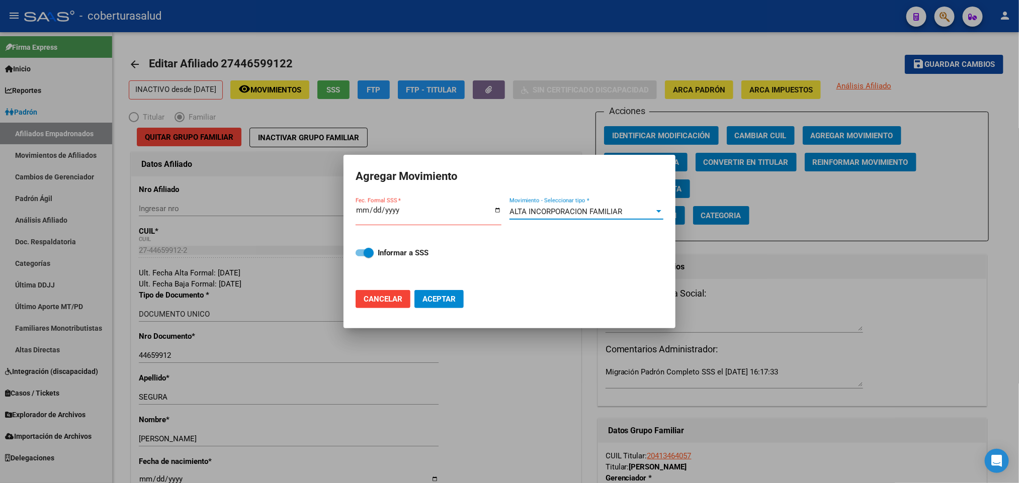
click at [358, 206] on input "Fec. Formal SSS *" at bounding box center [429, 214] width 146 height 16
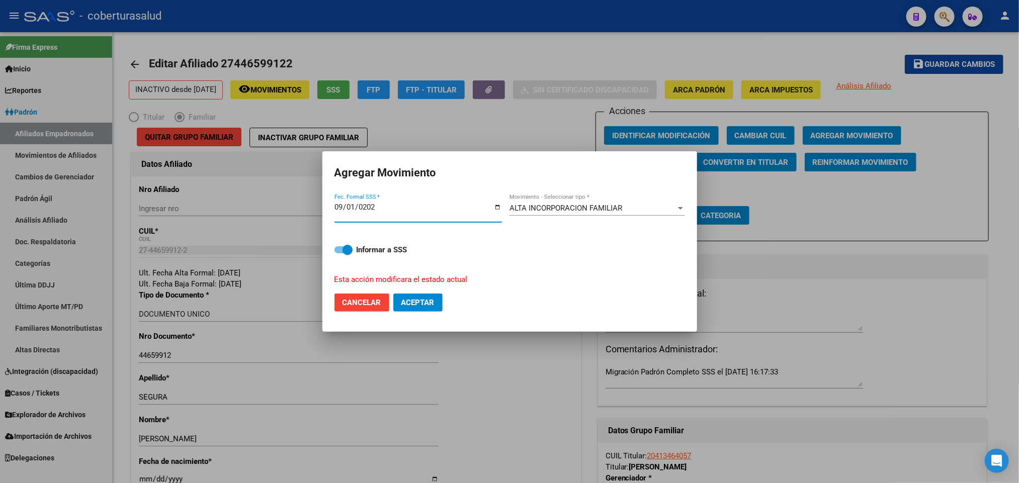
type input "[DATE]"
click at [408, 299] on span "Aceptar" at bounding box center [417, 302] width 33 height 9
checkbox input "false"
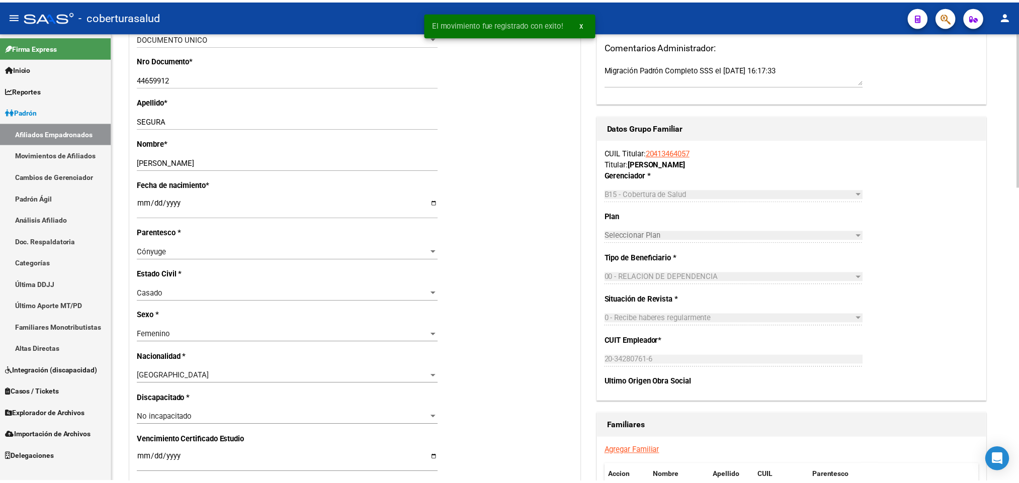
scroll to position [604, 0]
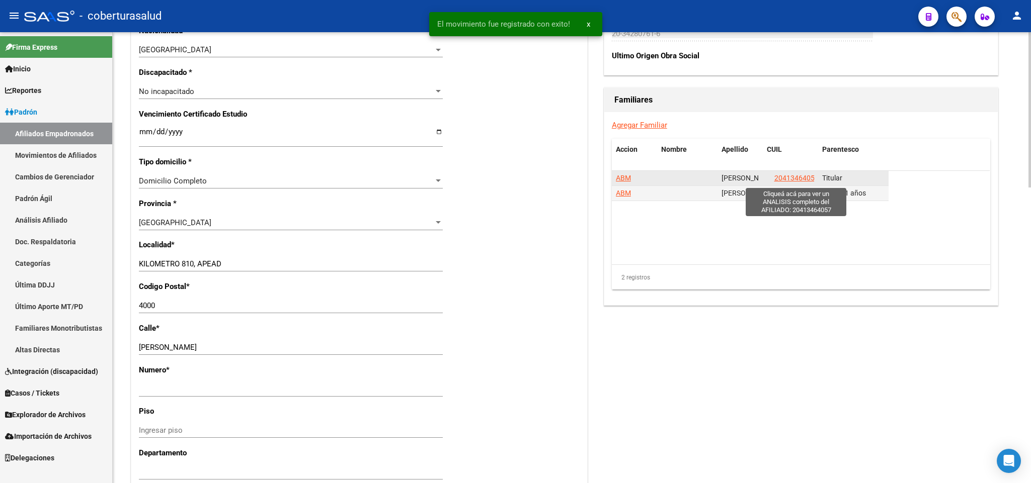
click at [791, 181] on span "20413464057" at bounding box center [796, 178] width 44 height 8
type textarea "20413464057"
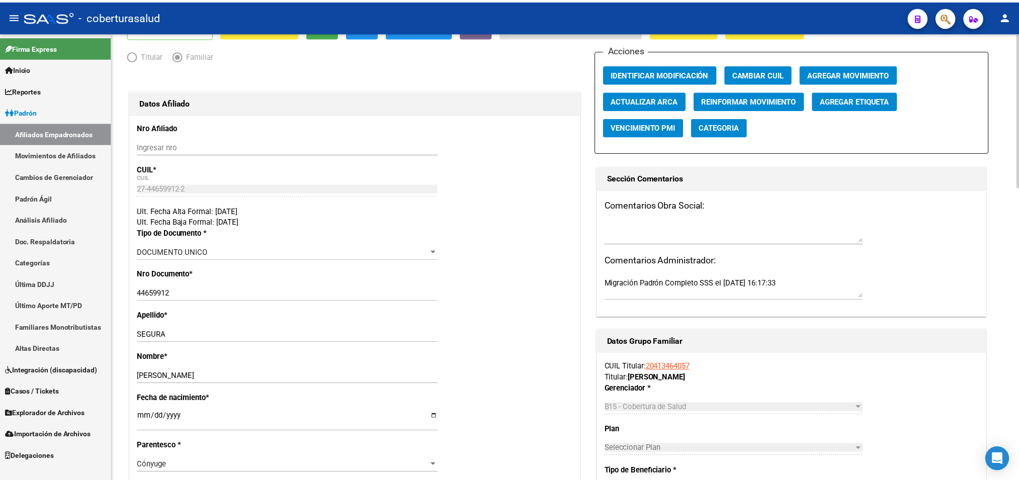
scroll to position [0, 0]
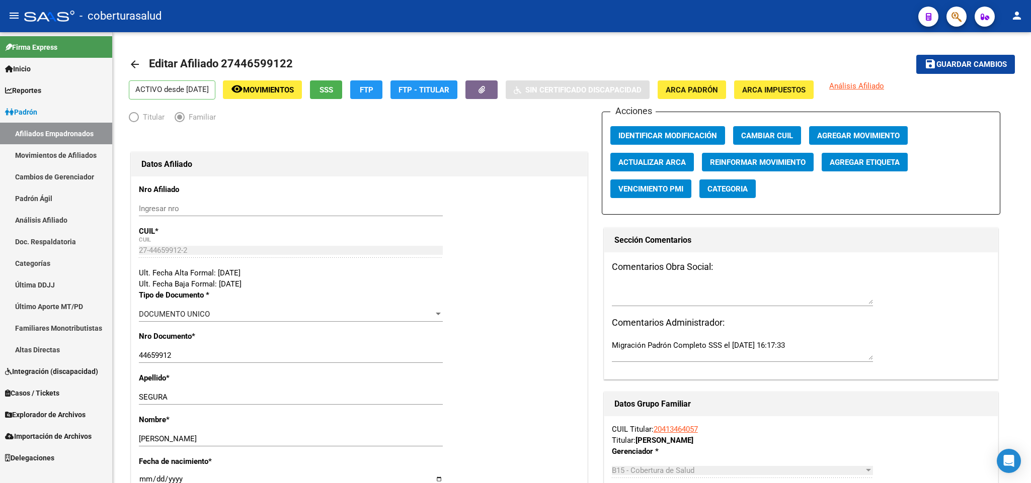
click at [949, 16] on button "button" at bounding box center [956, 17] width 20 height 20
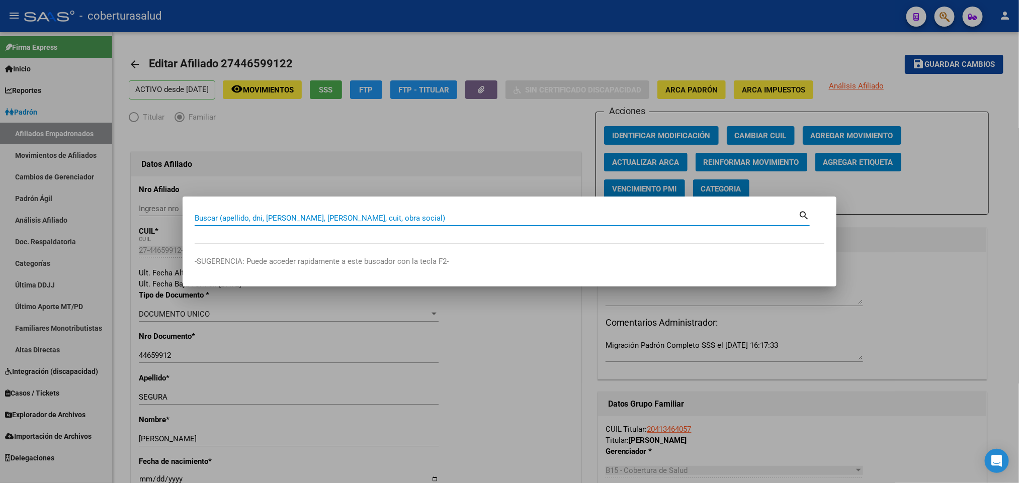
paste input "43001919"
type input "43001919"
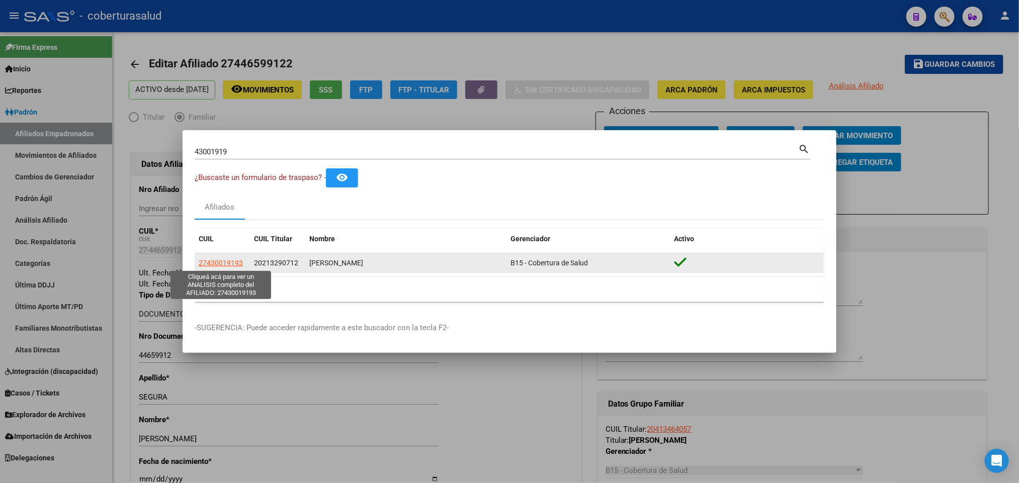
click at [222, 260] on span "27430019193" at bounding box center [221, 263] width 44 height 8
type textarea "27430019193"
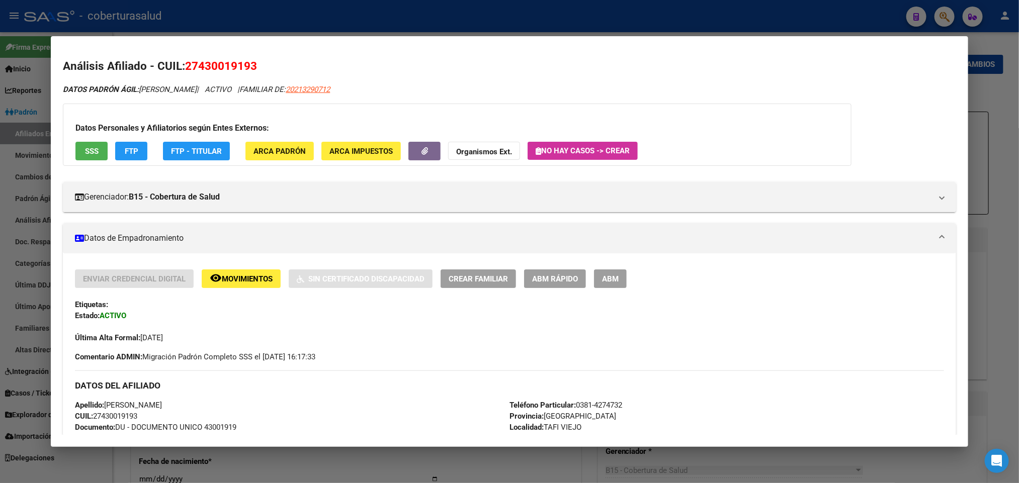
click at [609, 286] on button "ABM" at bounding box center [610, 279] width 33 height 19
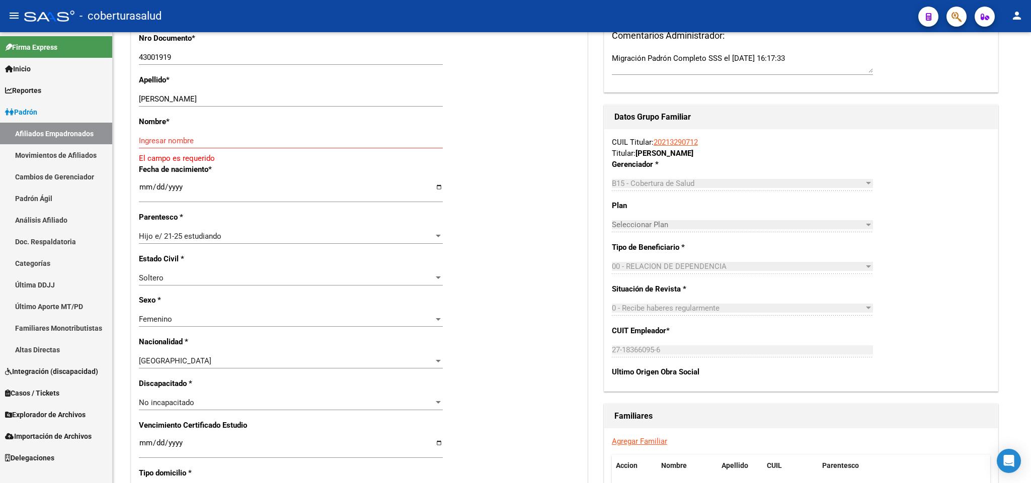
scroll to position [302, 0]
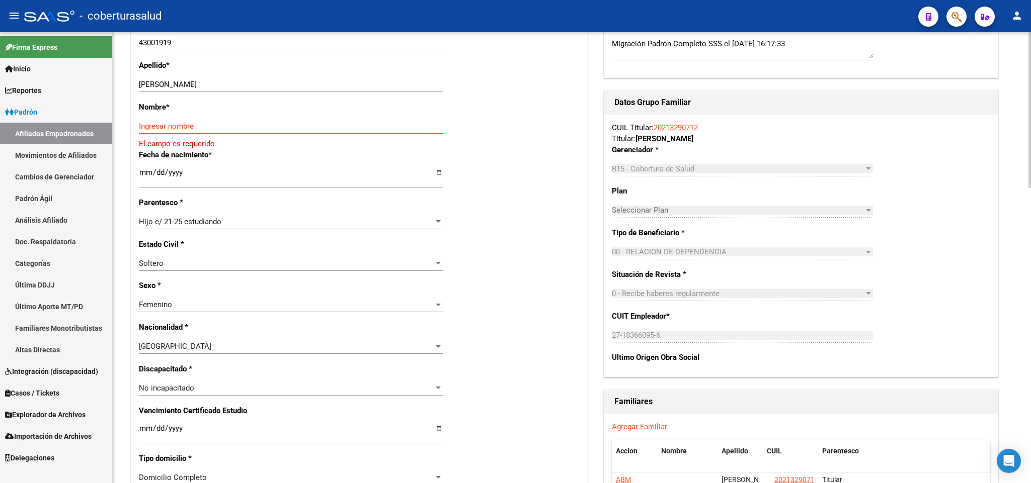
drag, startPoint x: 180, startPoint y: 80, endPoint x: 221, endPoint y: 80, distance: 41.3
click at [221, 80] on div "[PERSON_NAME] apellido" at bounding box center [291, 84] width 304 height 15
drag, startPoint x: 180, startPoint y: 81, endPoint x: 241, endPoint y: 84, distance: 61.4
click at [241, 84] on input "[PERSON_NAME]" at bounding box center [291, 84] width 304 height 9
type input "CORBALAN"
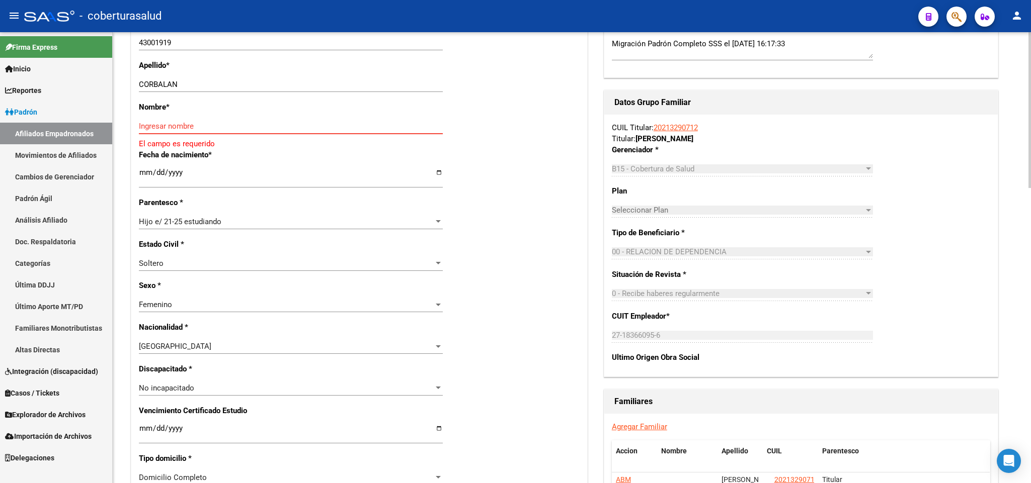
click at [204, 129] on input "Ingresar nombre" at bounding box center [291, 126] width 304 height 9
paste input "[PERSON_NAME]"
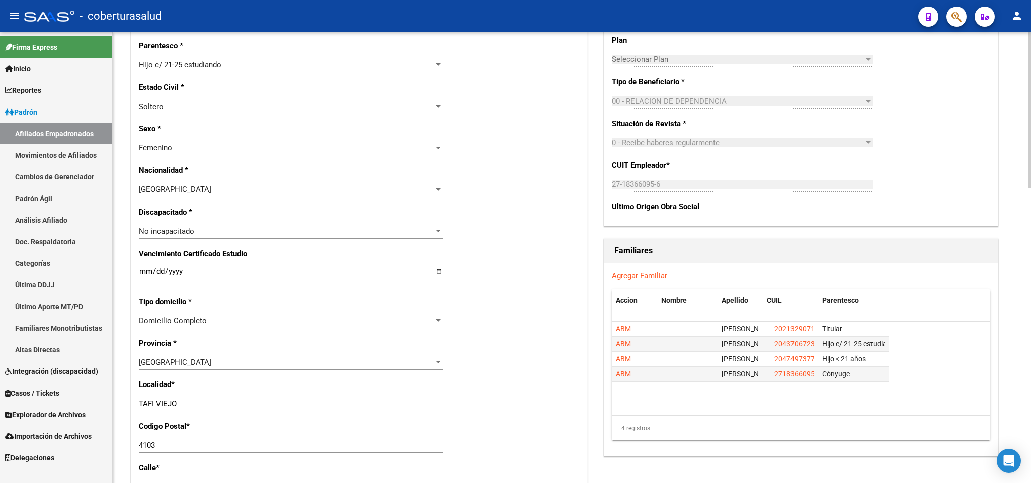
scroll to position [528, 0]
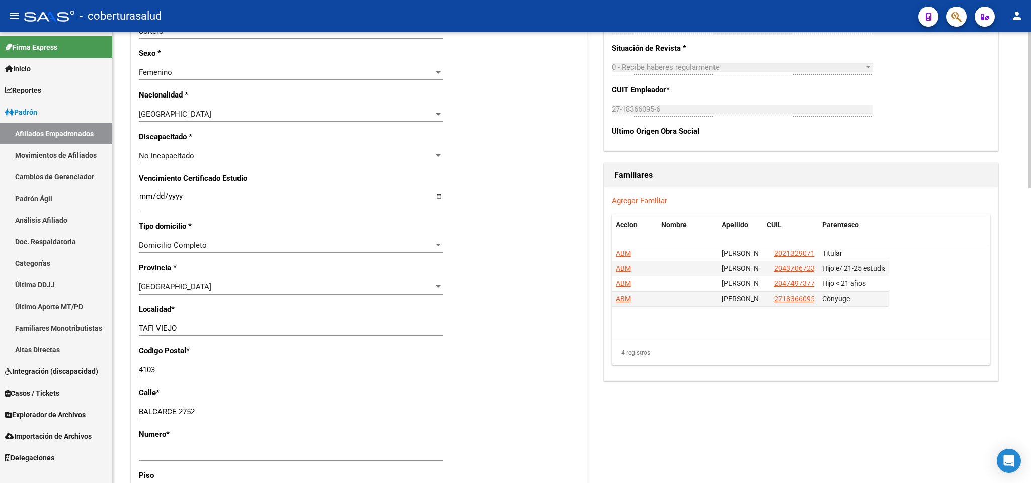
type input "[PERSON_NAME]"
click at [140, 200] on input "Ingresar fecha" at bounding box center [291, 200] width 304 height 16
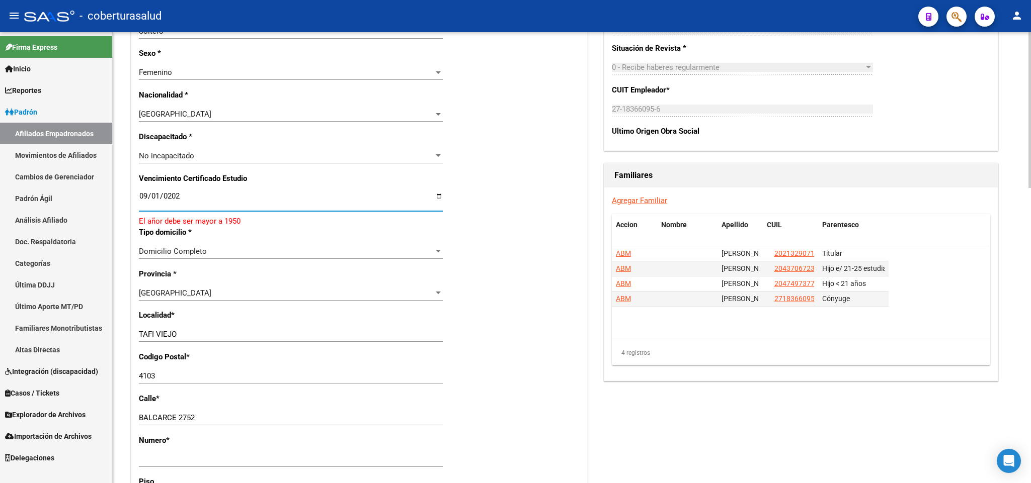
type input "[DATE]"
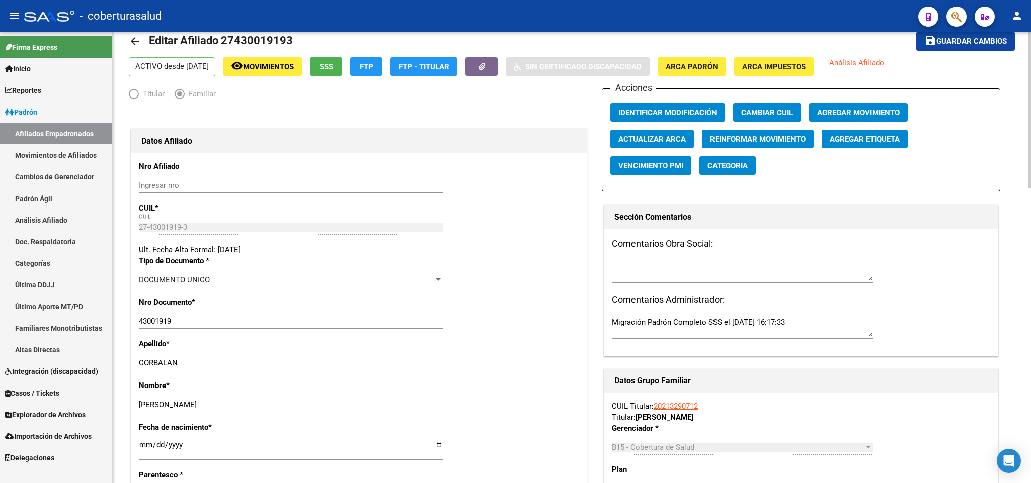
scroll to position [0, 0]
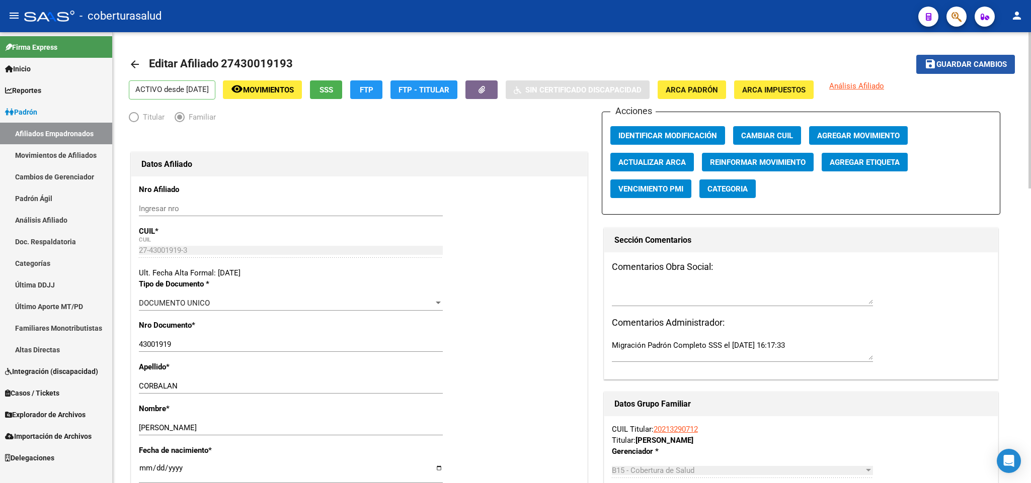
click at [957, 65] on span "Guardar cambios" at bounding box center [971, 64] width 70 height 9
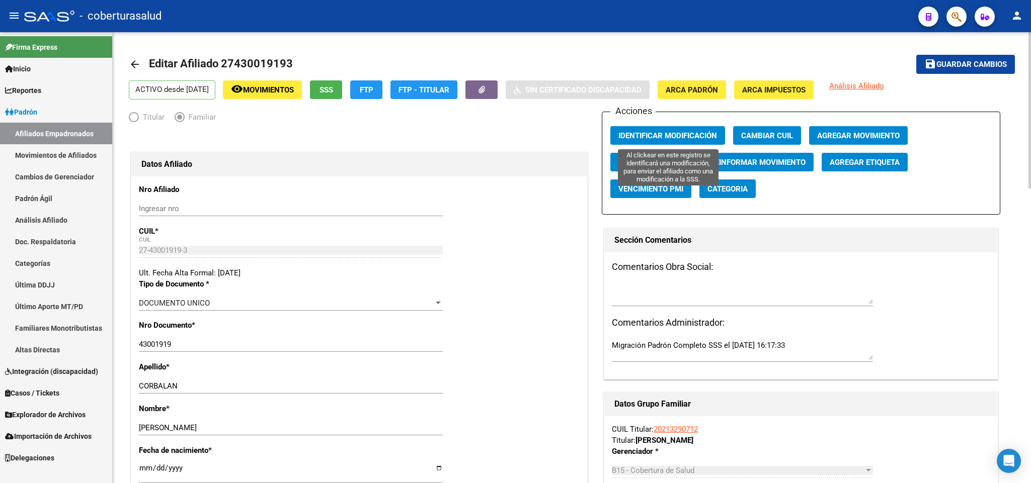
click at [687, 144] on button "Identificar Modificación" at bounding box center [667, 135] width 115 height 19
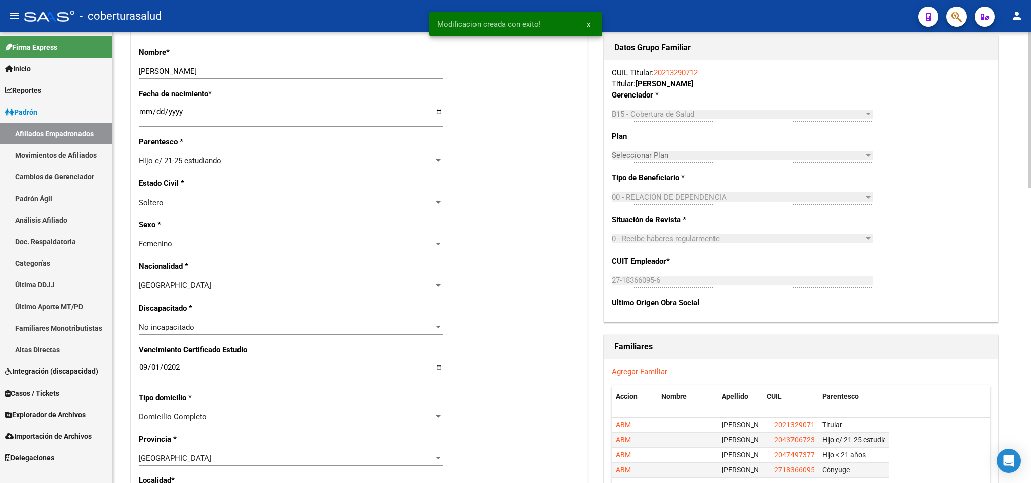
scroll to position [377, 0]
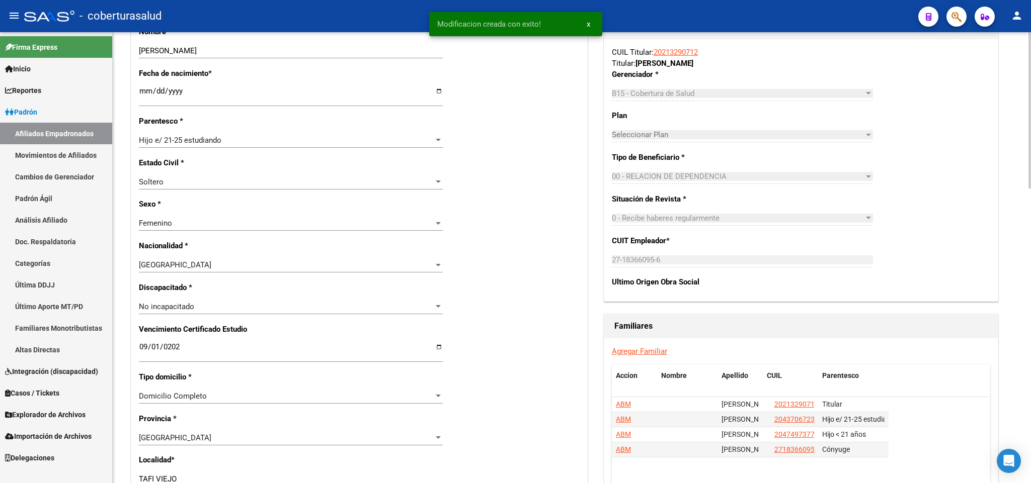
click at [500, 251] on div "Nro Afiliado Ingresar nro CUIL * 27-43001919-3 CUIL ARCA Padrón Ult. Fecha Alta…" at bounding box center [359, 339] width 456 height 1080
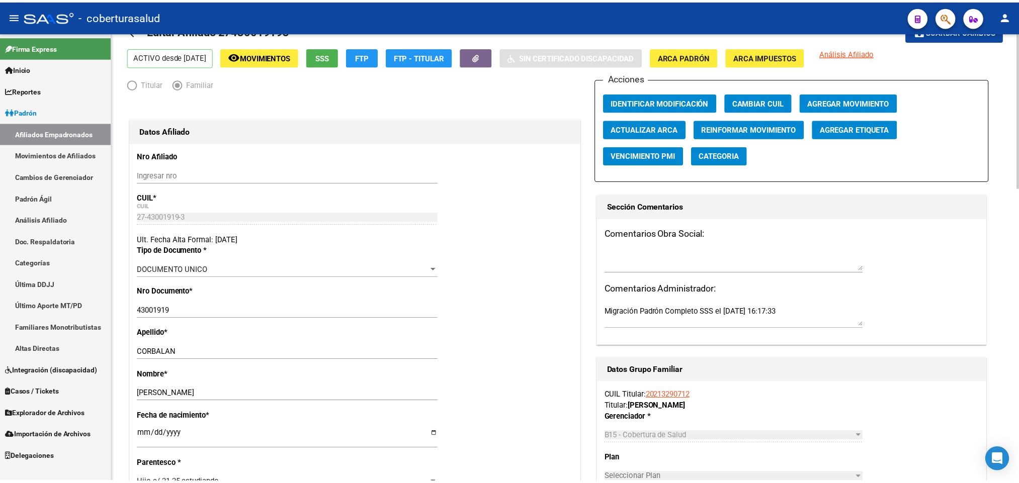
scroll to position [0, 0]
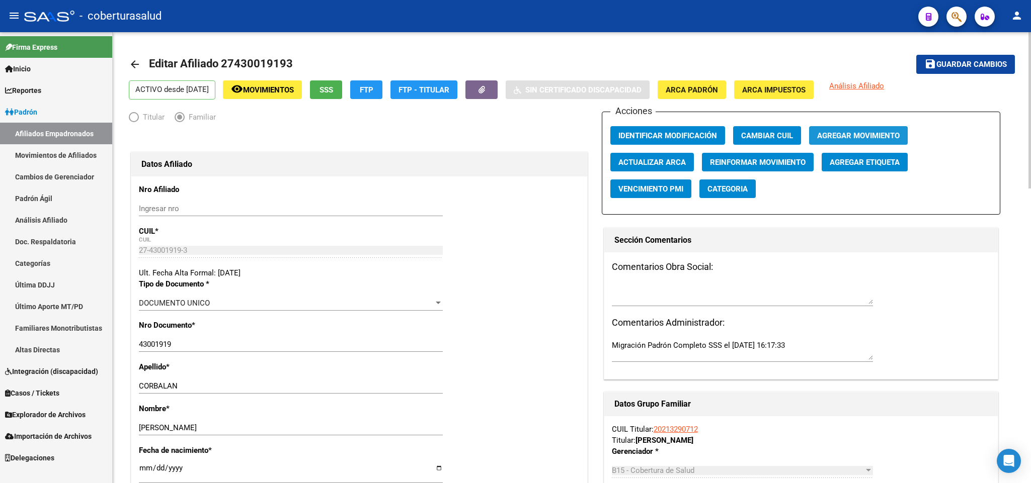
click at [853, 133] on span "Agregar Movimiento" at bounding box center [858, 135] width 83 height 9
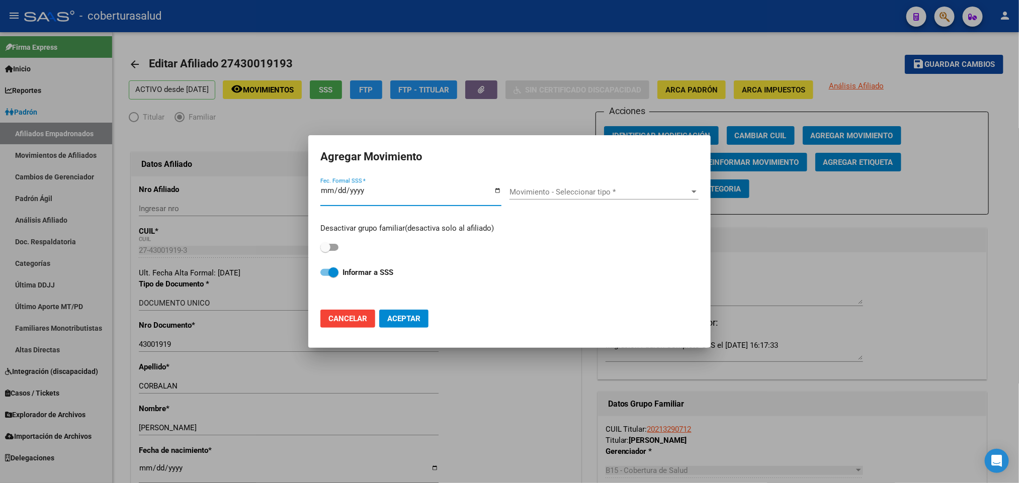
click at [584, 193] on span "Movimiento - Seleccionar tipo *" at bounding box center [600, 192] width 180 height 9
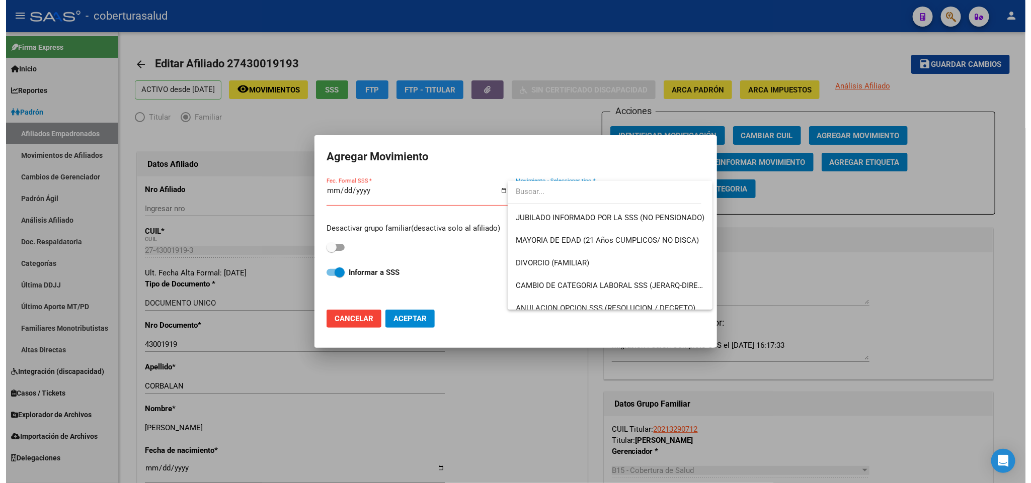
scroll to position [75, 0]
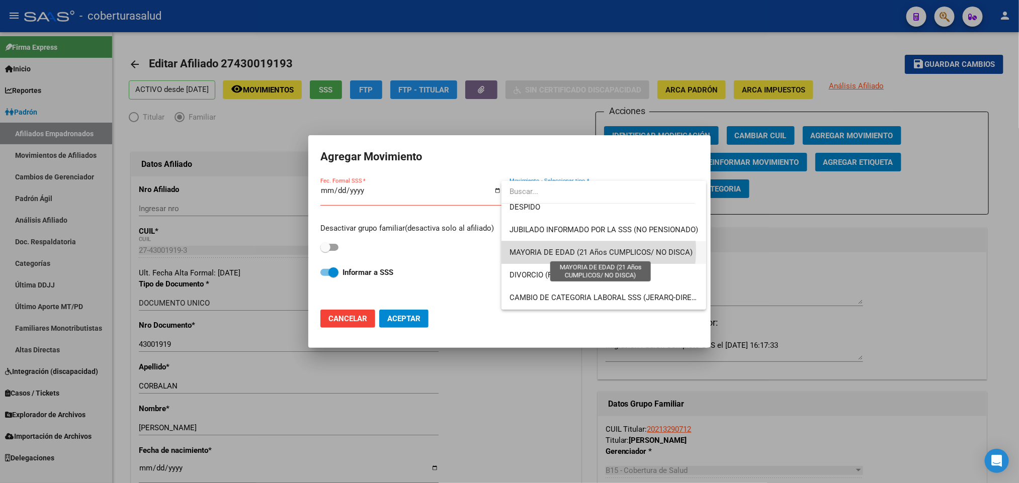
click at [590, 251] on span "MAYORIA DE EDAD (21 Años CUMPLICOS/ NO DISCA)" at bounding box center [601, 252] width 183 height 9
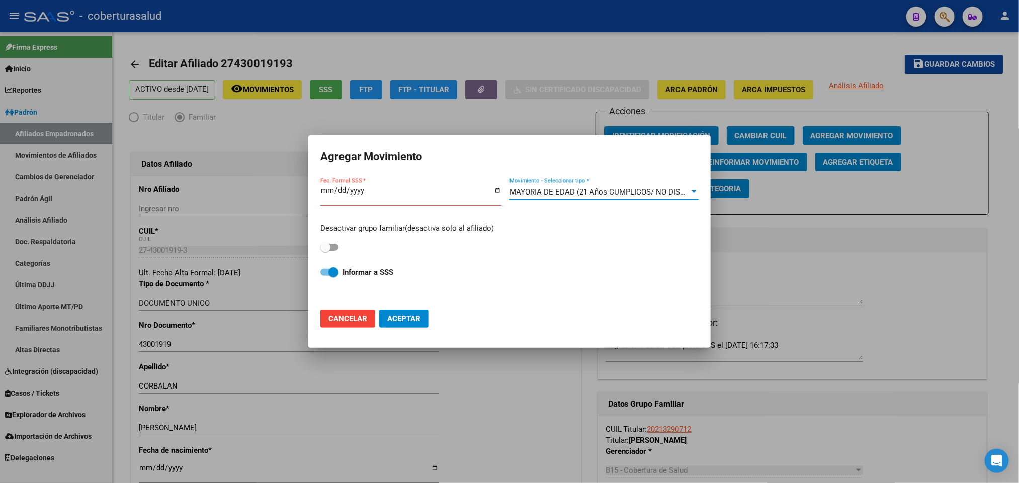
click at [320, 192] on input "Fec. Formal SSS *" at bounding box center [410, 195] width 181 height 16
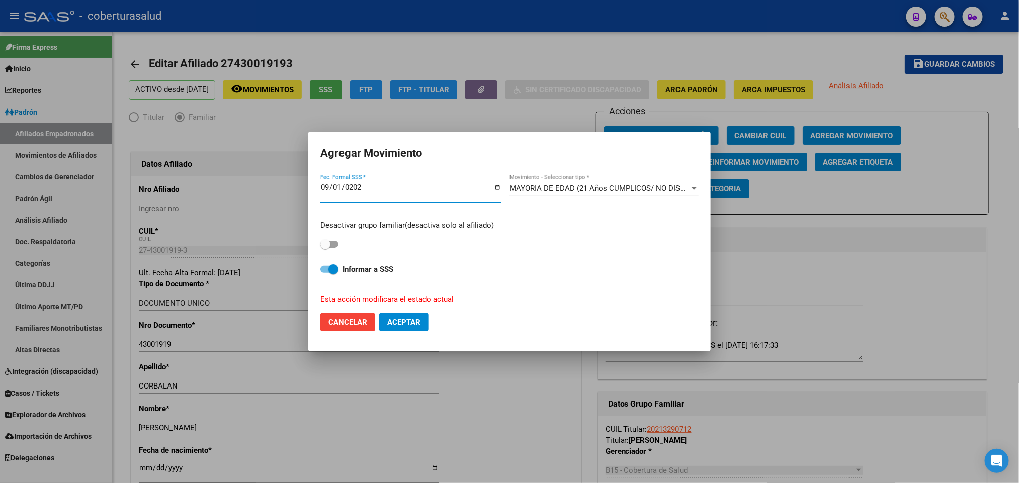
type input "[DATE]"
click at [405, 329] on button "Aceptar" at bounding box center [403, 322] width 49 height 18
checkbox input "false"
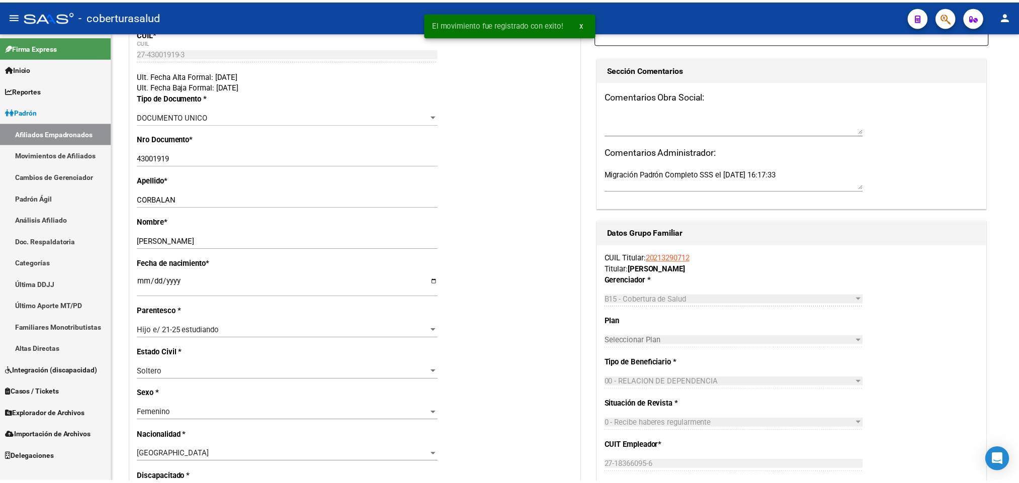
scroll to position [105, 0]
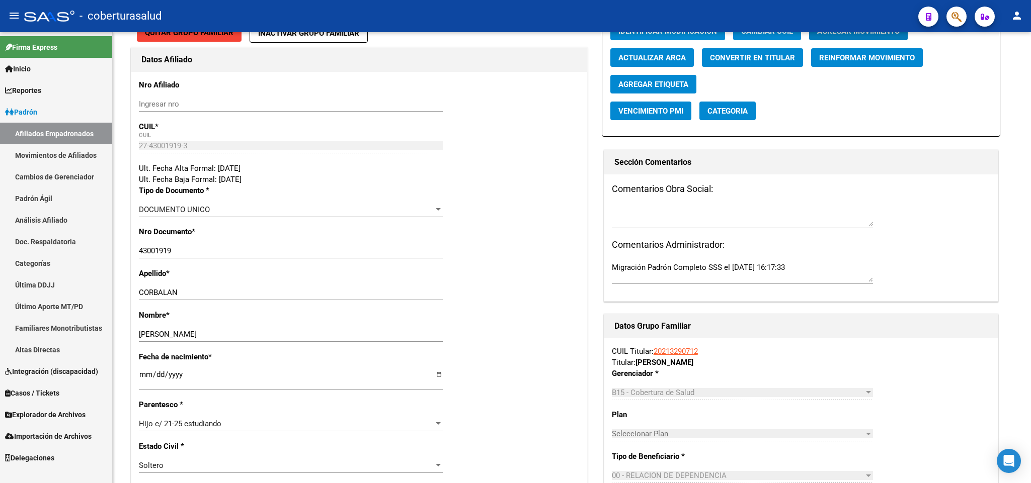
click at [951, 18] on icon "button" at bounding box center [956, 17] width 10 height 12
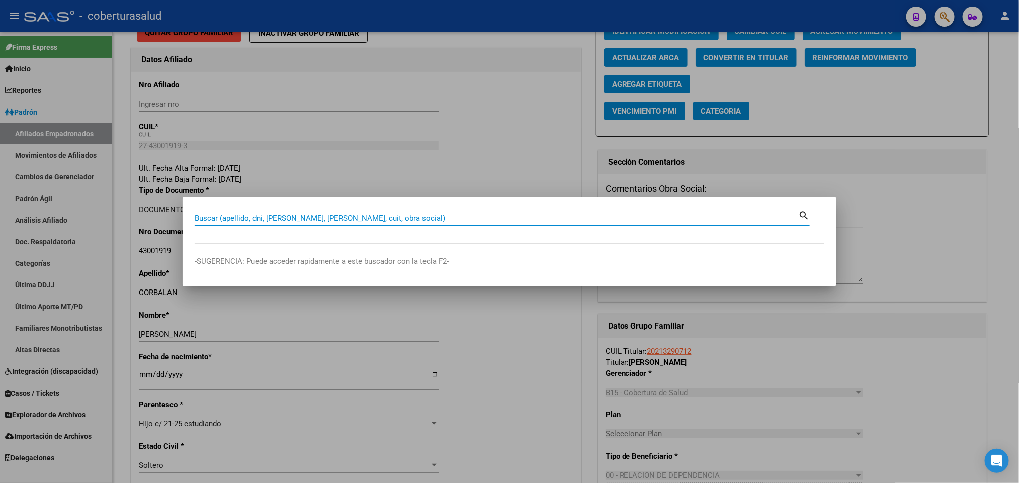
paste input "45081965"
type input "45081965"
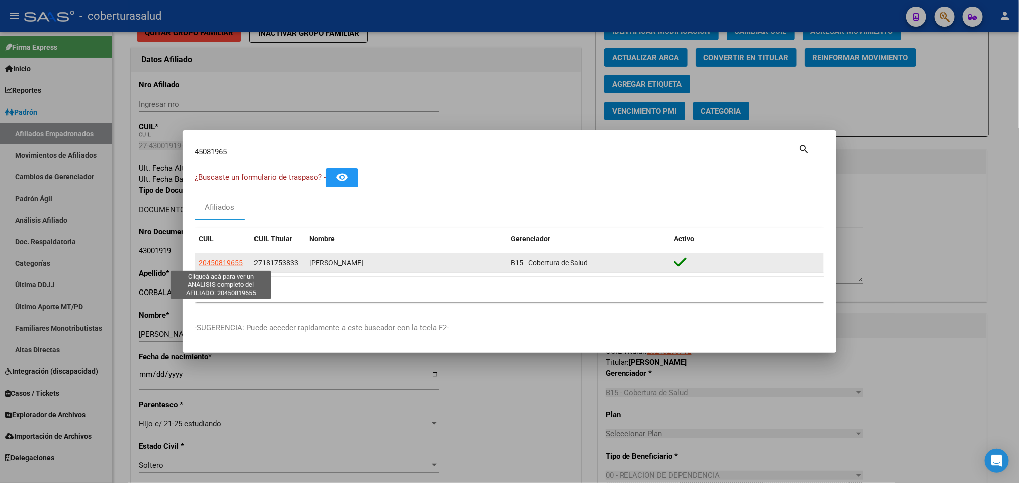
click at [230, 260] on span "20450819655" at bounding box center [221, 263] width 44 height 8
type textarea "20450819655"
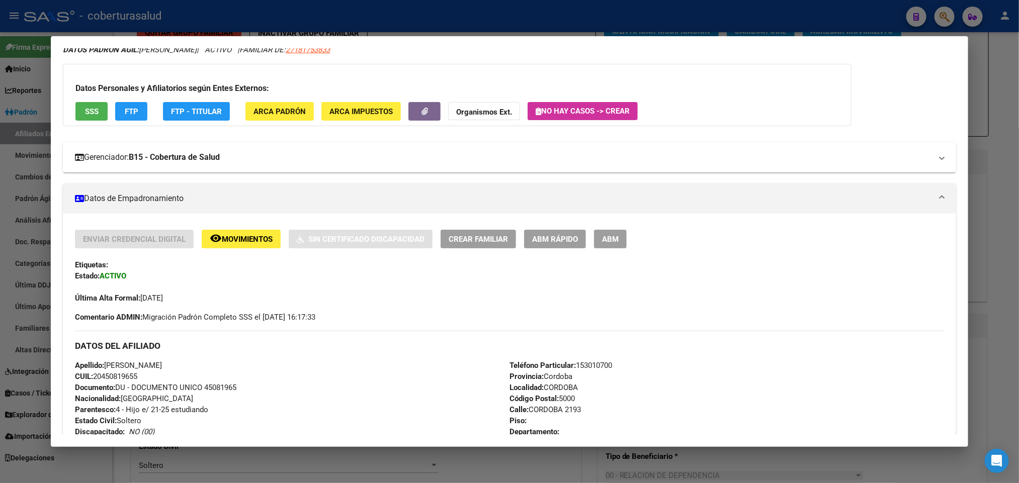
scroll to position [0, 0]
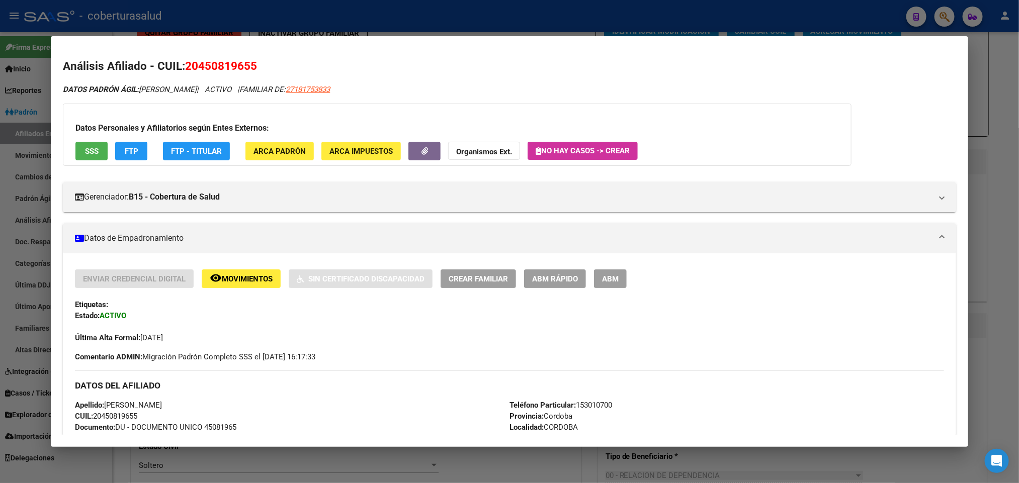
click at [602, 281] on span "ABM" at bounding box center [610, 279] width 17 height 9
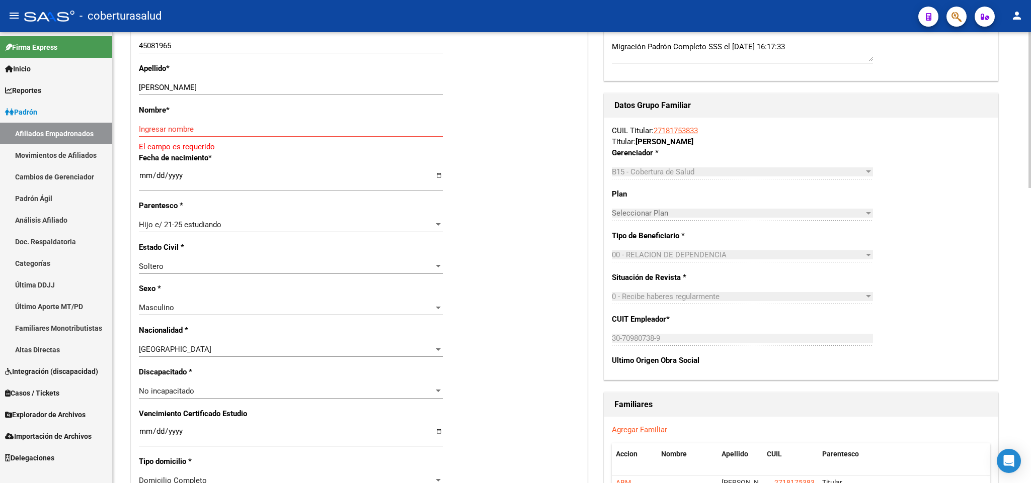
scroll to position [302, 0]
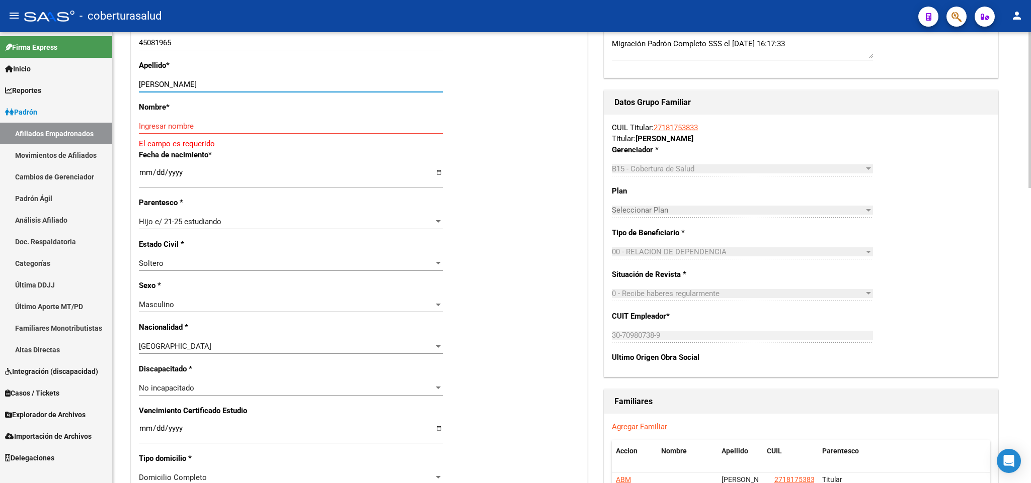
drag, startPoint x: 171, startPoint y: 81, endPoint x: 240, endPoint y: 81, distance: 69.4
click at [240, 81] on input "[PERSON_NAME]" at bounding box center [291, 84] width 304 height 9
type input "[PERSON_NAME]"
click at [182, 125] on input "Ingresar nombre" at bounding box center [291, 126] width 304 height 9
paste input "[PERSON_NAME]"
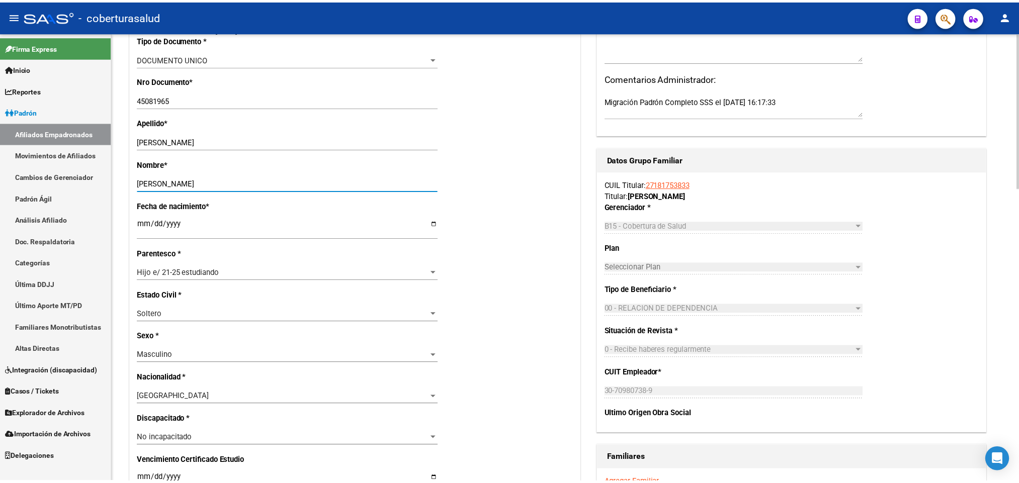
scroll to position [0, 0]
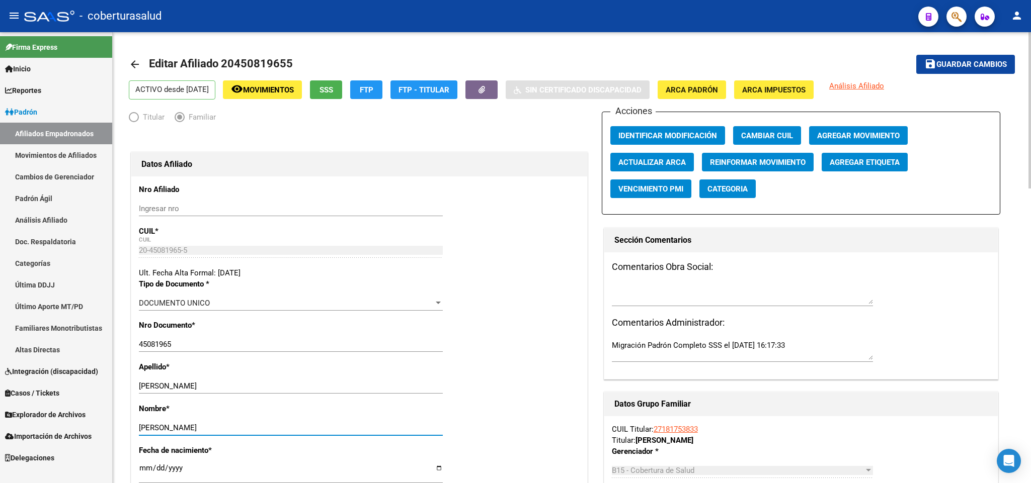
type input "[PERSON_NAME]"
click at [954, 60] on span "Guardar cambios" at bounding box center [971, 64] width 70 height 9
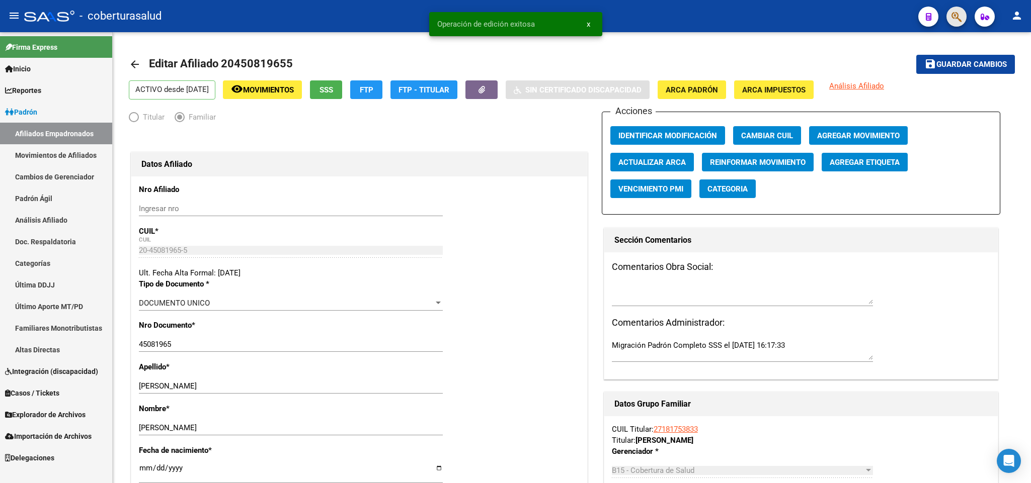
click at [953, 25] on span "button" at bounding box center [956, 17] width 10 height 21
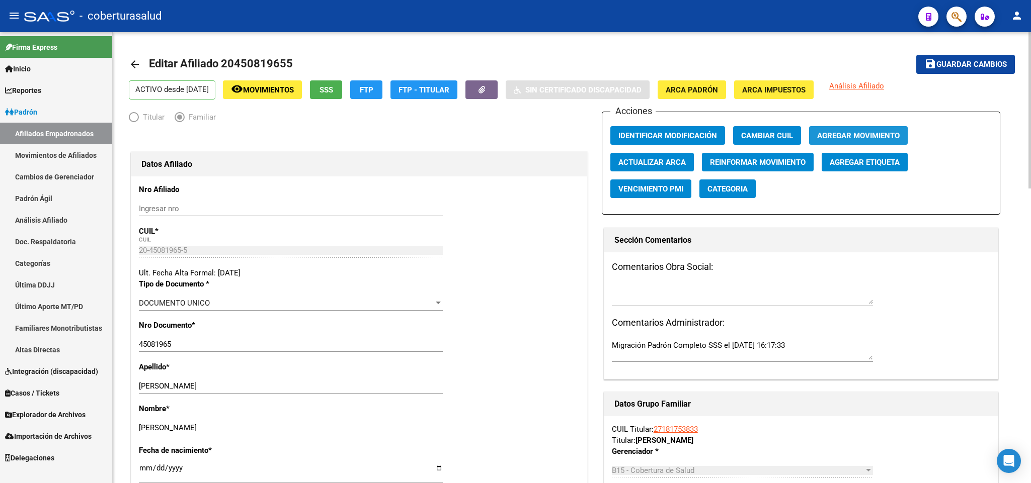
click at [889, 131] on span "Agregar Movimiento" at bounding box center [858, 135] width 83 height 9
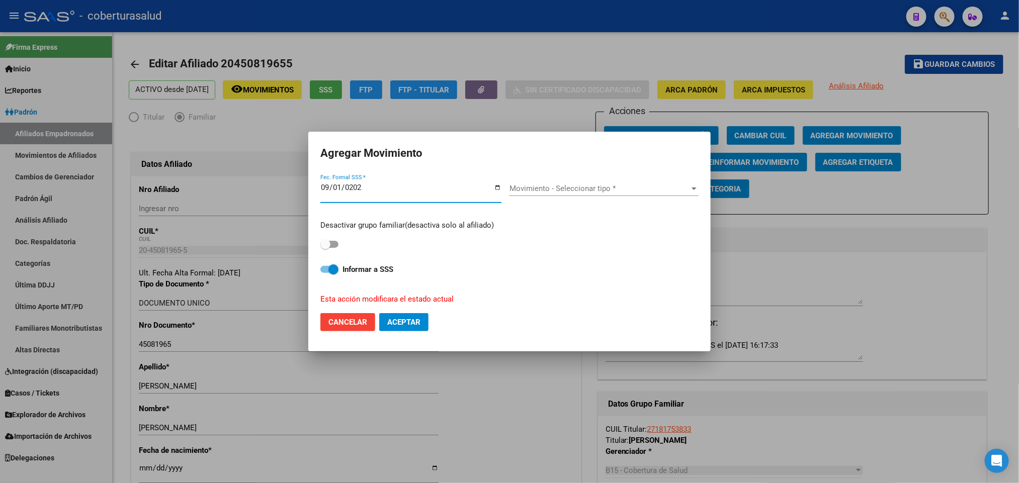
type input "[DATE]"
click at [603, 190] on span "Movimiento - Seleccionar tipo *" at bounding box center [600, 188] width 180 height 9
type input "m"
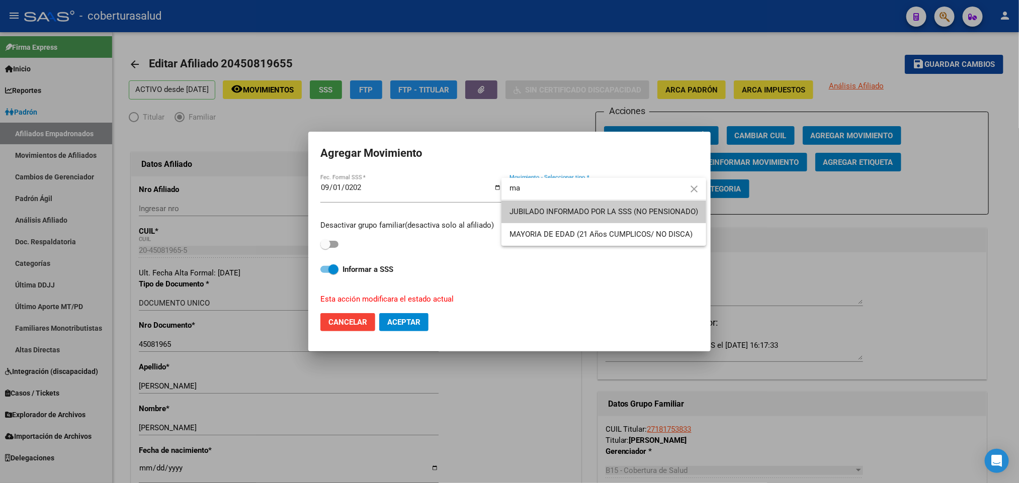
click at [602, 190] on input "ma" at bounding box center [604, 188] width 205 height 23
type input "otros"
click at [577, 229] on span "OTROS" at bounding box center [604, 234] width 189 height 23
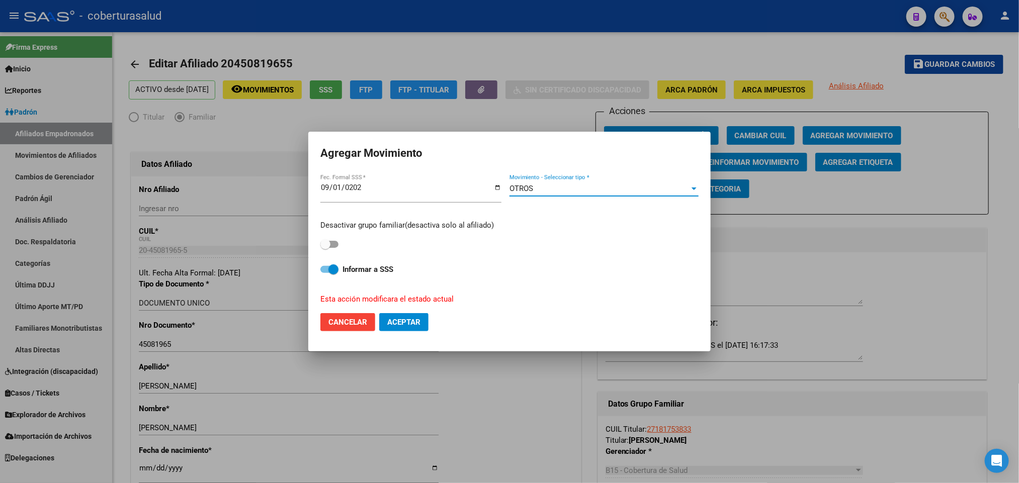
click at [394, 320] on span "Aceptar" at bounding box center [403, 322] width 33 height 9
checkbox input "false"
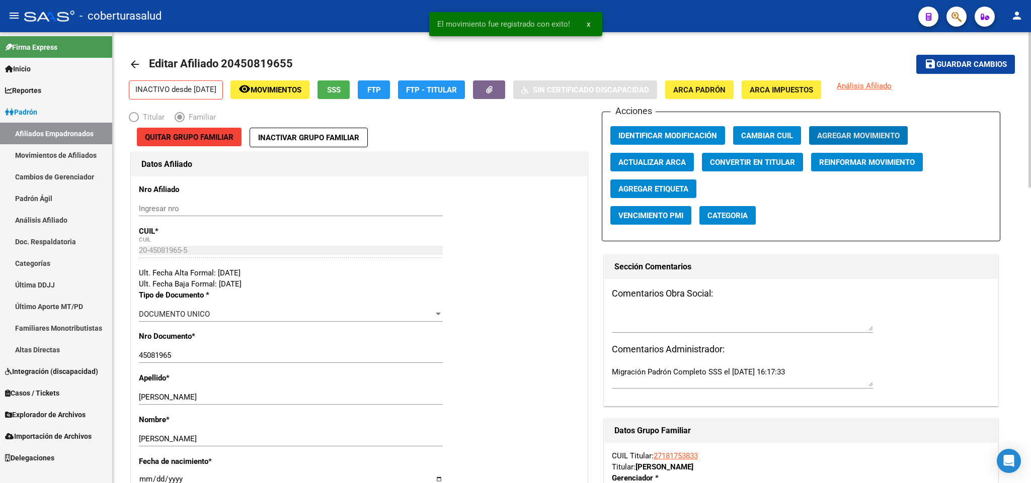
click at [953, 65] on span "Guardar cambios" at bounding box center [971, 64] width 70 height 9
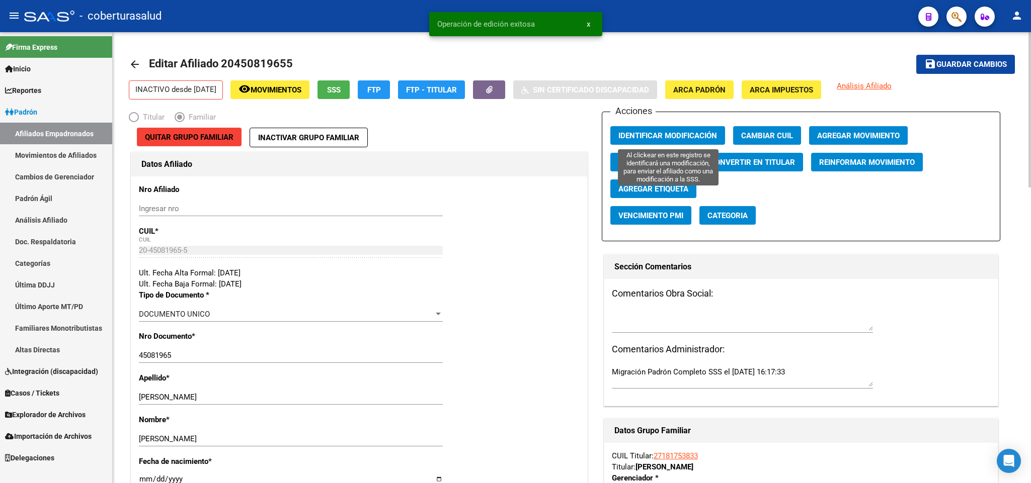
click at [677, 133] on span "Identificar Modificación" at bounding box center [667, 135] width 99 height 9
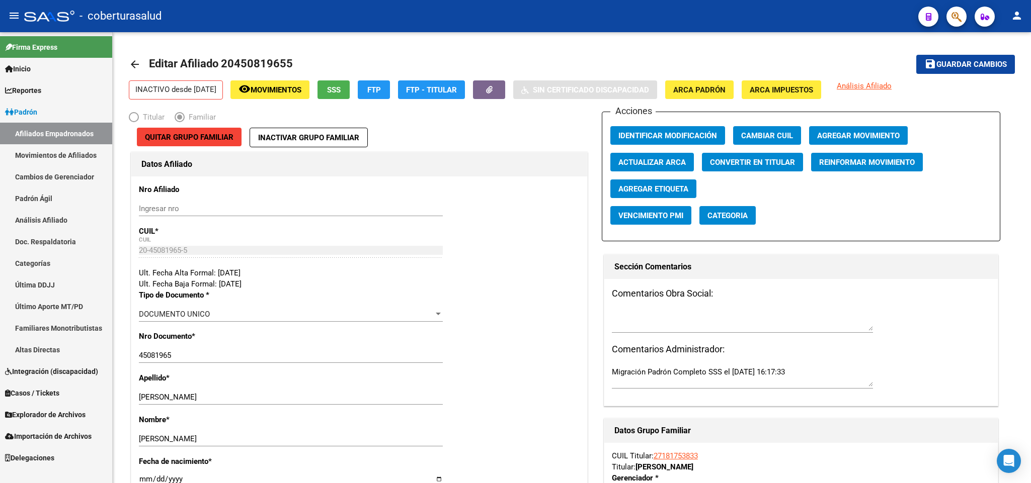
click at [965, 16] on button "button" at bounding box center [956, 17] width 20 height 20
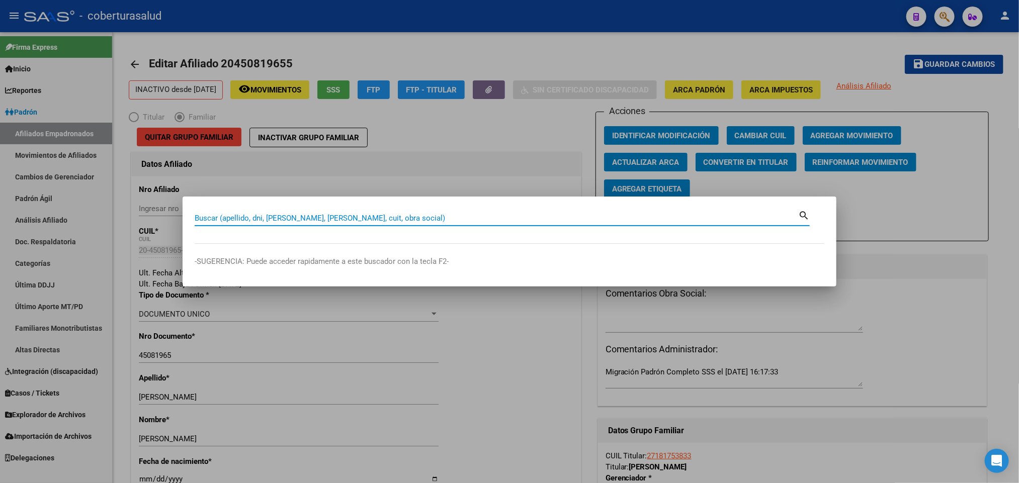
paste input "43710865"
type input "43710865"
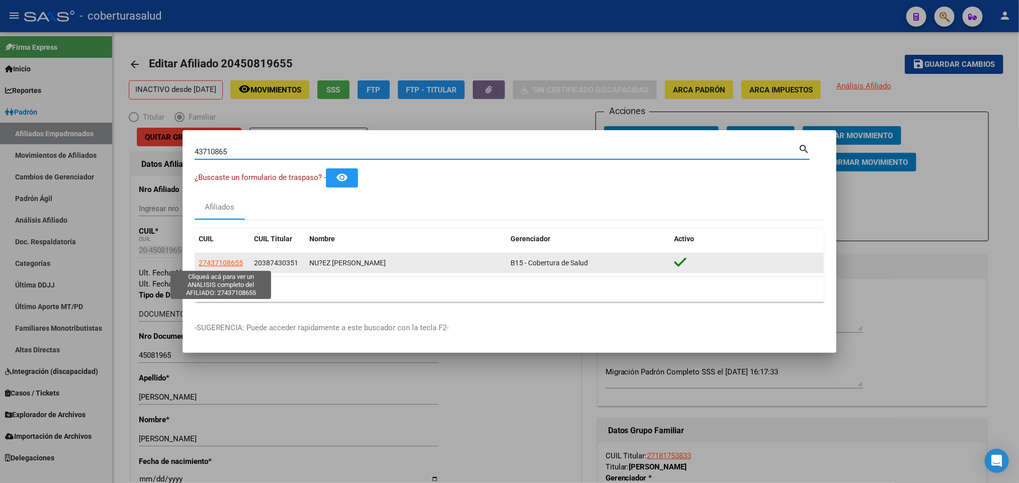
click at [225, 262] on span "27437108655" at bounding box center [221, 263] width 44 height 8
type textarea "27437108655"
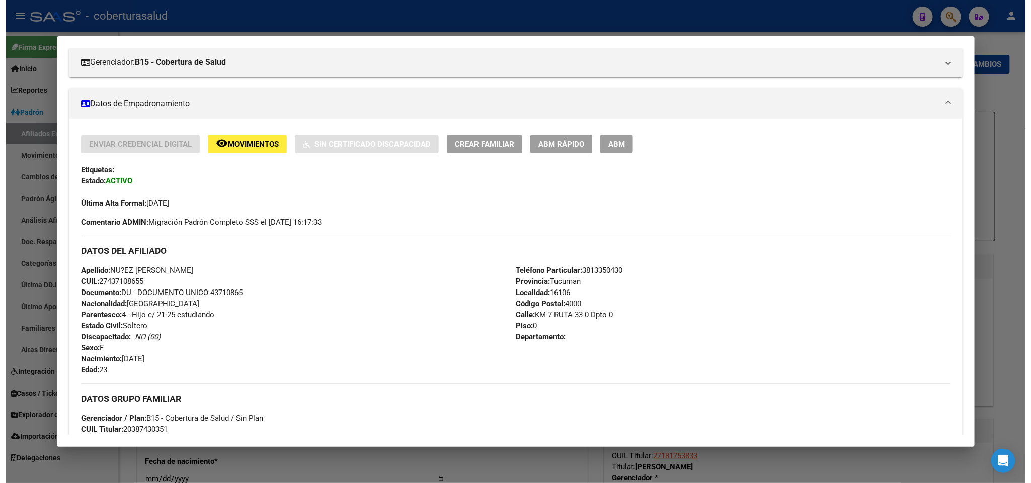
scroll to position [75, 0]
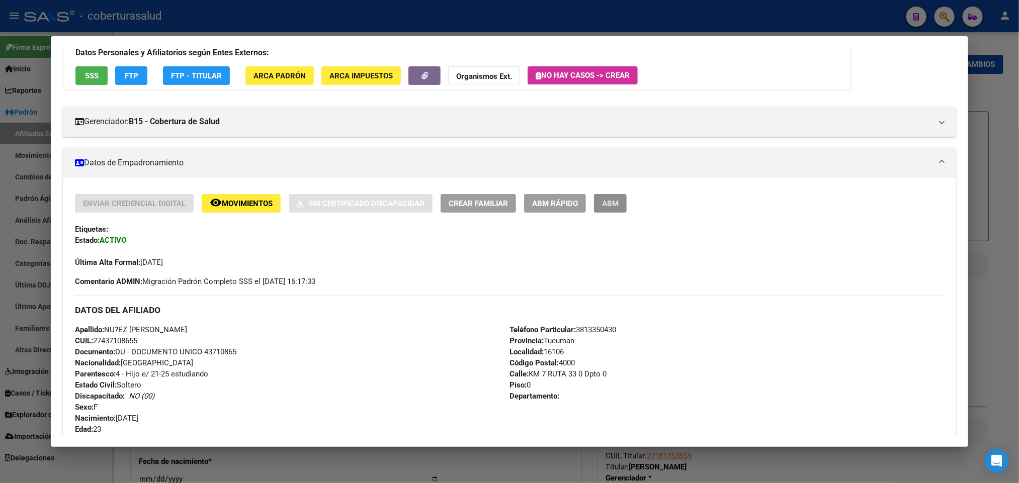
click at [610, 212] on button "ABM" at bounding box center [610, 203] width 33 height 19
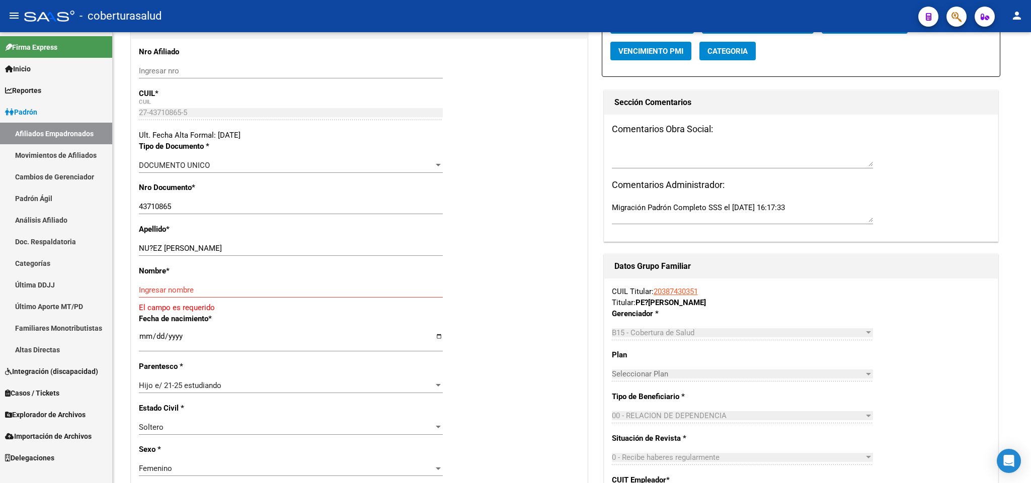
scroll to position [151, 0]
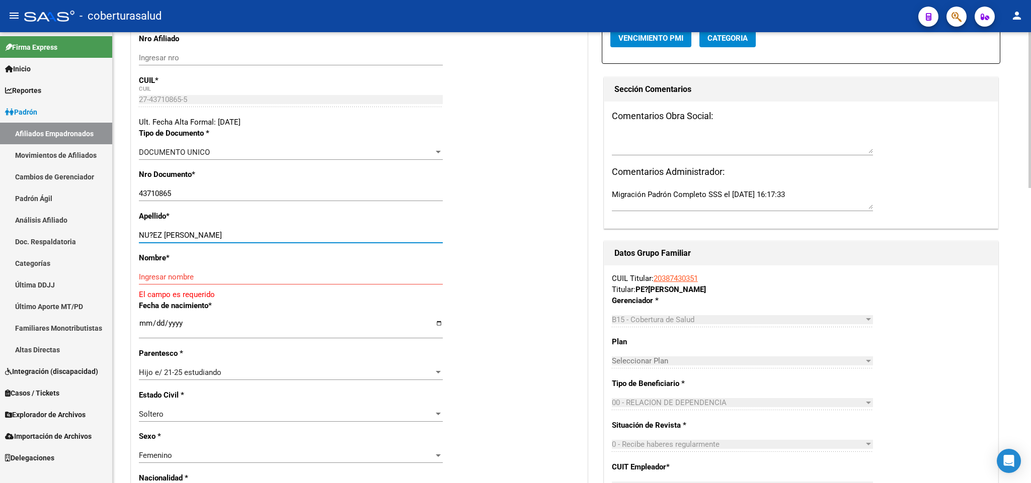
drag, startPoint x: 164, startPoint y: 234, endPoint x: 290, endPoint y: 236, distance: 125.8
click at [290, 236] on input "NU?EZ [PERSON_NAME]" at bounding box center [291, 235] width 304 height 9
type input "NU?EZ"
click at [214, 283] on div "Ingresar nombre" at bounding box center [291, 277] width 304 height 15
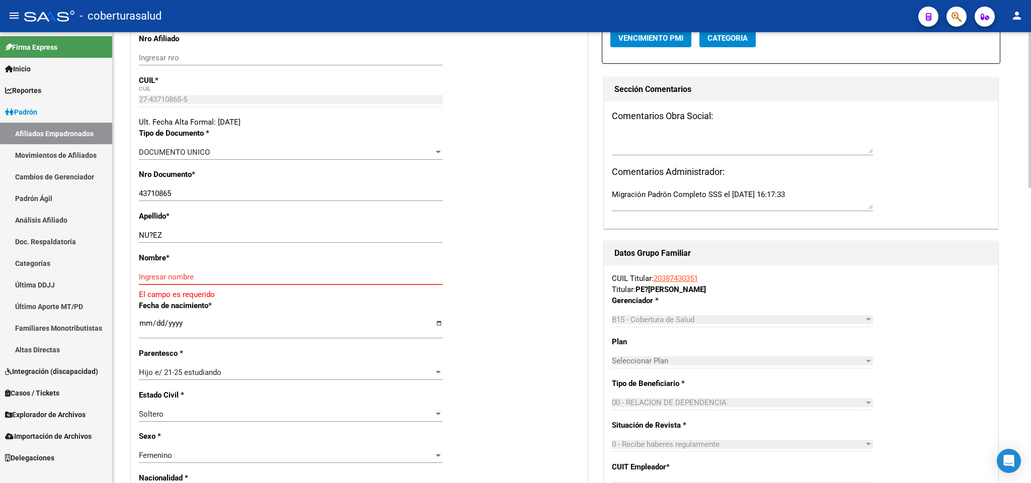
click at [214, 280] on input "Ingresar nombre" at bounding box center [291, 277] width 304 height 9
paste input "[PERSON_NAME]"
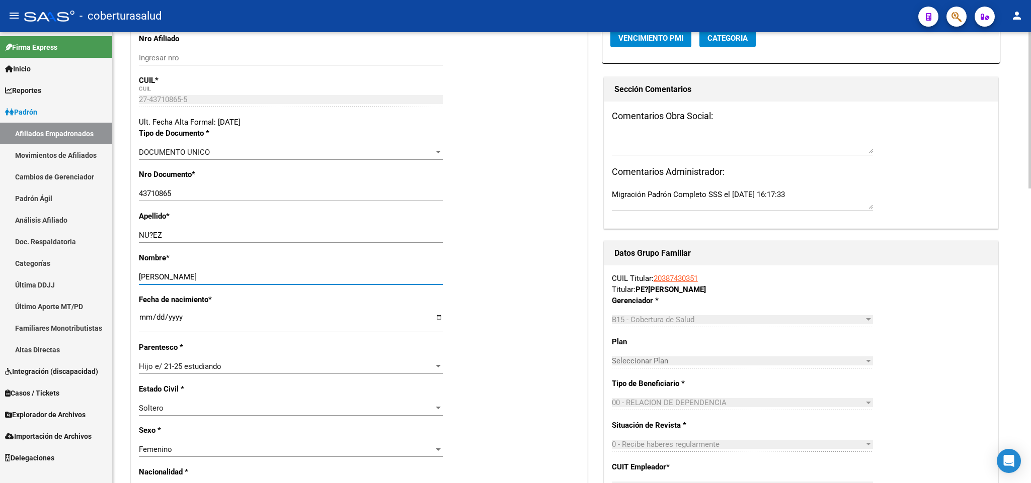
type input "[PERSON_NAME]"
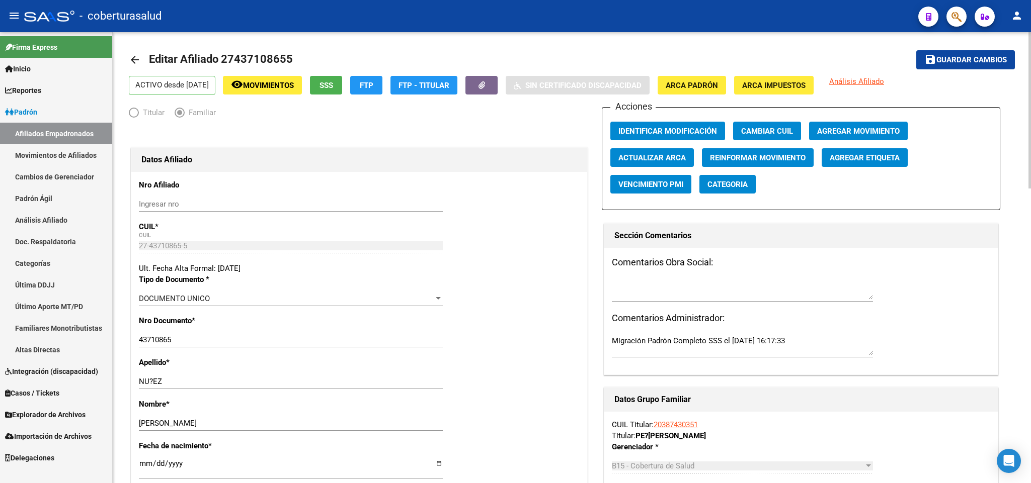
scroll to position [0, 0]
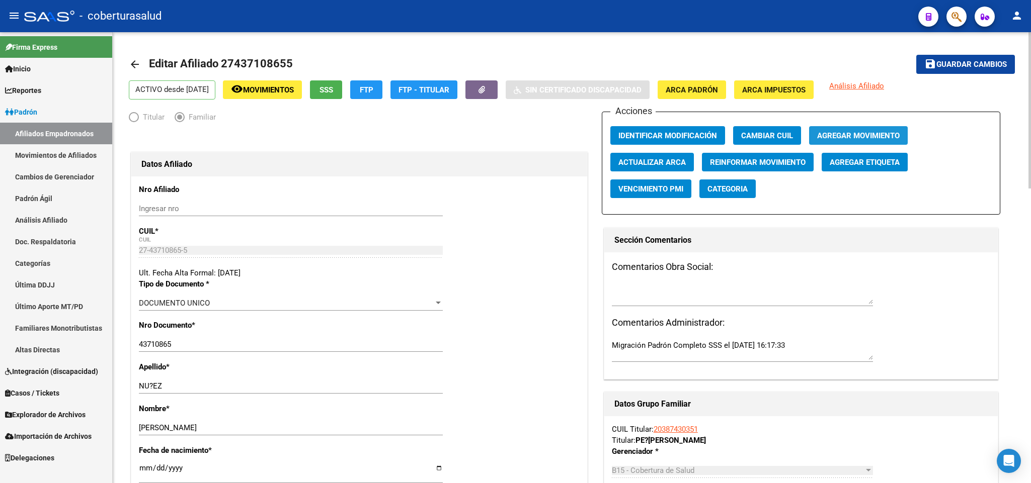
click at [861, 131] on span "Agregar Movimiento" at bounding box center [858, 135] width 83 height 9
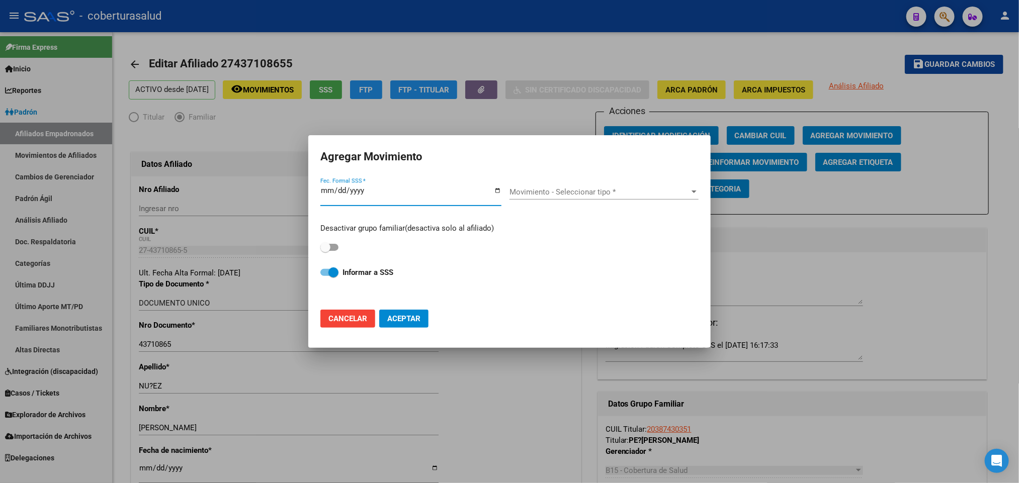
click at [575, 200] on div "Movimiento - Seleccionar tipo * Movimiento - Seleccionar tipo *" at bounding box center [604, 197] width 189 height 25
click at [570, 195] on span "Movimiento - Seleccionar tipo *" at bounding box center [600, 192] width 180 height 9
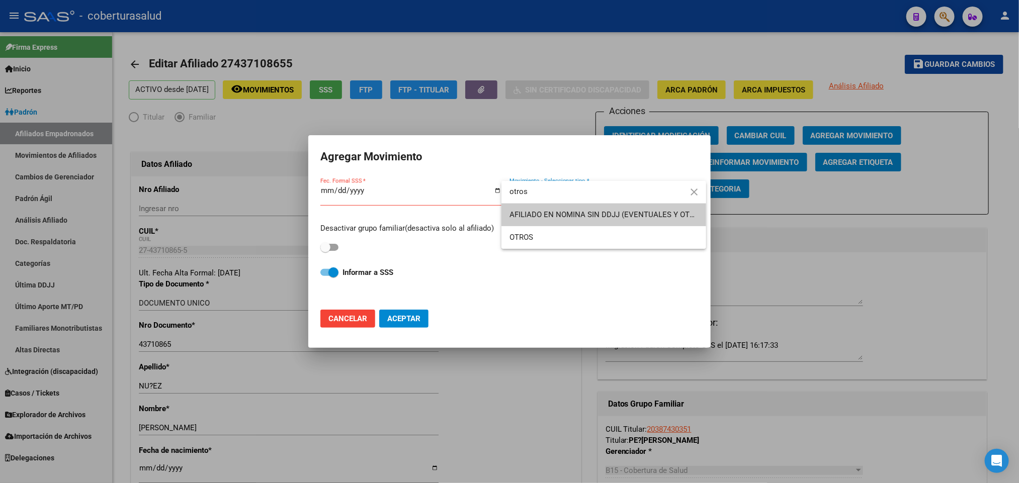
type input "otros"
click at [567, 248] on span "OTROS" at bounding box center [604, 237] width 189 height 23
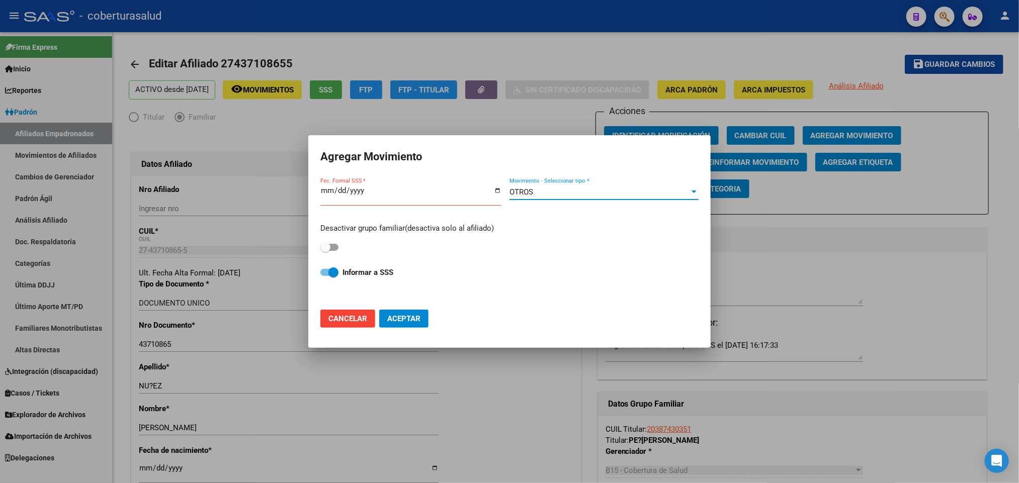
click at [323, 195] on input "Fec. Formal SSS *" at bounding box center [410, 195] width 181 height 16
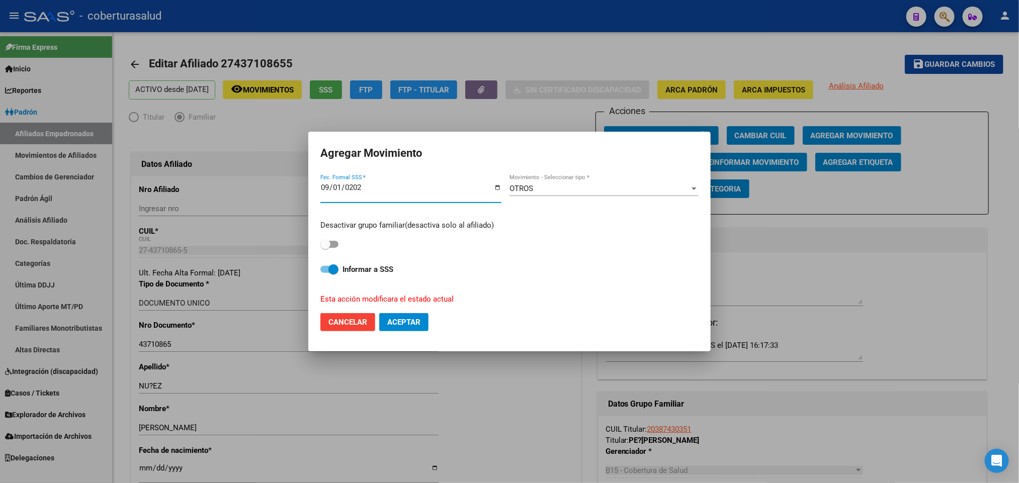
type input "[DATE]"
click at [390, 323] on span "Aceptar" at bounding box center [403, 322] width 33 height 9
checkbox input "false"
